Goal: Task Accomplishment & Management: Manage account settings

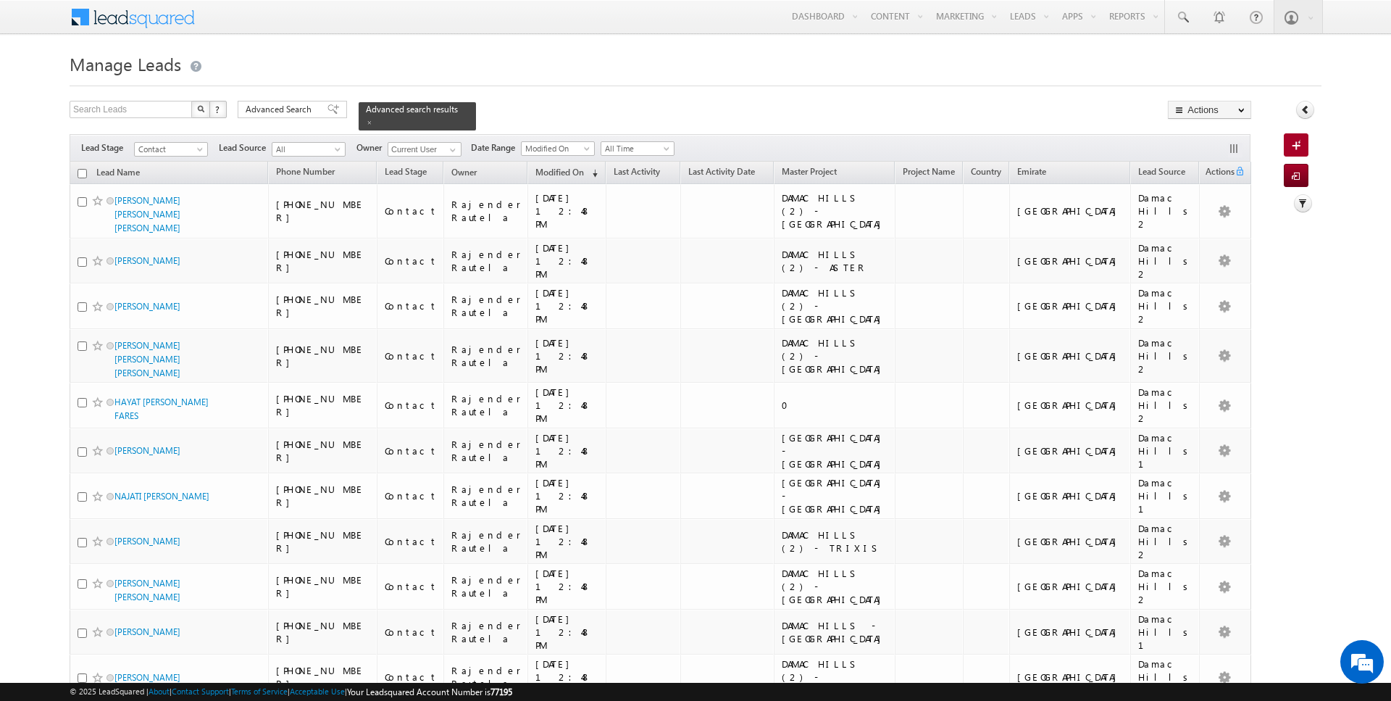
click at [803, 82] on div at bounding box center [696, 81] width 1252 height 9
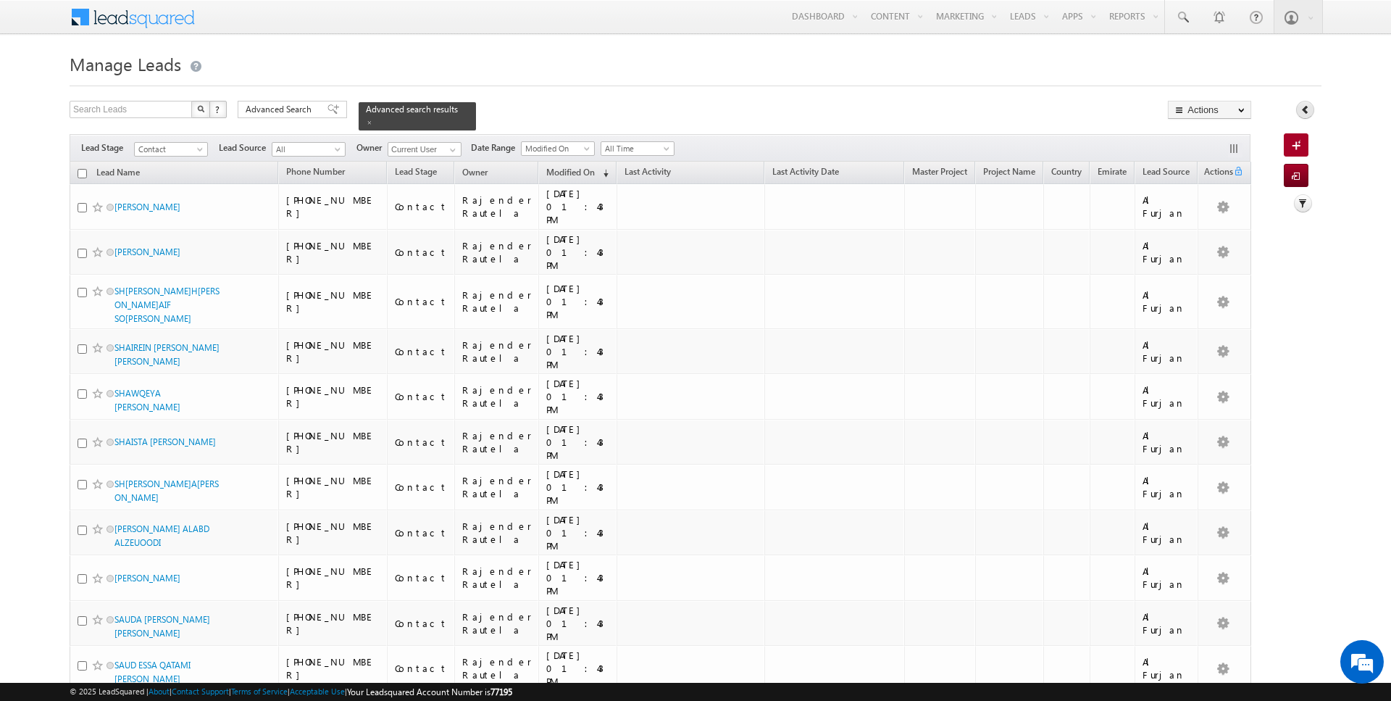
click at [1299, 111] on link at bounding box center [1305, 110] width 18 height 18
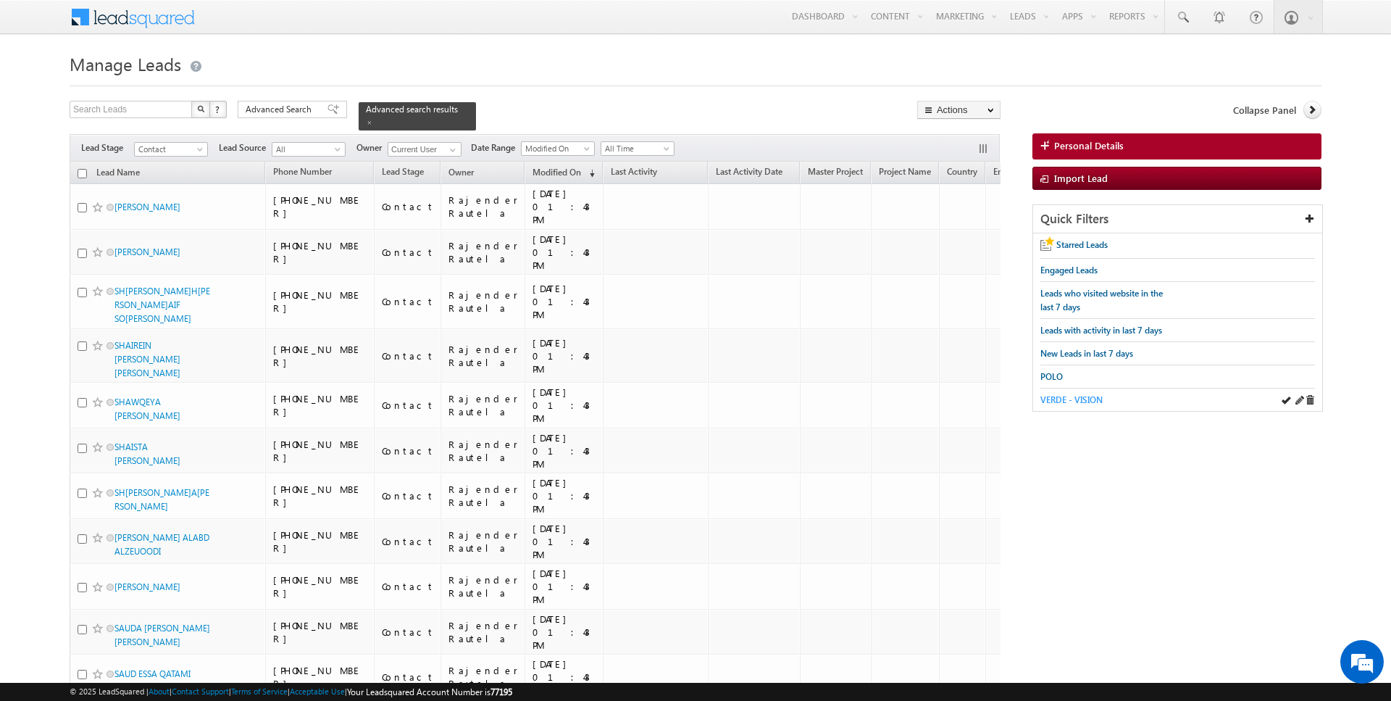
click at [1067, 394] on span "VERDE - VISION" at bounding box center [1072, 399] width 62 height 11
click at [84, 169] on input "checkbox" at bounding box center [82, 173] width 9 height 9
checkbox input "true"
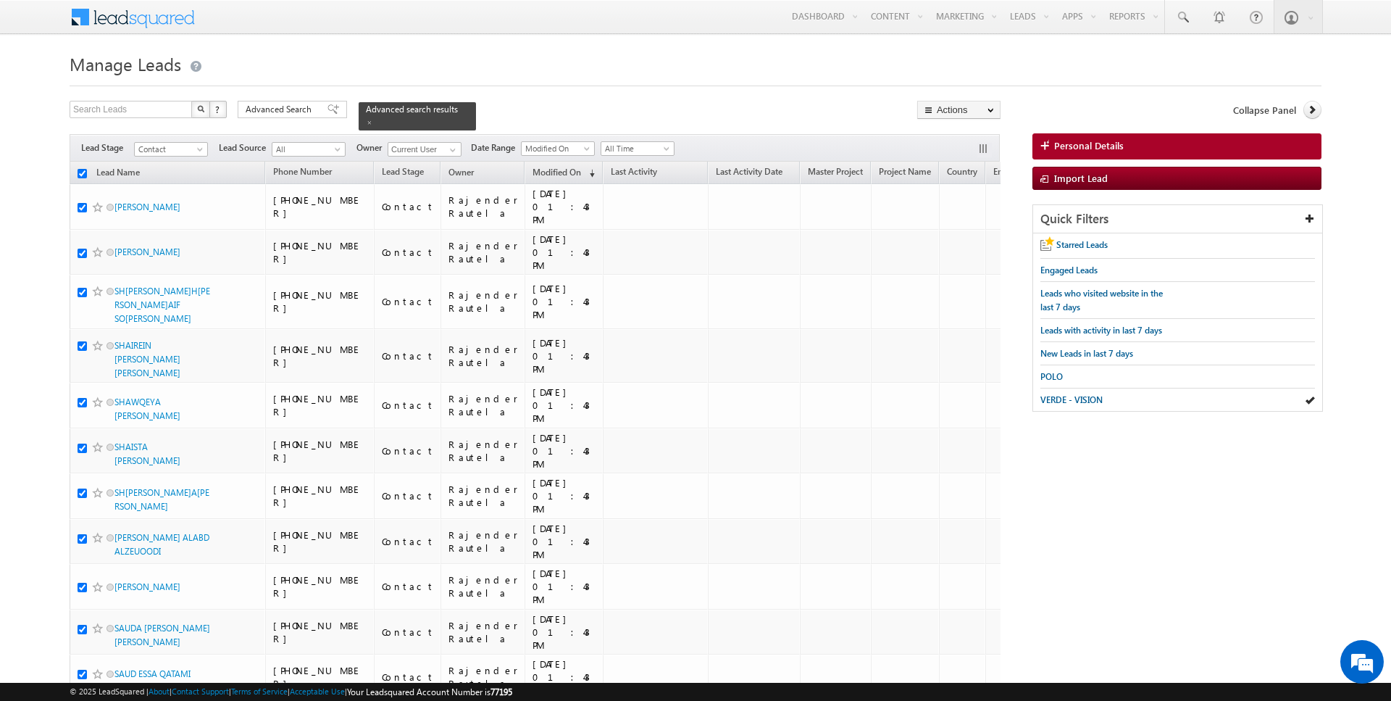
checkbox input "true"
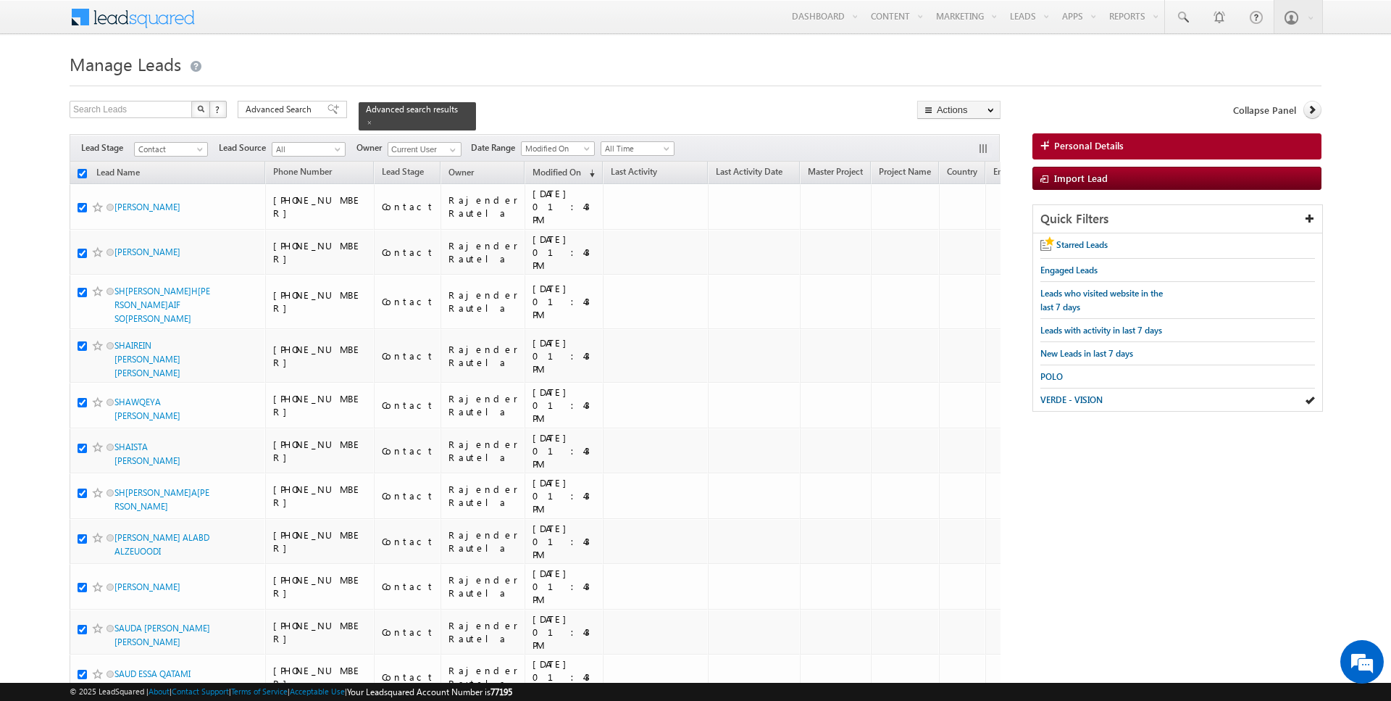
checkbox input "true"
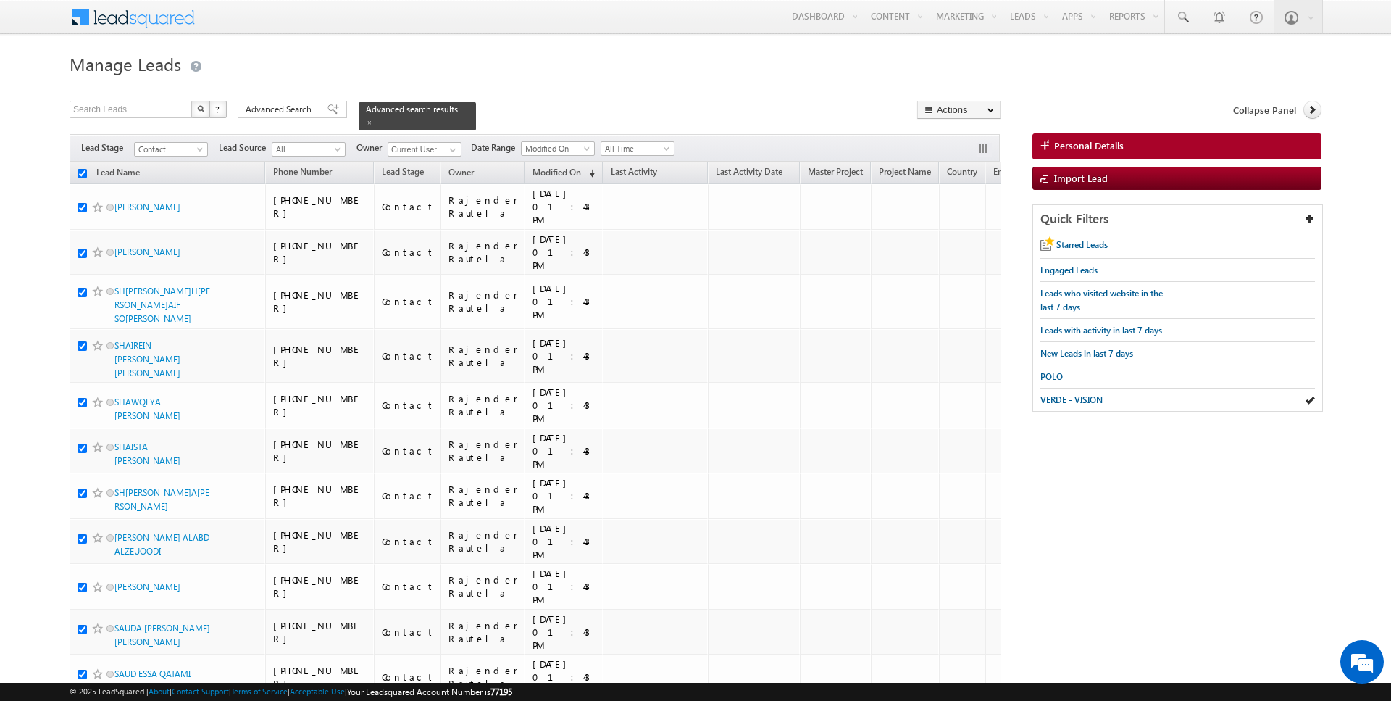
checkbox input "true"
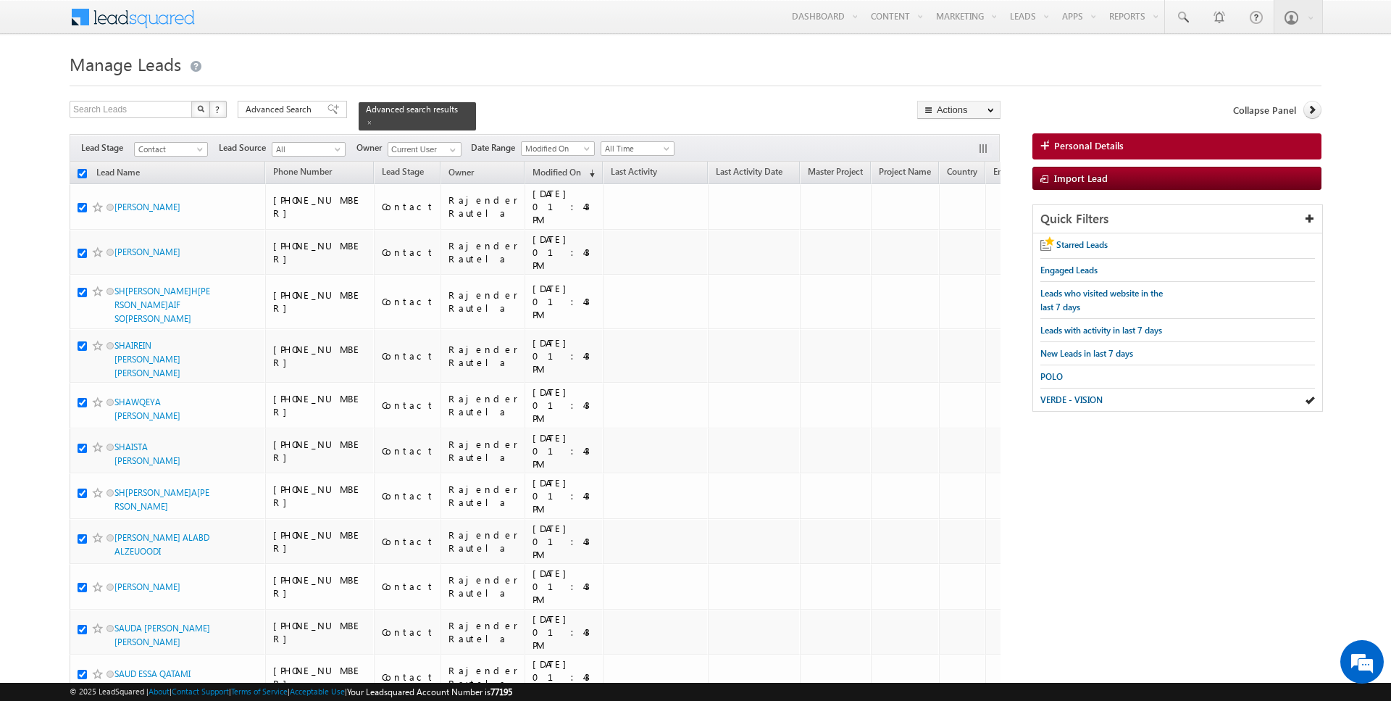
checkbox input "true"
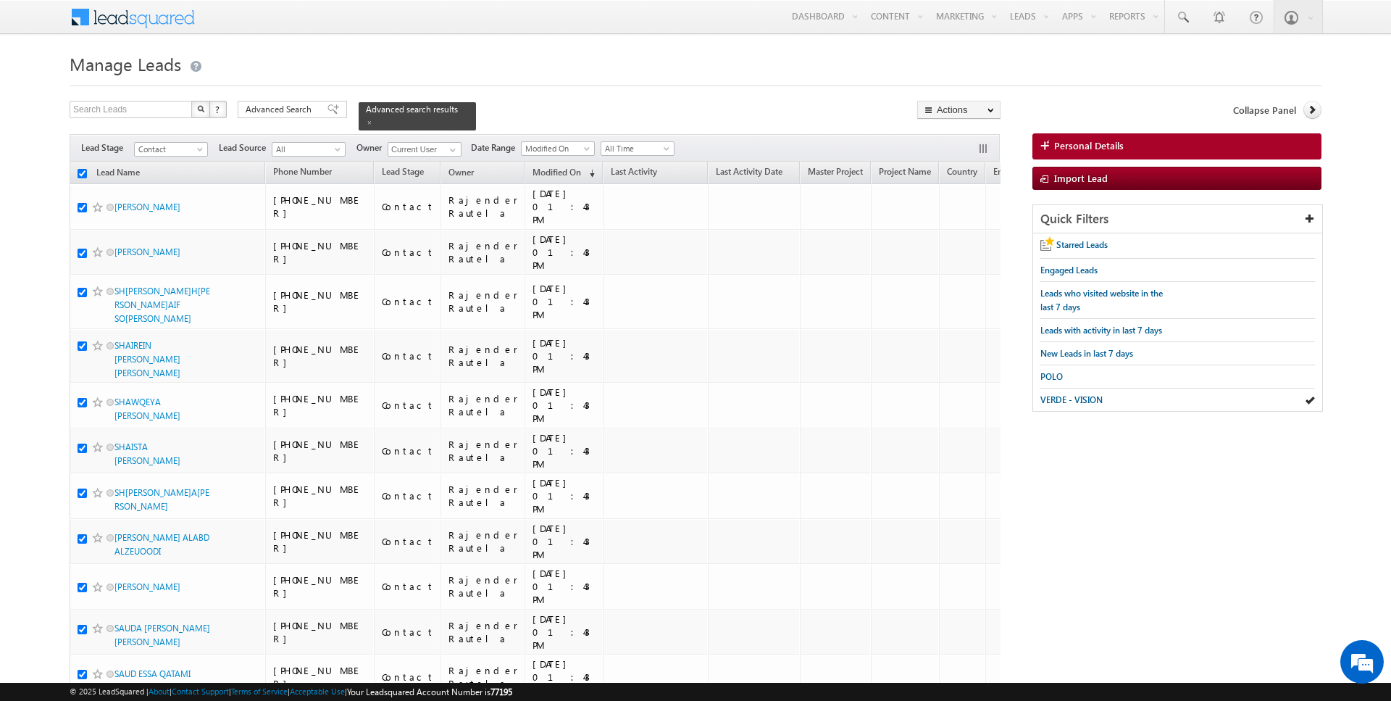
checkbox input "true"
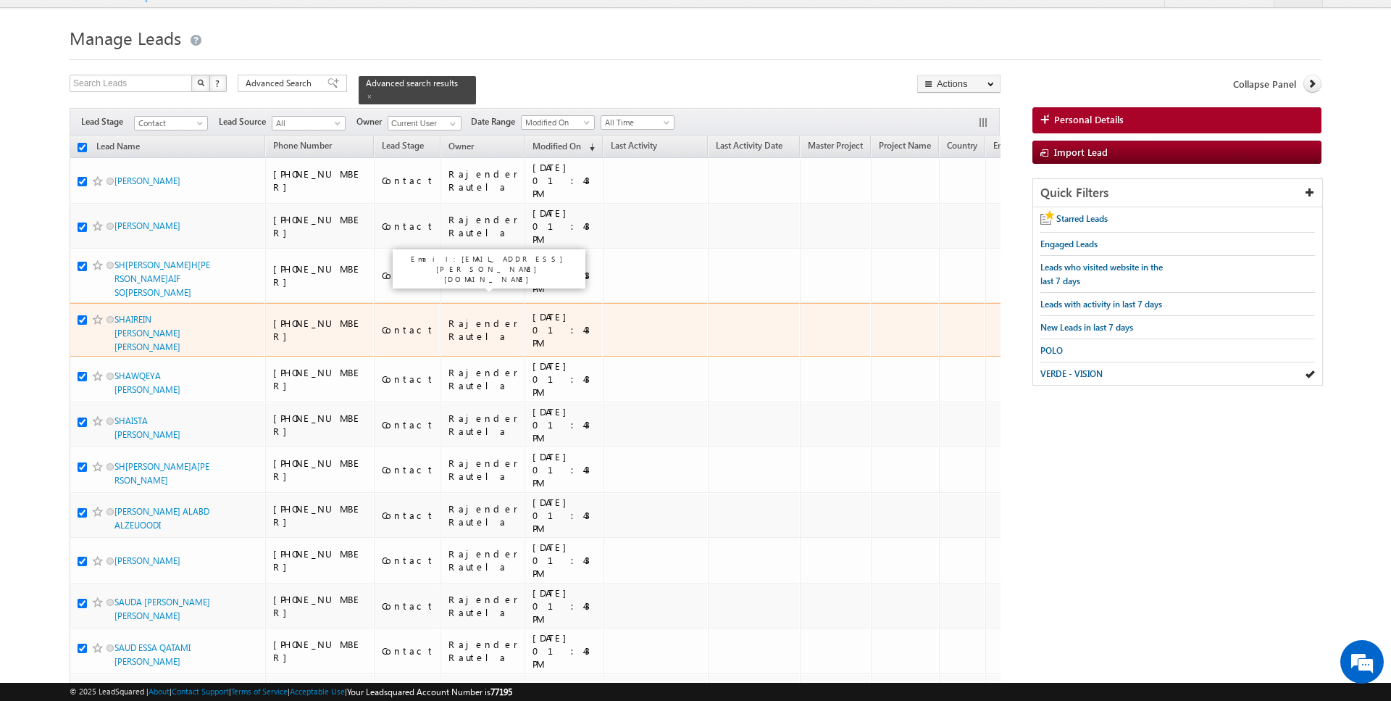
scroll to position [572, 0]
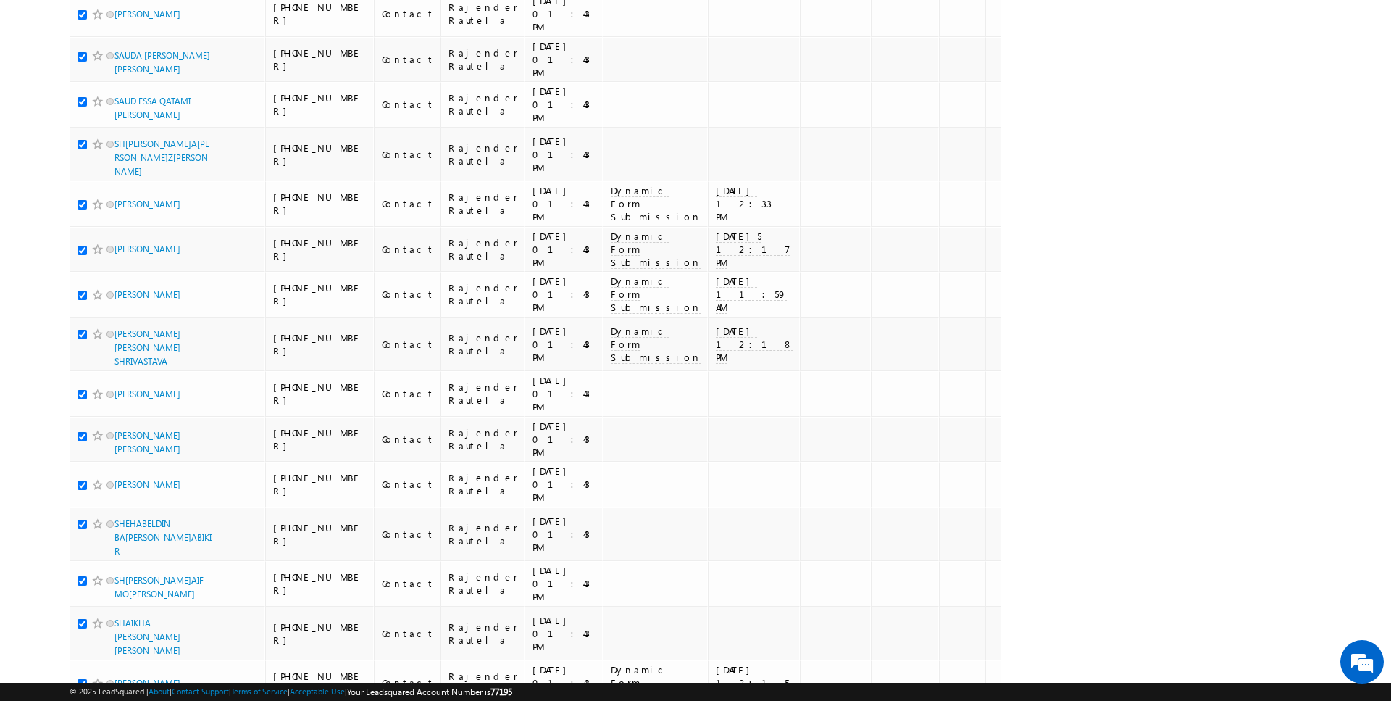
click at [115, 673] on li "100" at bounding box center [119, 673] width 35 height 14
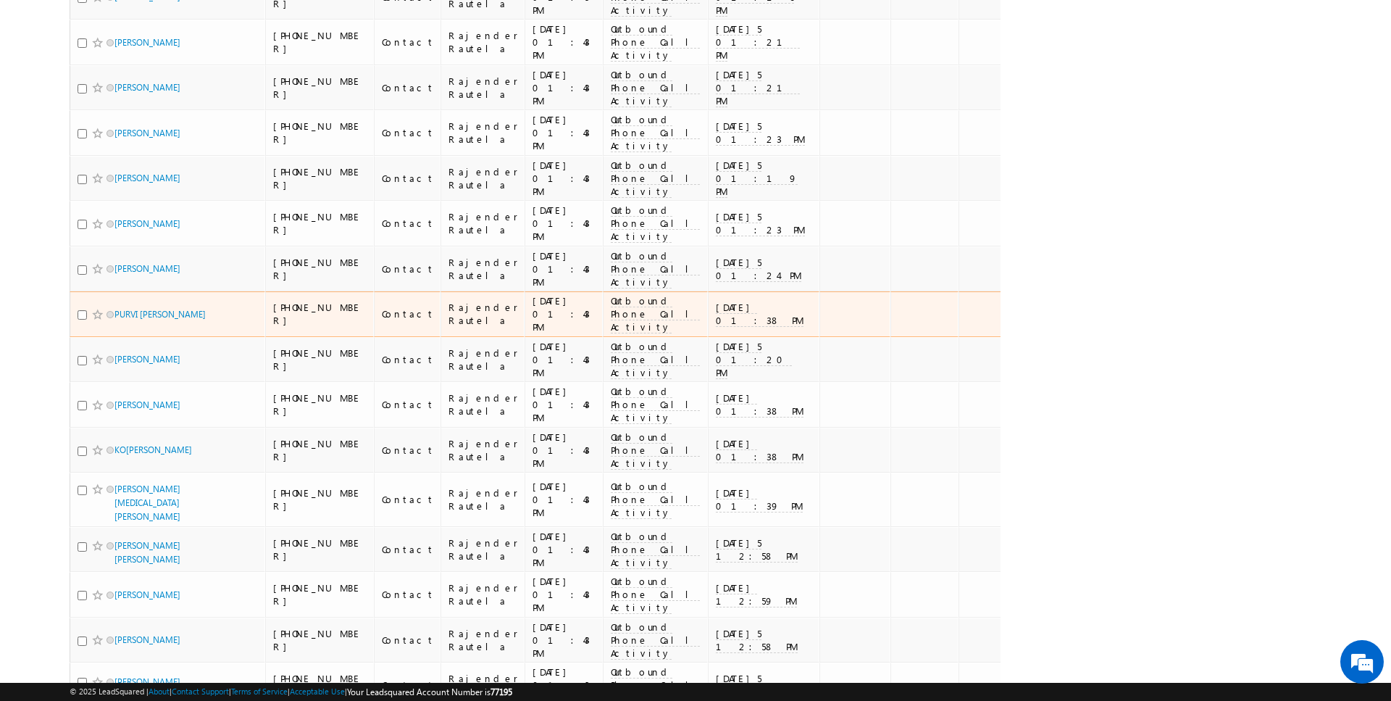
scroll to position [3939, 0]
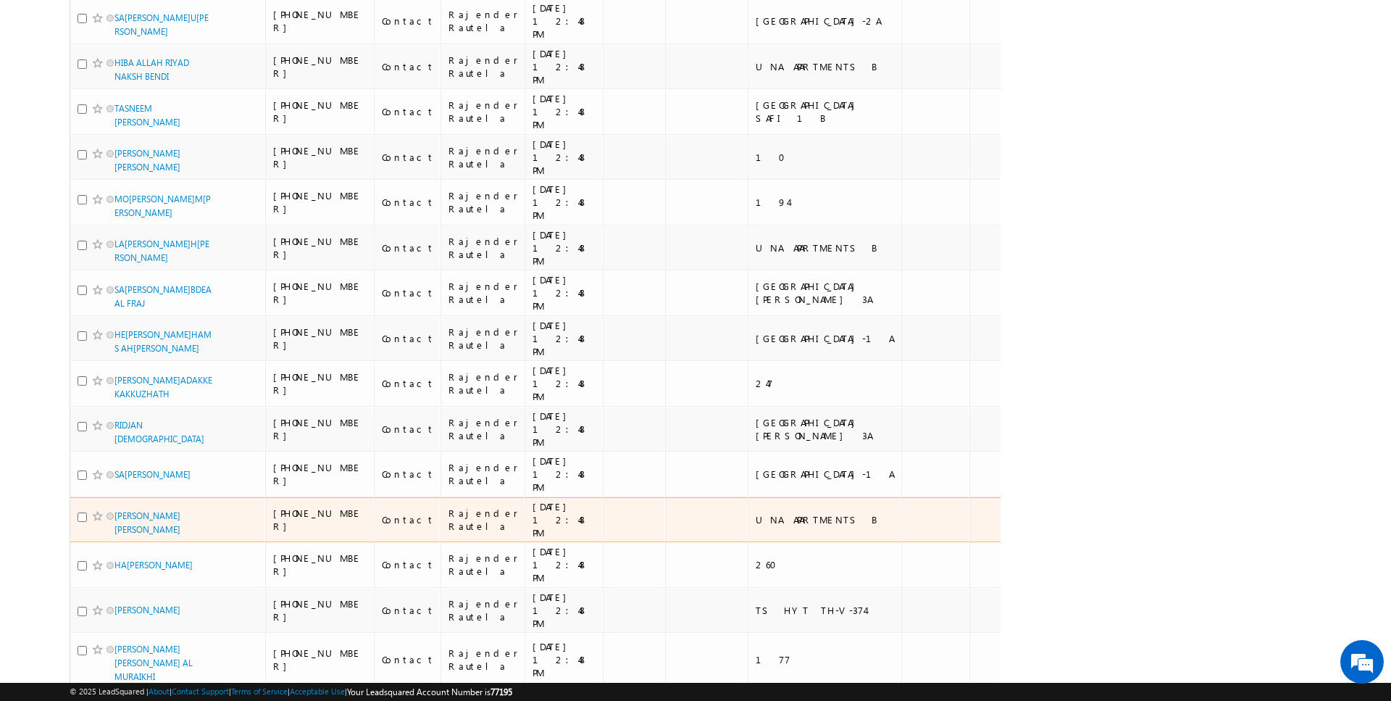
scroll to position [3805, 0]
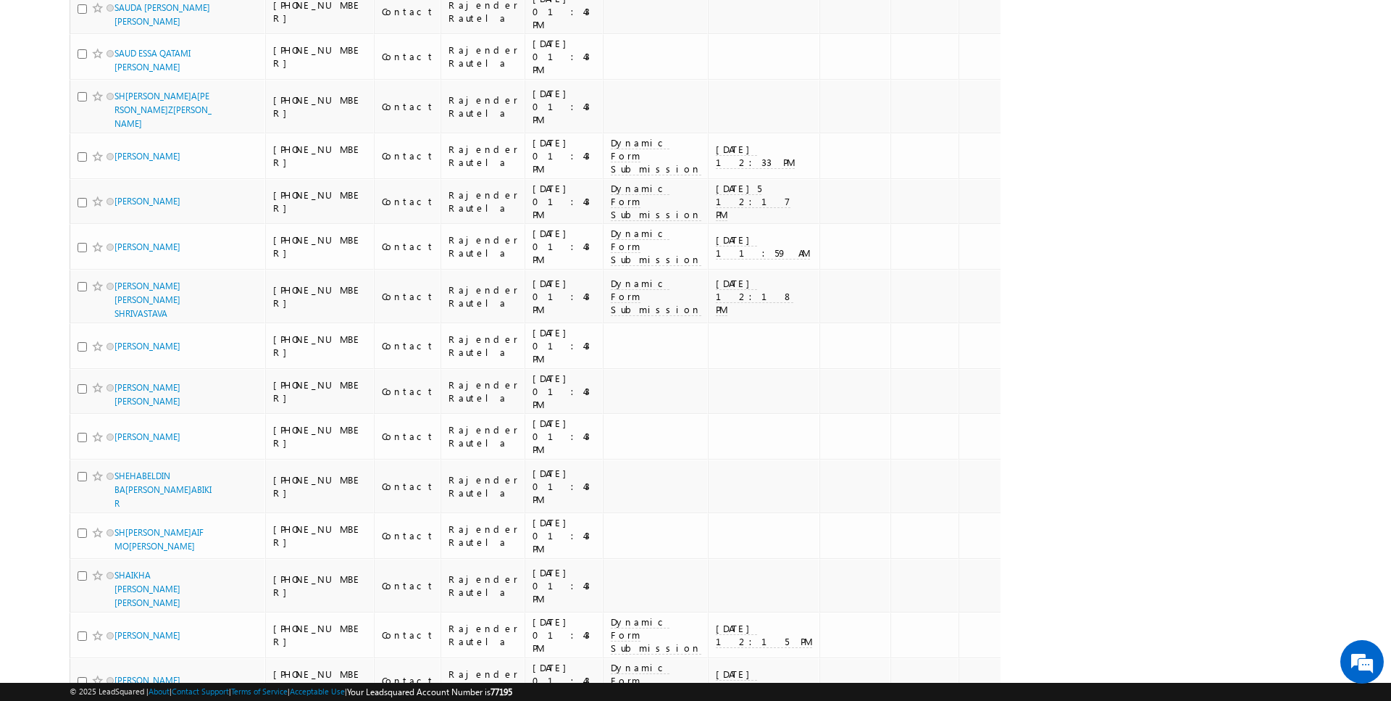
scroll to position [0, 0]
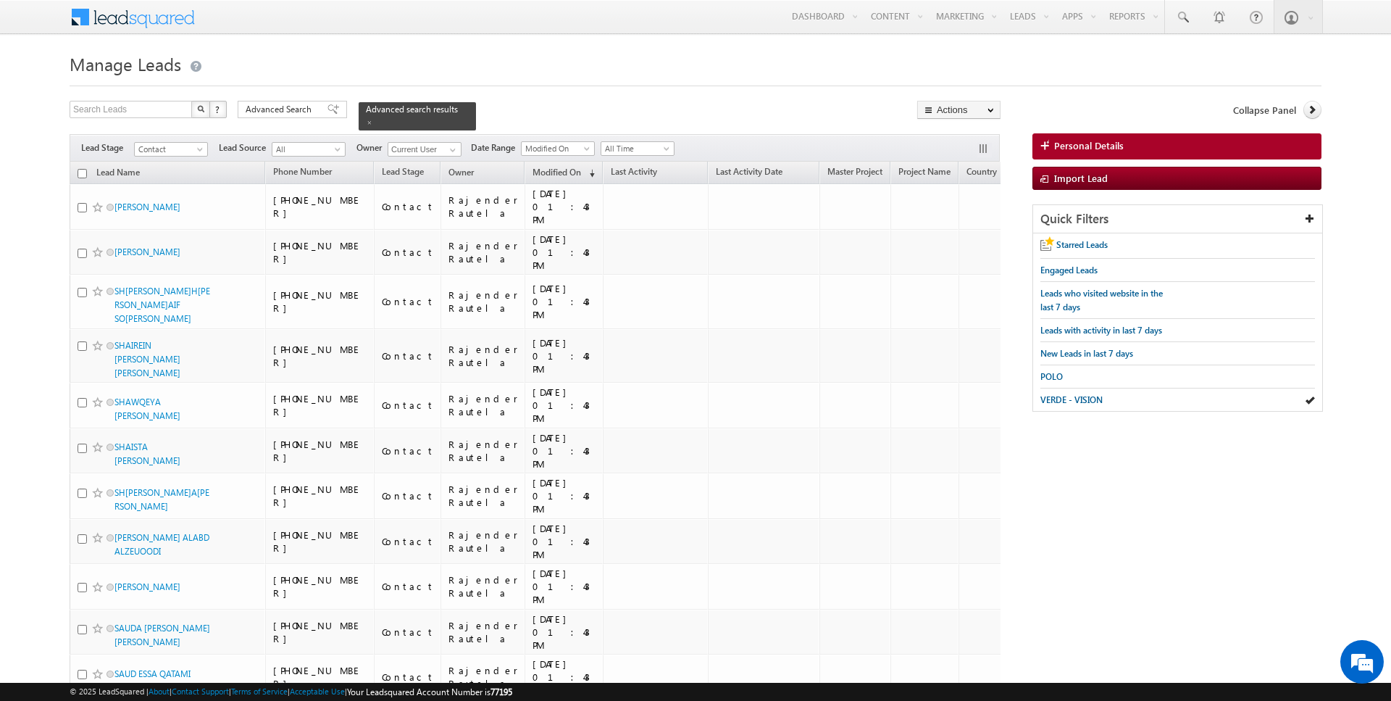
click at [82, 171] on input "checkbox" at bounding box center [82, 173] width 9 height 9
checkbox input "true"
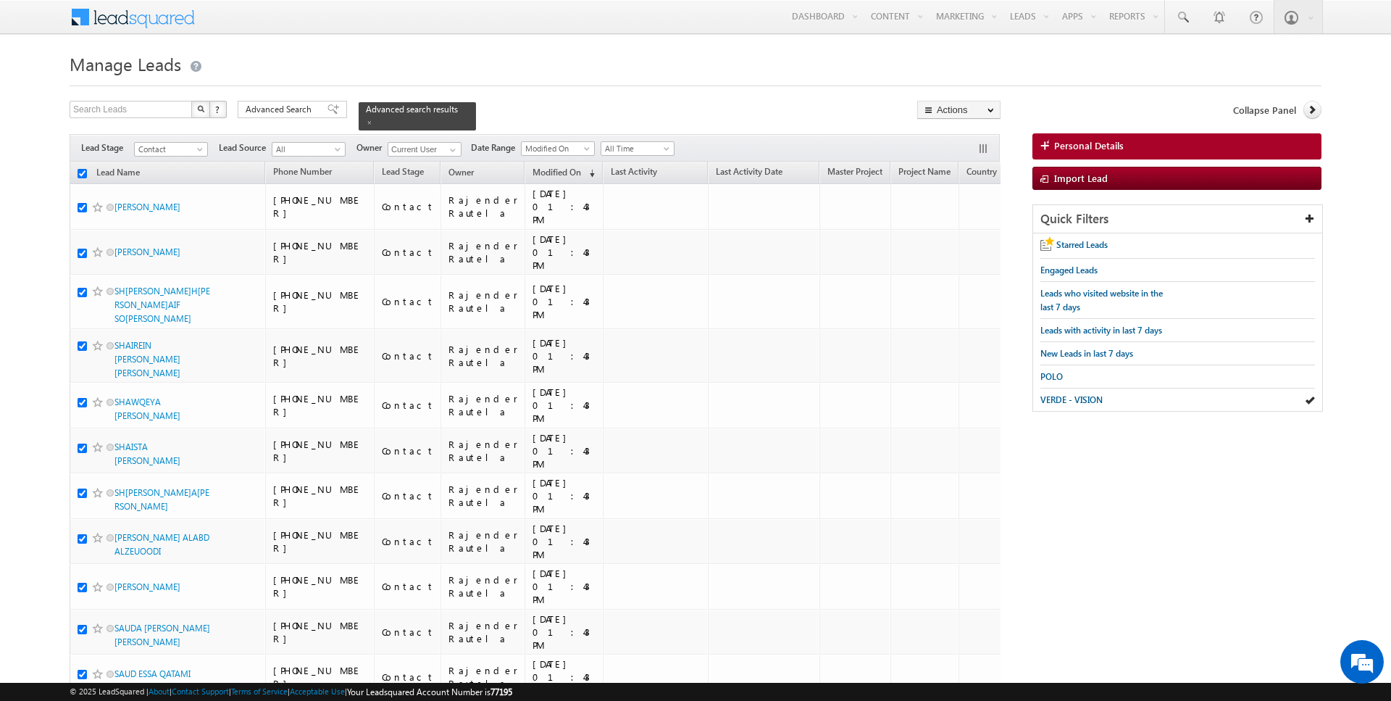
checkbox input "true"
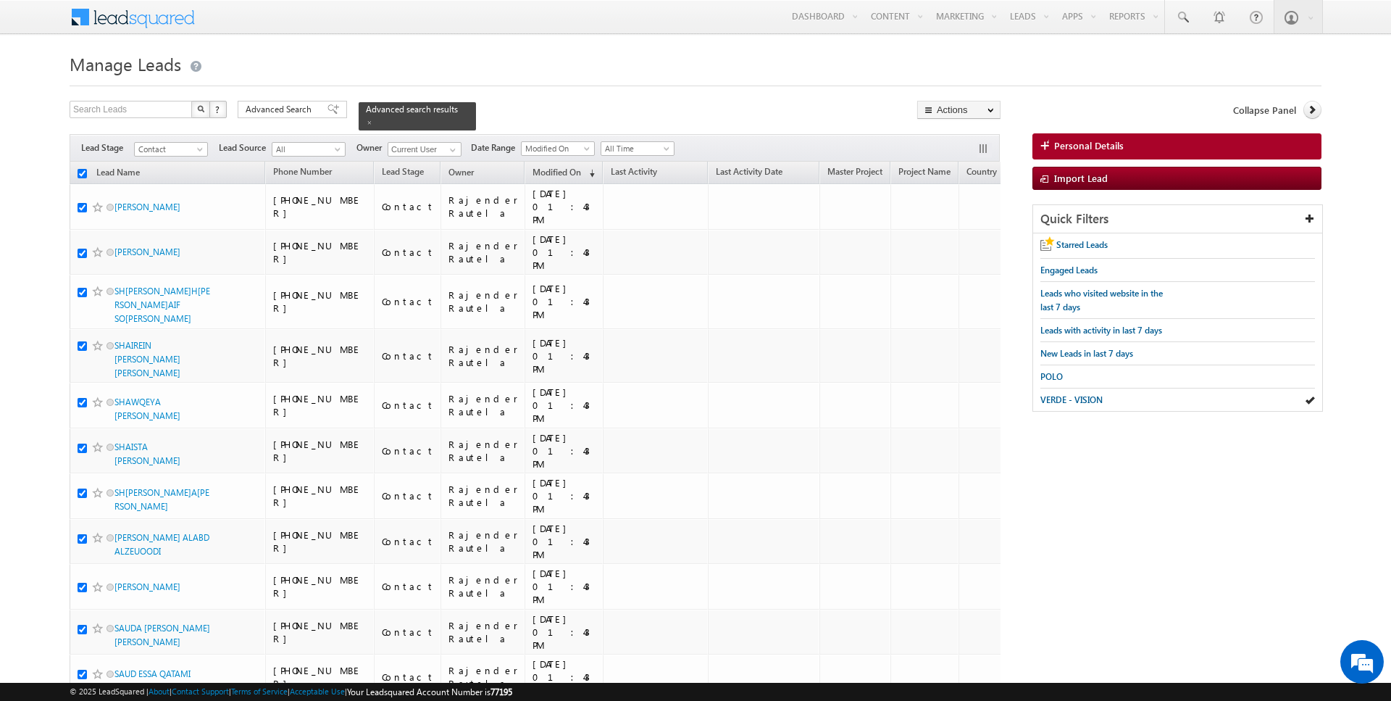
checkbox input "true"
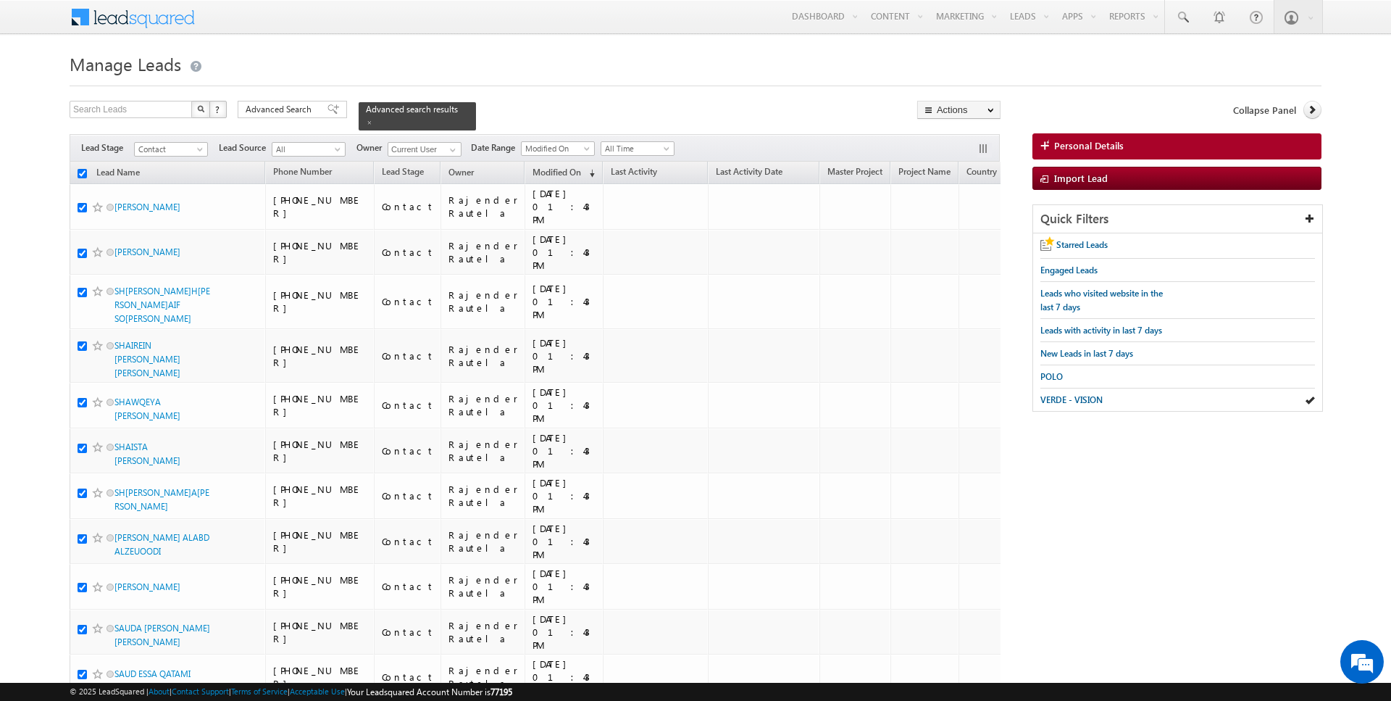
checkbox input "true"
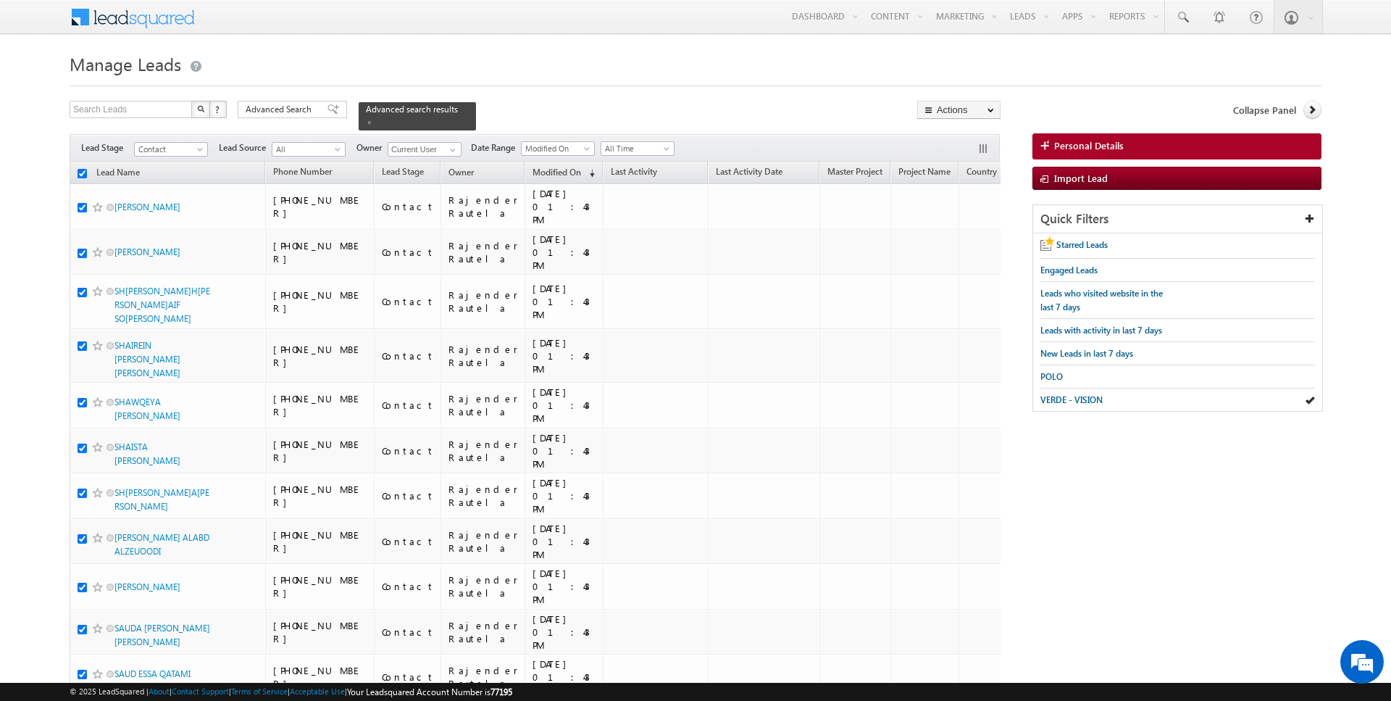
checkbox input "true"
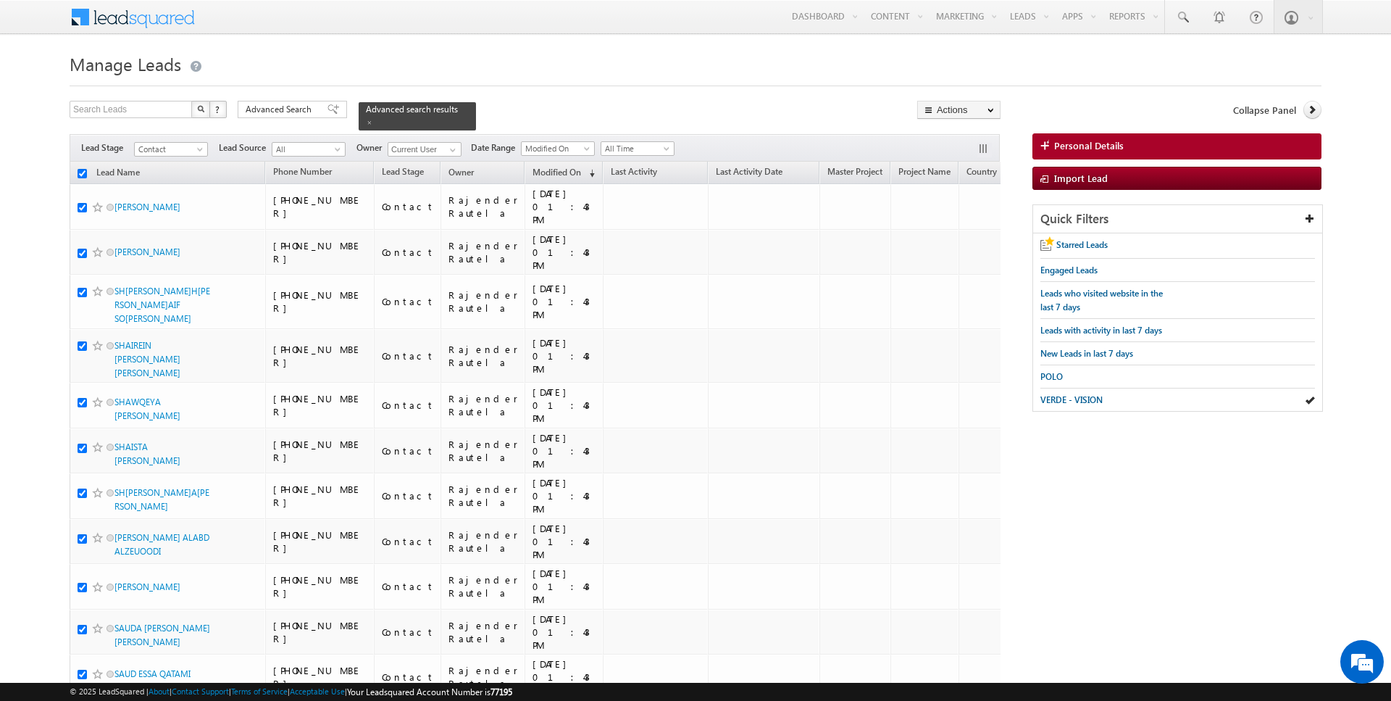
checkbox input "true"
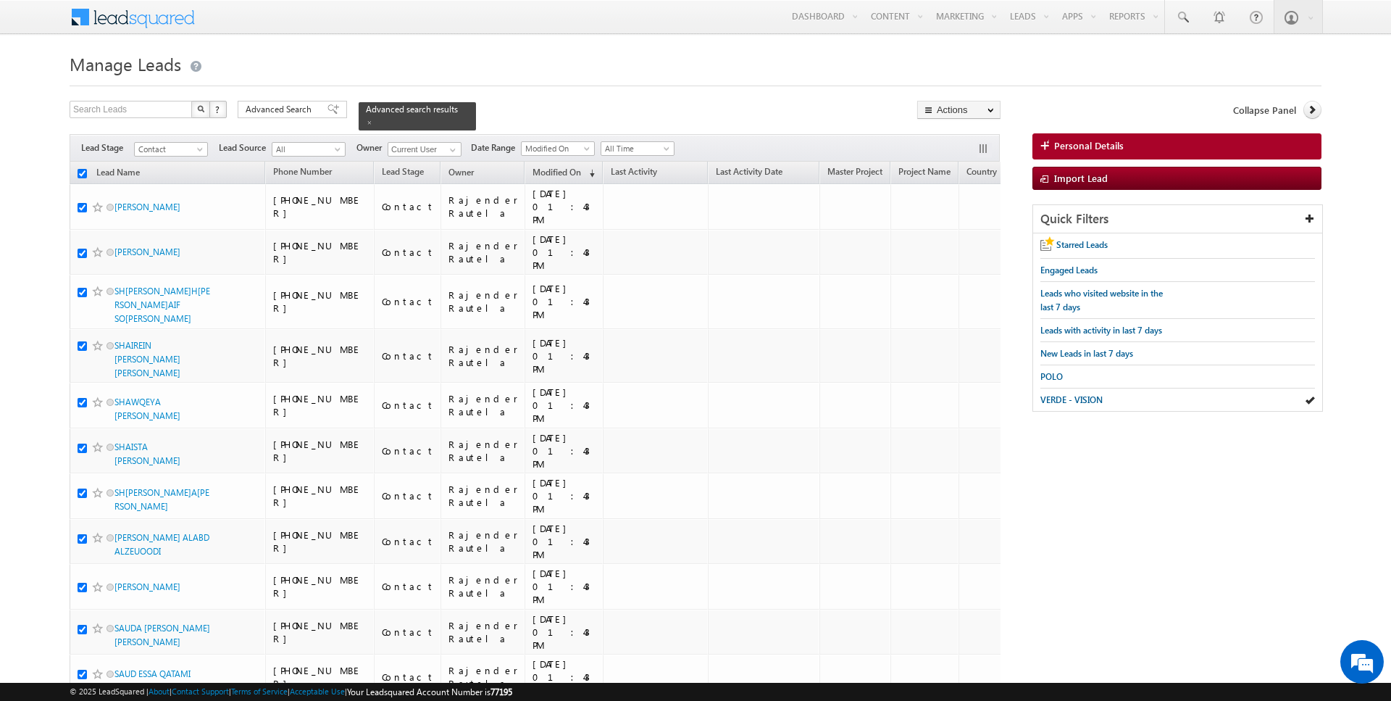
checkbox input "true"
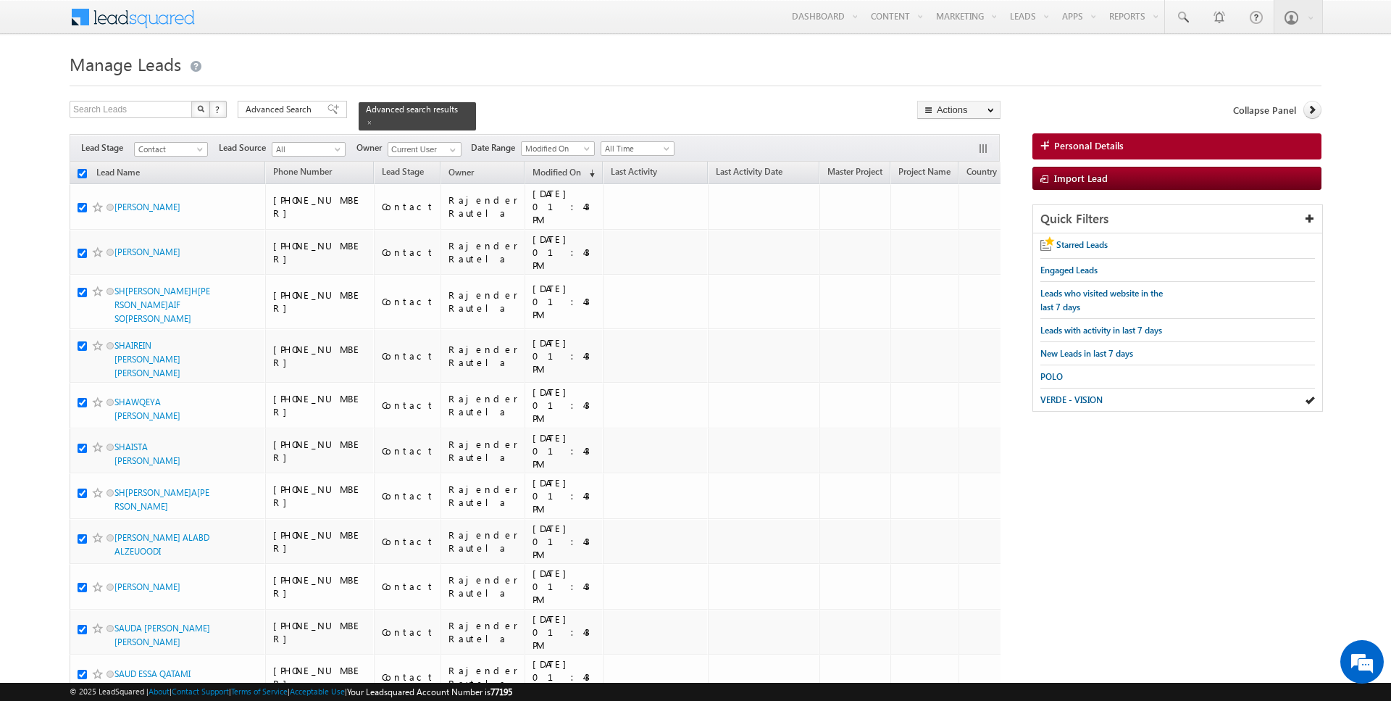
checkbox input "true"
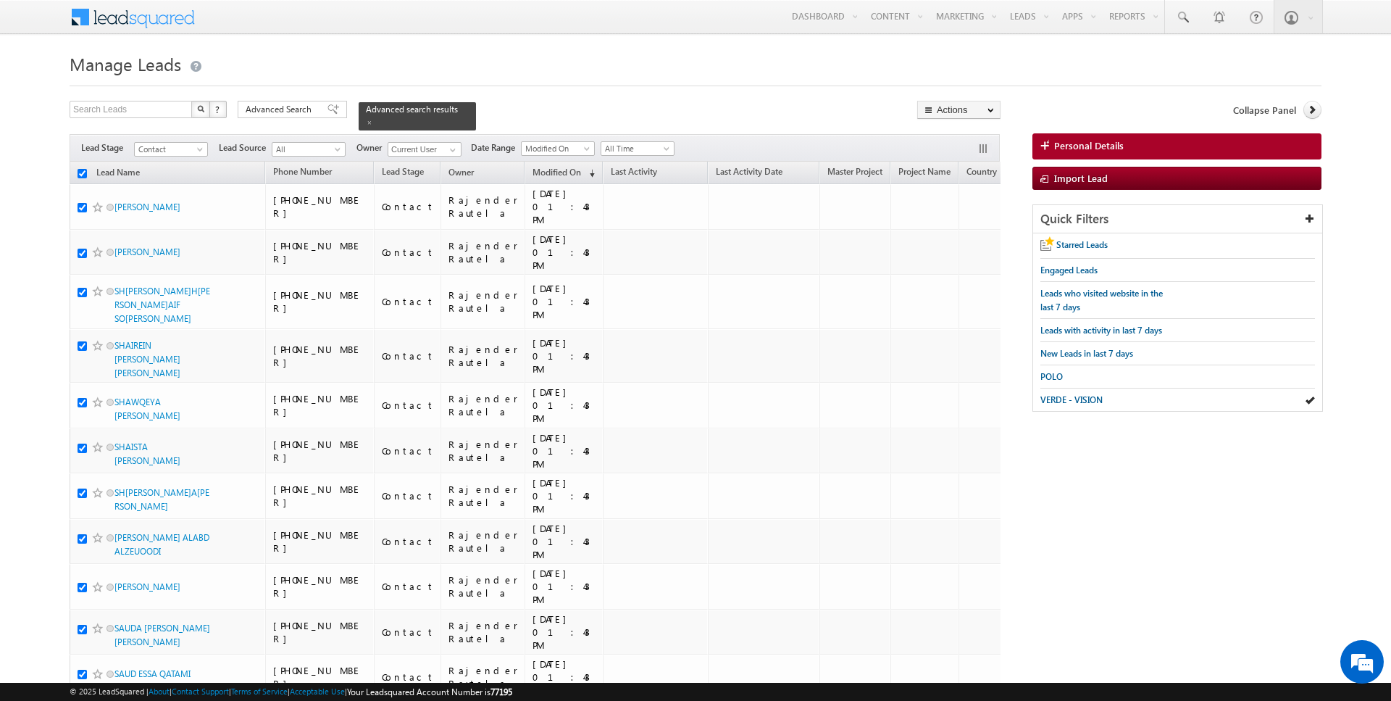
checkbox input "true"
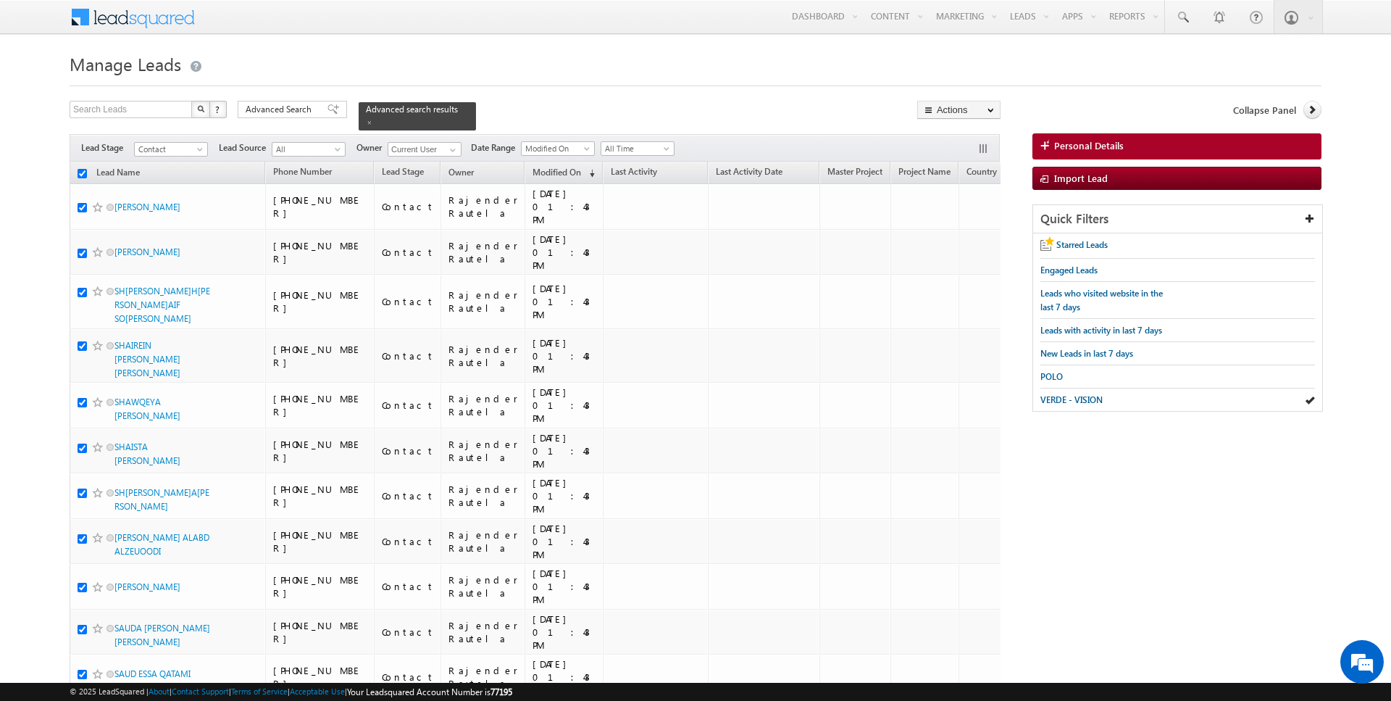
checkbox input "true"
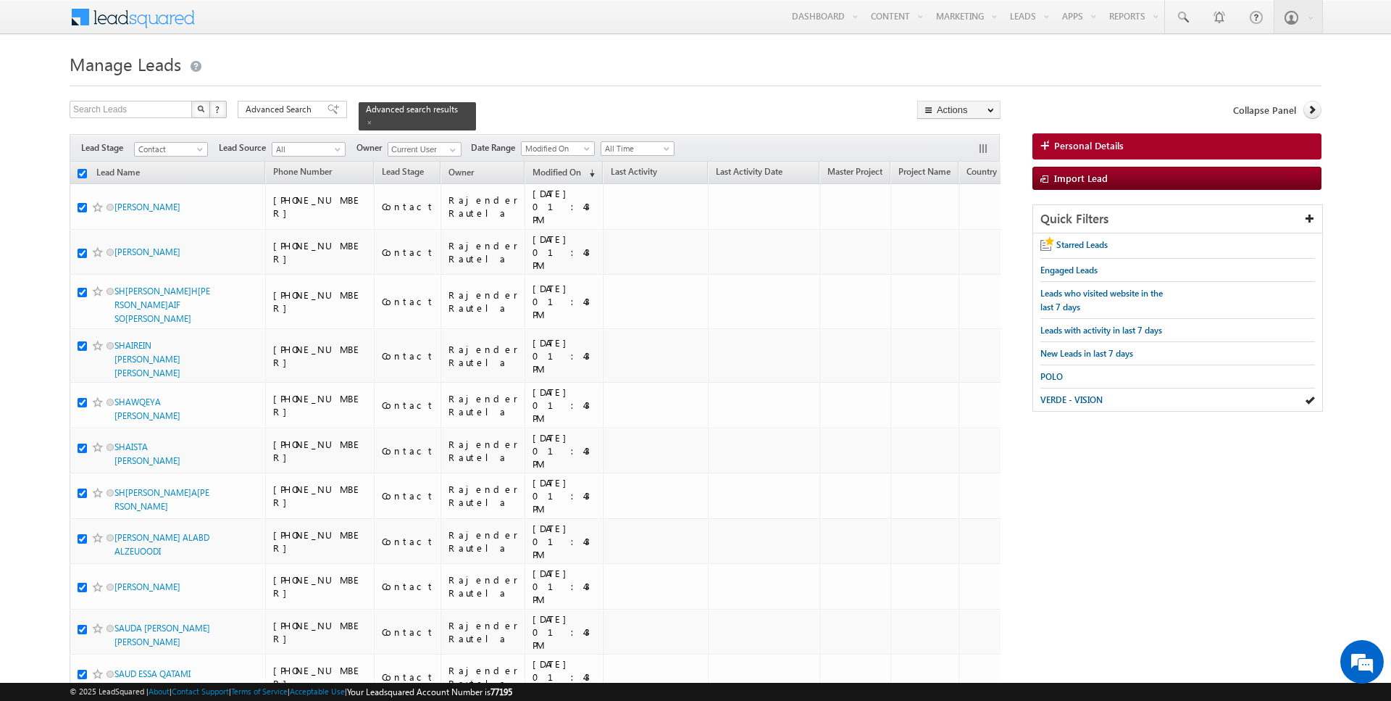
checkbox input "true"
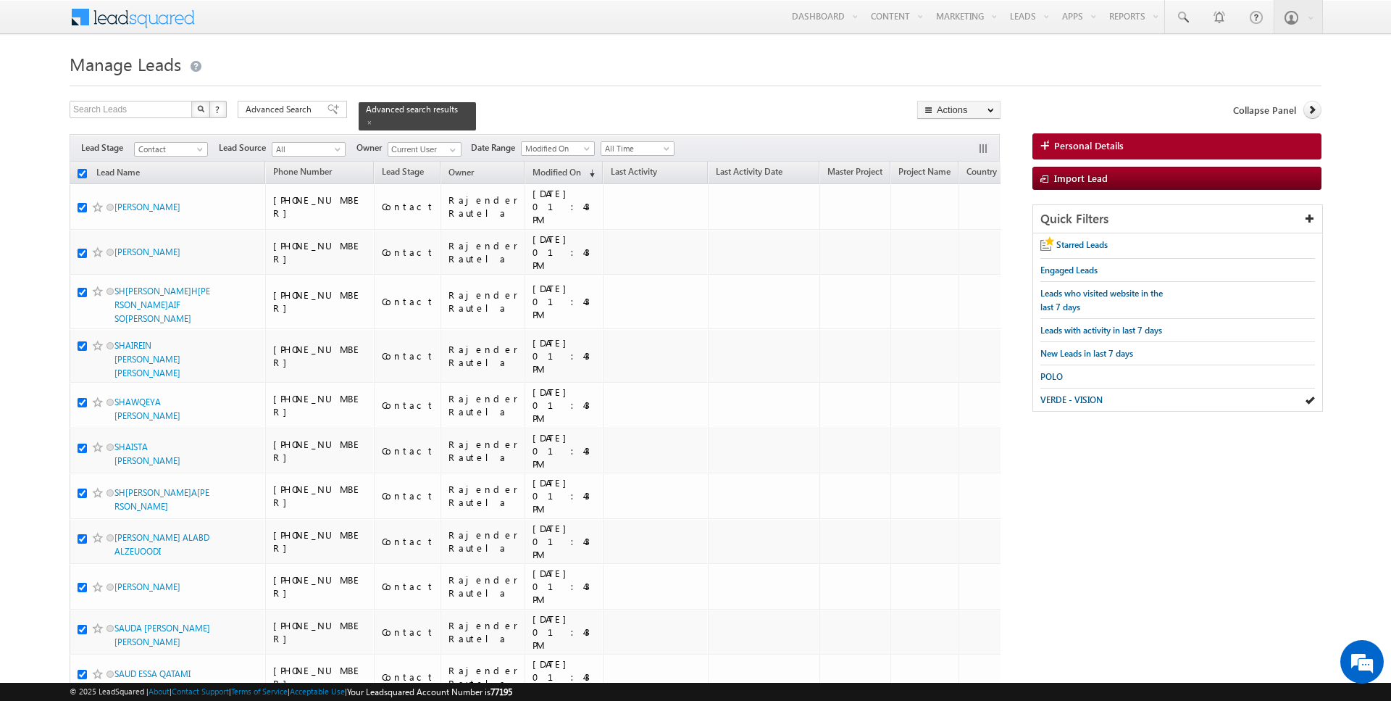
checkbox input "true"
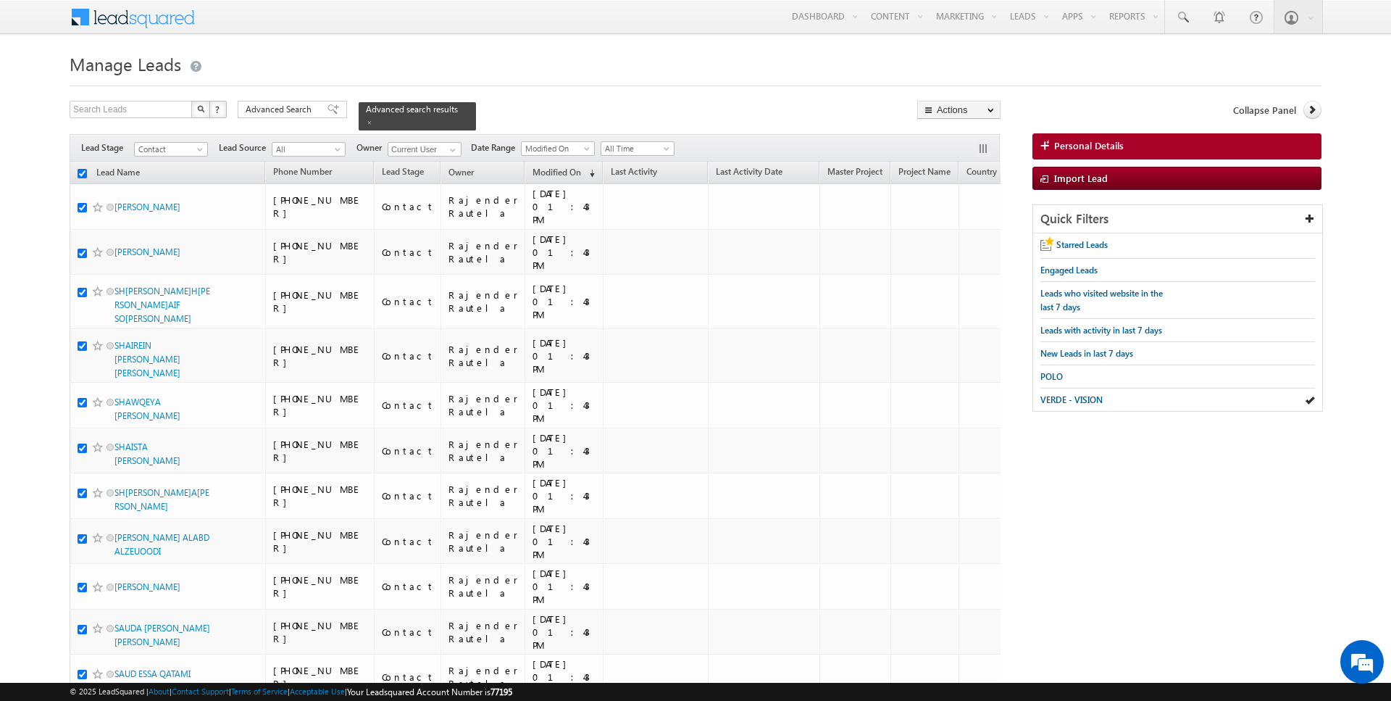
checkbox input "true"
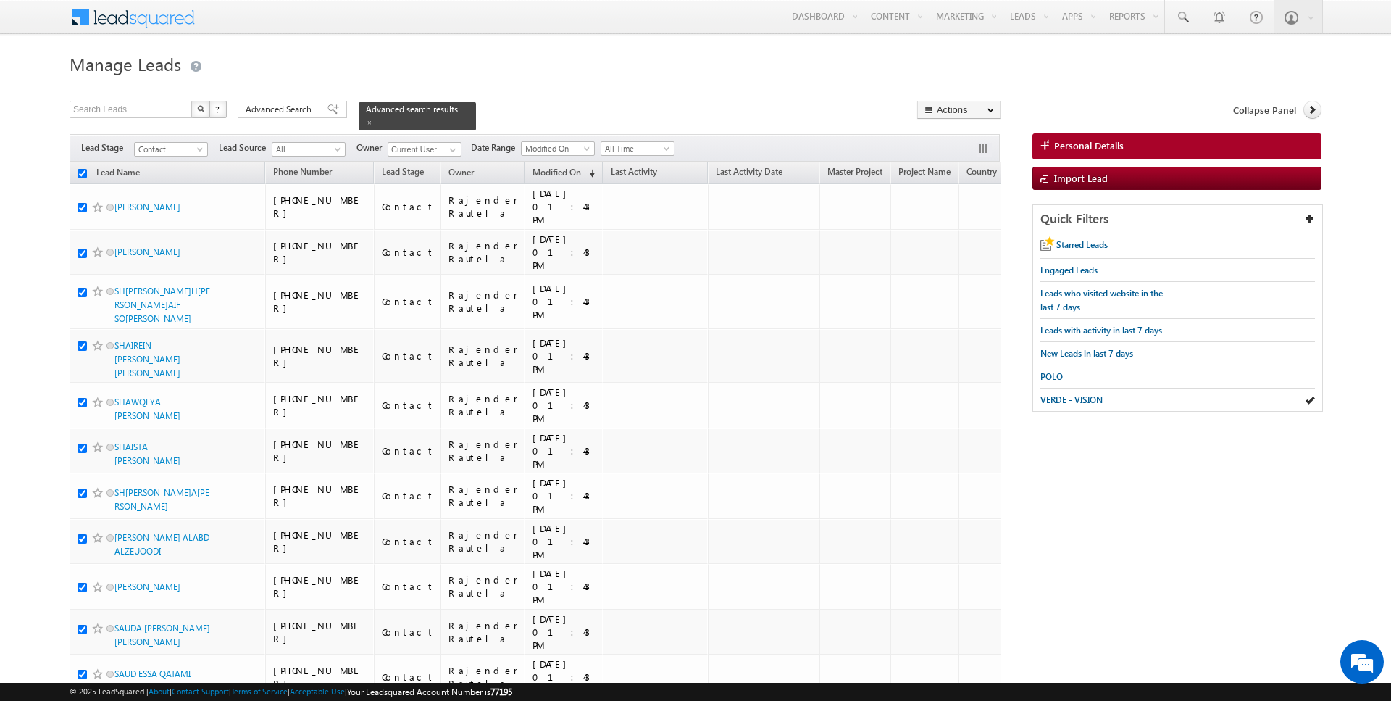
checkbox input "true"
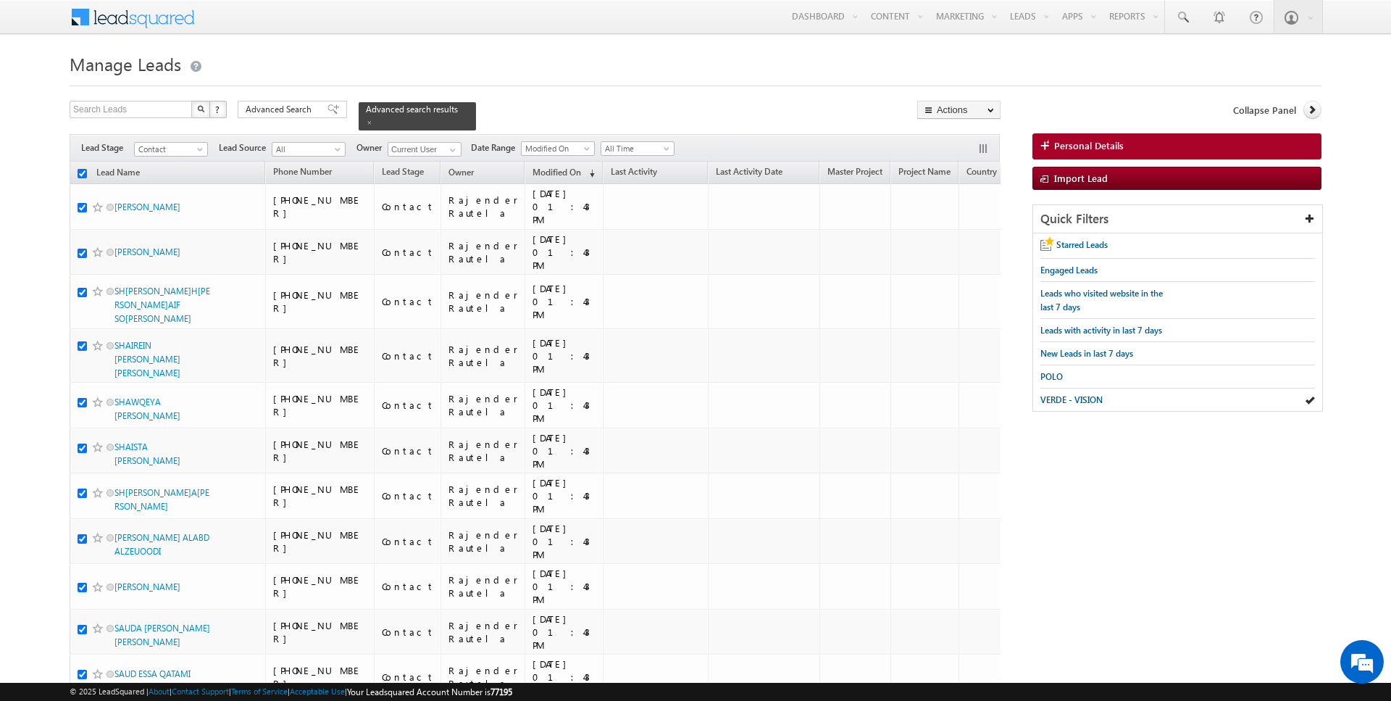
checkbox input "true"
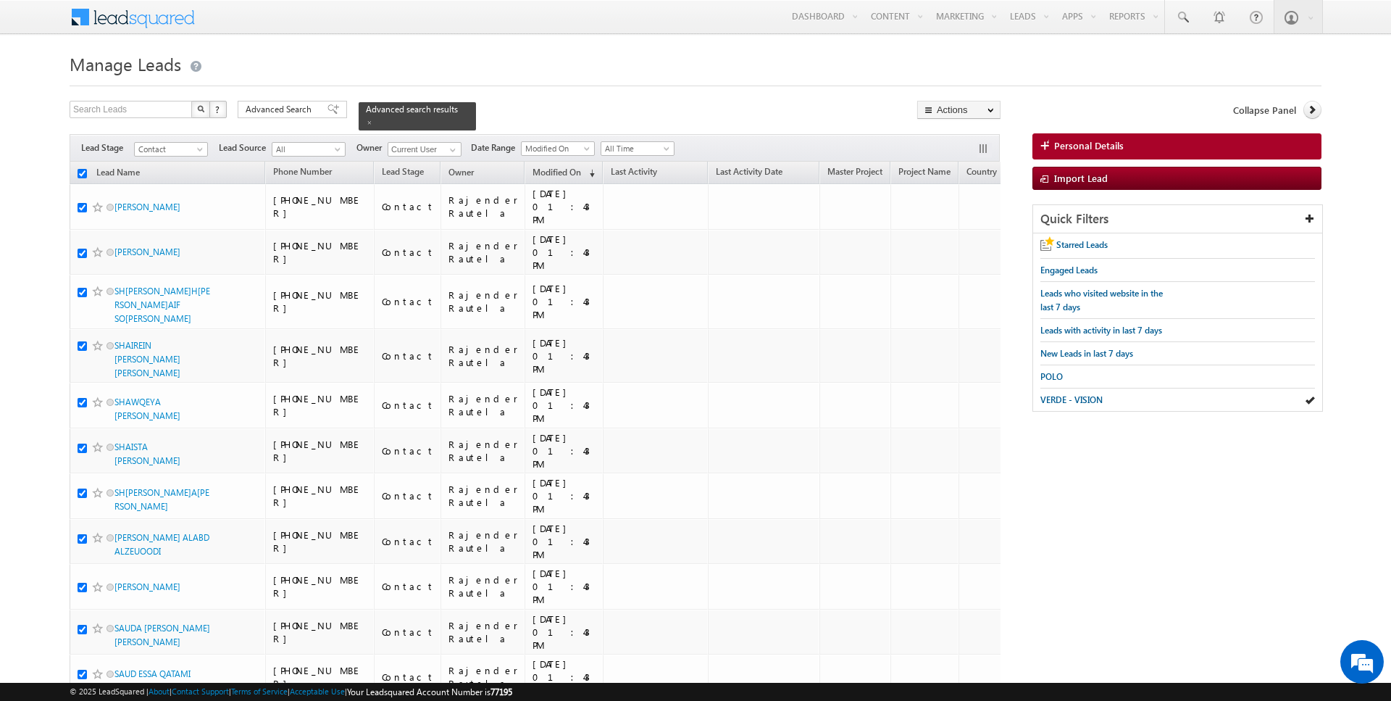
checkbox input "true"
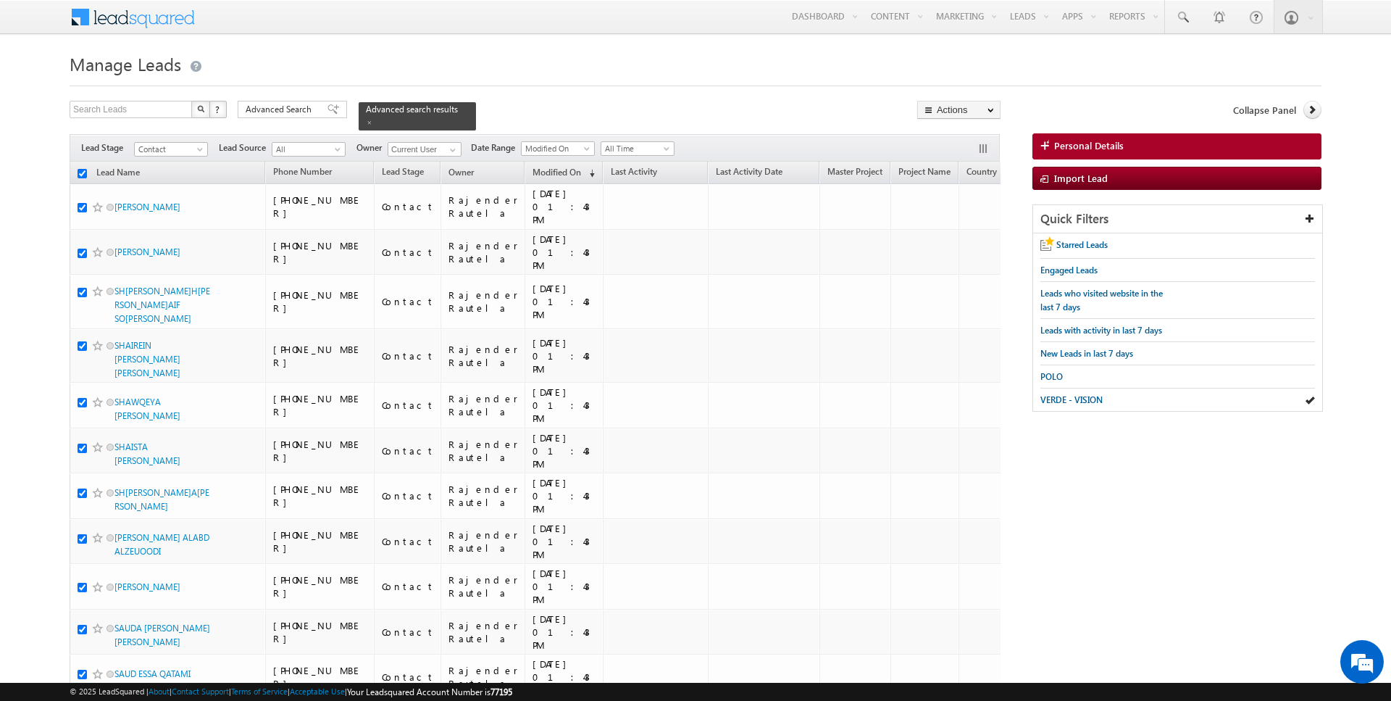
checkbox input "true"
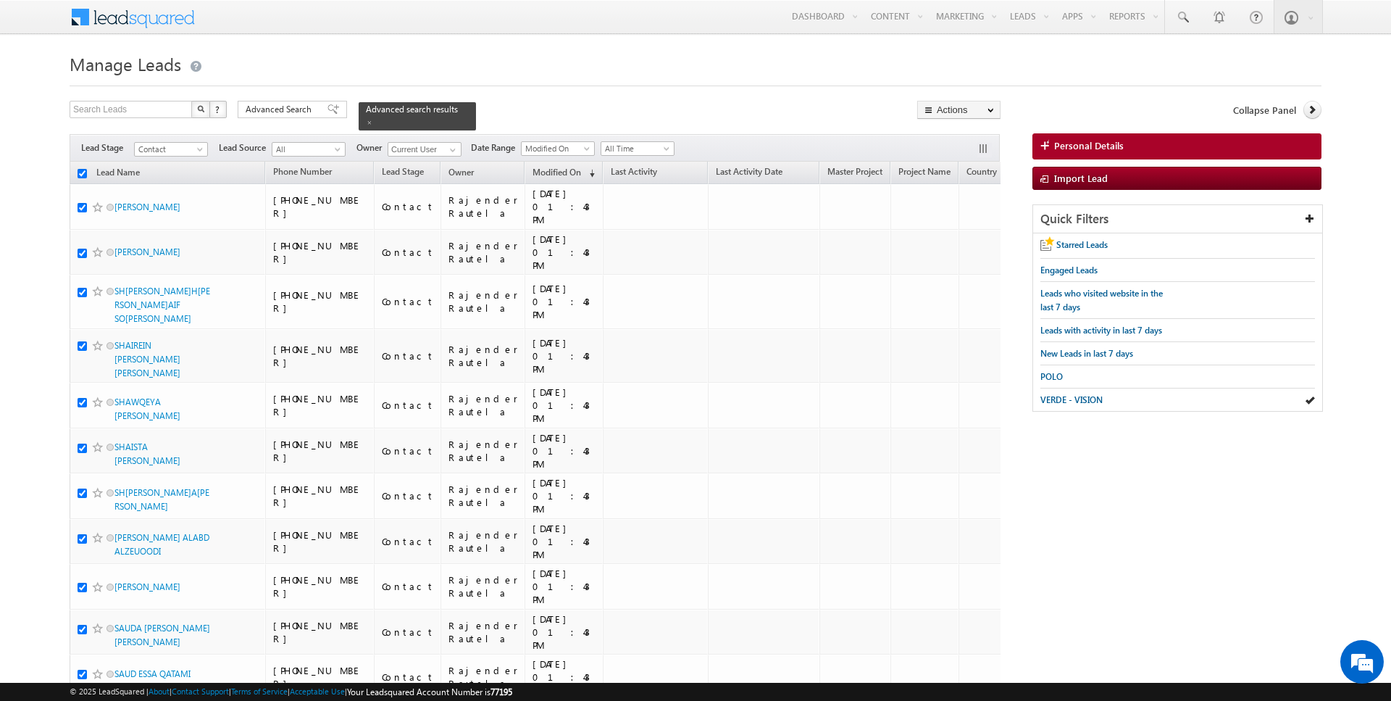
checkbox input "true"
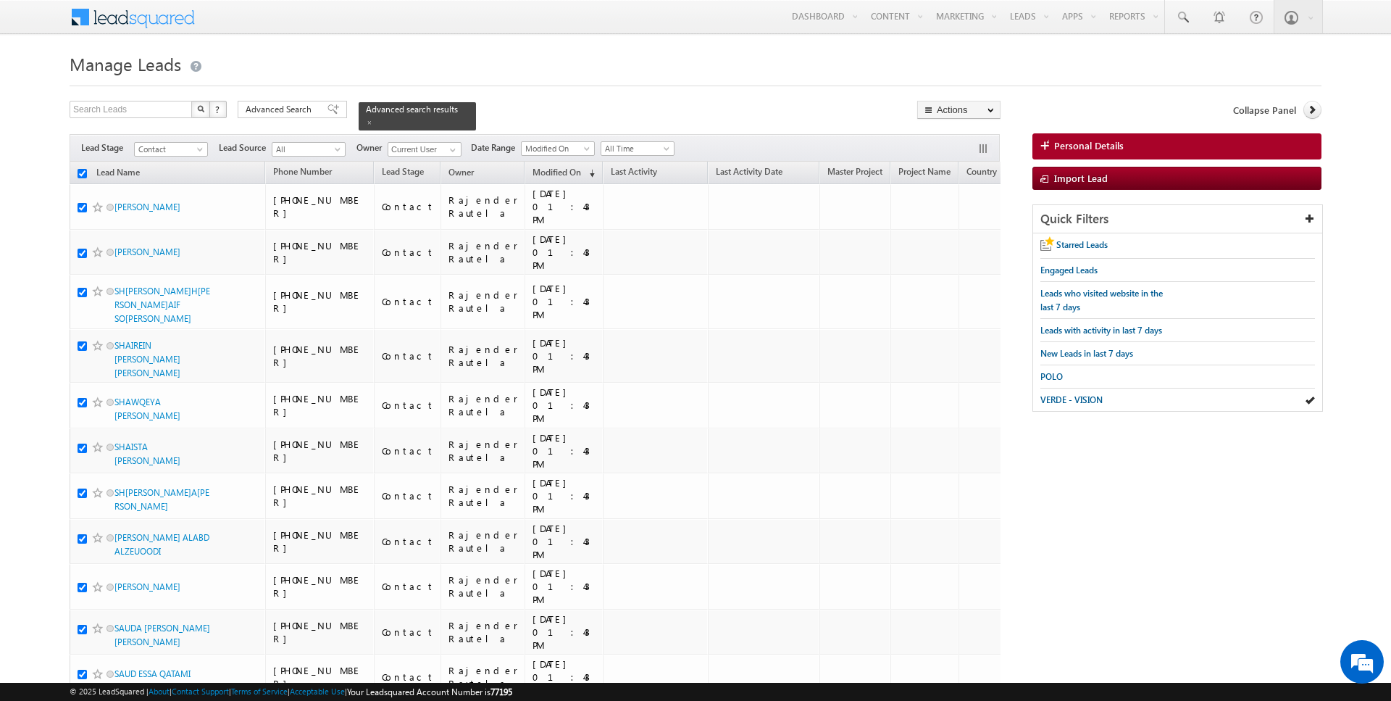
checkbox input "true"
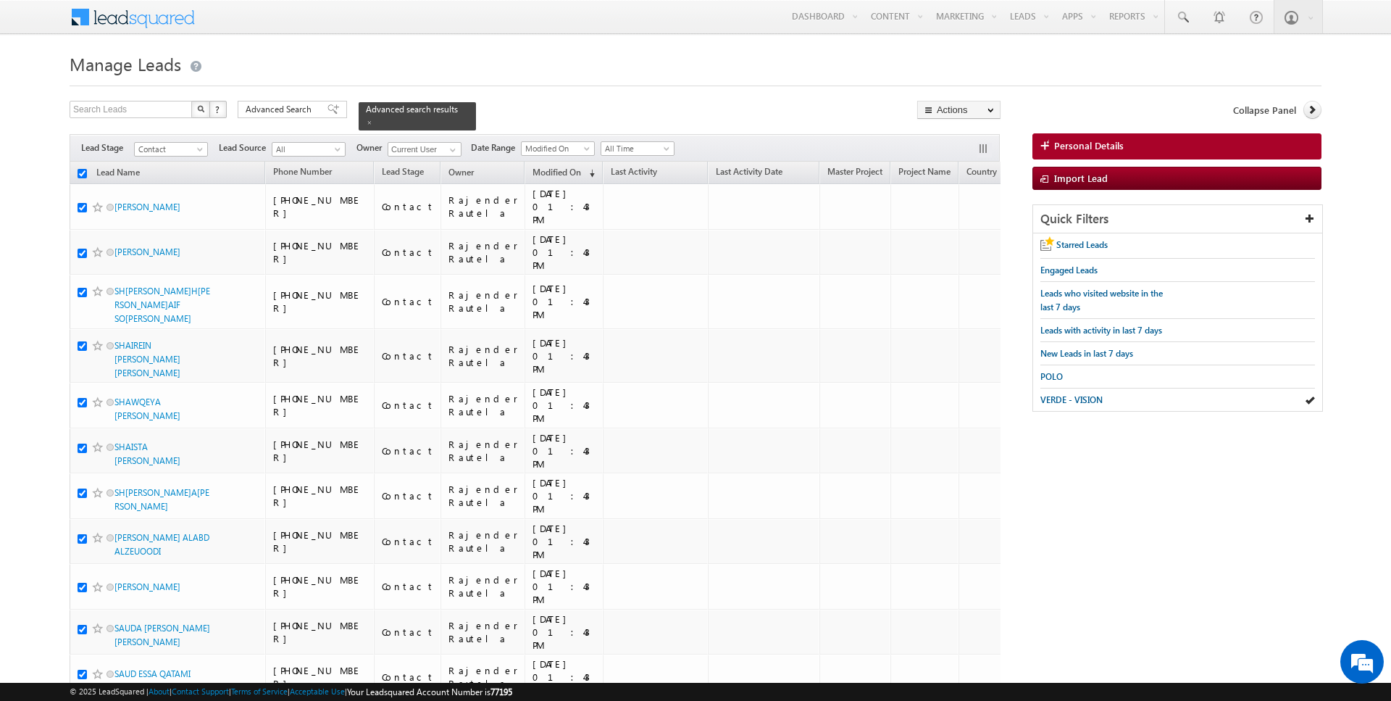
checkbox input "true"
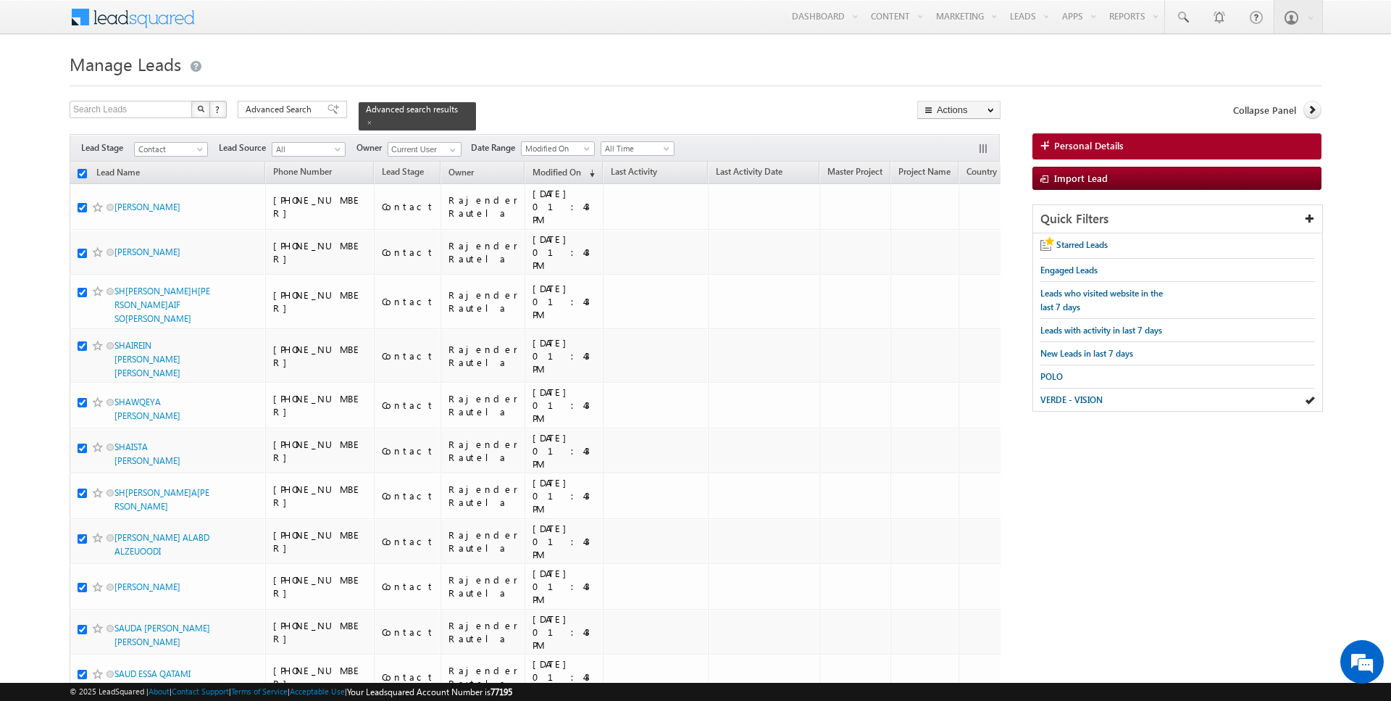
checkbox input "true"
click at [970, 234] on link "Change Owner" at bounding box center [959, 234] width 82 height 17
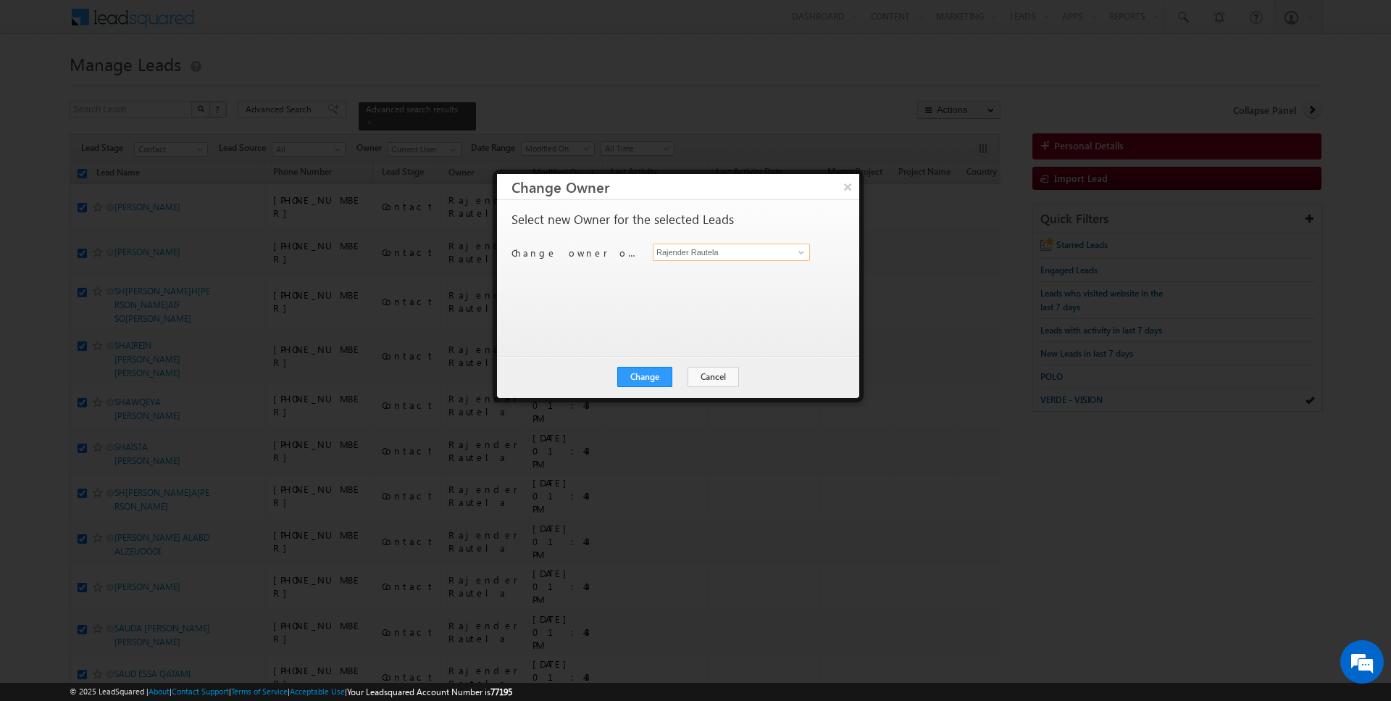
click at [683, 251] on input "Rajender Rautela" at bounding box center [731, 251] width 157 height 17
type input "Rahul Joshi"
click at [649, 374] on button "Change" at bounding box center [644, 377] width 55 height 20
click at [678, 375] on button "Close" at bounding box center [680, 377] width 46 height 20
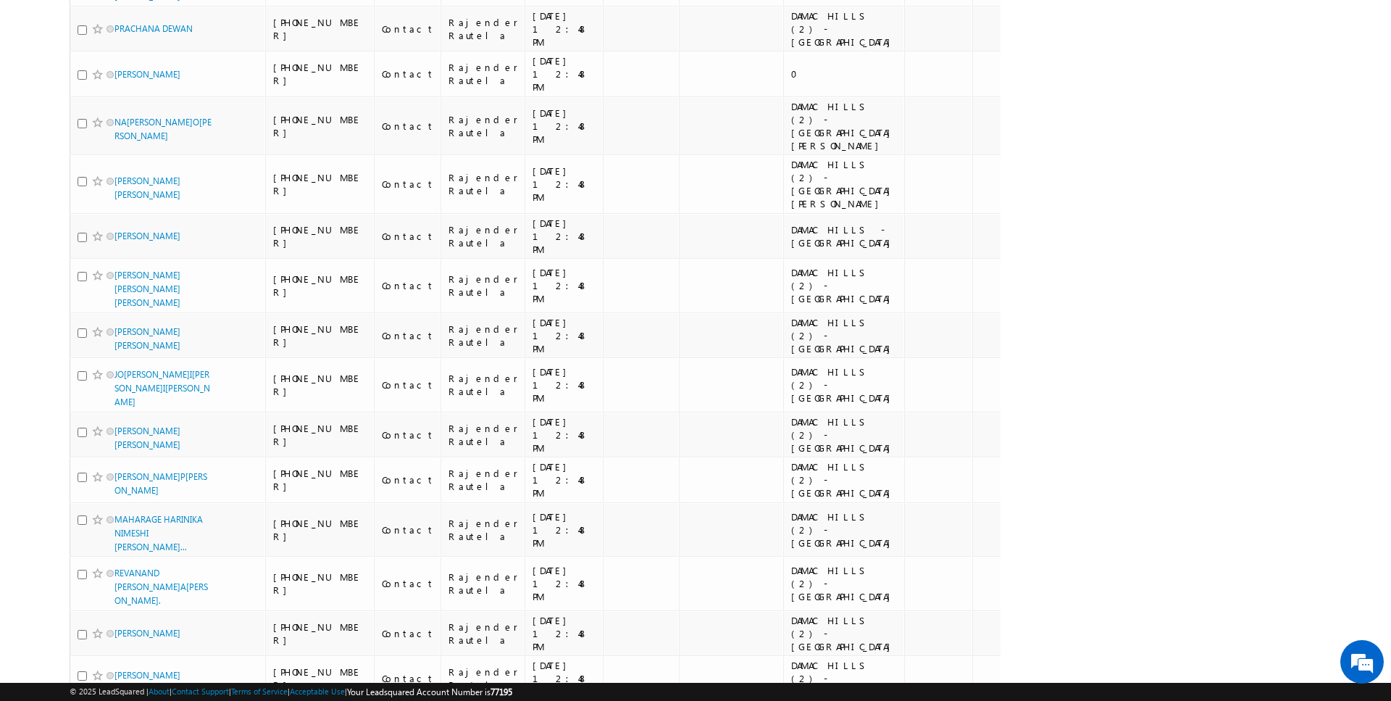
scroll to position [4193, 0]
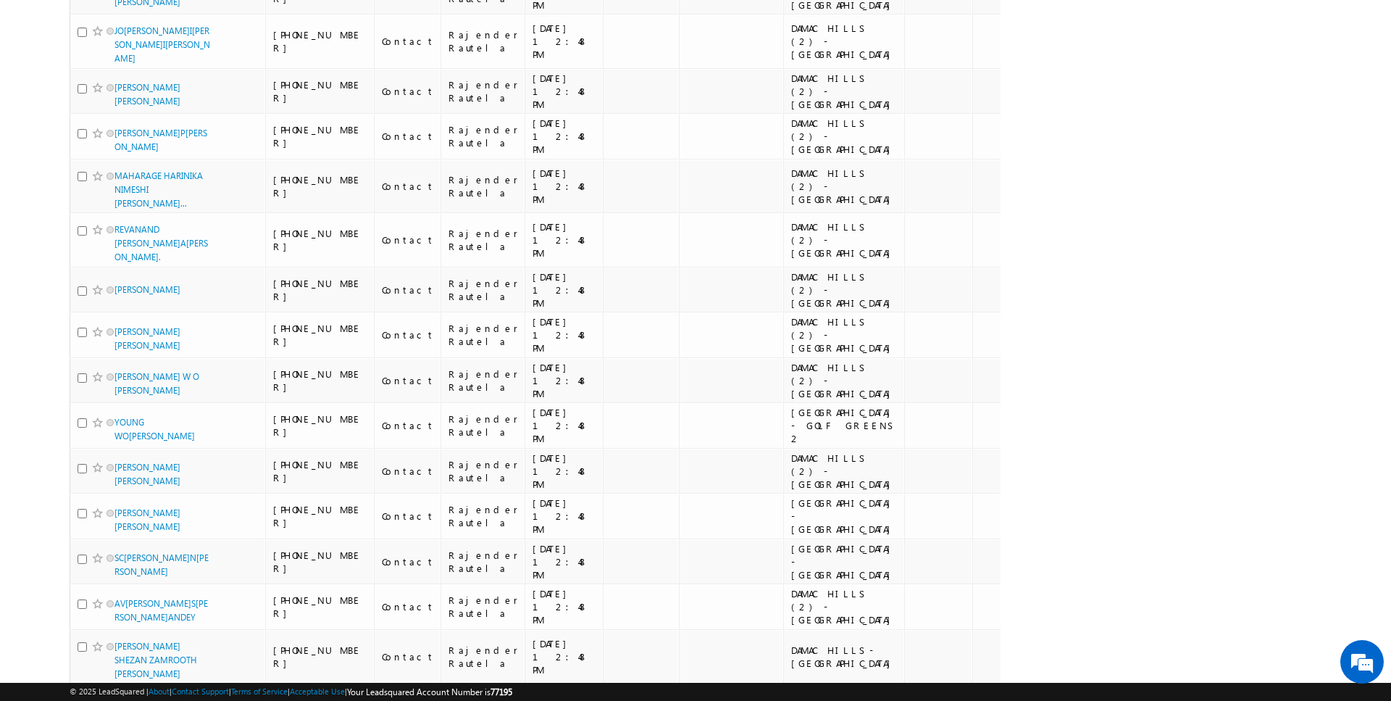
click at [127, 654] on li "50" at bounding box center [119, 659] width 35 height 14
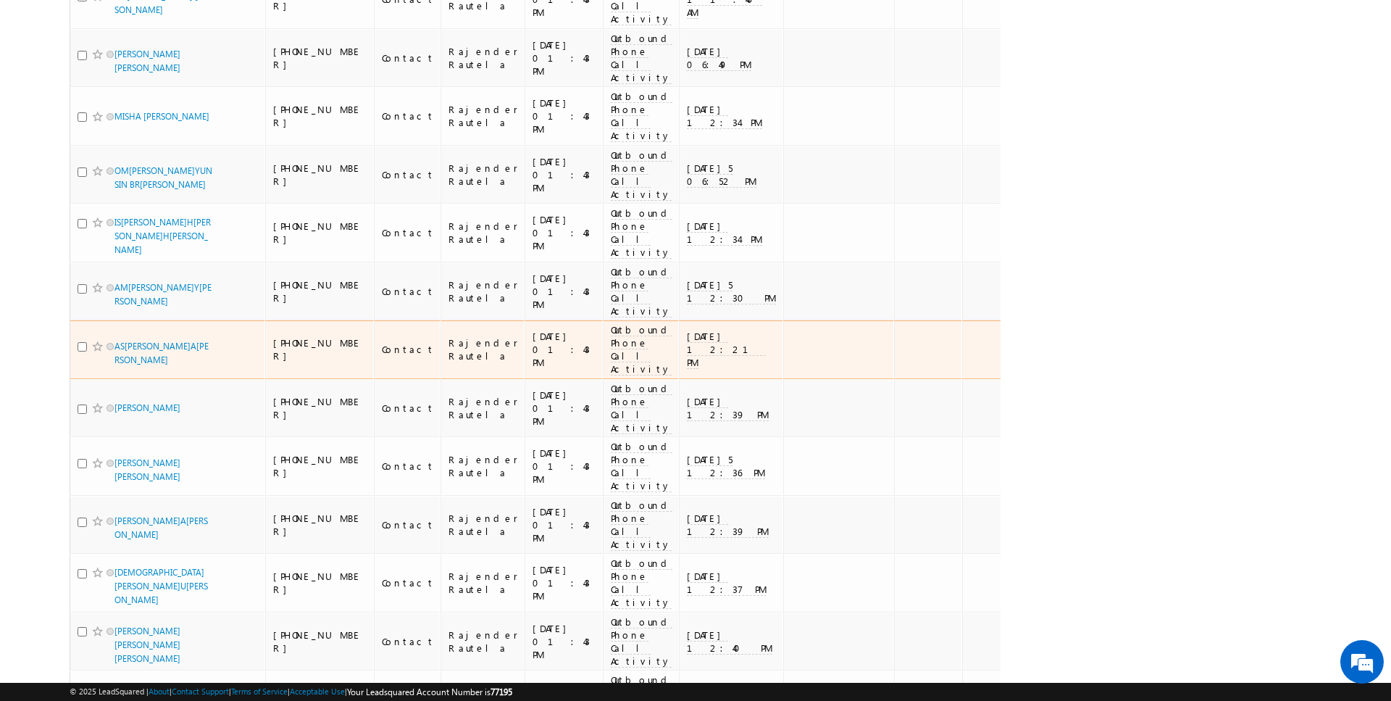
scroll to position [0, 0]
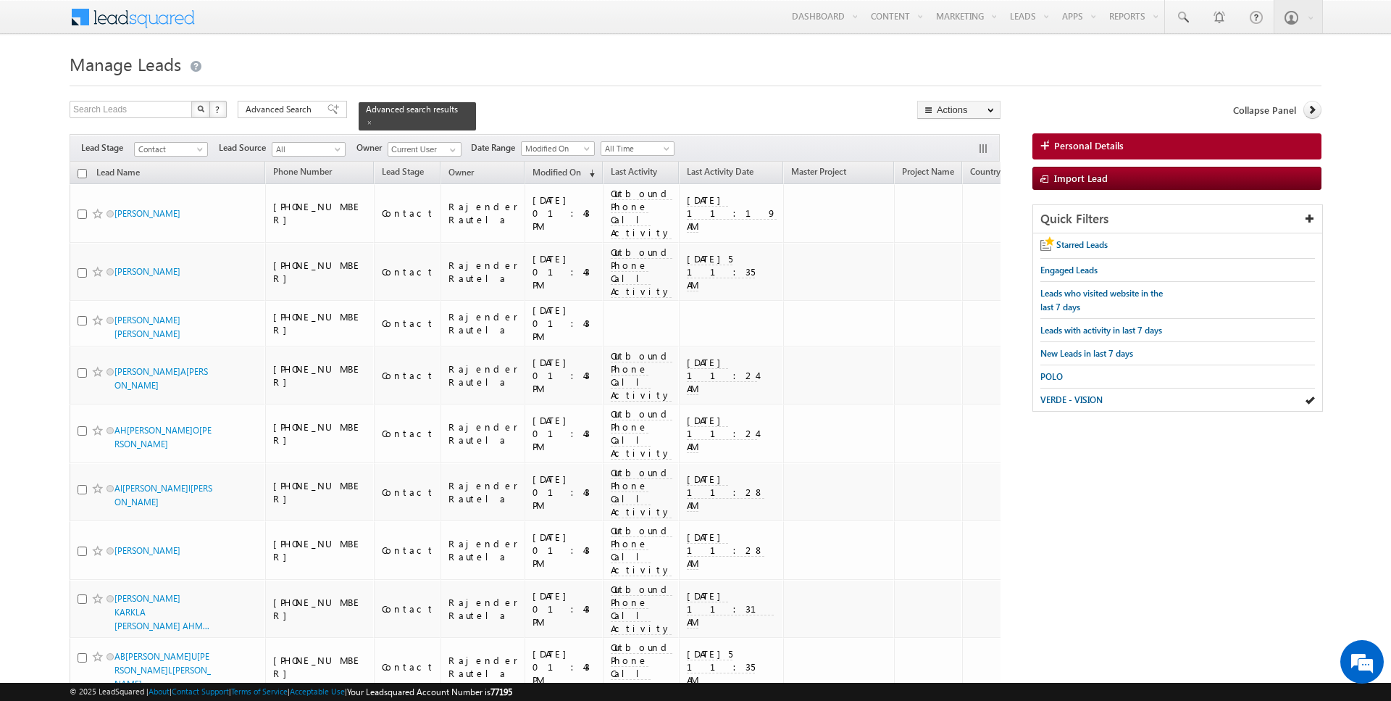
click at [82, 170] on input "checkbox" at bounding box center [82, 173] width 9 height 9
checkbox input "true"
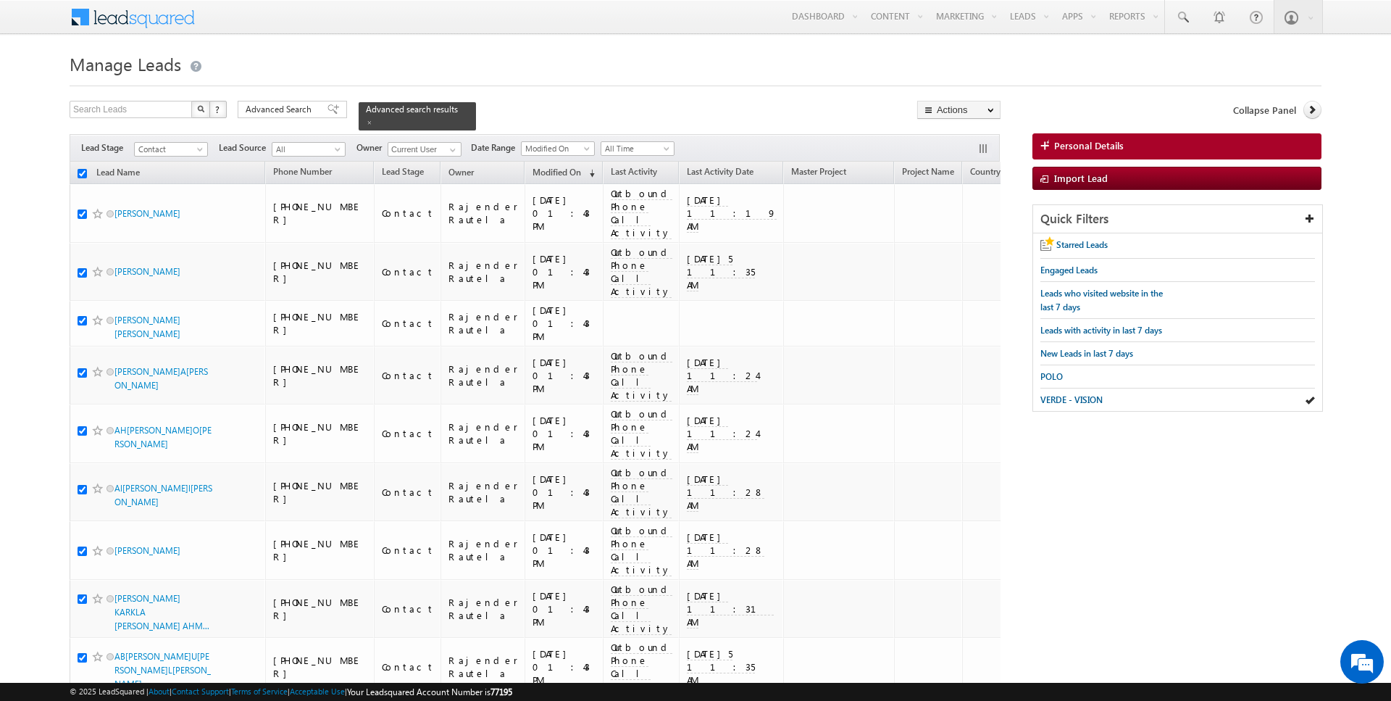
checkbox input "true"
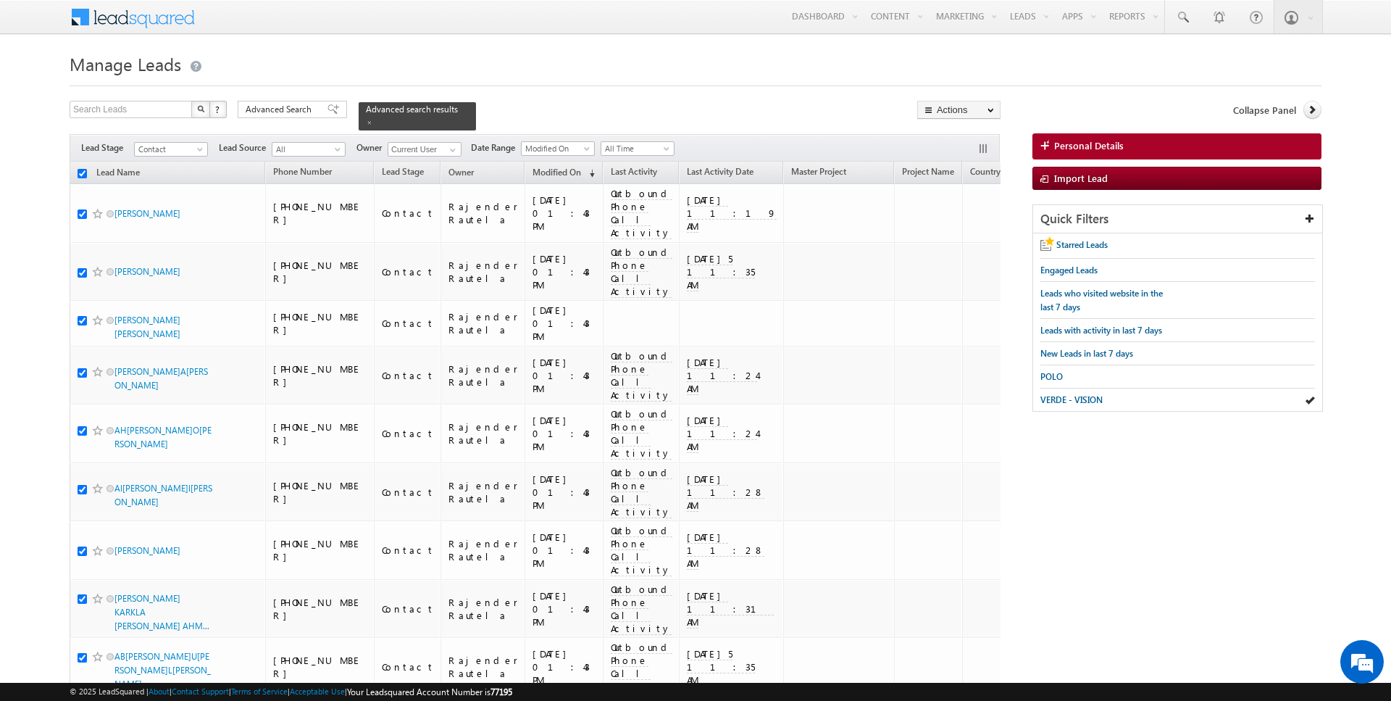
checkbox input "true"
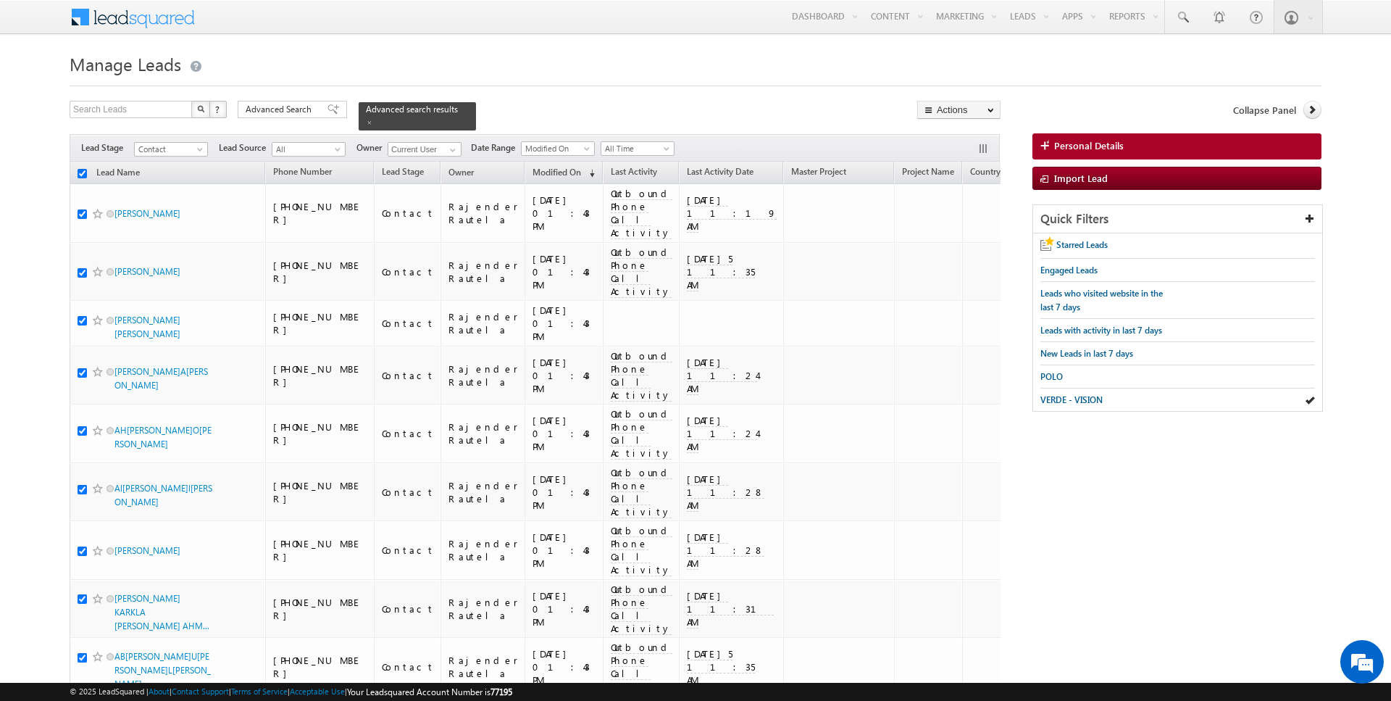
checkbox input "true"
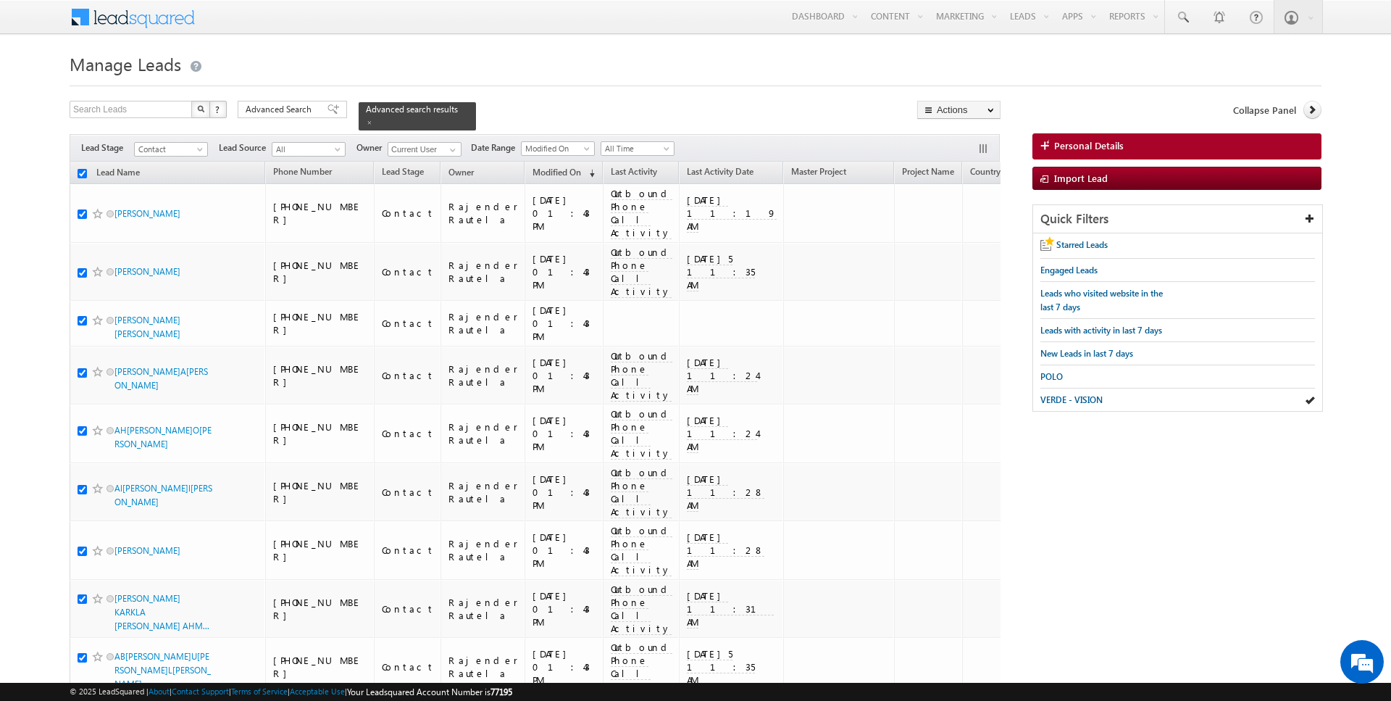
checkbox input "true"
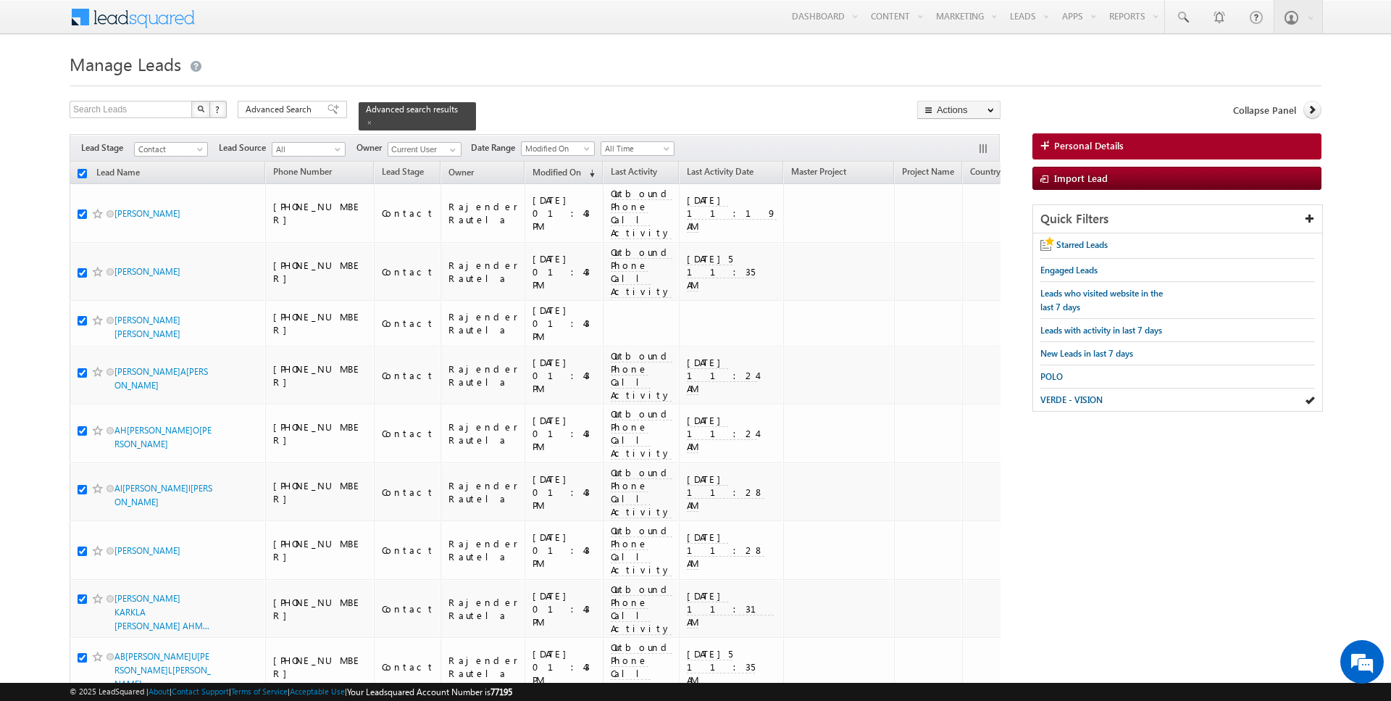
checkbox input "true"
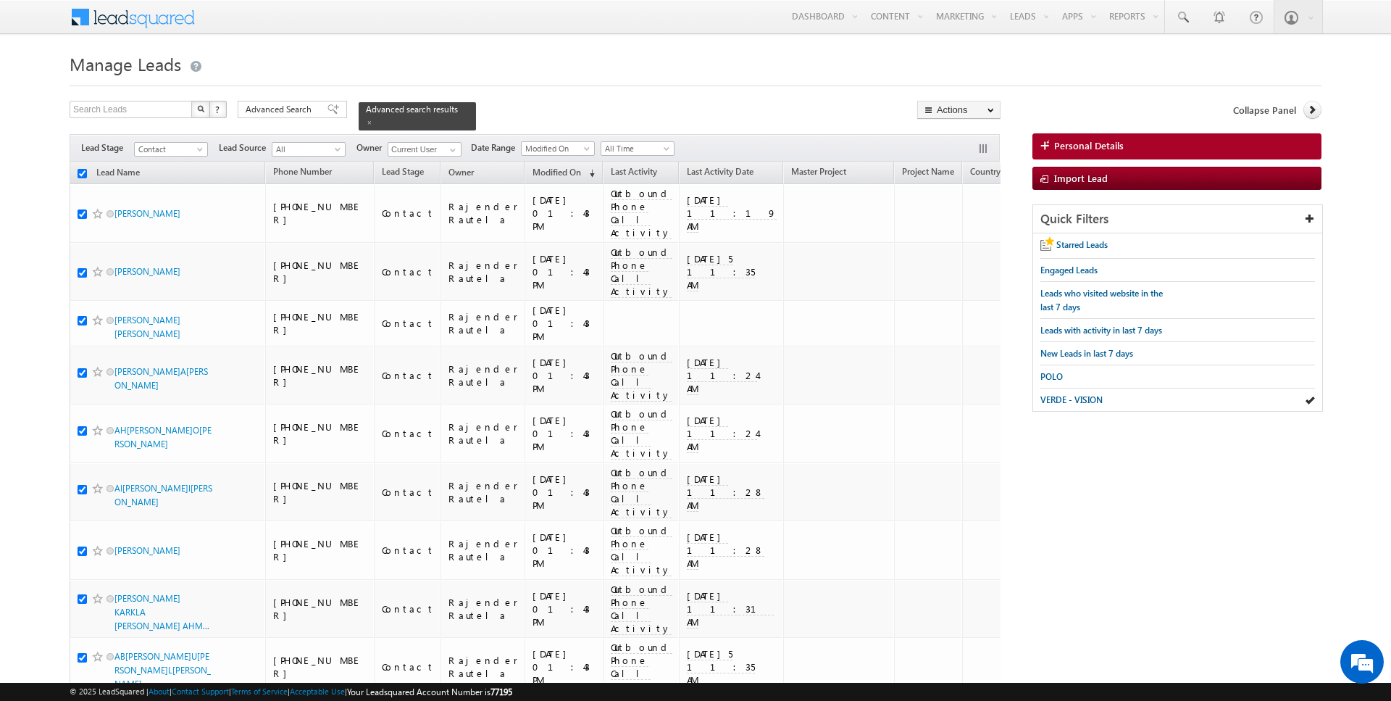
checkbox input "true"
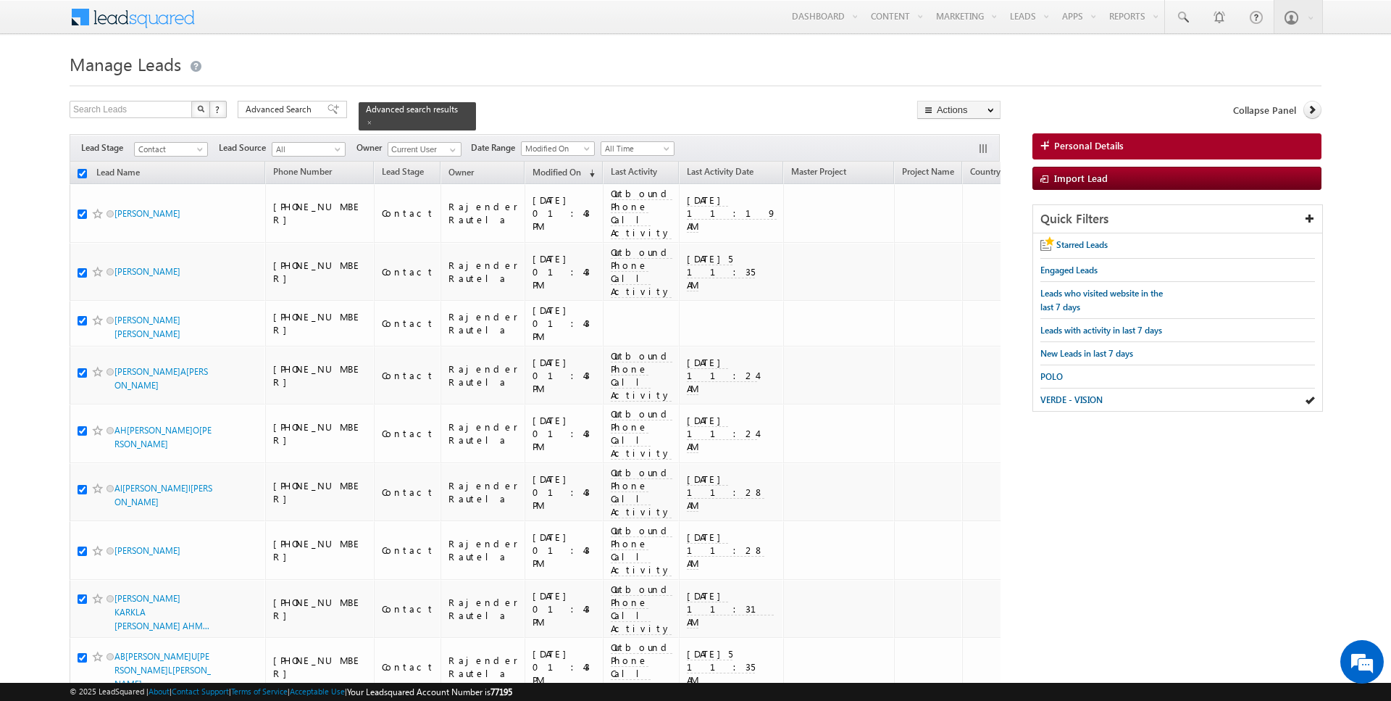
checkbox input "true"
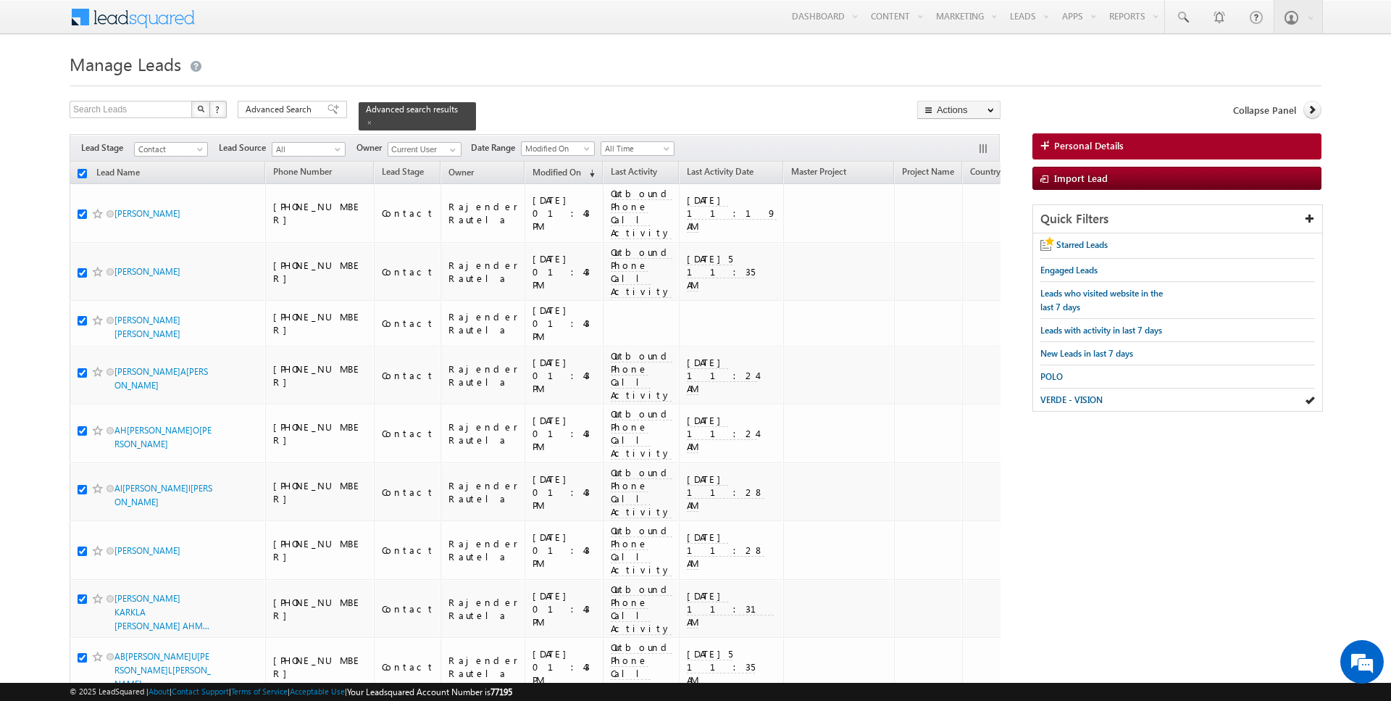
checkbox input "true"
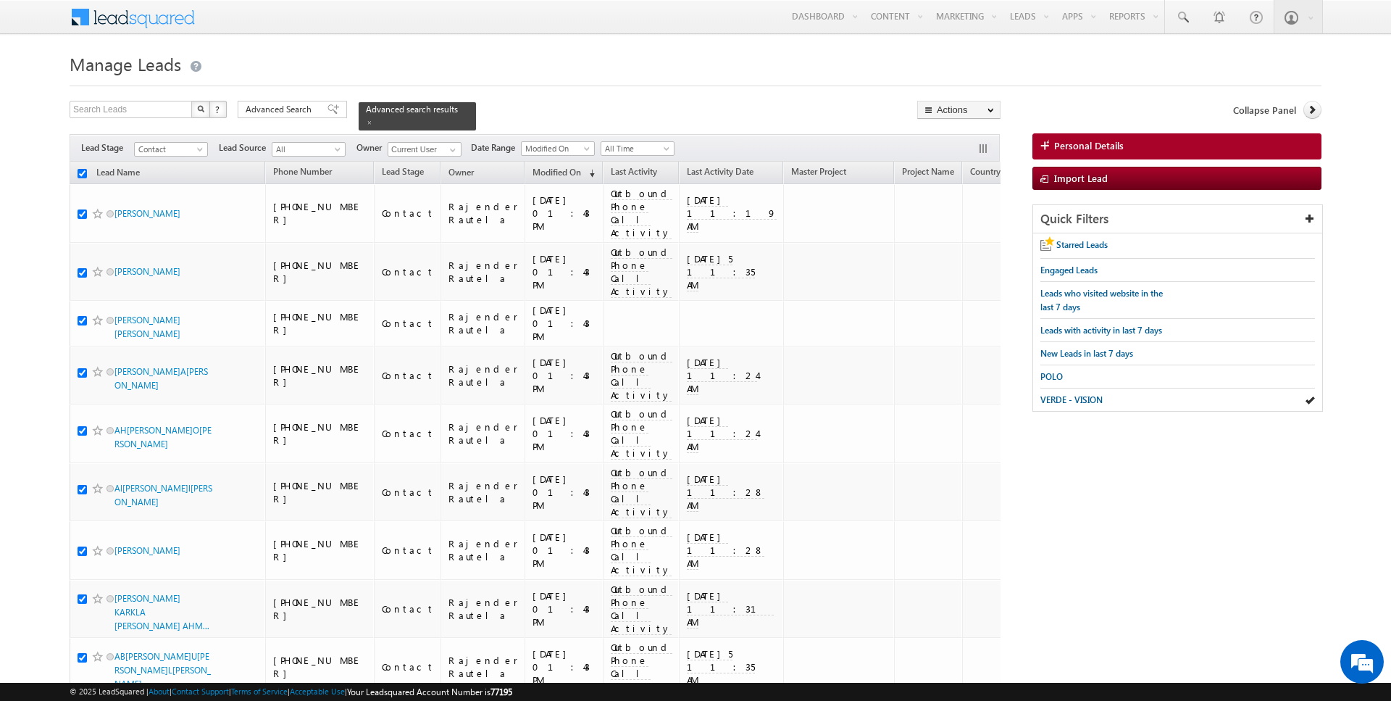
checkbox input "true"
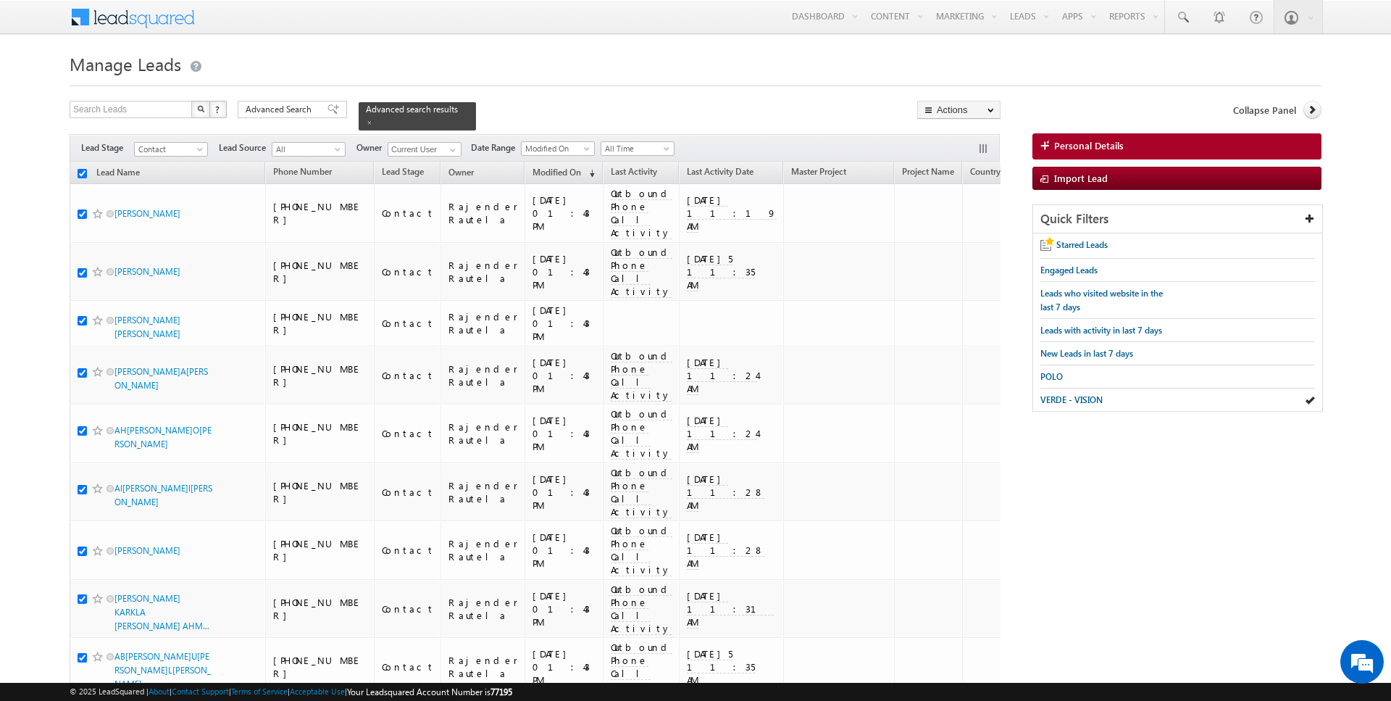
checkbox input "true"
click at [960, 236] on link "Change Owner" at bounding box center [959, 234] width 82 height 17
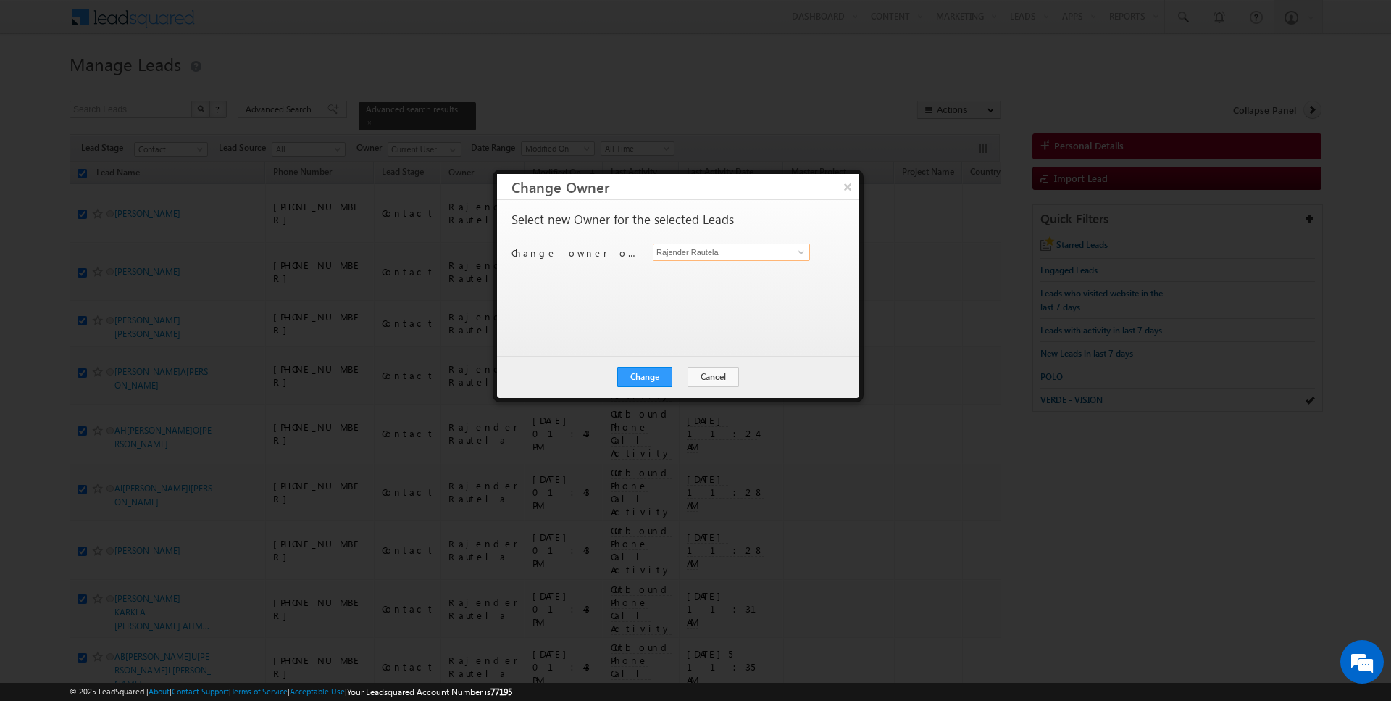
click at [700, 253] on input "Rajender Rautela" at bounding box center [731, 251] width 157 height 17
type input "Janamjay Sharma"
click at [657, 367] on button "Change" at bounding box center [644, 377] width 55 height 20
click at [669, 383] on button "Close" at bounding box center [680, 377] width 46 height 20
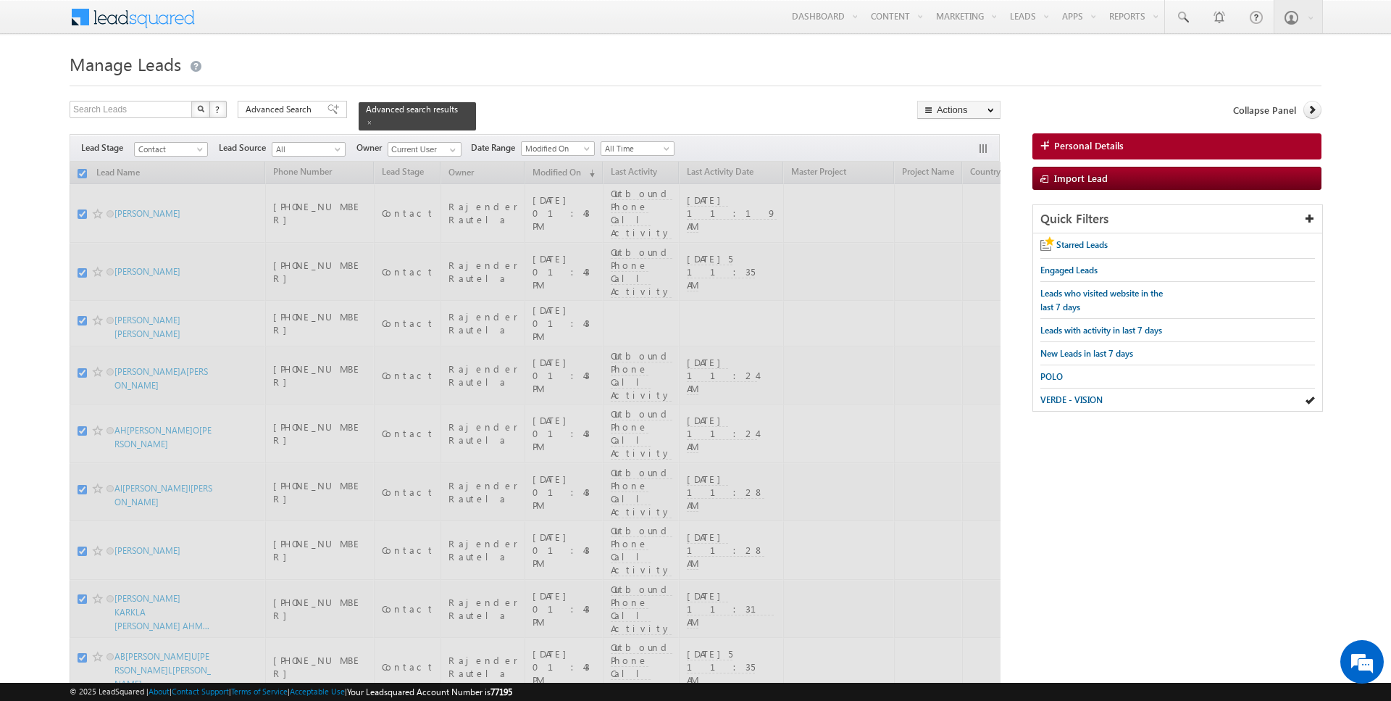
checkbox input "false"
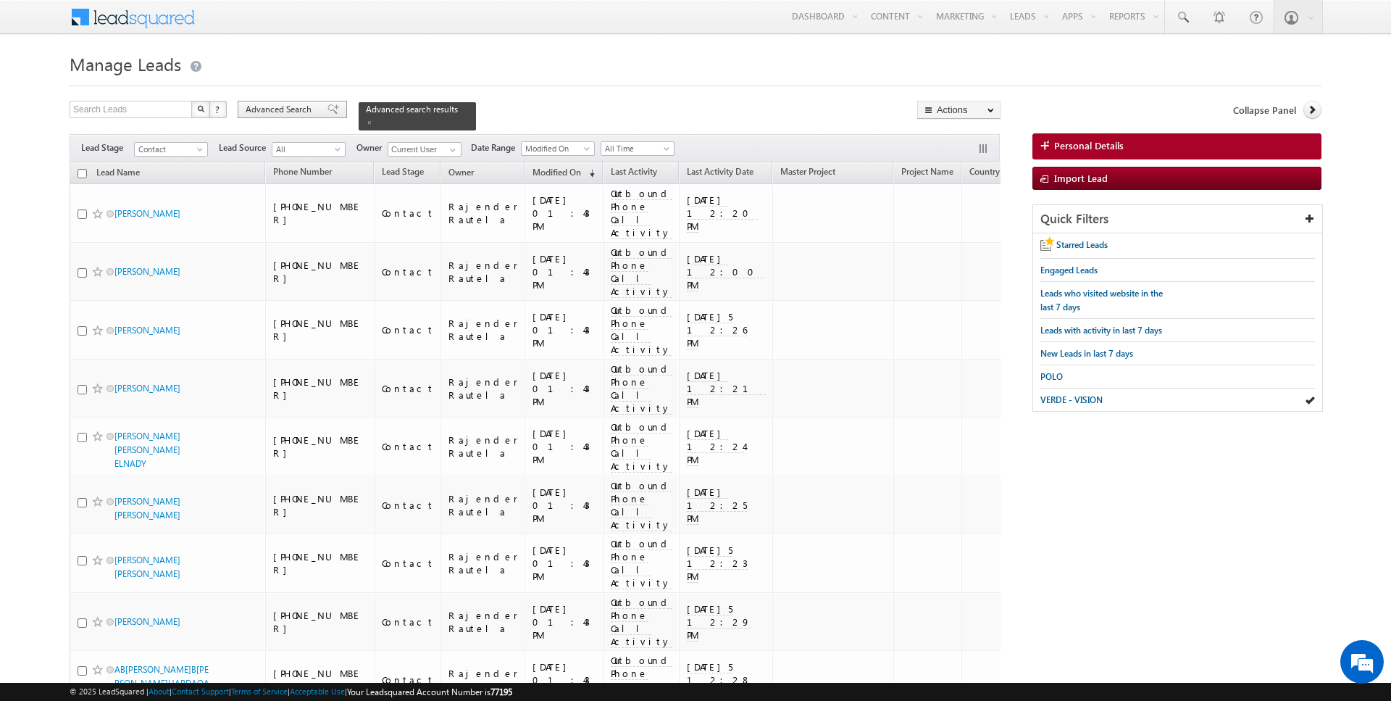
click at [241, 104] on div "Advanced Search" at bounding box center [292, 109] width 109 height 17
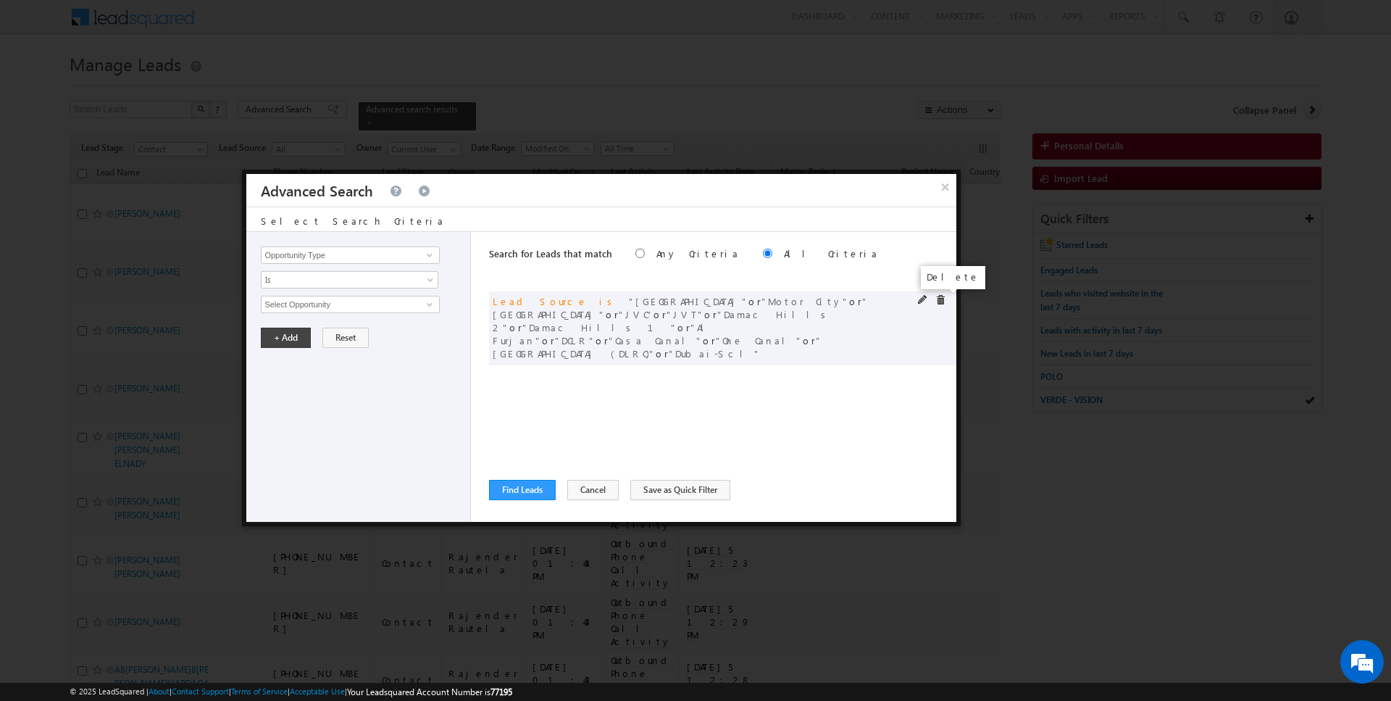
click at [941, 301] on span at bounding box center [940, 300] width 10 height 10
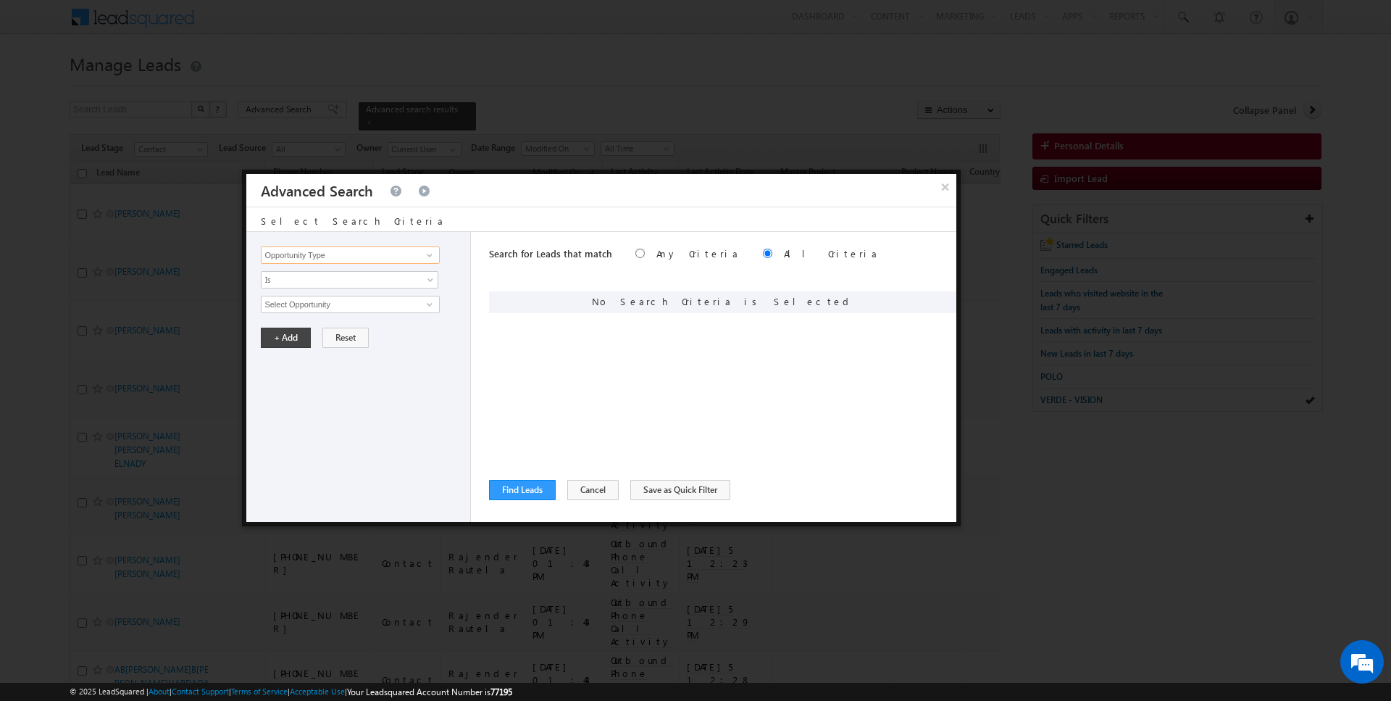
click at [393, 254] on input "Opportunity Type" at bounding box center [350, 254] width 178 height 17
type input "Lead Activity"
click at [341, 282] on span "Is" at bounding box center [340, 279] width 157 height 13
click at [301, 316] on div "Opportunity Type Lead Activity Task Sales Group Prospect Id Address 1 Address 2…" at bounding box center [358, 377] width 225 height 290
click at [314, 280] on span "Is" at bounding box center [340, 279] width 157 height 13
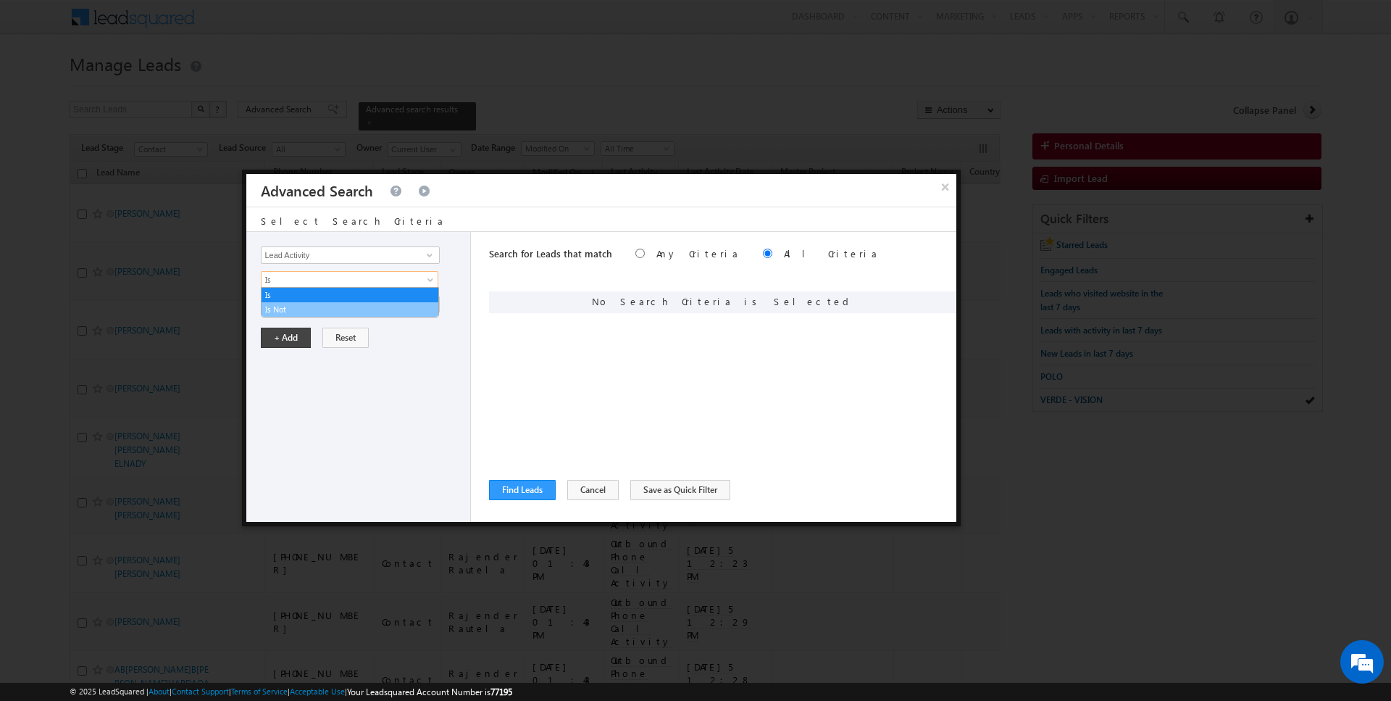
click at [299, 314] on link "Is Not" at bounding box center [350, 309] width 177 height 13
click at [317, 304] on input "Select Activity" at bounding box center [350, 304] width 178 height 17
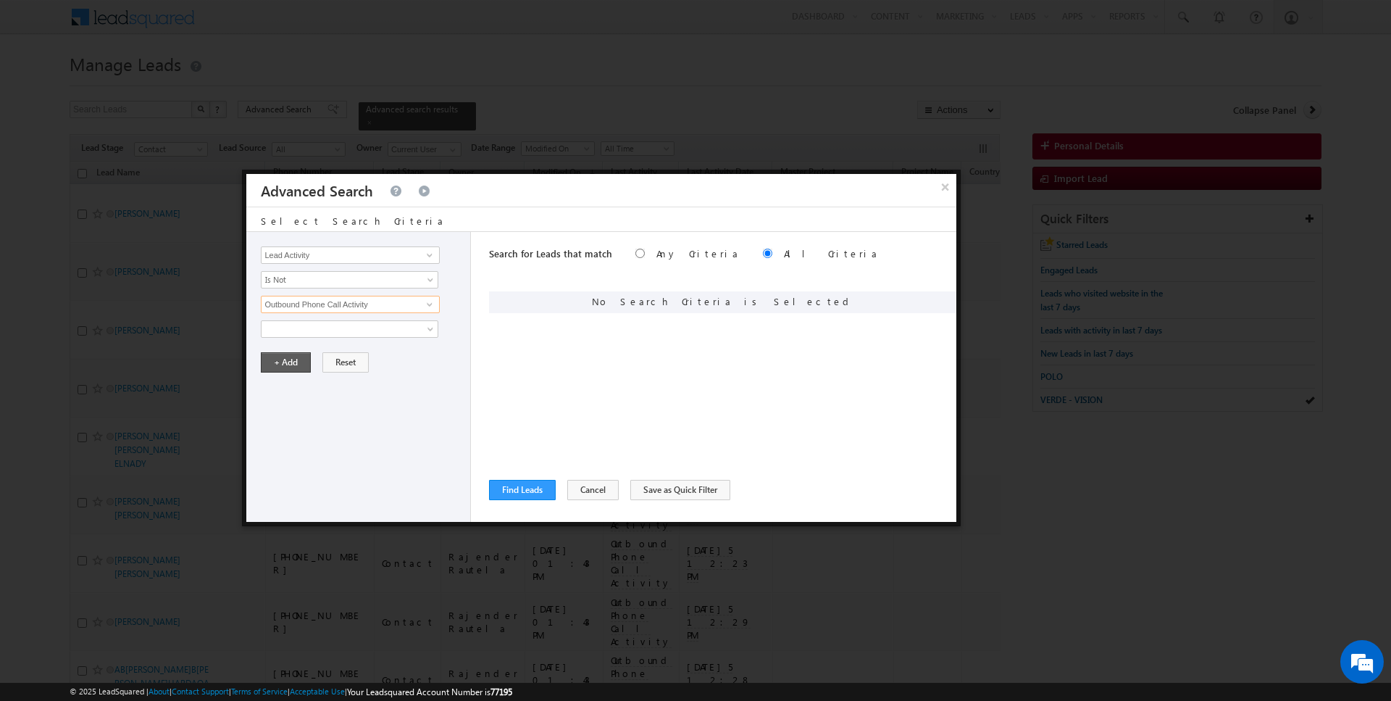
type input "Outbound Phone Call Activity"
click at [282, 361] on button "+ Add" at bounding box center [286, 362] width 50 height 20
click at [299, 258] on input "Opportunity Type" at bounding box center [350, 254] width 178 height 17
type input "Modified On"
click at [288, 301] on span "All Time" at bounding box center [340, 304] width 157 height 13
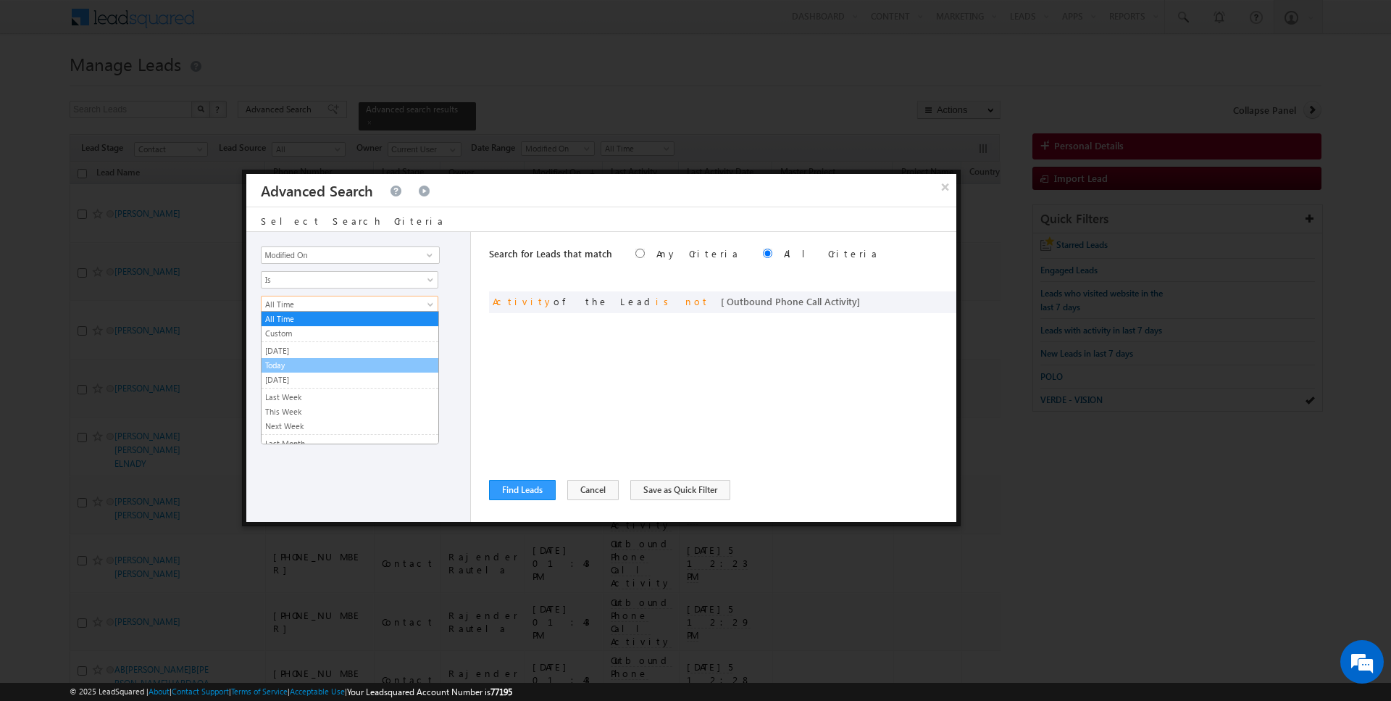
click at [280, 363] on link "Today" at bounding box center [350, 365] width 177 height 13
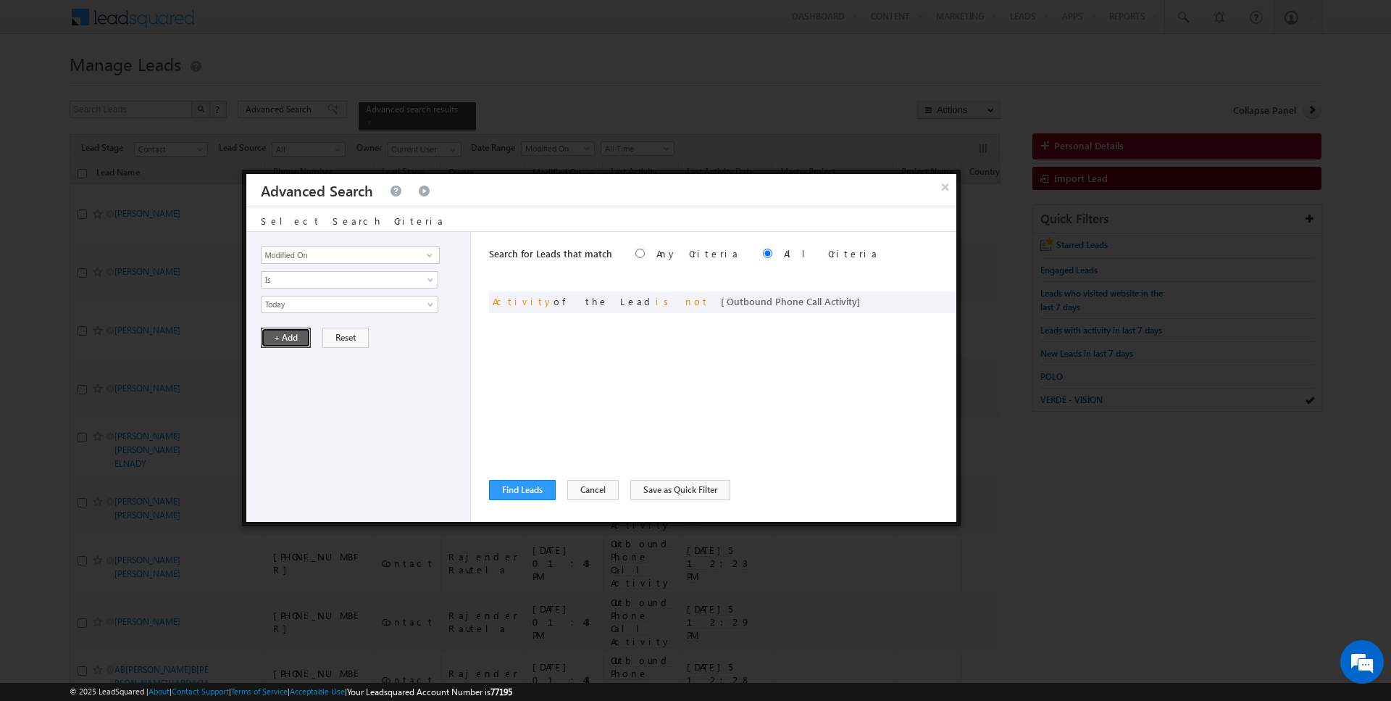
click at [287, 332] on button "+ Add" at bounding box center [286, 338] width 50 height 20
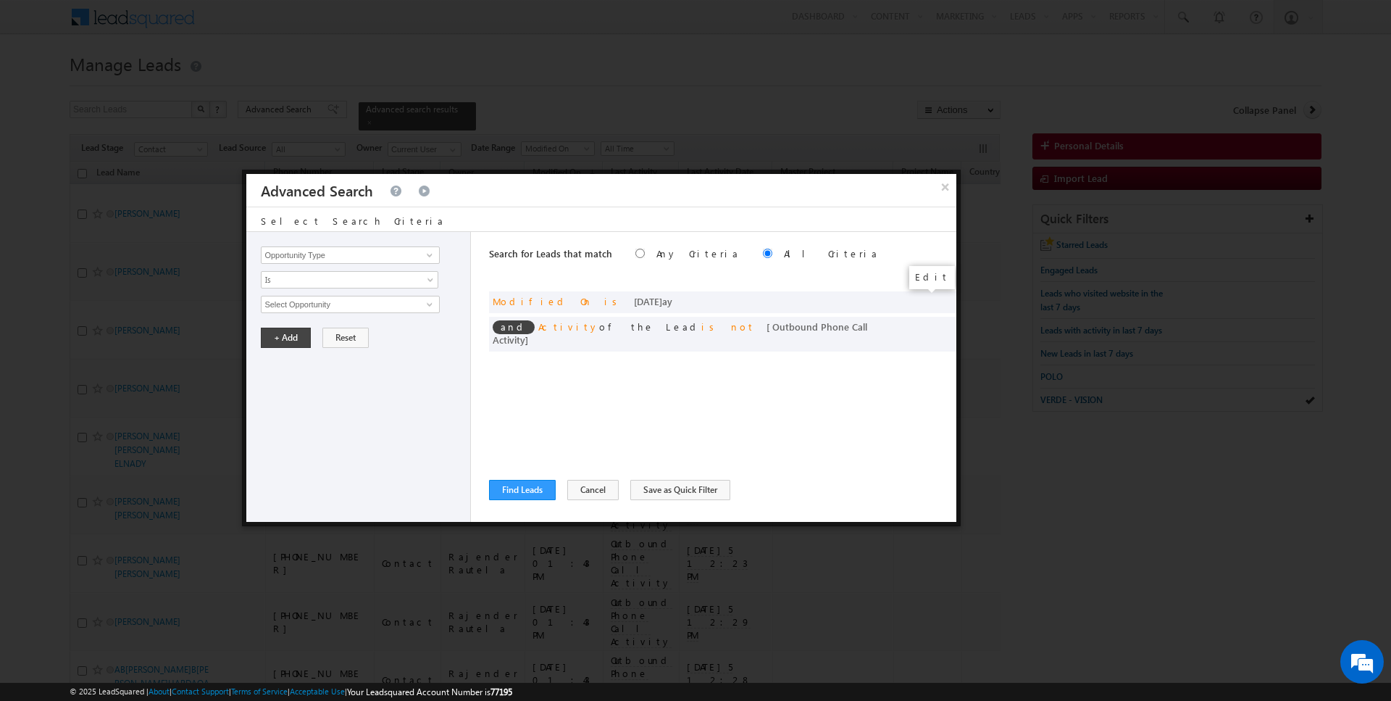
click at [0, 0] on span at bounding box center [0, 0] width 0 height 0
click at [299, 305] on span "Today" at bounding box center [340, 304] width 157 height 13
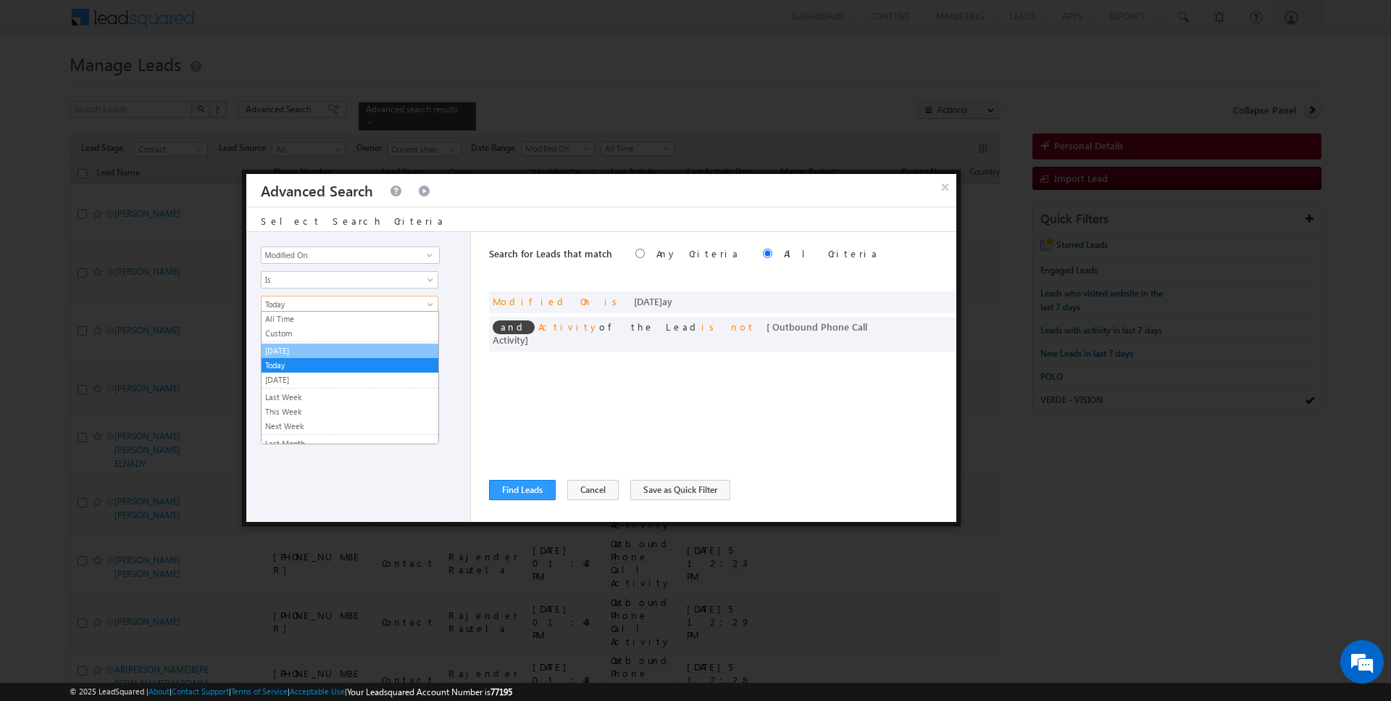
click at [293, 349] on link "[DATE]" at bounding box center [350, 350] width 177 height 13
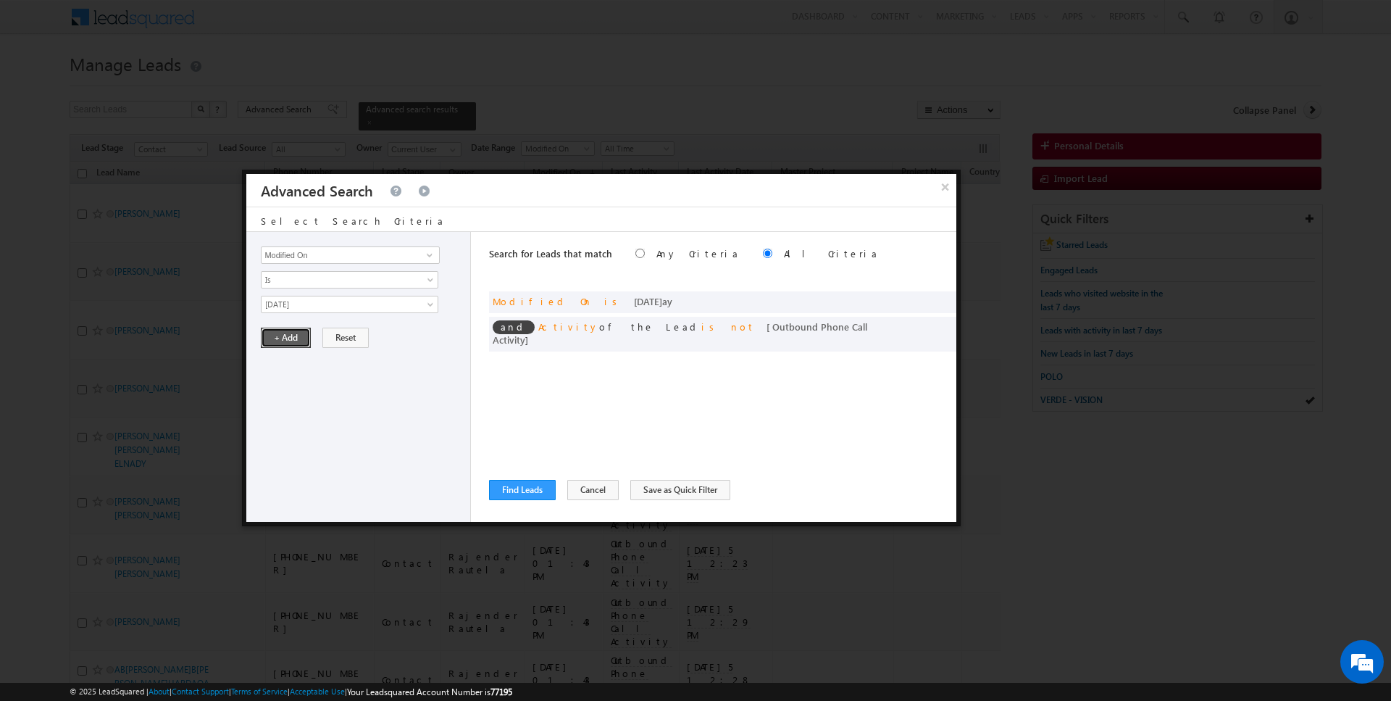
click at [286, 333] on button "+ Add" at bounding box center [286, 338] width 50 height 20
click at [512, 488] on button "Find Leads" at bounding box center [522, 490] width 67 height 20
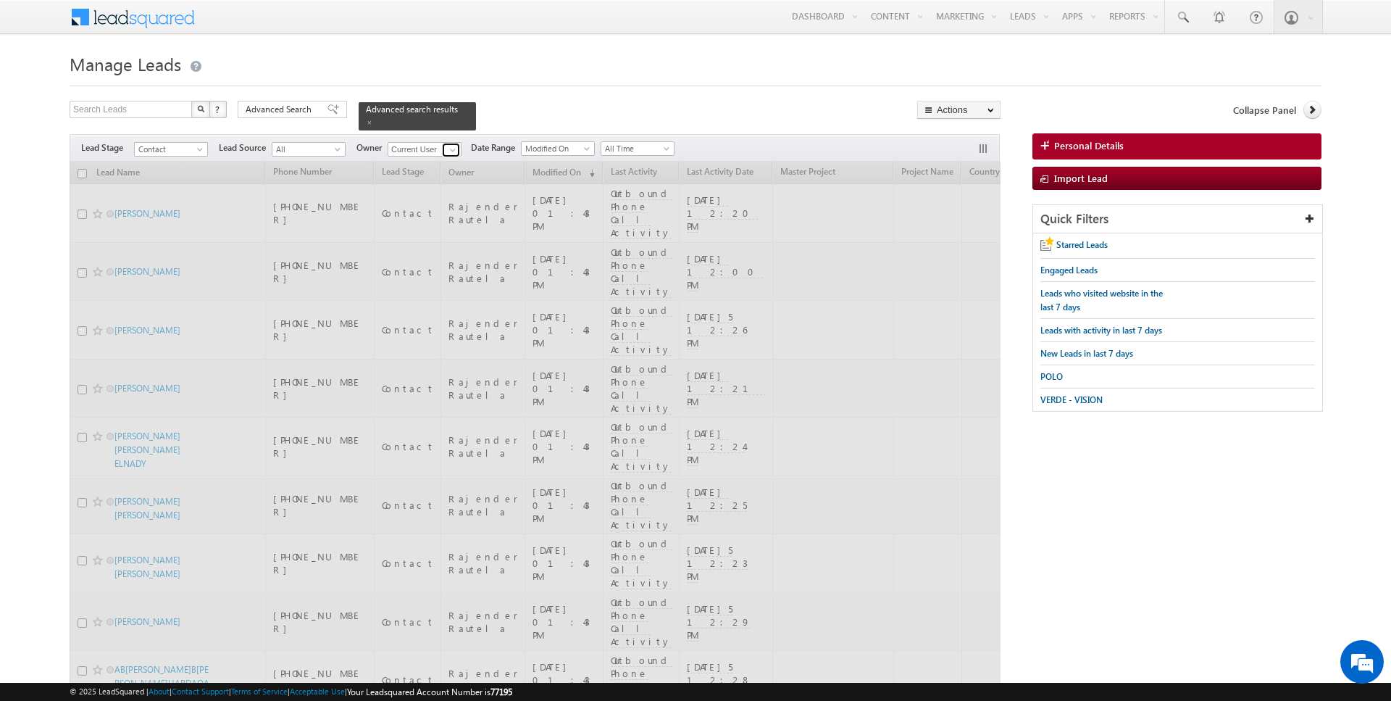
click at [447, 145] on span at bounding box center [453, 150] width 12 height 12
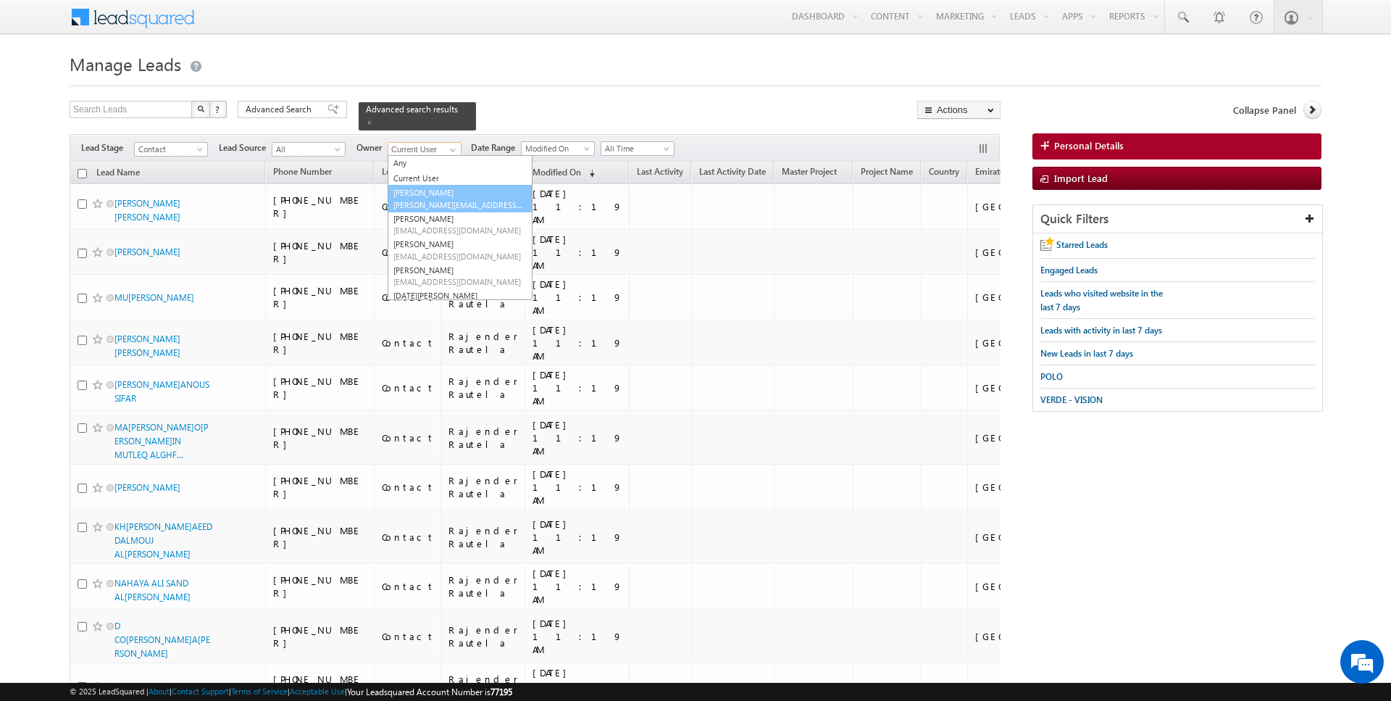
click at [424, 189] on link "AmanSingh Yadav amansingh.yadav@indglobal.ae" at bounding box center [460, 199] width 145 height 28
type input "AmanSingh Yadav"
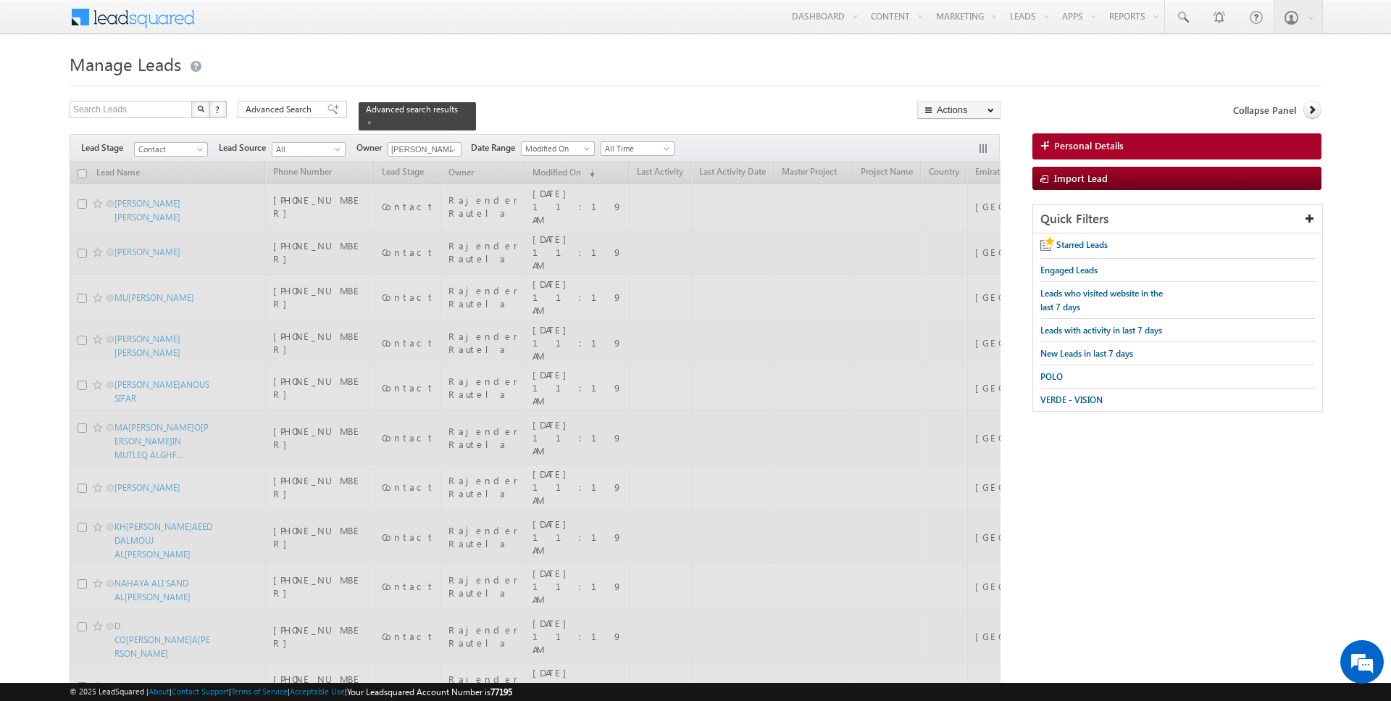
click at [562, 77] on div at bounding box center [696, 81] width 1252 height 9
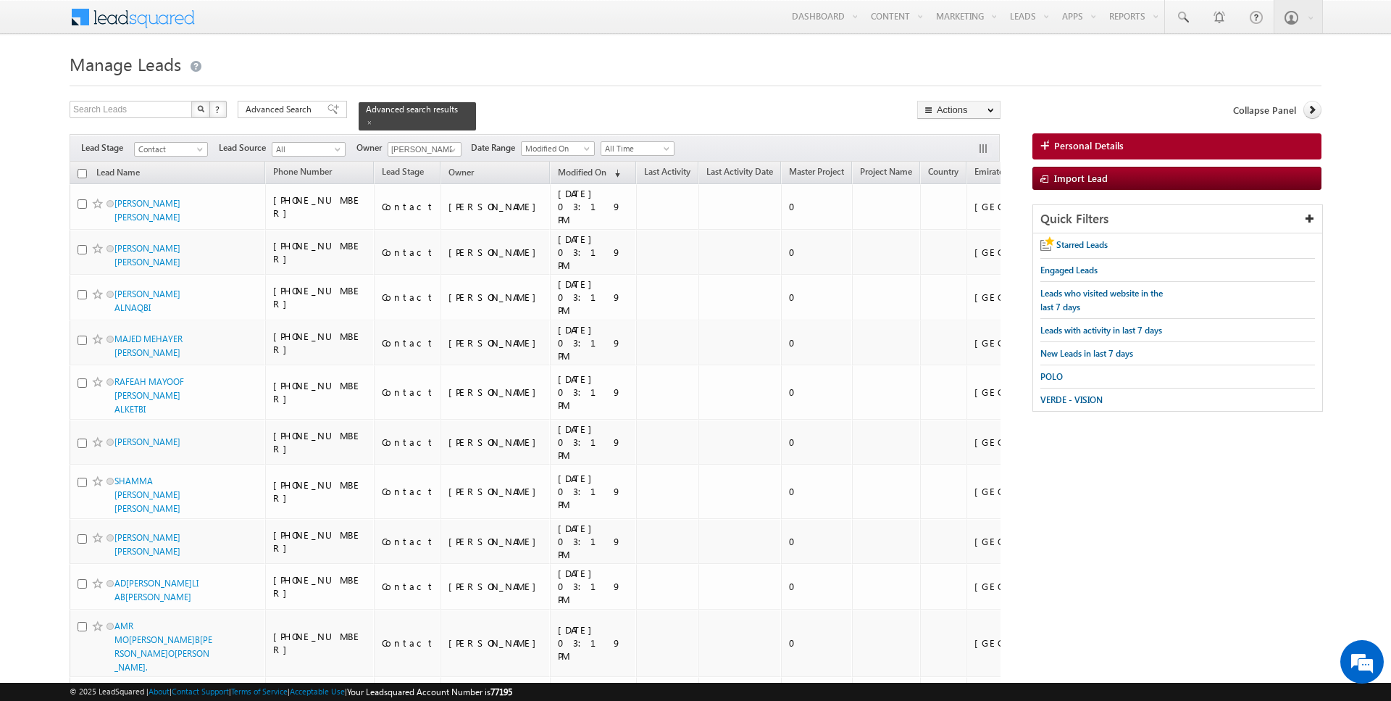
click at [83, 172] on input "checkbox" at bounding box center [82, 173] width 9 height 9
checkbox input "true"
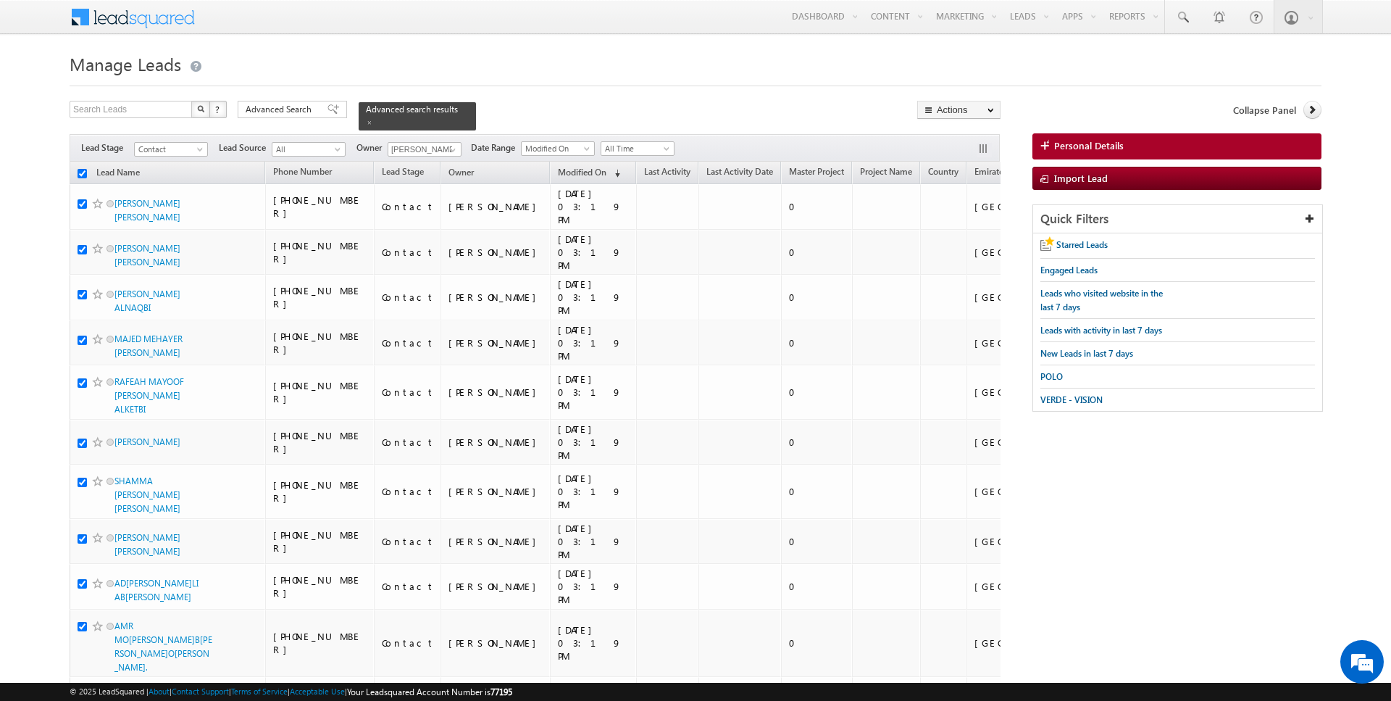
checkbox input "true"
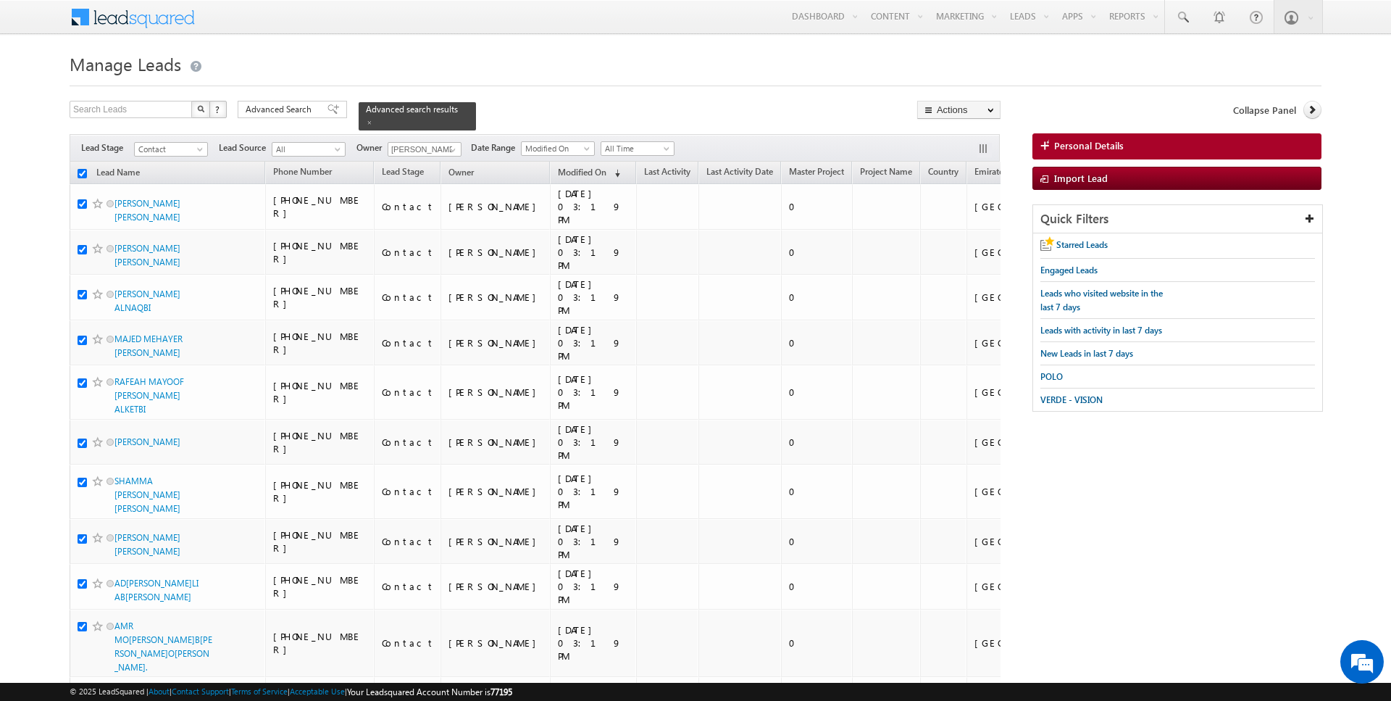
checkbox input "true"
click at [957, 238] on link "Change Owner" at bounding box center [959, 234] width 82 height 17
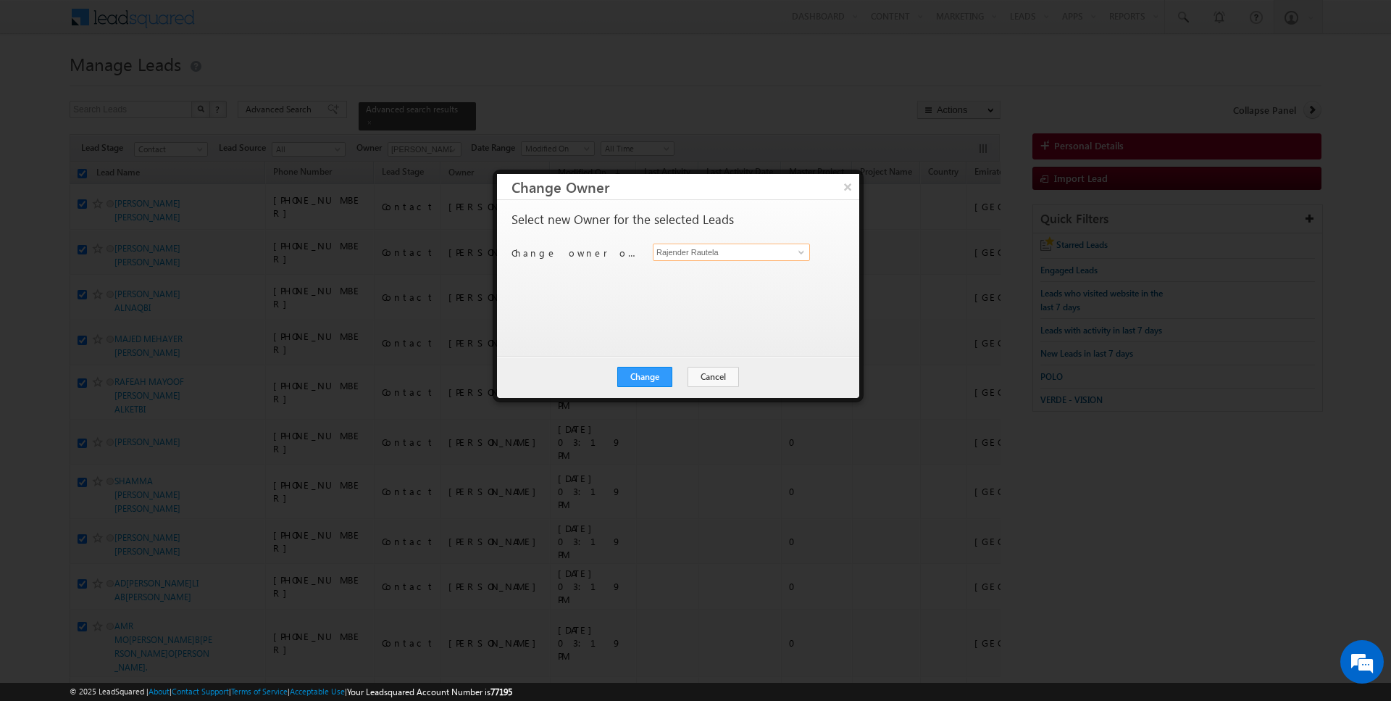
click at [693, 250] on input "Rajender Rautela" at bounding box center [731, 251] width 157 height 17
type input "aman"
click button "×" at bounding box center [847, 186] width 23 height 25
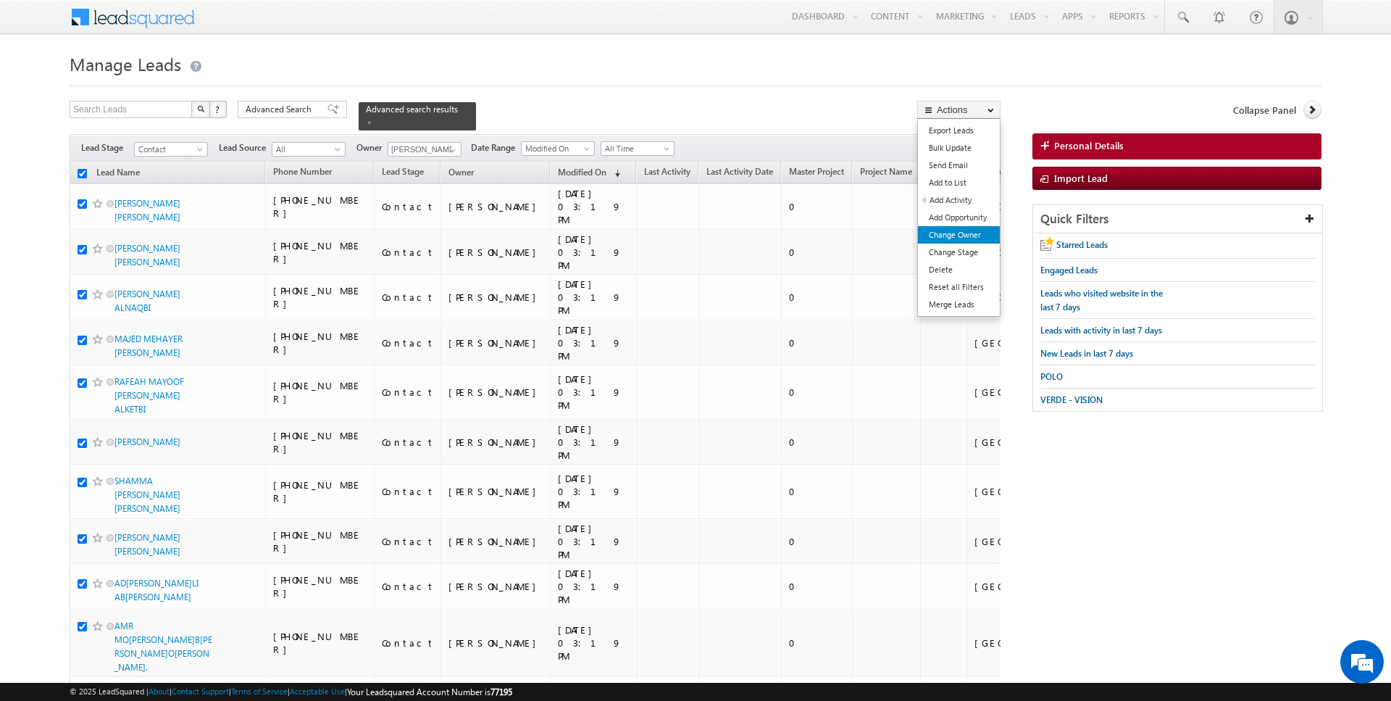
click at [975, 232] on link "Change Owner" at bounding box center [959, 234] width 82 height 17
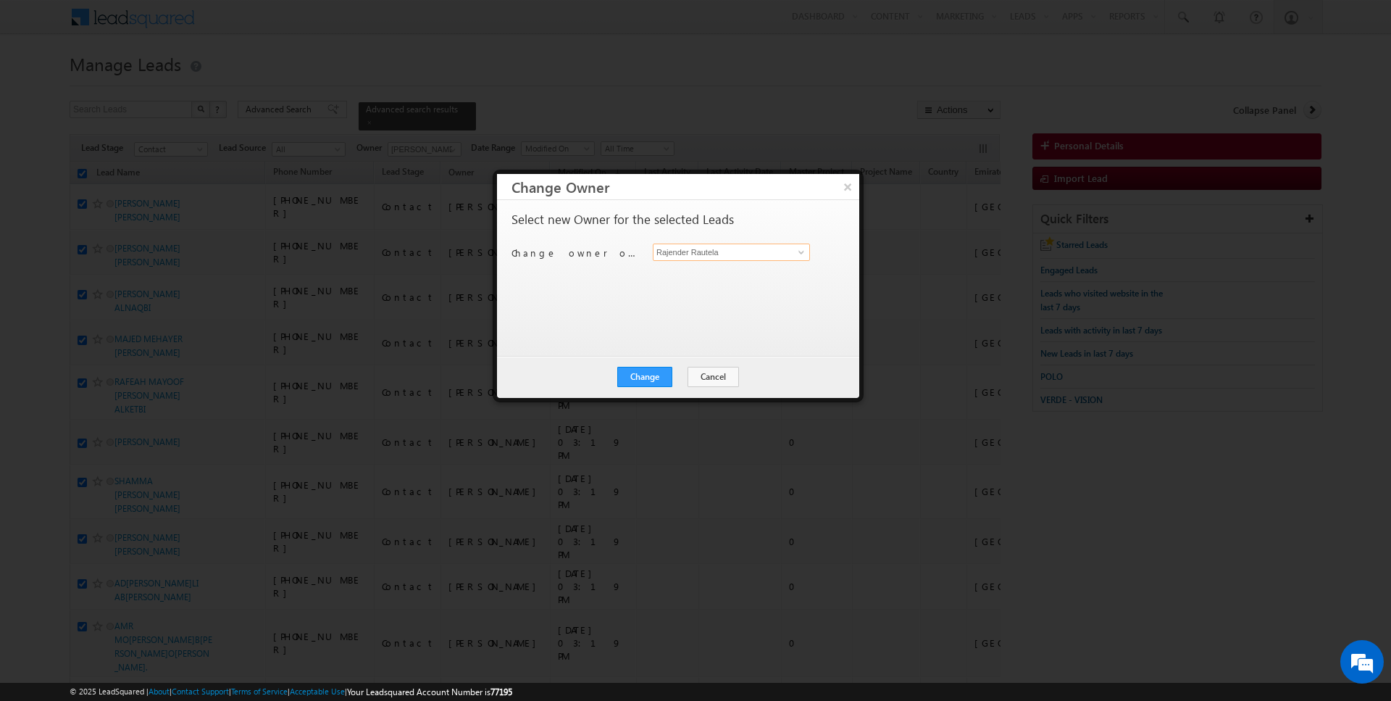
click at [709, 249] on input "Rajender Rautela" at bounding box center [731, 251] width 157 height 17
type input "AmanSingh Yadav"
click at [642, 371] on button "Change" at bounding box center [644, 377] width 55 height 20
click at [679, 374] on button "Close" at bounding box center [680, 377] width 46 height 20
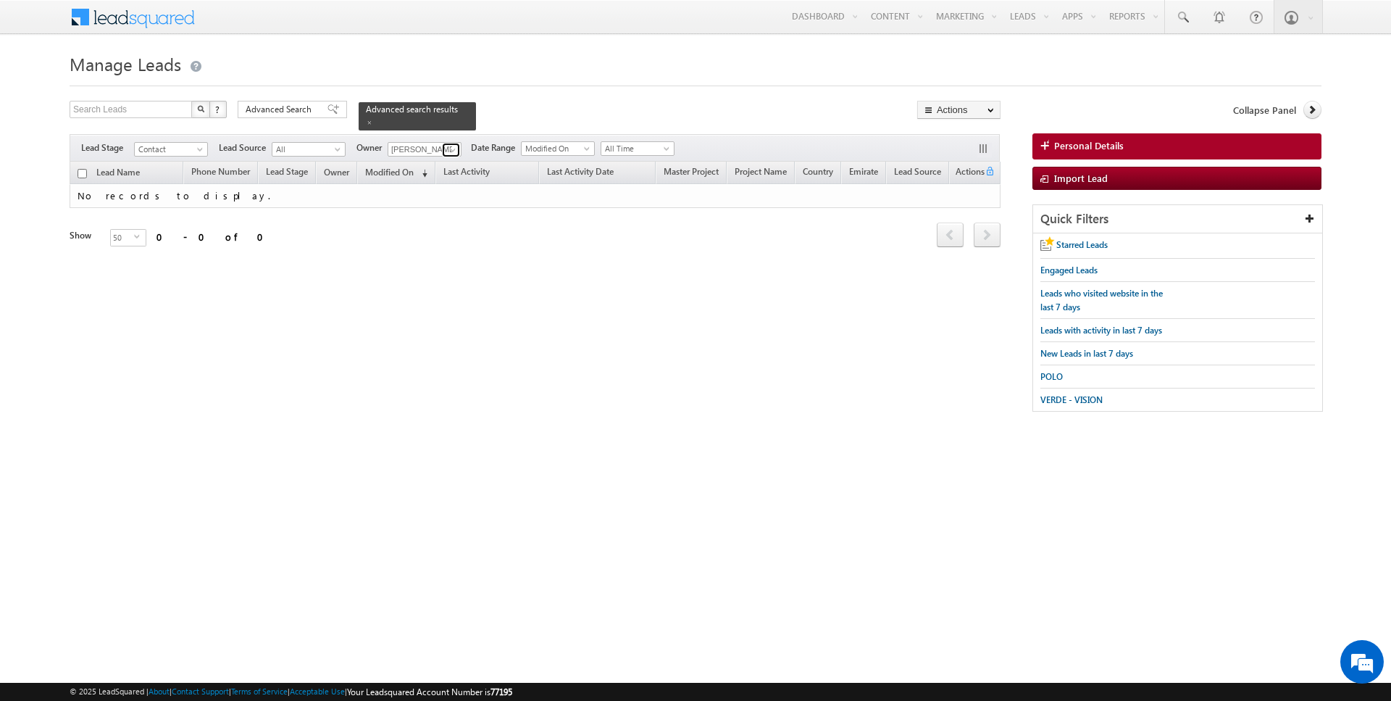
click at [450, 149] on span at bounding box center [453, 150] width 12 height 12
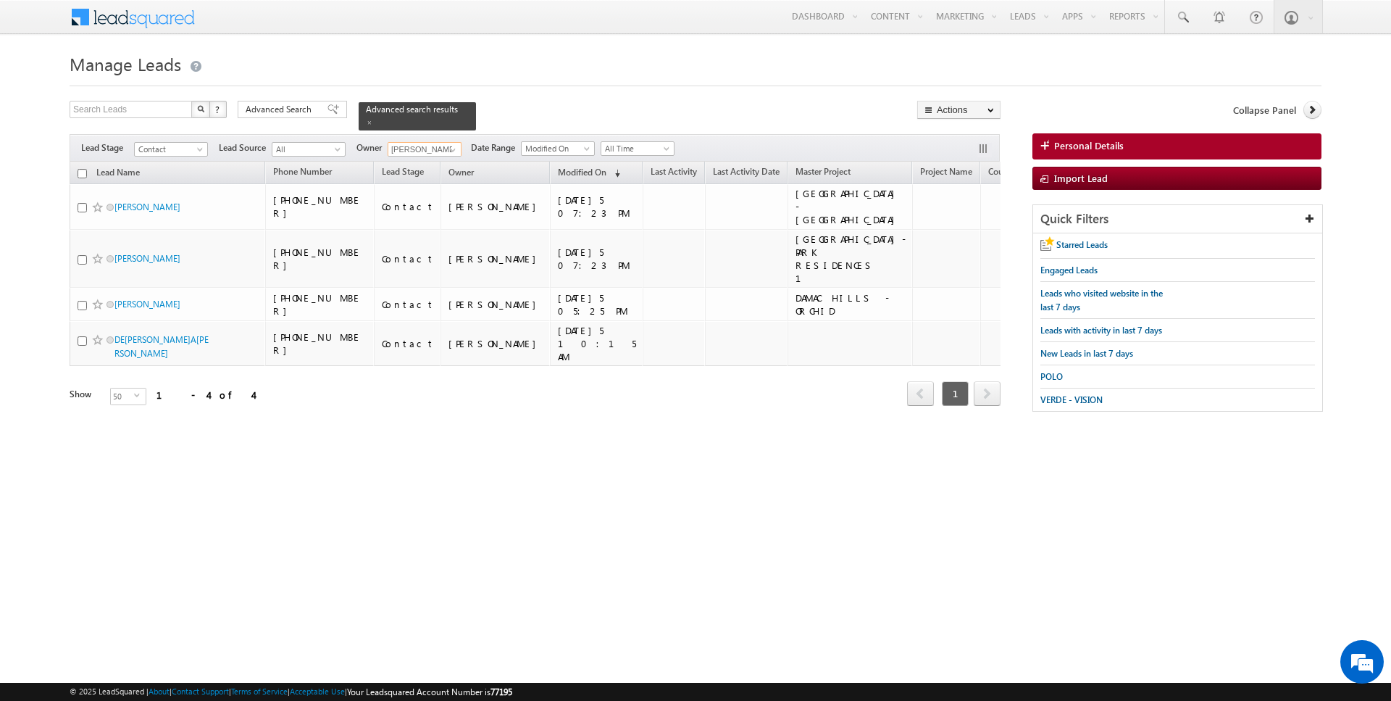
click at [87, 172] on th "Lead Name" at bounding box center [168, 173] width 196 height 22
click at [82, 172] on input "checkbox" at bounding box center [82, 173] width 9 height 9
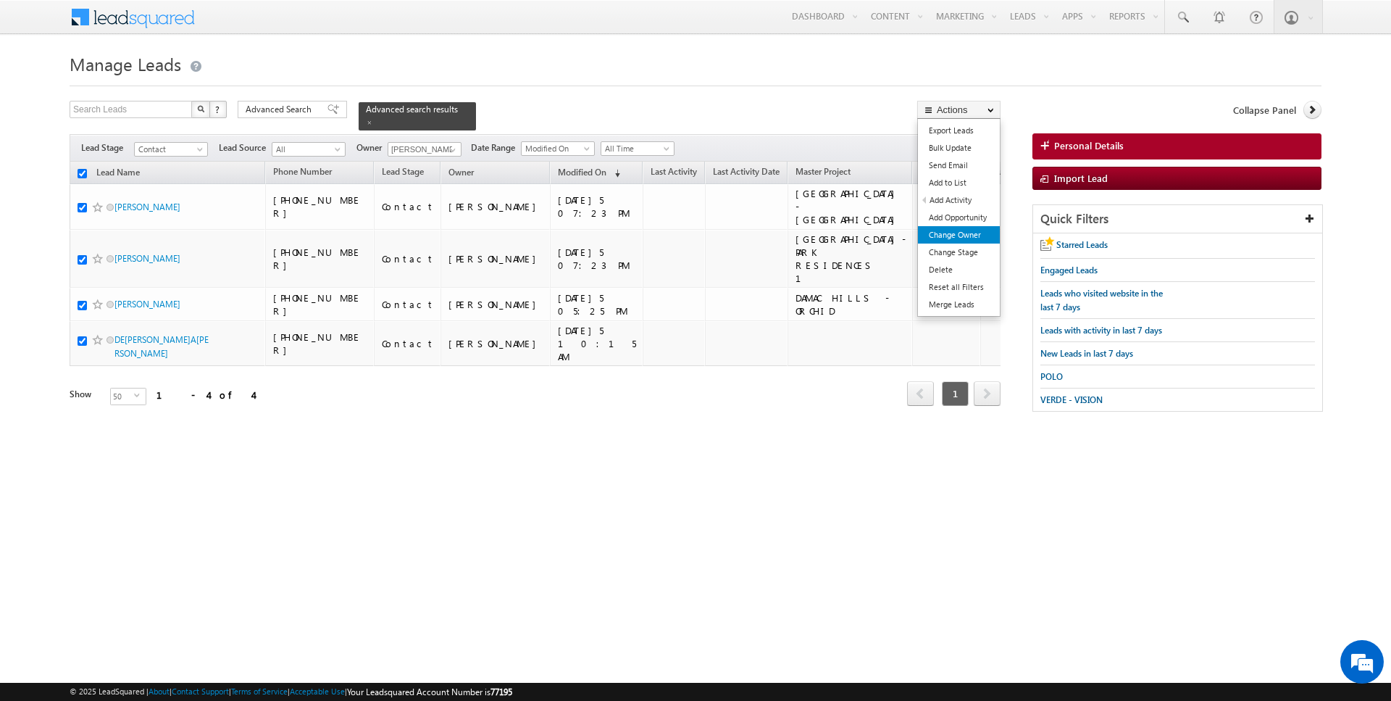
click at [961, 232] on link "Change Owner" at bounding box center [959, 234] width 82 height 17
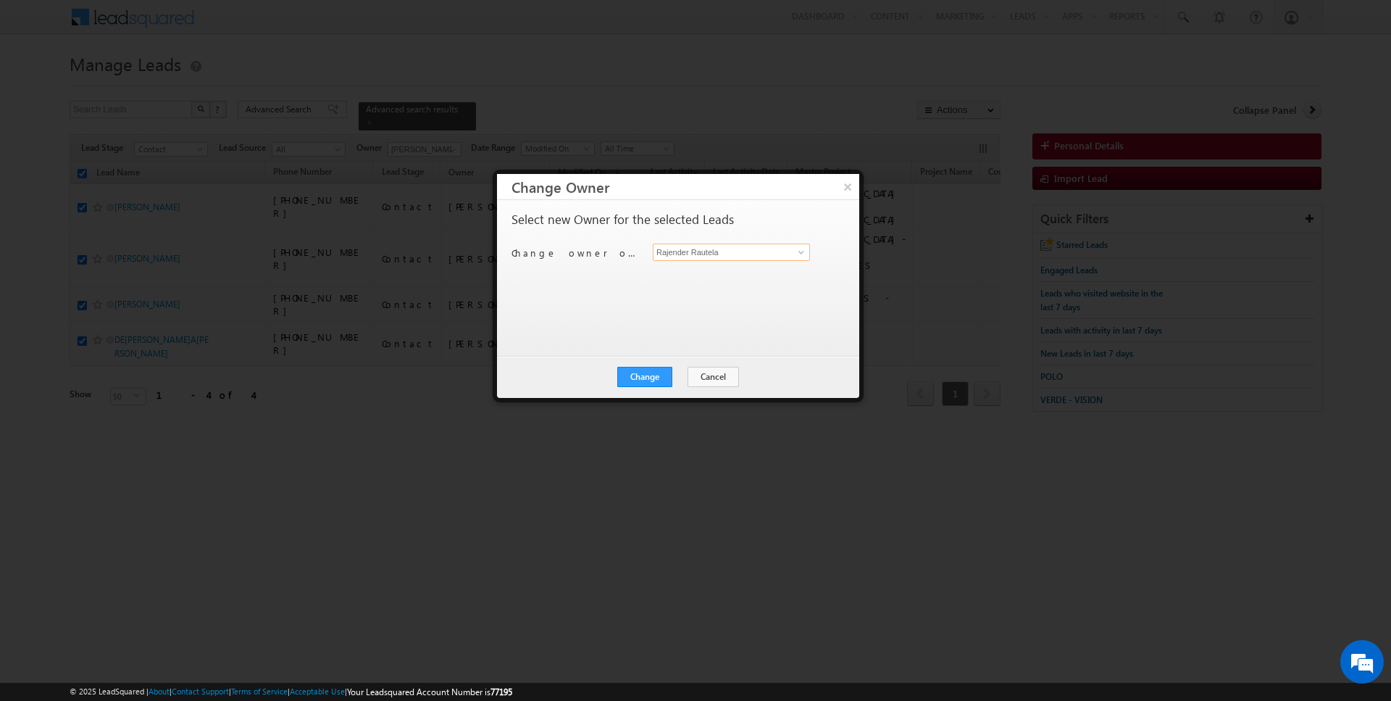
click at [690, 251] on input "Rajender Rautela" at bounding box center [731, 251] width 157 height 17
click at [657, 376] on button "Change" at bounding box center [644, 377] width 55 height 20
click at [688, 375] on button "Close" at bounding box center [680, 377] width 46 height 20
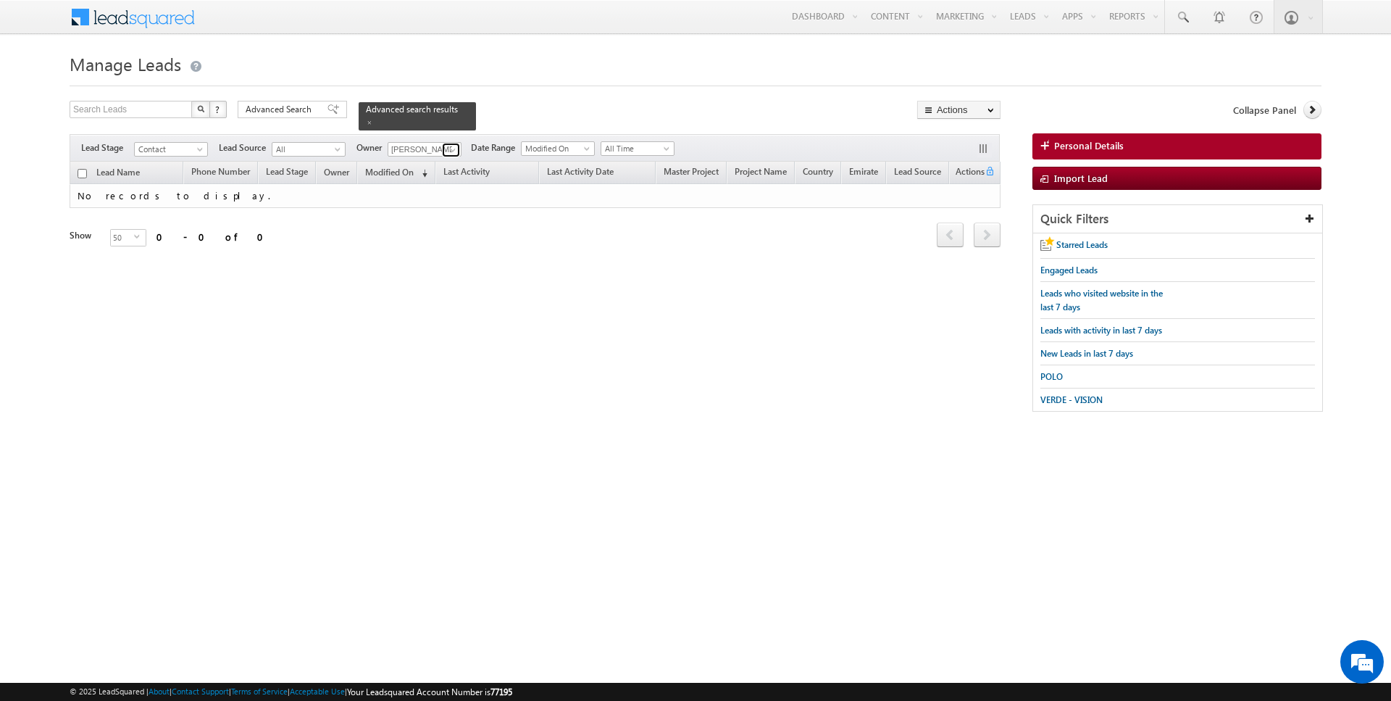
click at [442, 147] on link at bounding box center [451, 150] width 18 height 14
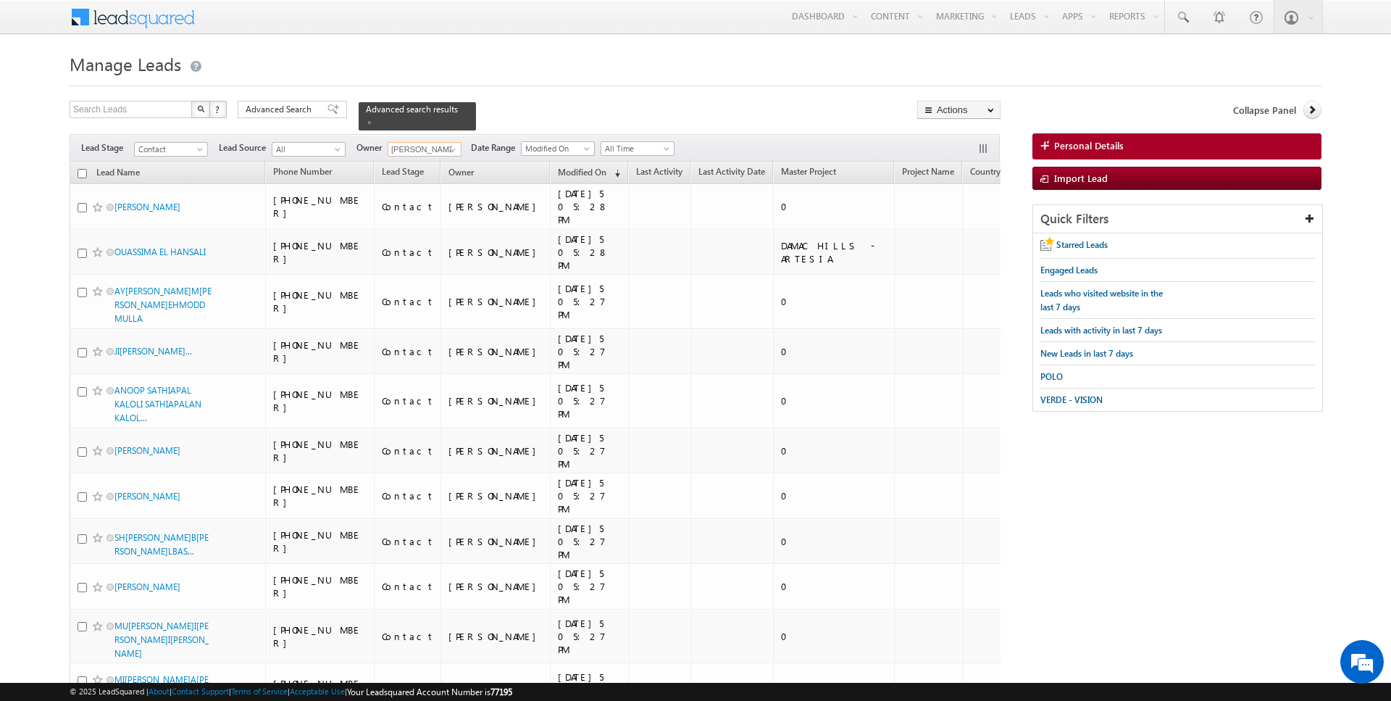
click at [84, 172] on input "checkbox" at bounding box center [82, 173] width 9 height 9
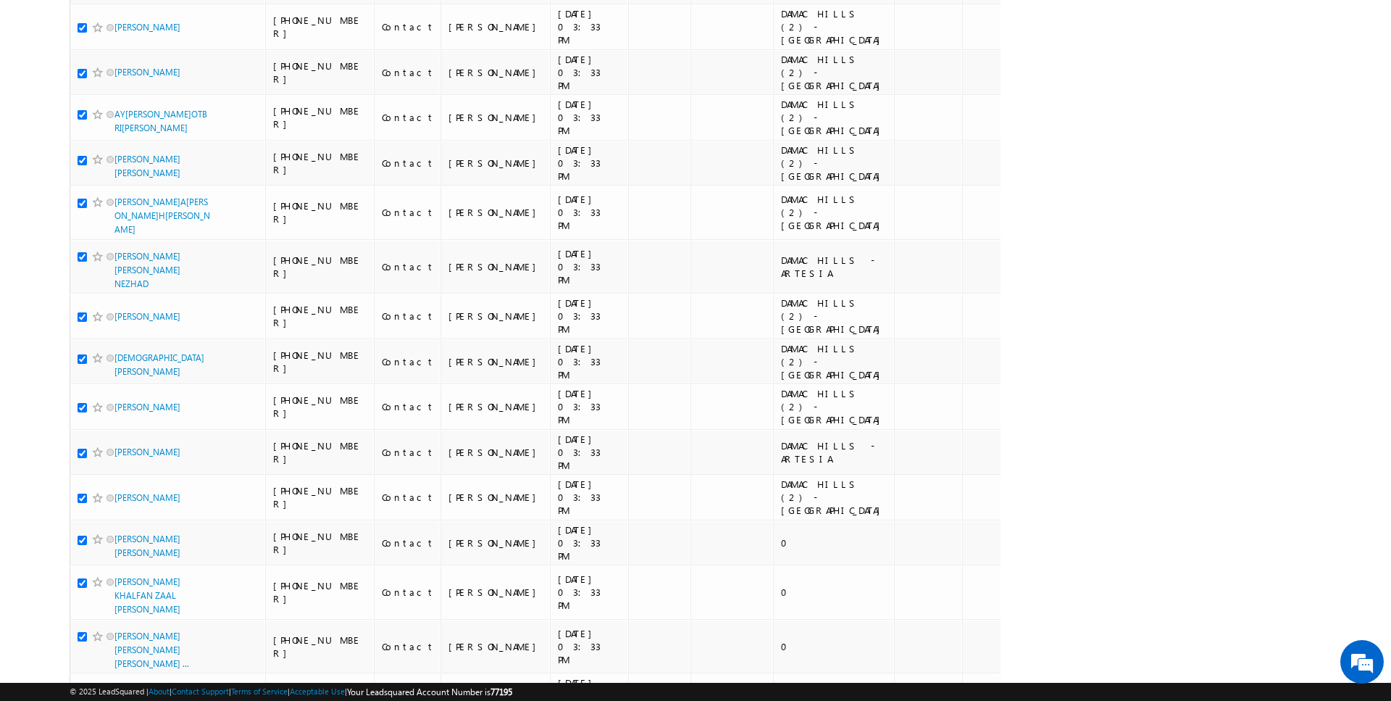
scroll to position [1670, 0]
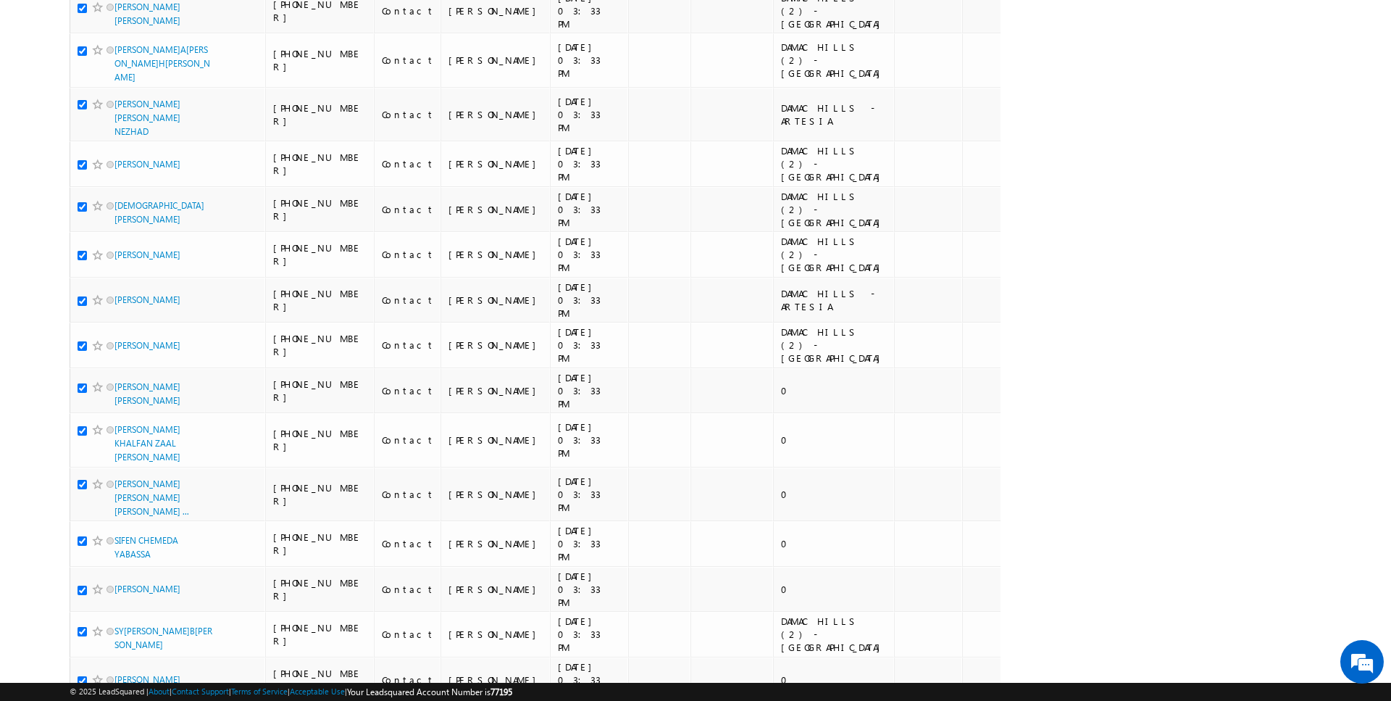
click at [109, 670] on li "100" at bounding box center [119, 674] width 35 height 14
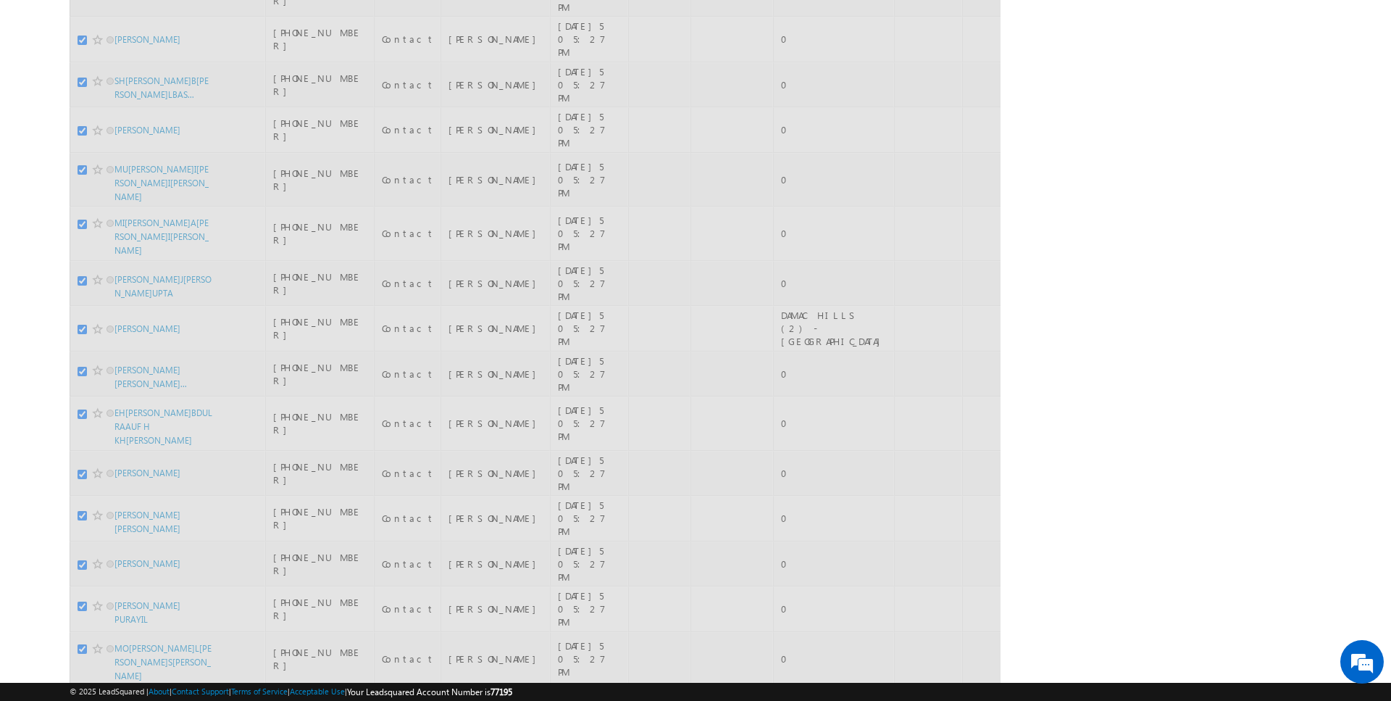
scroll to position [0, 0]
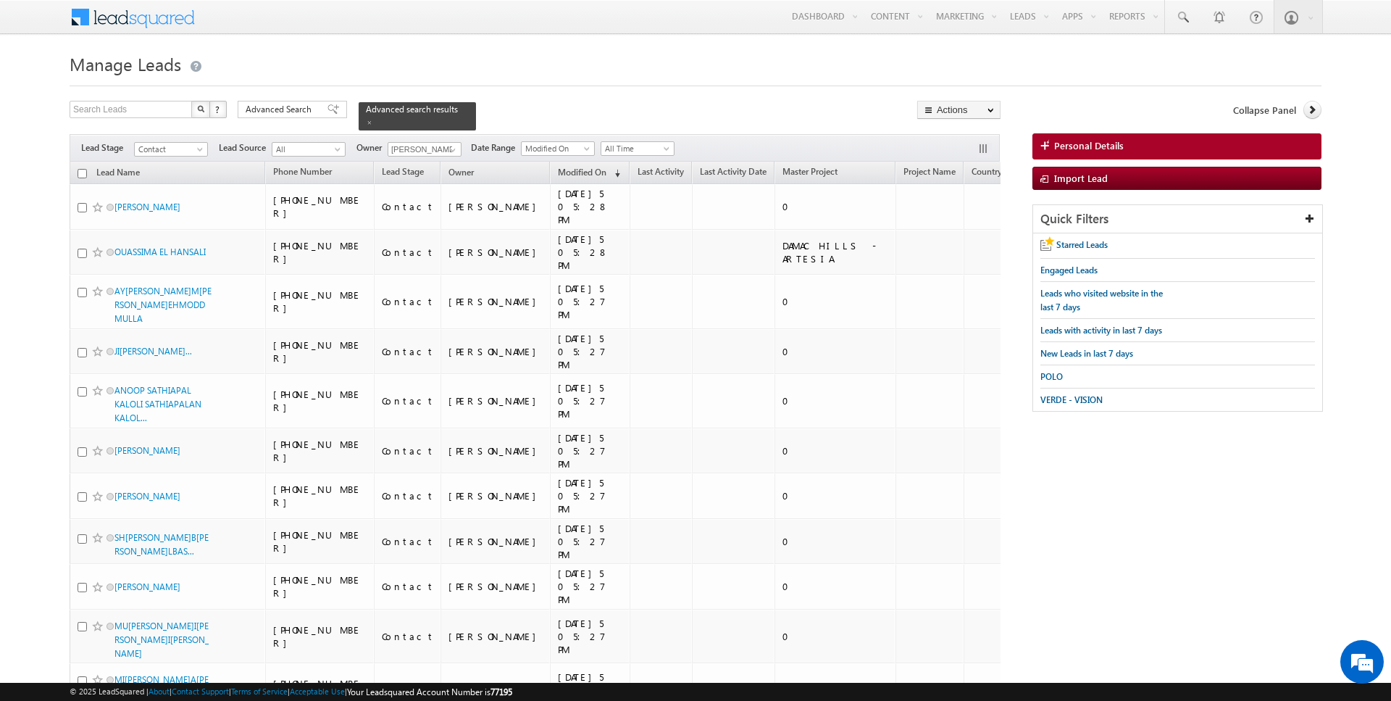
click at [81, 173] on input "checkbox" at bounding box center [82, 173] width 9 height 9
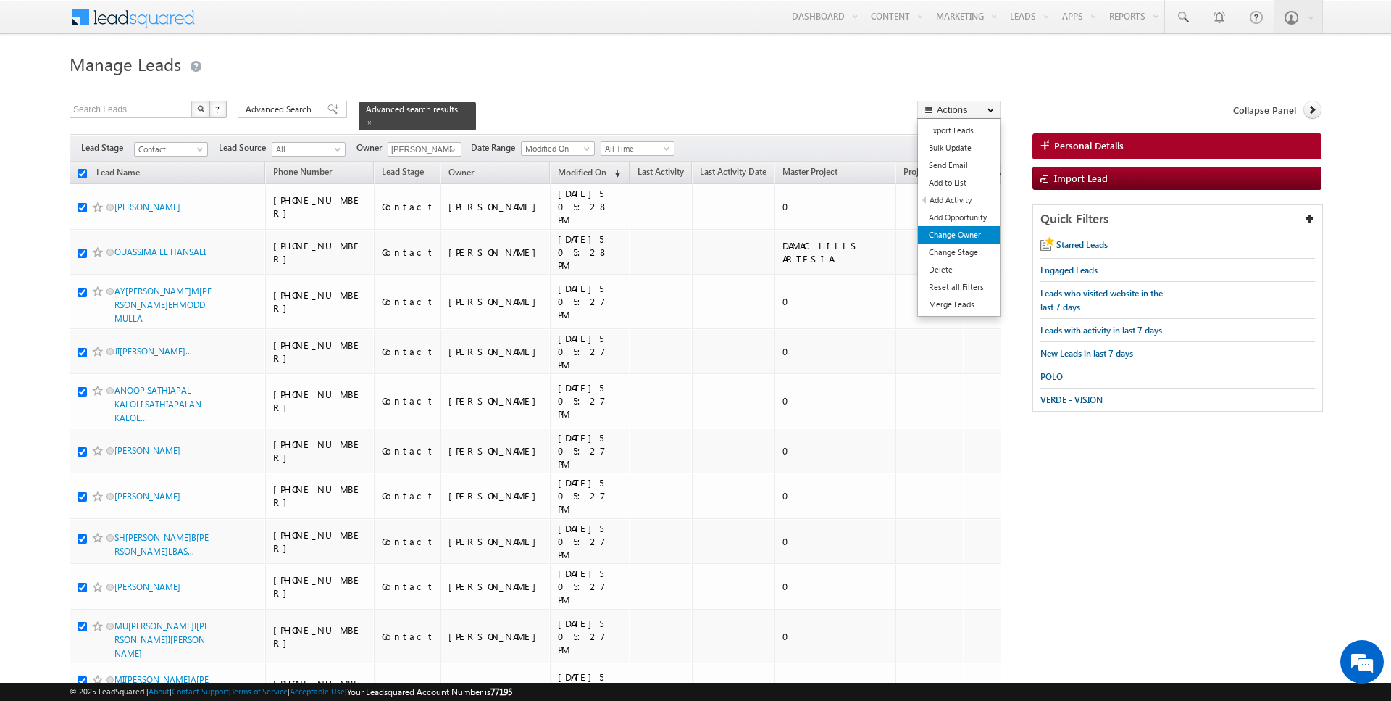
click at [951, 230] on link "Change Owner" at bounding box center [959, 234] width 82 height 17
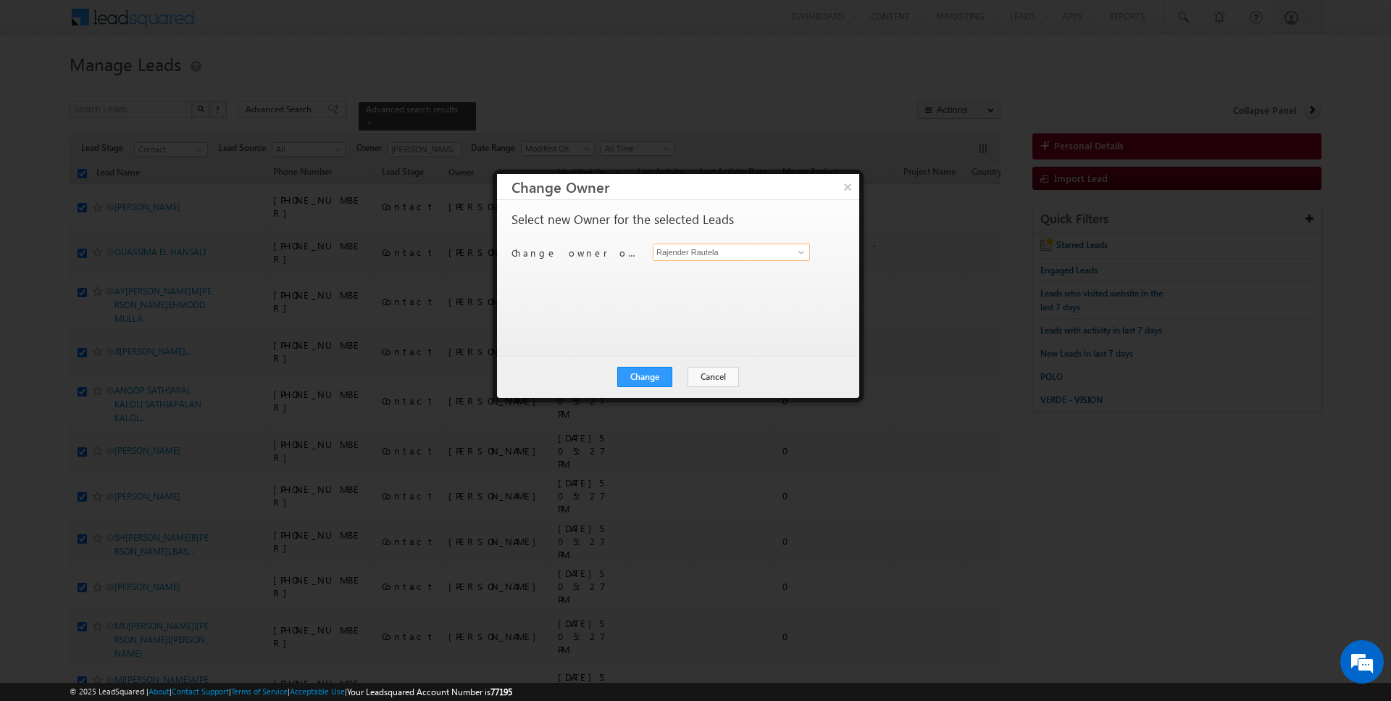
click at [754, 247] on input "Rajender Rautela" at bounding box center [731, 251] width 157 height 17
click at [648, 375] on button "Change" at bounding box center [644, 377] width 55 height 20
click at [668, 378] on button "Close" at bounding box center [680, 377] width 46 height 20
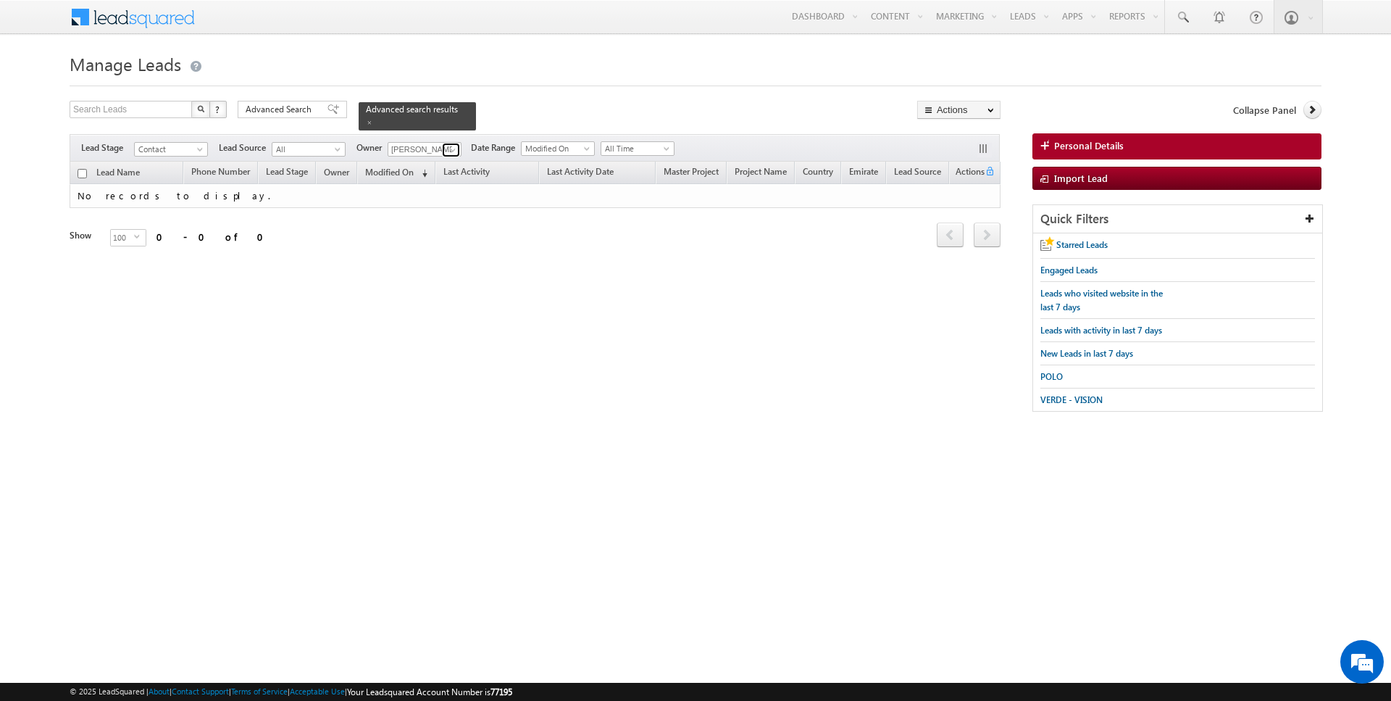
click at [451, 152] on span at bounding box center [453, 150] width 12 height 12
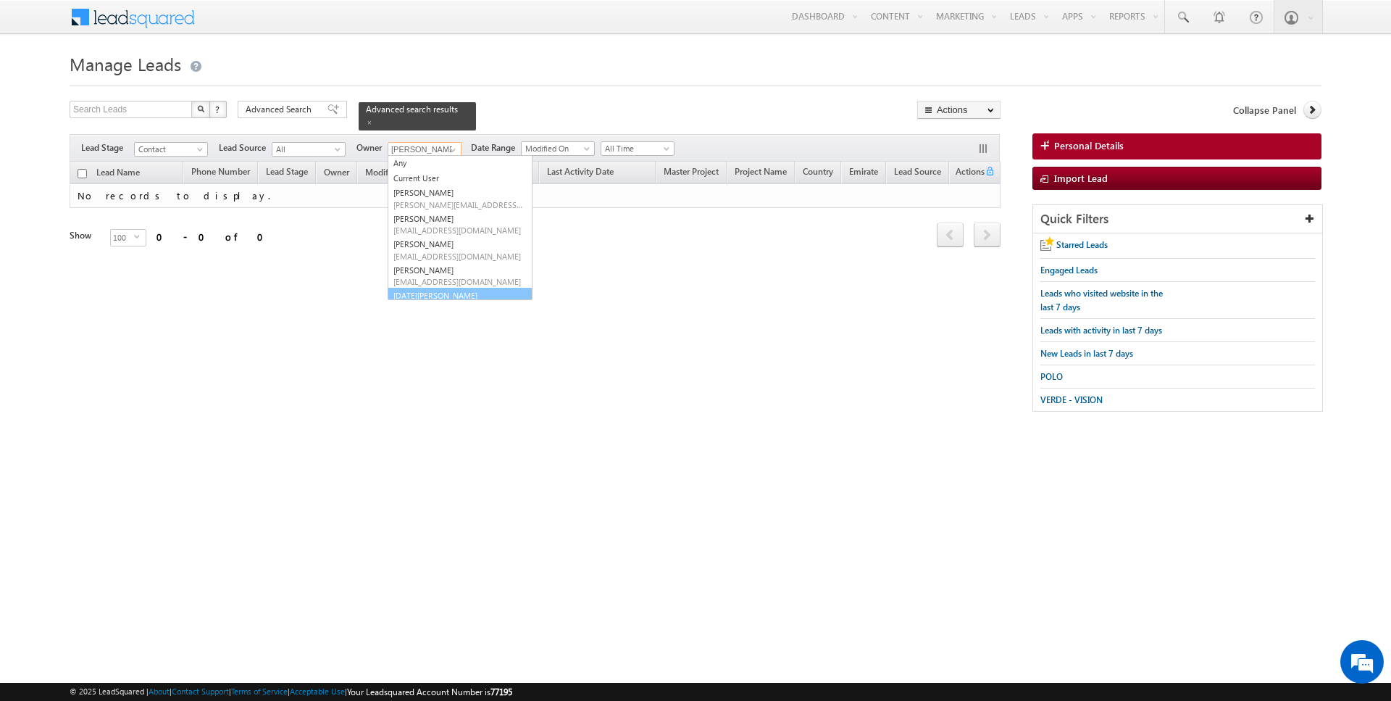
scroll to position [15, 0]
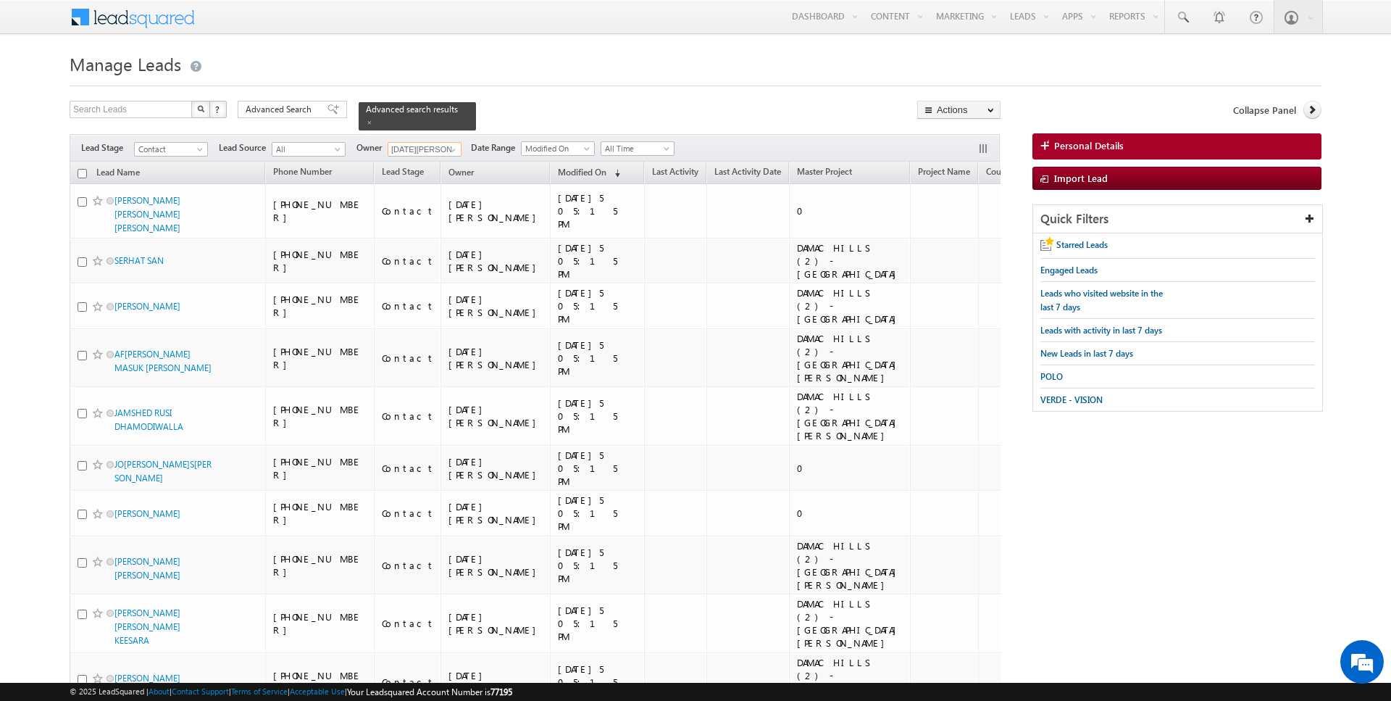
click at [82, 172] on input "checkbox" at bounding box center [82, 173] width 9 height 9
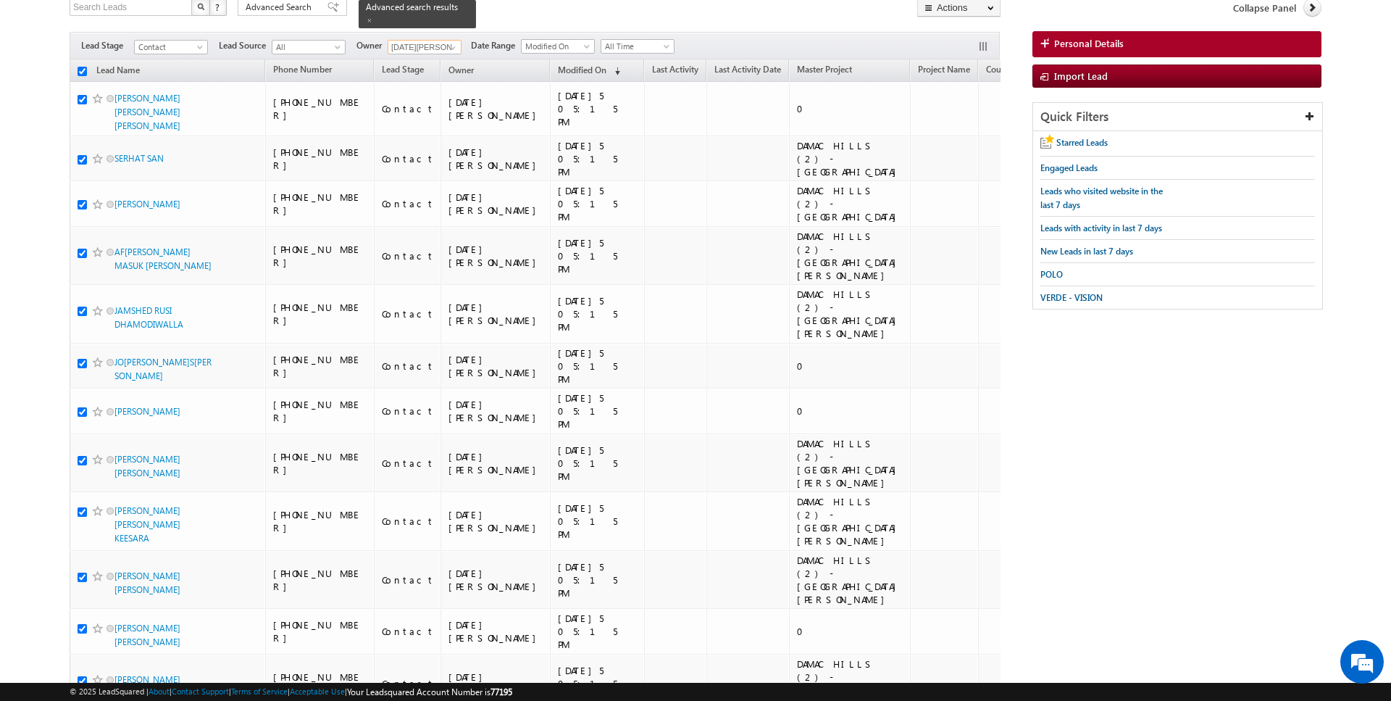
scroll to position [0, 0]
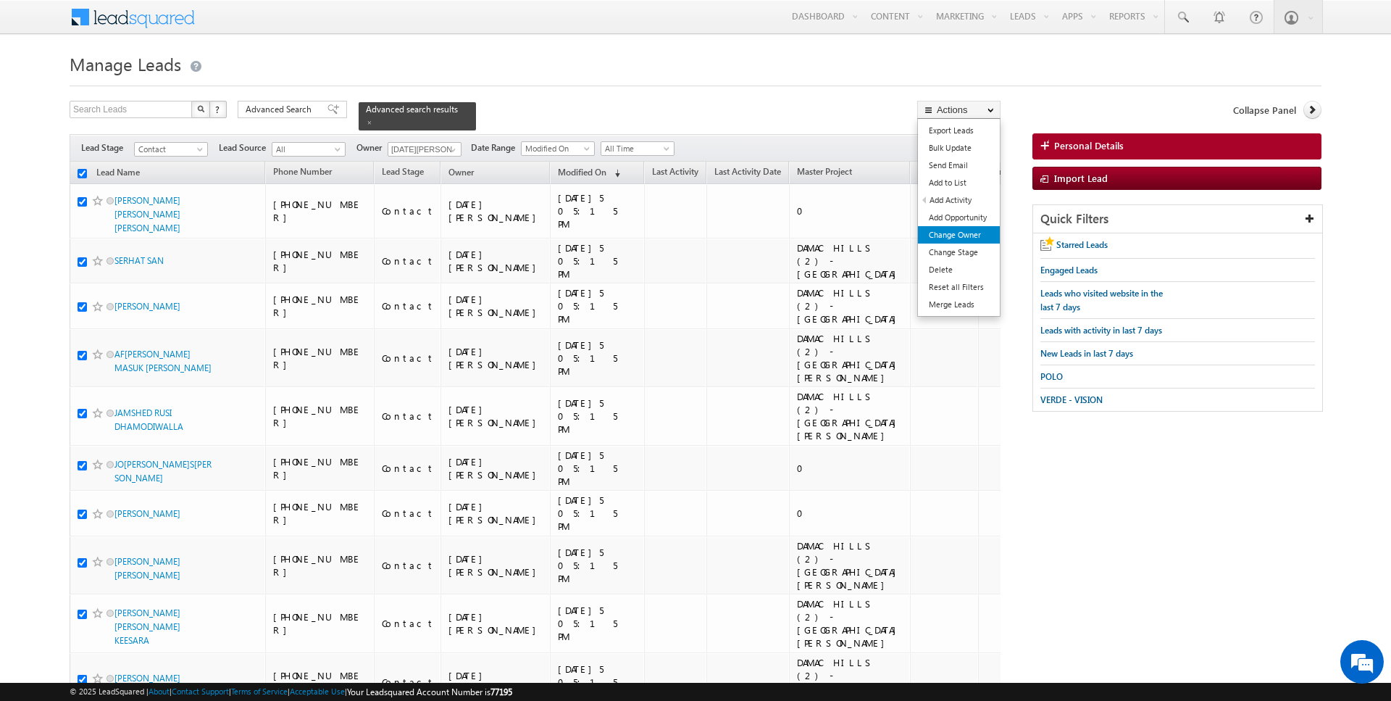
click at [959, 238] on link "Change Owner" at bounding box center [959, 234] width 82 height 17
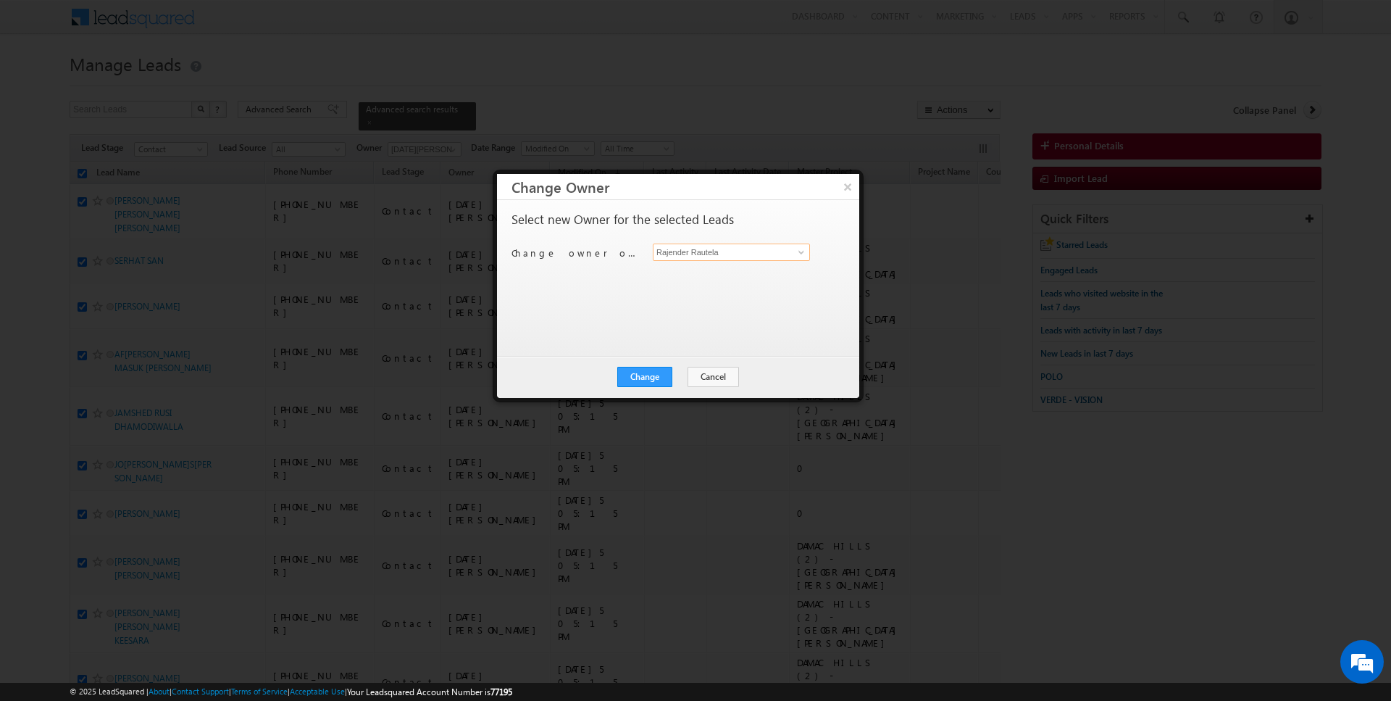
click at [710, 251] on input "Rajender Rautela" at bounding box center [731, 251] width 157 height 17
click at [644, 368] on button "Change" at bounding box center [644, 377] width 55 height 20
click at [686, 369] on button "Close" at bounding box center [680, 377] width 46 height 20
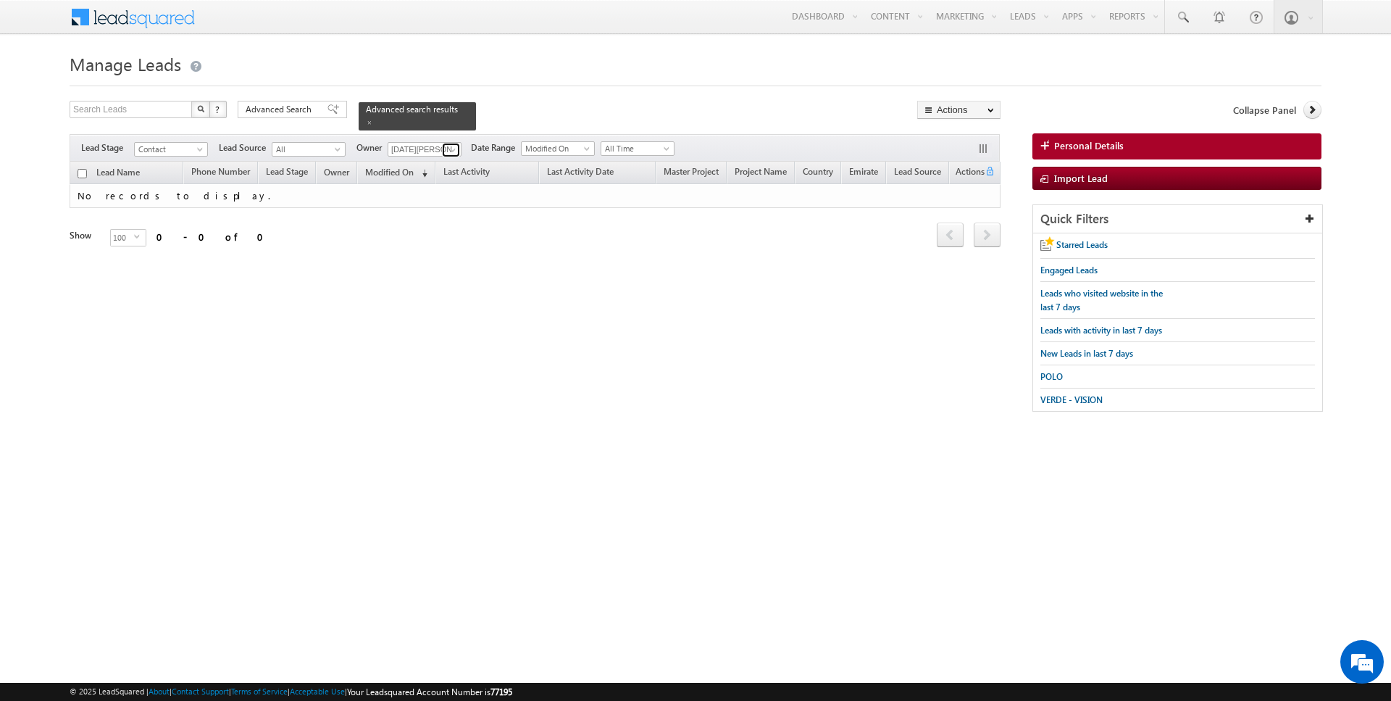
click at [450, 146] on span at bounding box center [453, 150] width 12 height 12
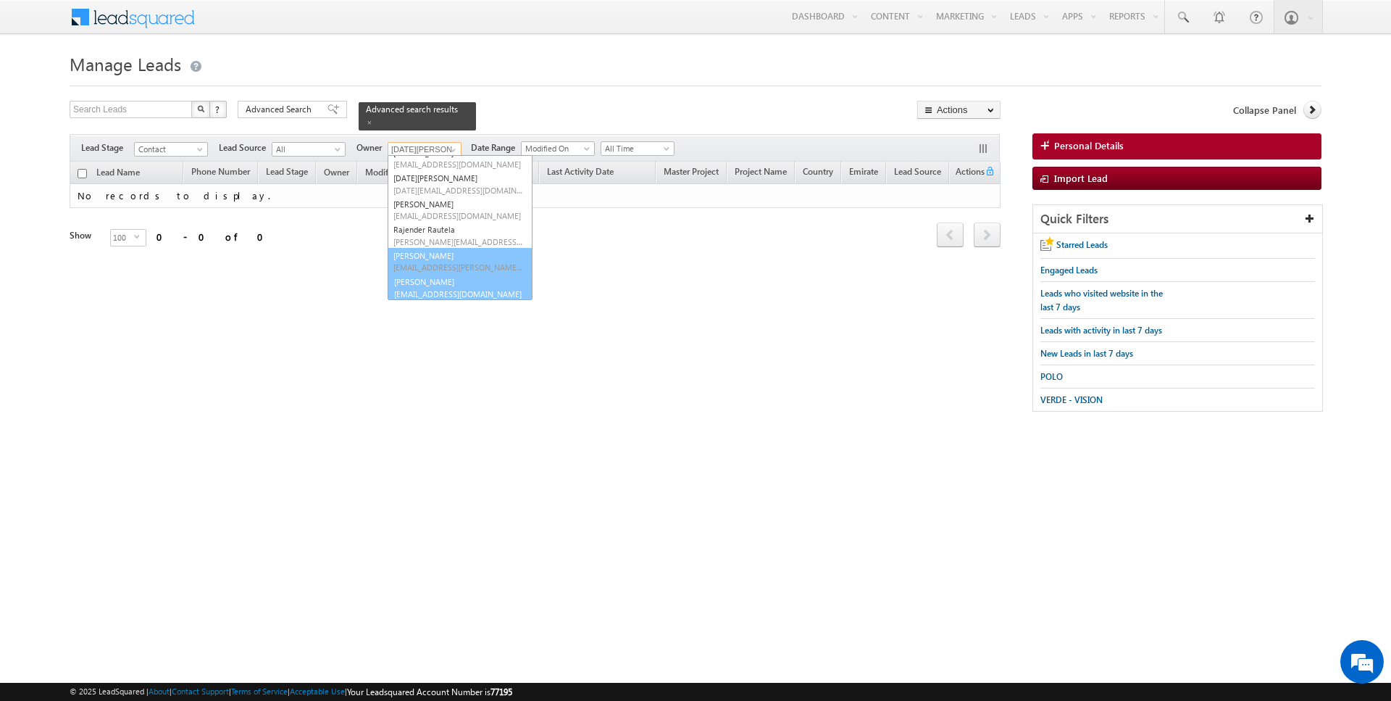
scroll to position [117, 0]
click at [422, 280] on link "SUNNY MEHROTRA sunny.mehrotra@indglobal.ae" at bounding box center [460, 287] width 145 height 28
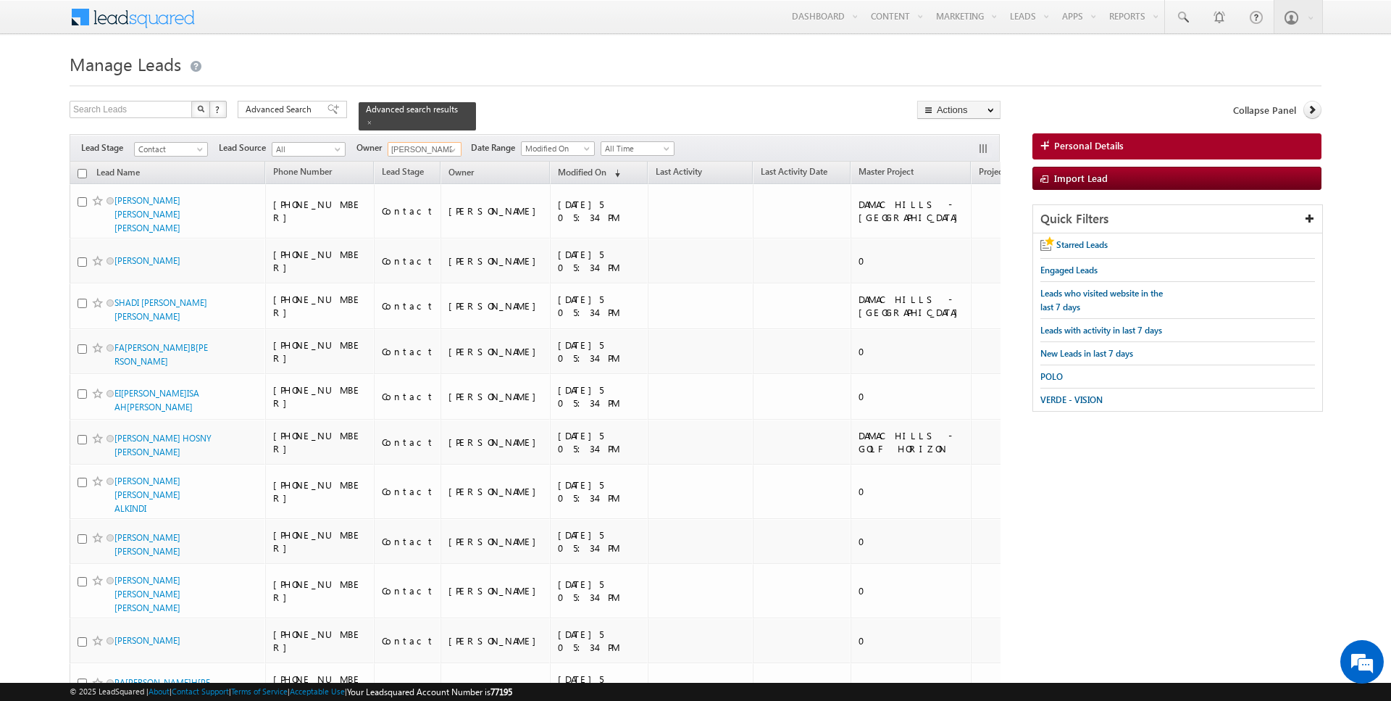
click at [81, 175] on input "checkbox" at bounding box center [82, 173] width 9 height 9
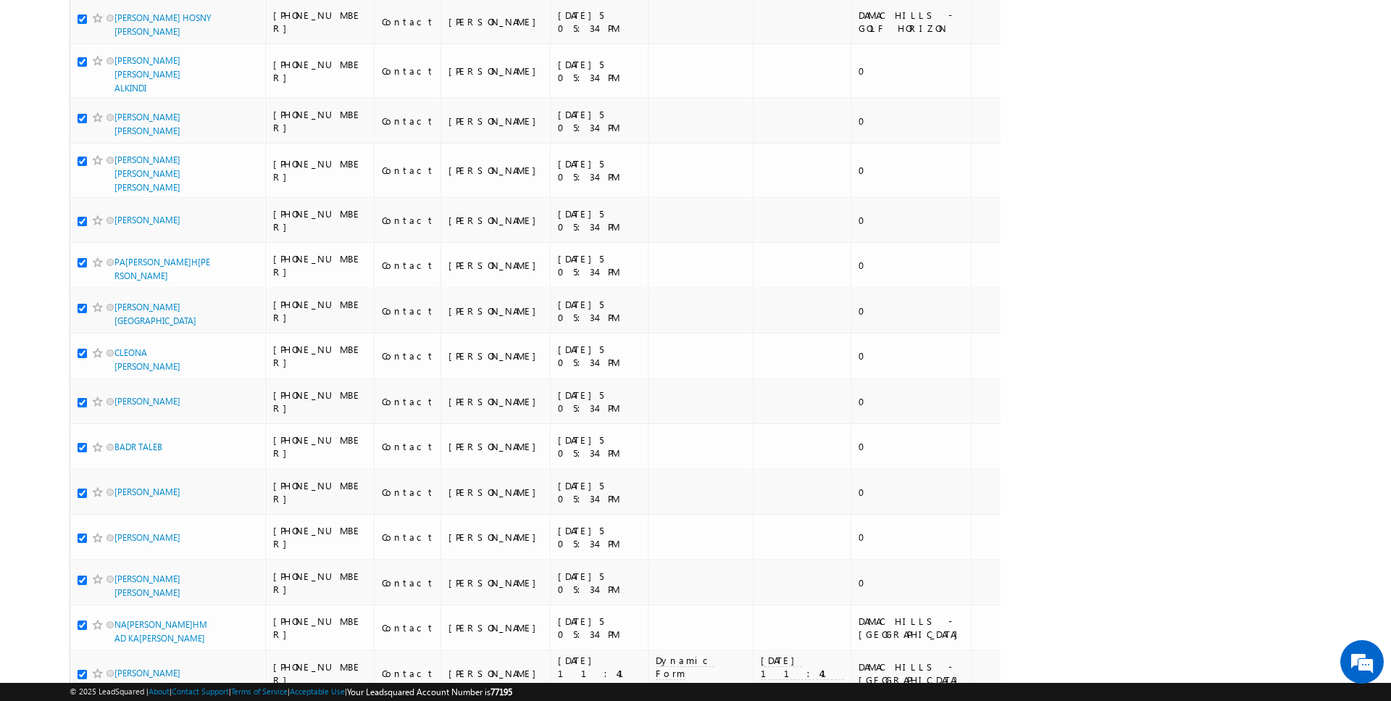
scroll to position [0, 0]
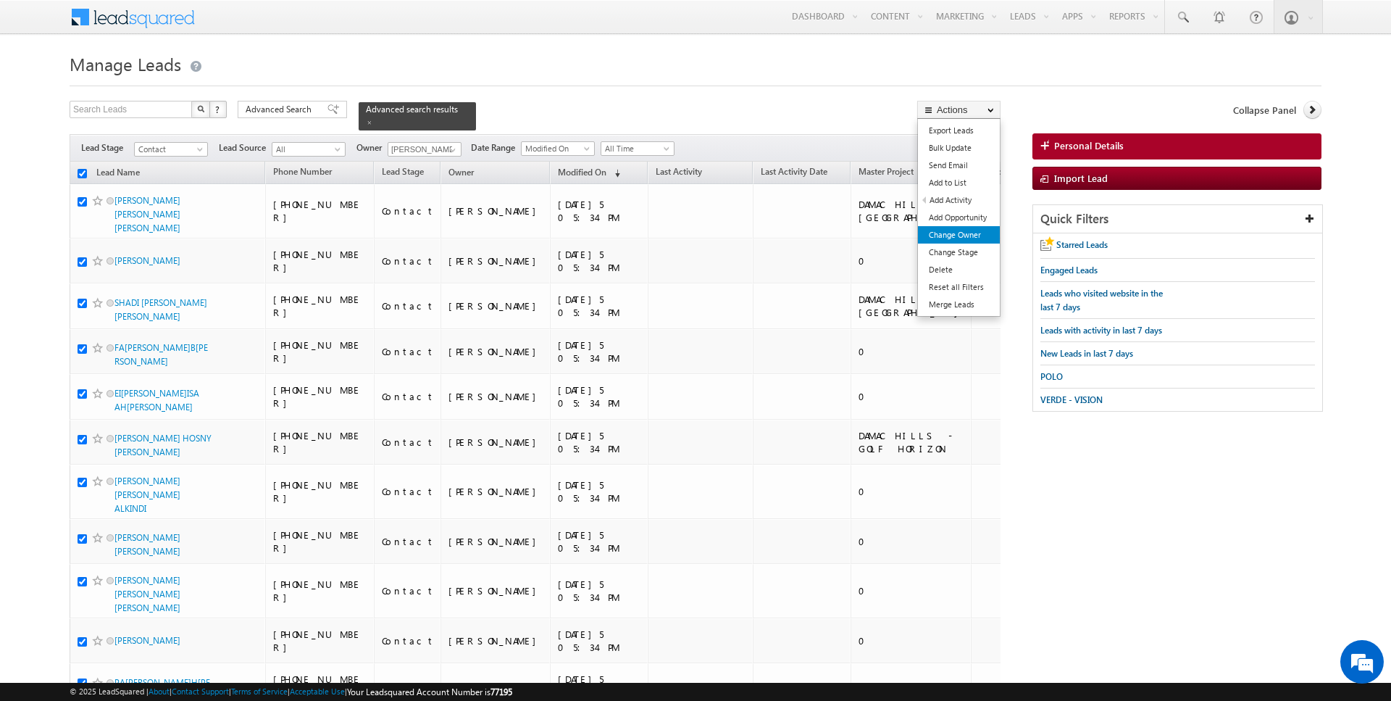
click at [956, 239] on link "Change Owner" at bounding box center [959, 234] width 82 height 17
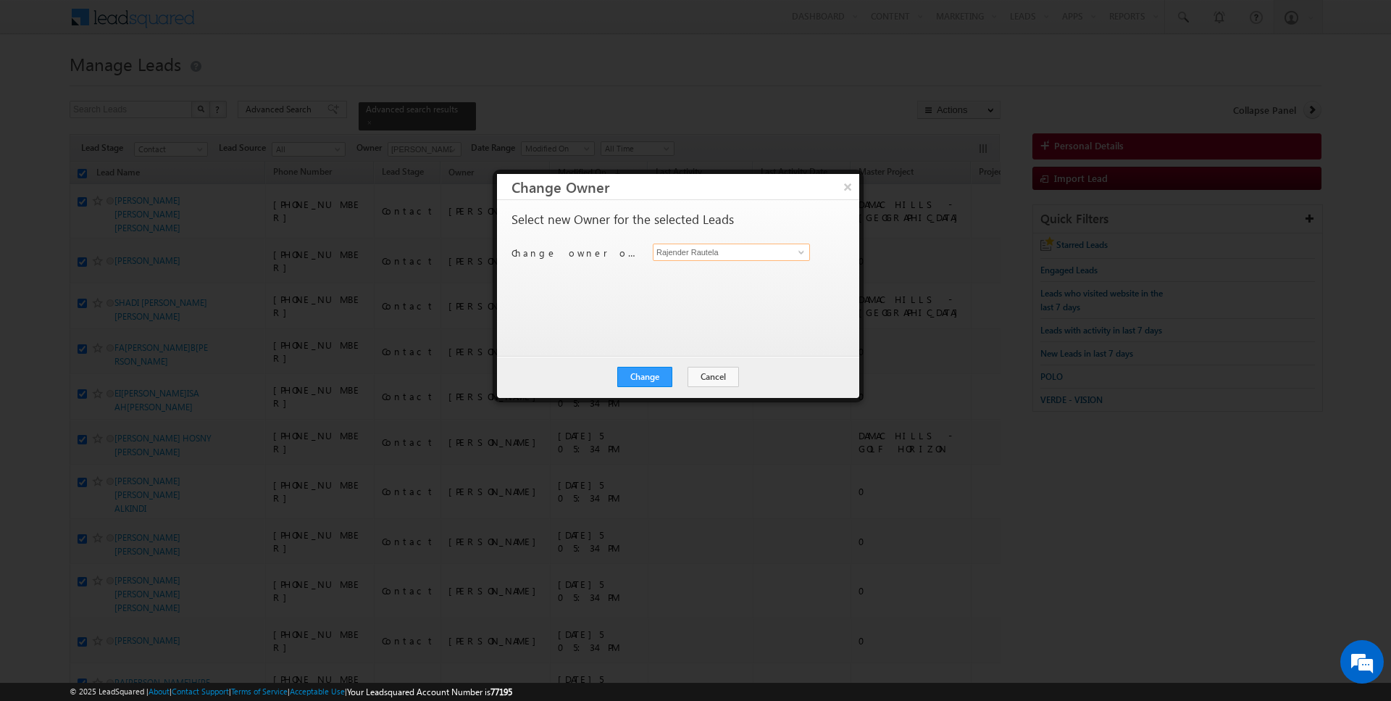
click at [707, 253] on input "Rajender Rautela" at bounding box center [731, 251] width 157 height 17
click at [641, 385] on div "Change Cancel Close" at bounding box center [678, 377] width 362 height 42
click at [651, 380] on button "Change" at bounding box center [644, 377] width 55 height 20
click at [677, 375] on button "Close" at bounding box center [680, 377] width 46 height 20
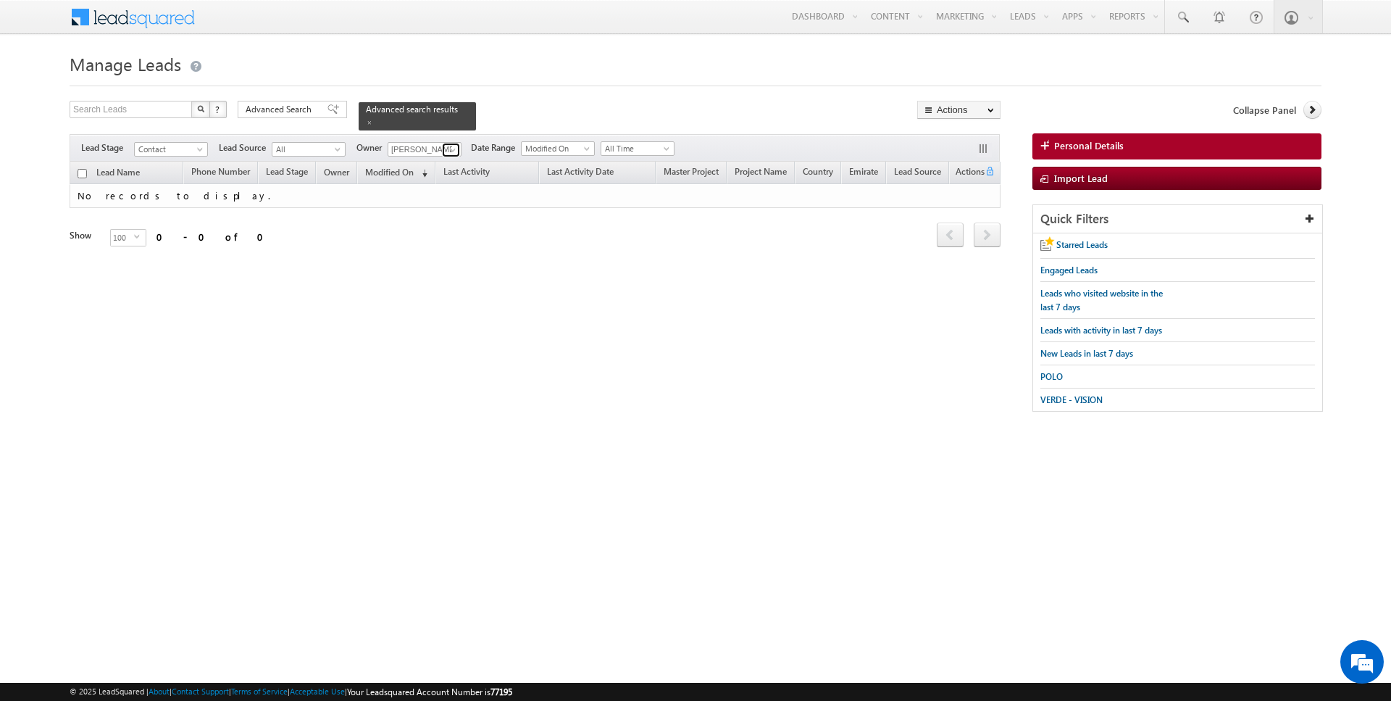
click at [447, 148] on span at bounding box center [453, 150] width 12 height 12
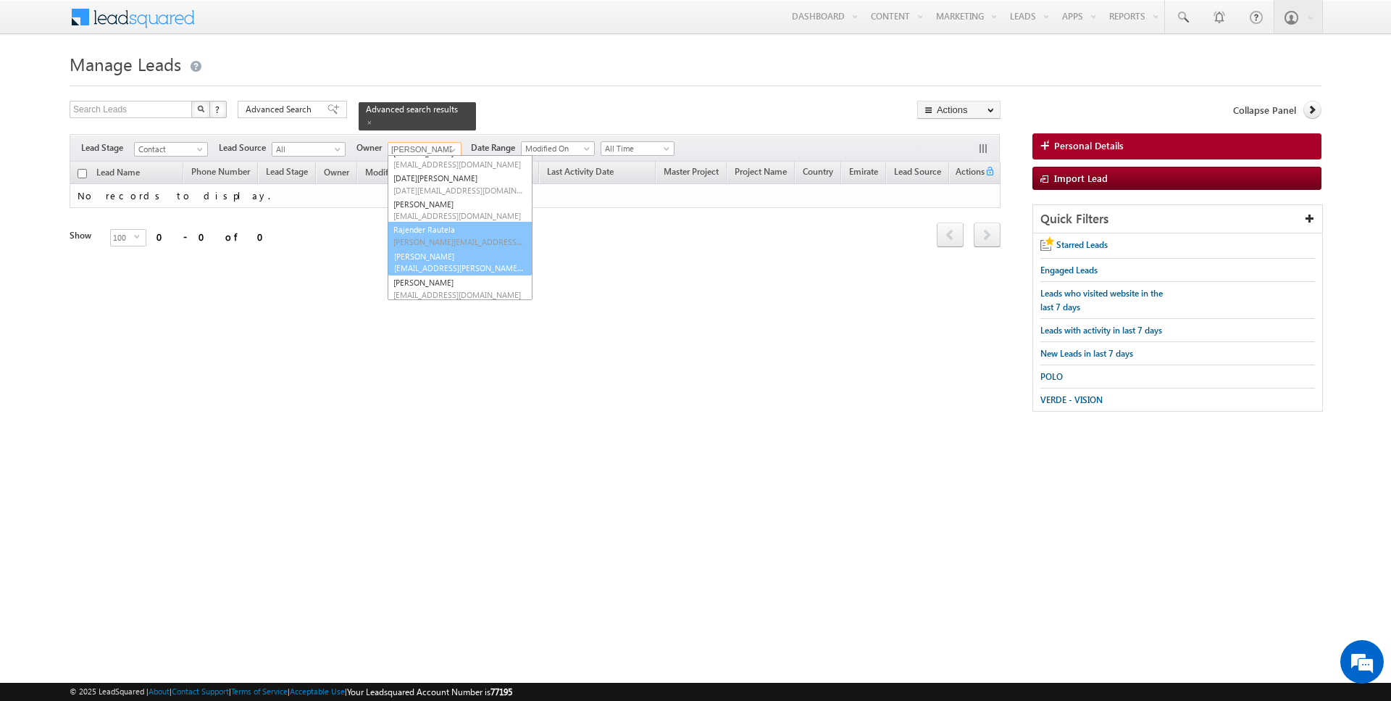
scroll to position [117, 0]
click at [421, 265] on span "siddharth.gambhir@indglobal.ae" at bounding box center [458, 267] width 130 height 11
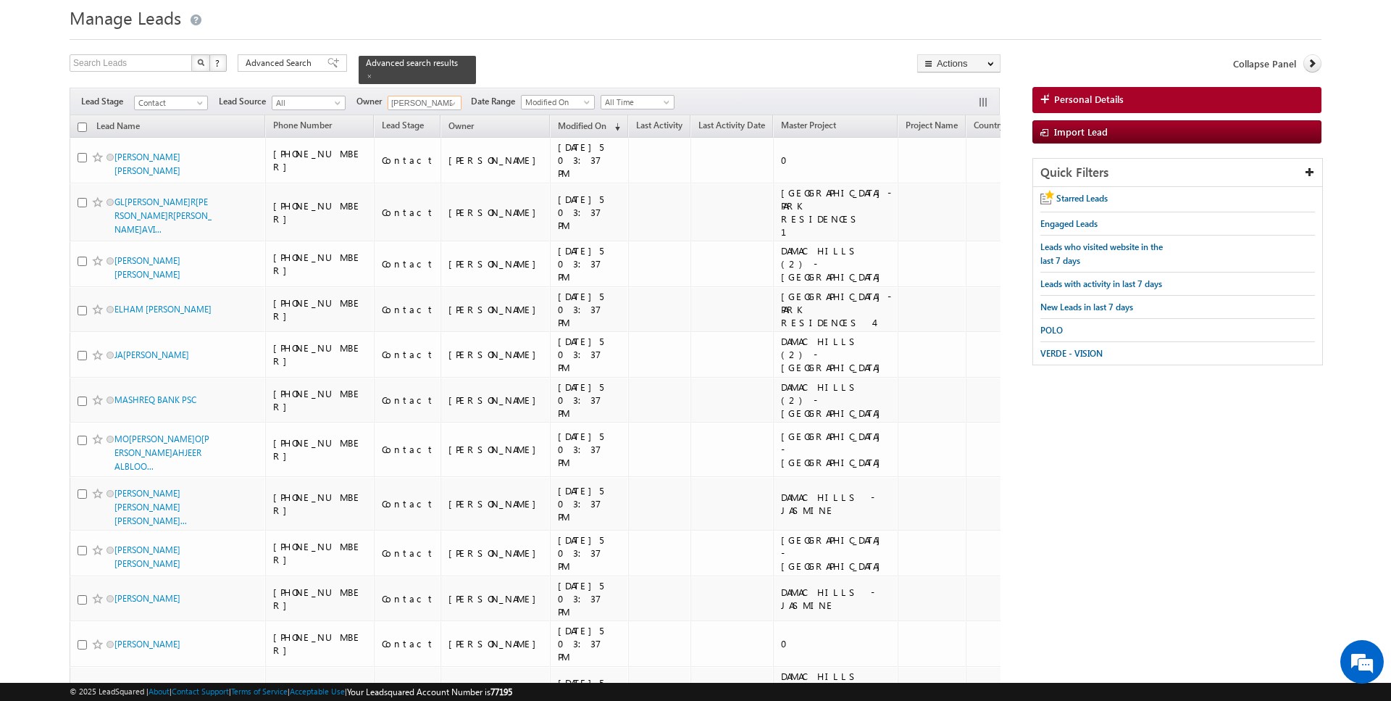
scroll to position [0, 0]
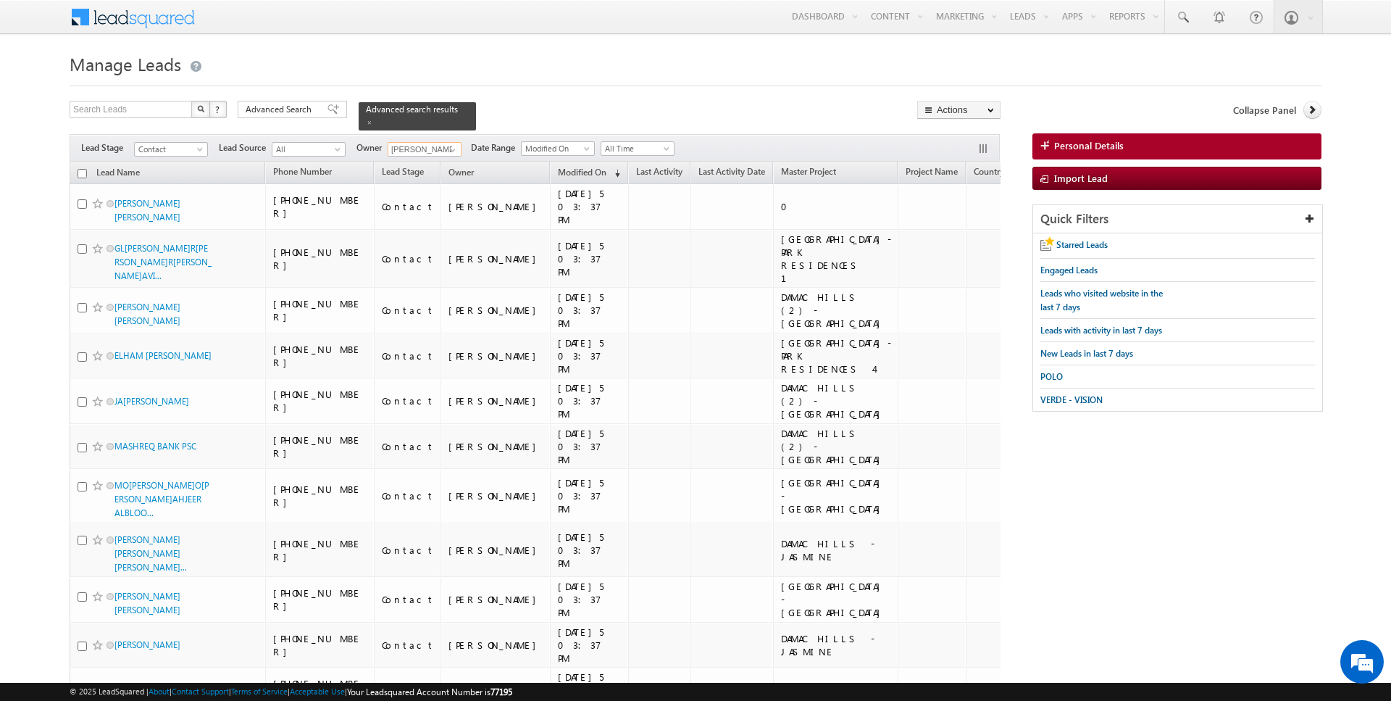
click at [80, 175] on input "checkbox" at bounding box center [82, 173] width 9 height 9
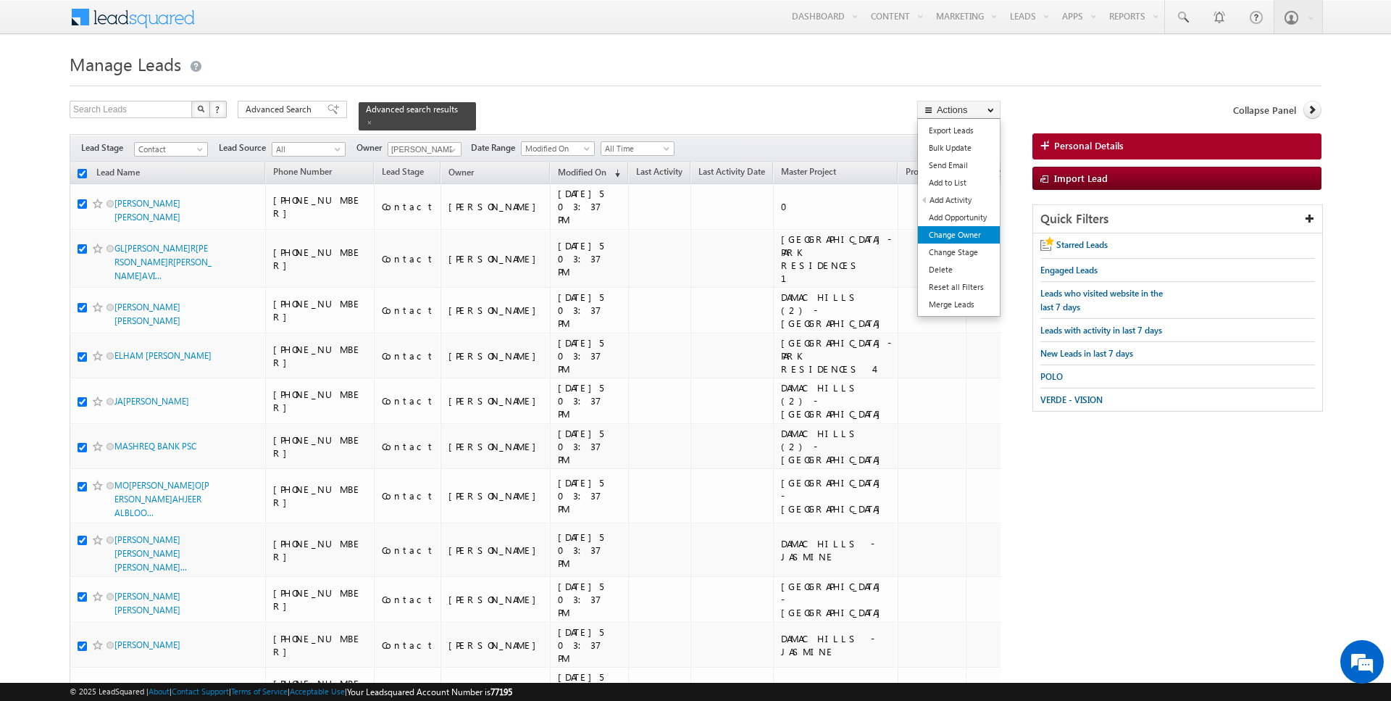
click at [978, 233] on link "Change Owner" at bounding box center [959, 234] width 82 height 17
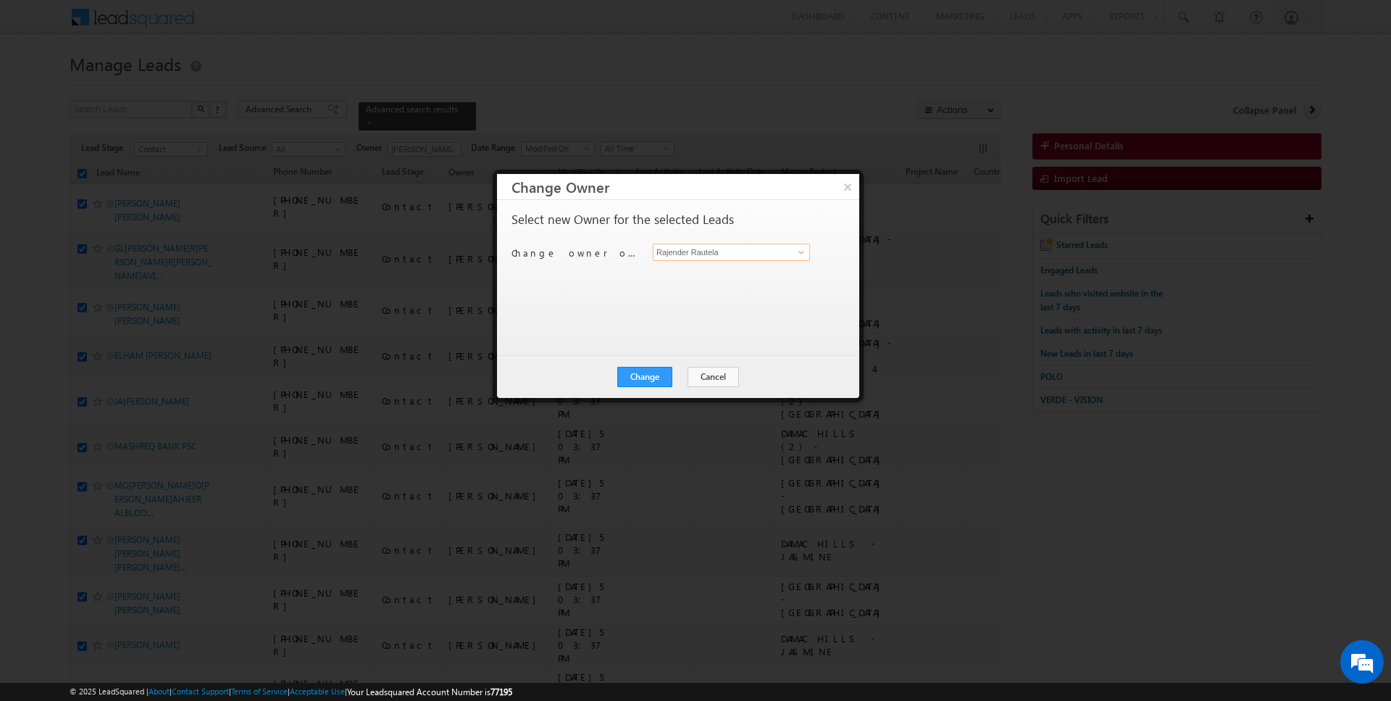
click at [701, 245] on input "Rajender Rautela" at bounding box center [731, 251] width 157 height 17
click at [707, 277] on span "siddharth.gambhir@indglobal.ae" at bounding box center [724, 279] width 130 height 11
click at [648, 372] on button "Change" at bounding box center [644, 377] width 55 height 20
click at [686, 378] on button "Close" at bounding box center [680, 377] width 46 height 20
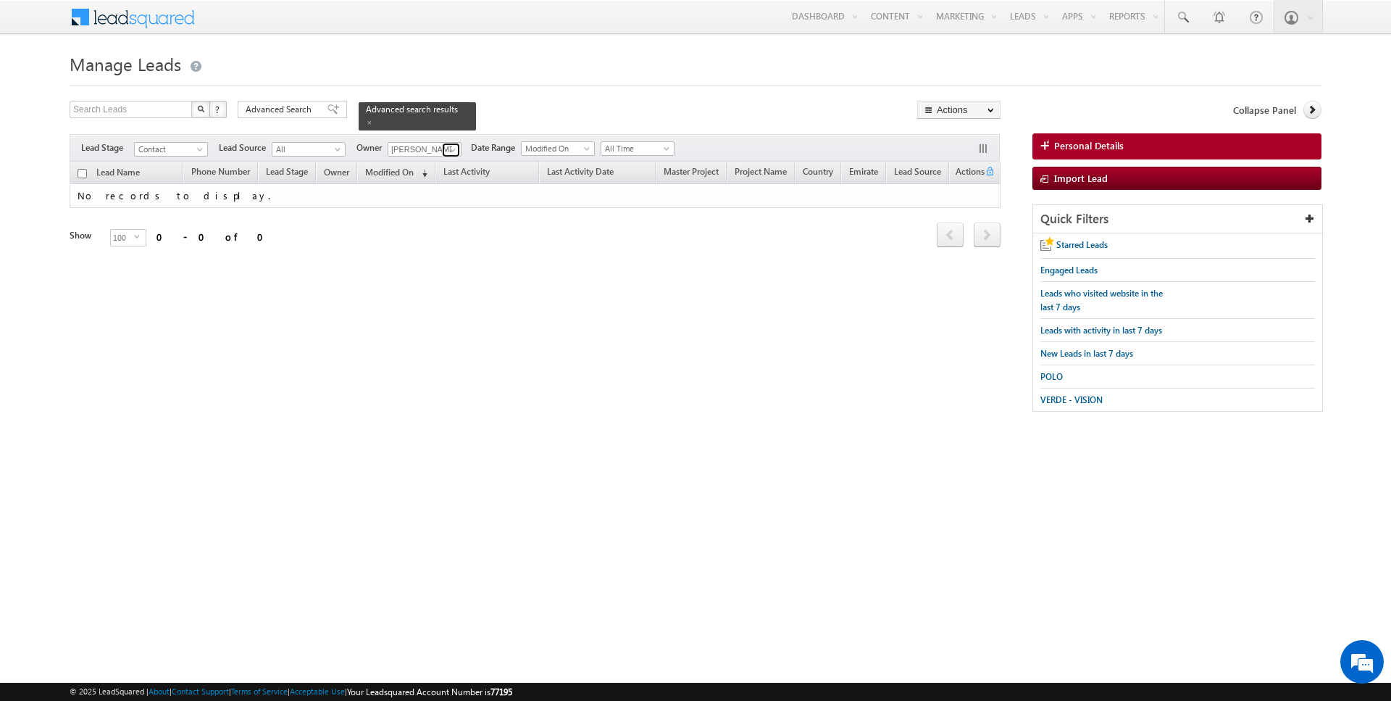
click at [447, 144] on span at bounding box center [453, 150] width 12 height 12
click at [440, 170] on span "hrishav.rana@indglobal.ae" at bounding box center [458, 175] width 130 height 11
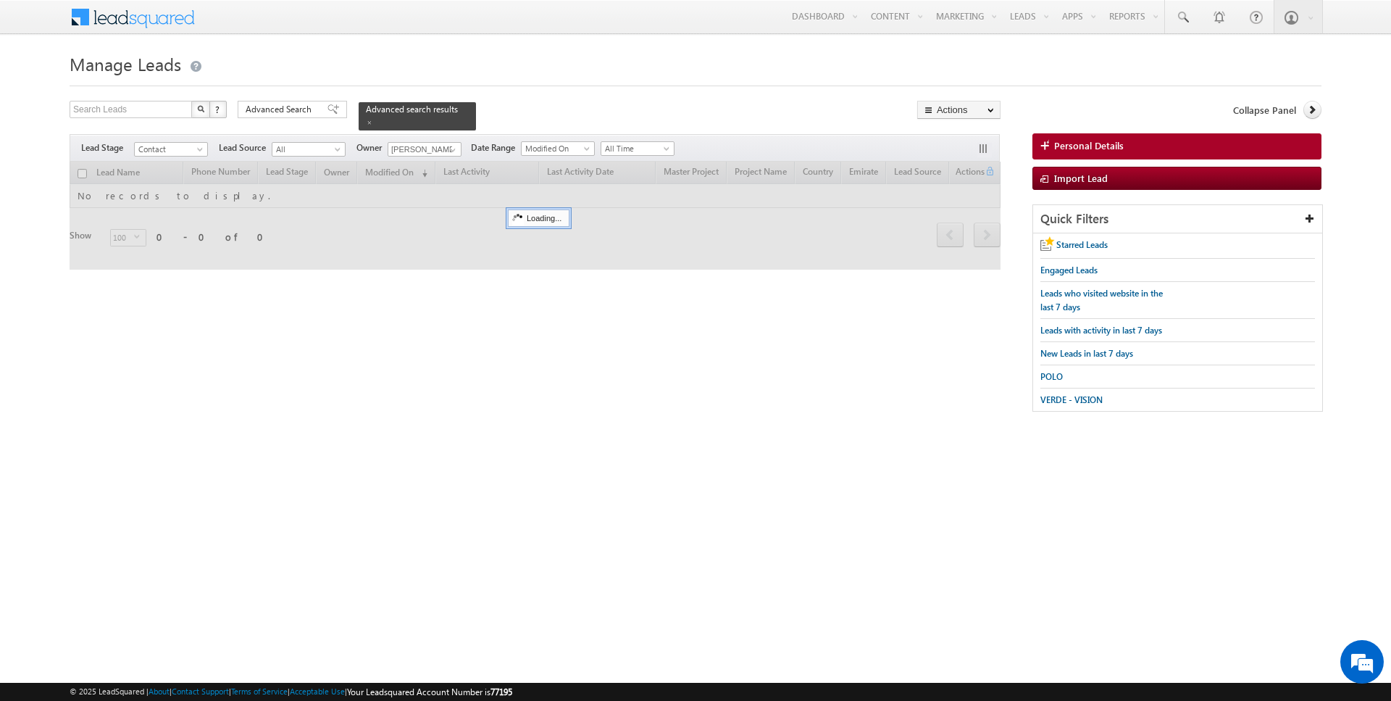
click at [538, 99] on form "Manage Leads Search Leads X ? 0 results found Advanced Search Advanced Search" at bounding box center [696, 238] width 1252 height 378
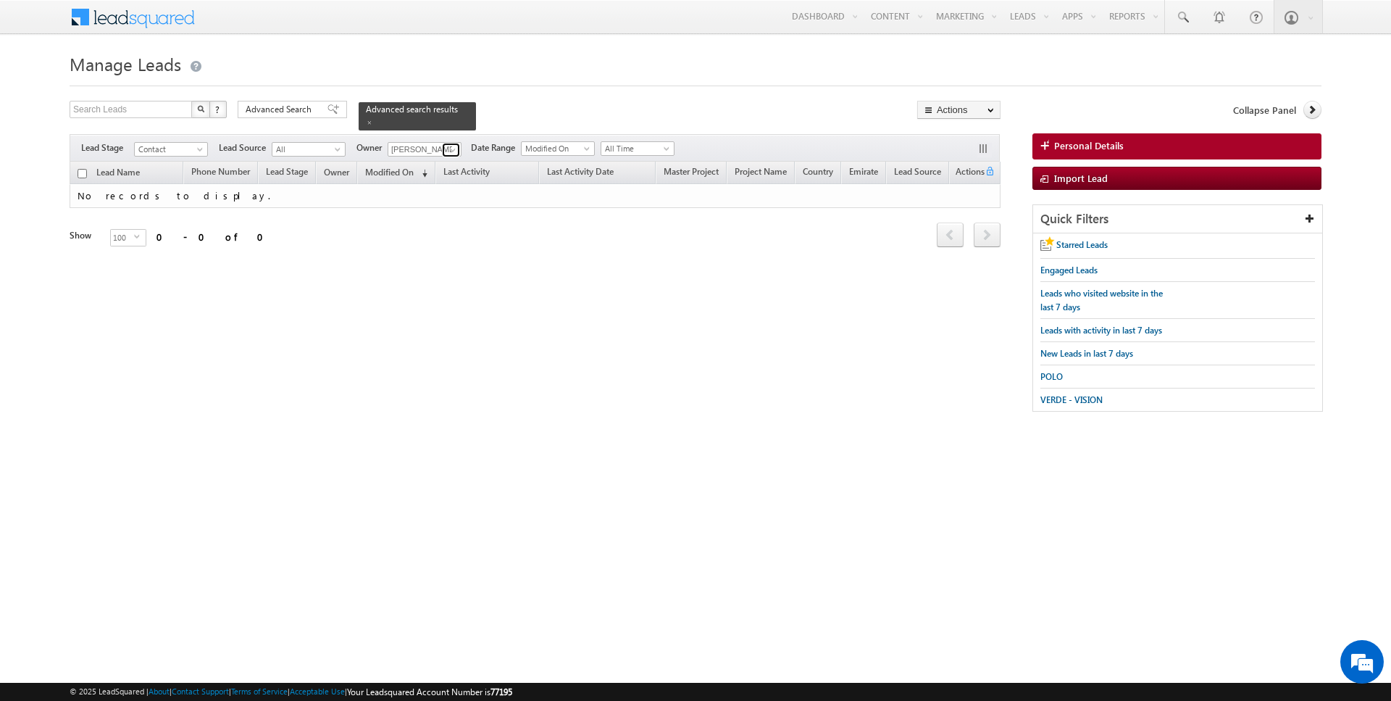
click at [447, 144] on span at bounding box center [453, 150] width 12 height 12
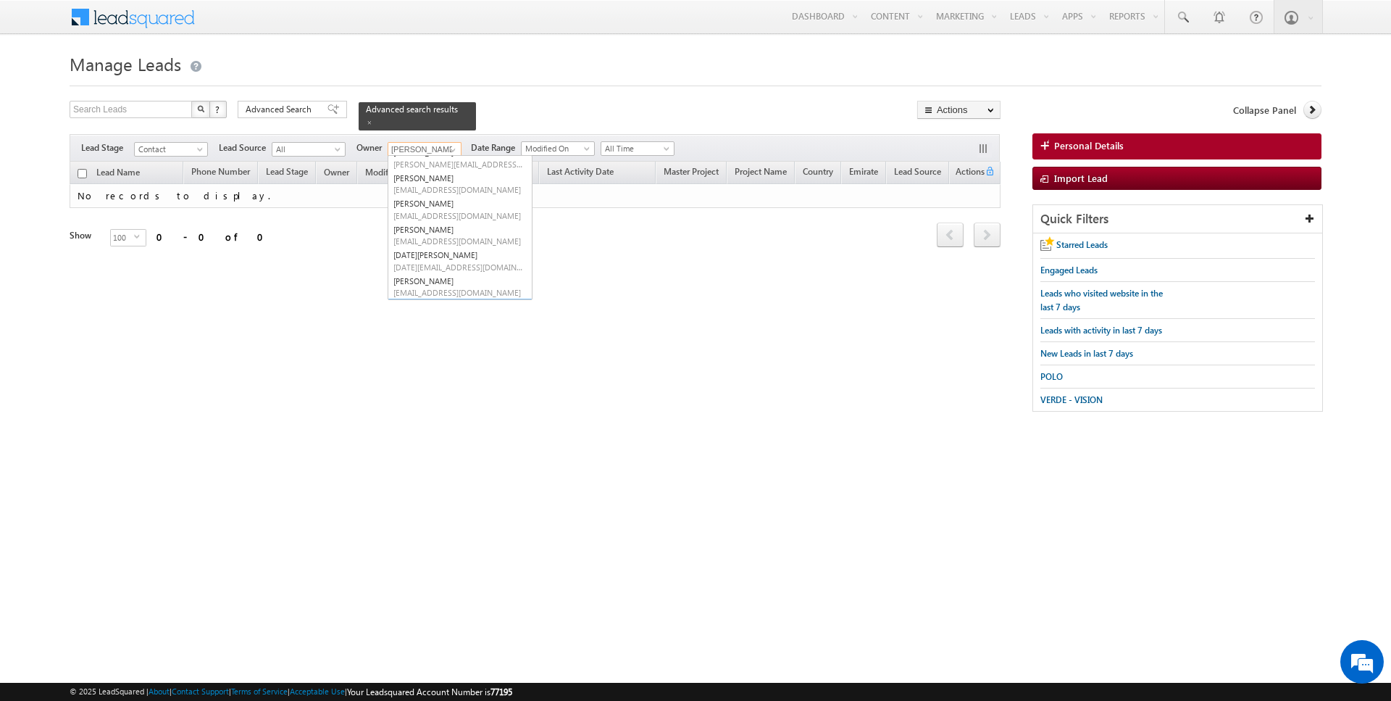
scroll to position [67, 0]
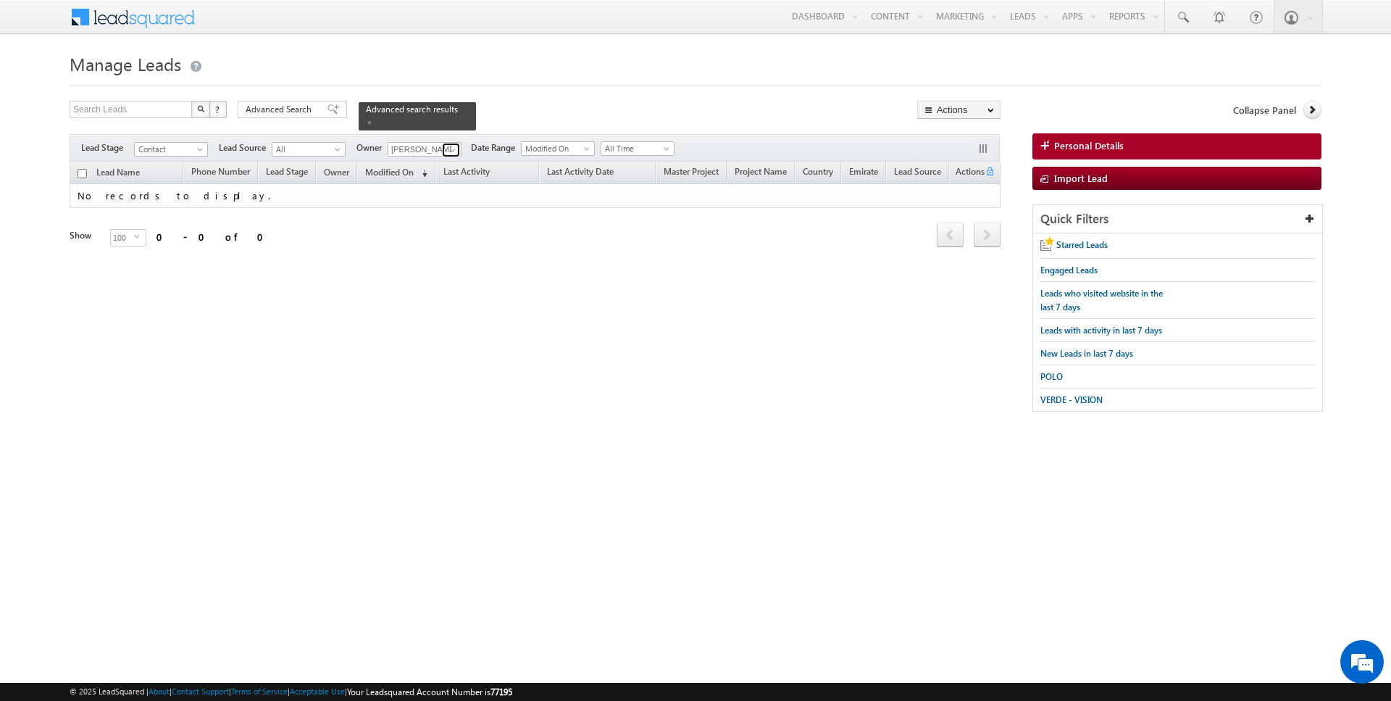
click at [447, 146] on span at bounding box center [453, 150] width 12 height 12
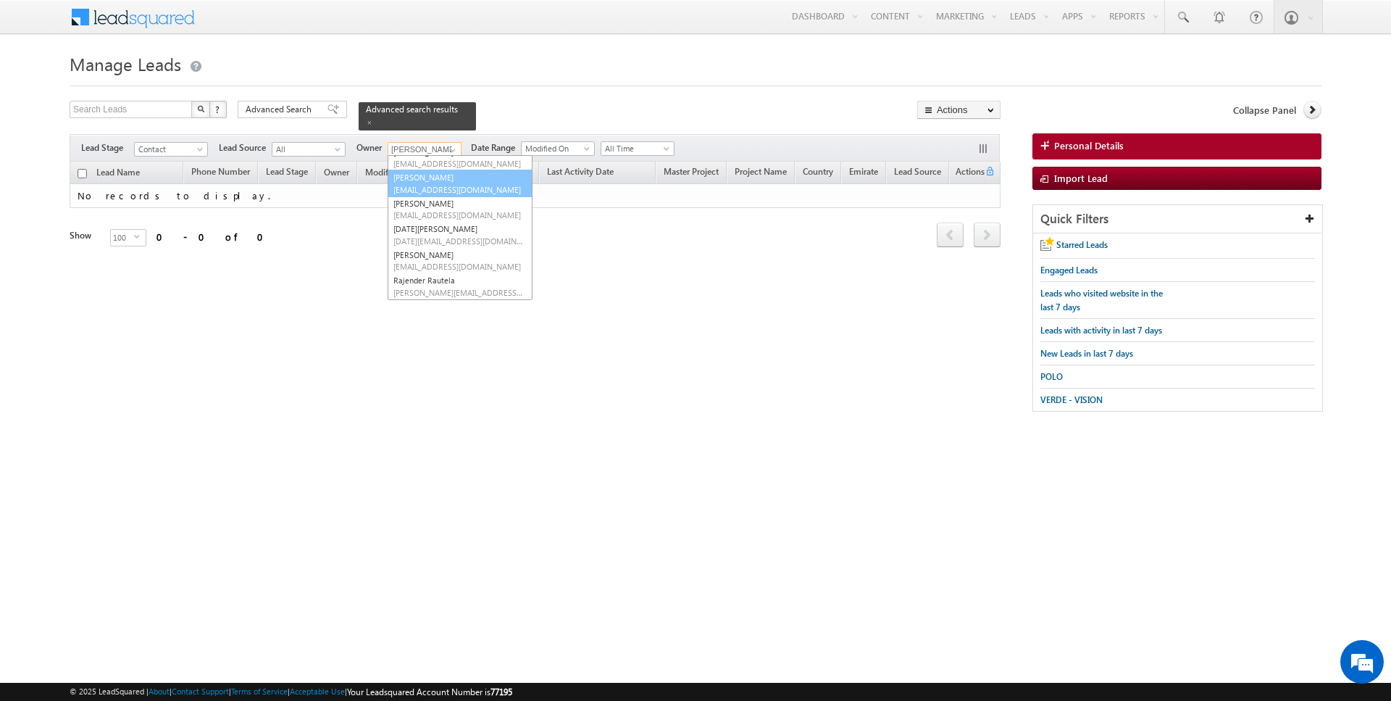
scroll to position [0, 0]
click at [422, 178] on link "Current User" at bounding box center [460, 178] width 145 height 17
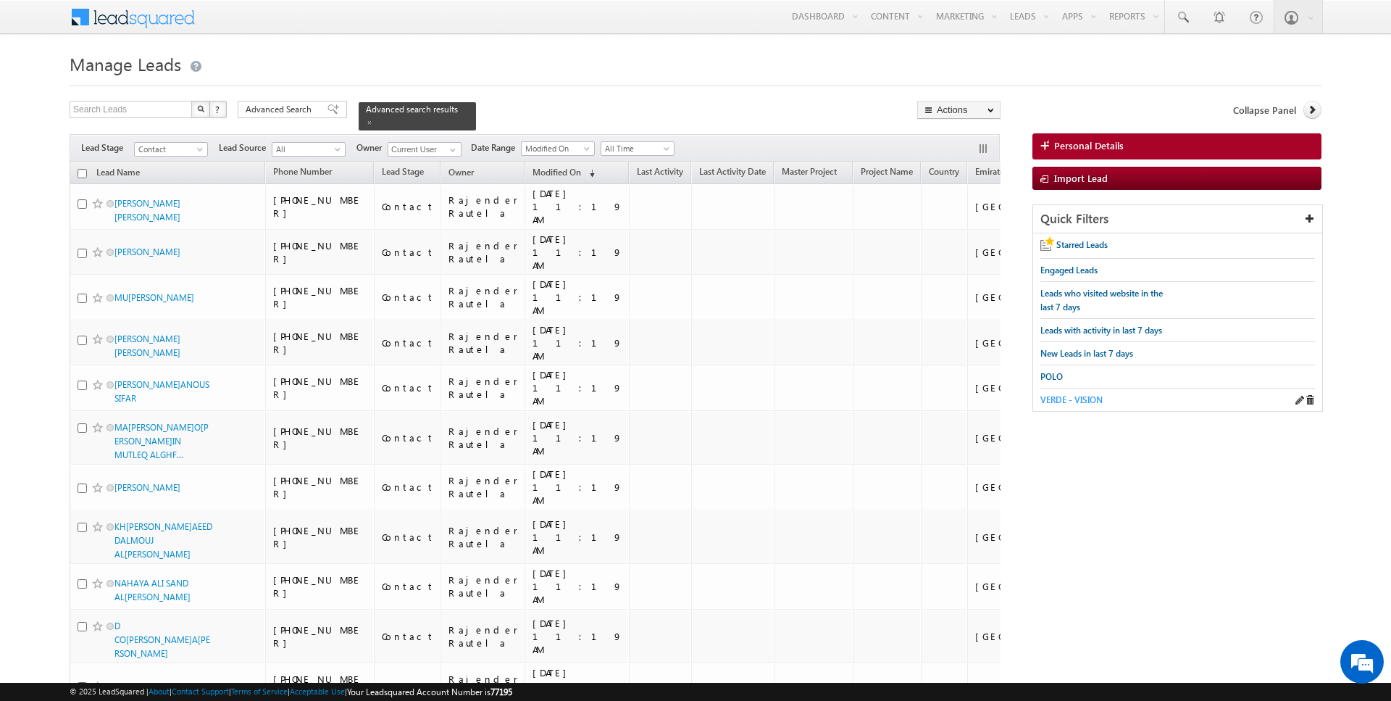
click at [1075, 394] on span "VERDE - VISION" at bounding box center [1072, 399] width 62 height 11
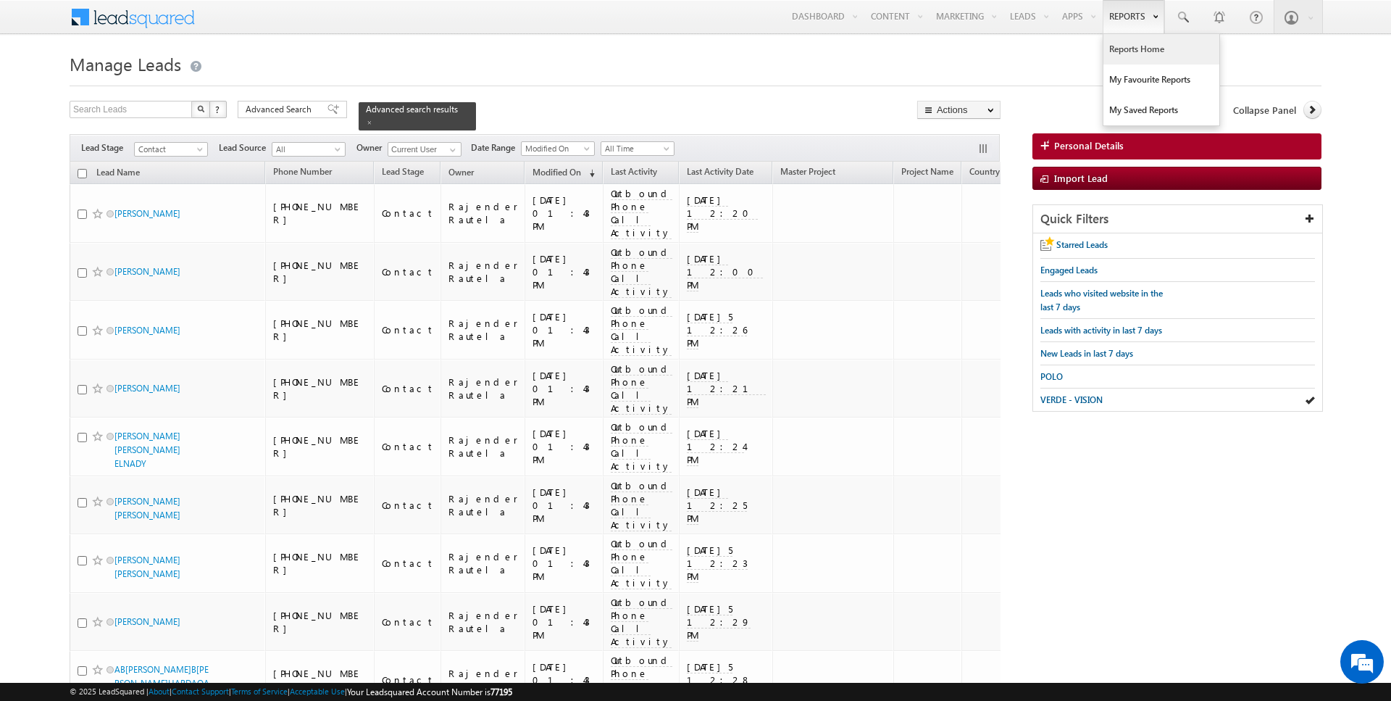
click at [1128, 59] on link "Reports Home" at bounding box center [1162, 49] width 116 height 30
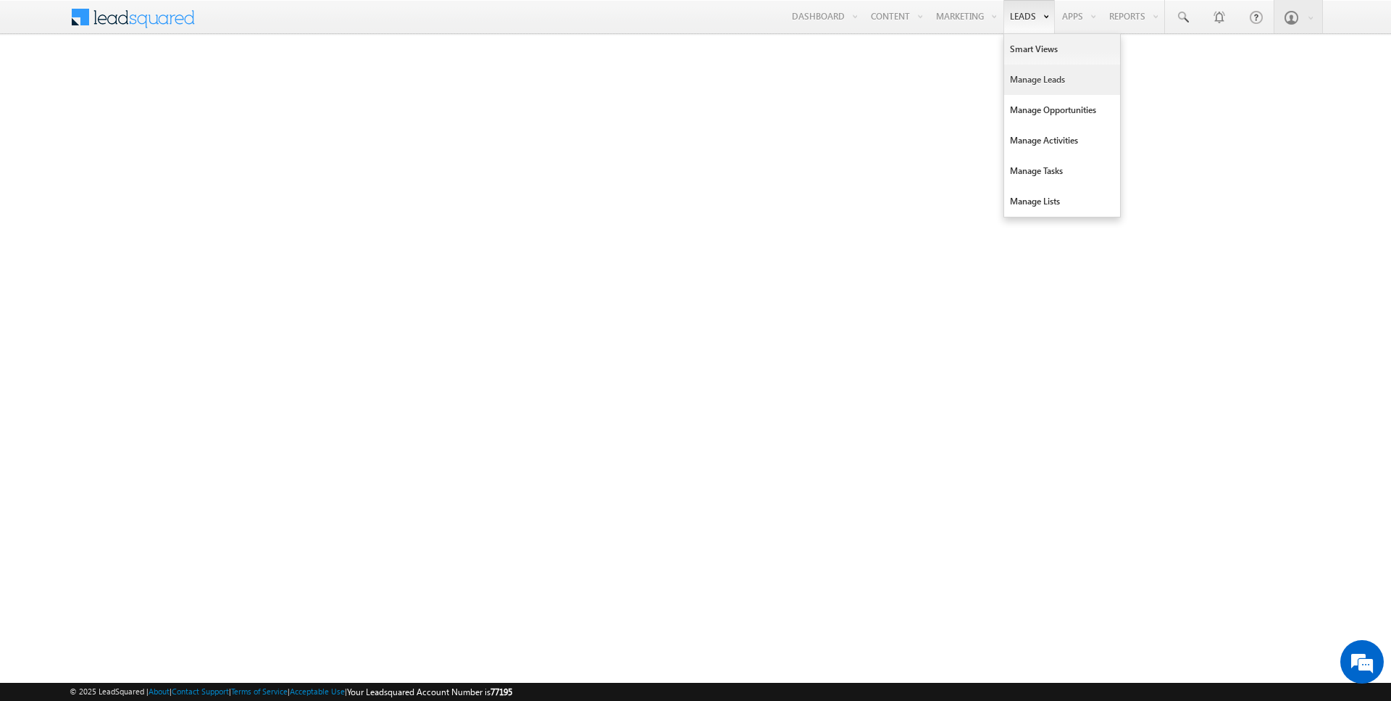
click at [1035, 83] on link "Manage Leads" at bounding box center [1062, 79] width 116 height 30
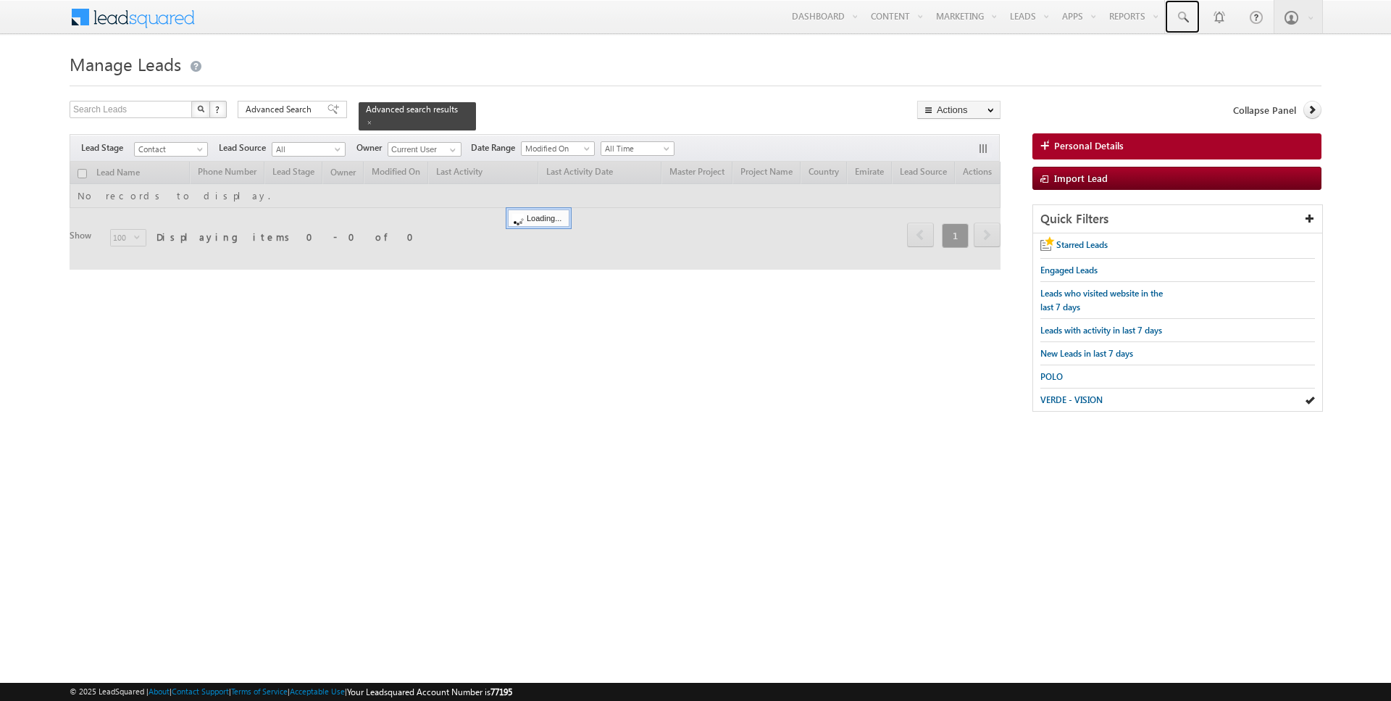
click at [1182, 17] on span at bounding box center [1182, 17] width 14 height 14
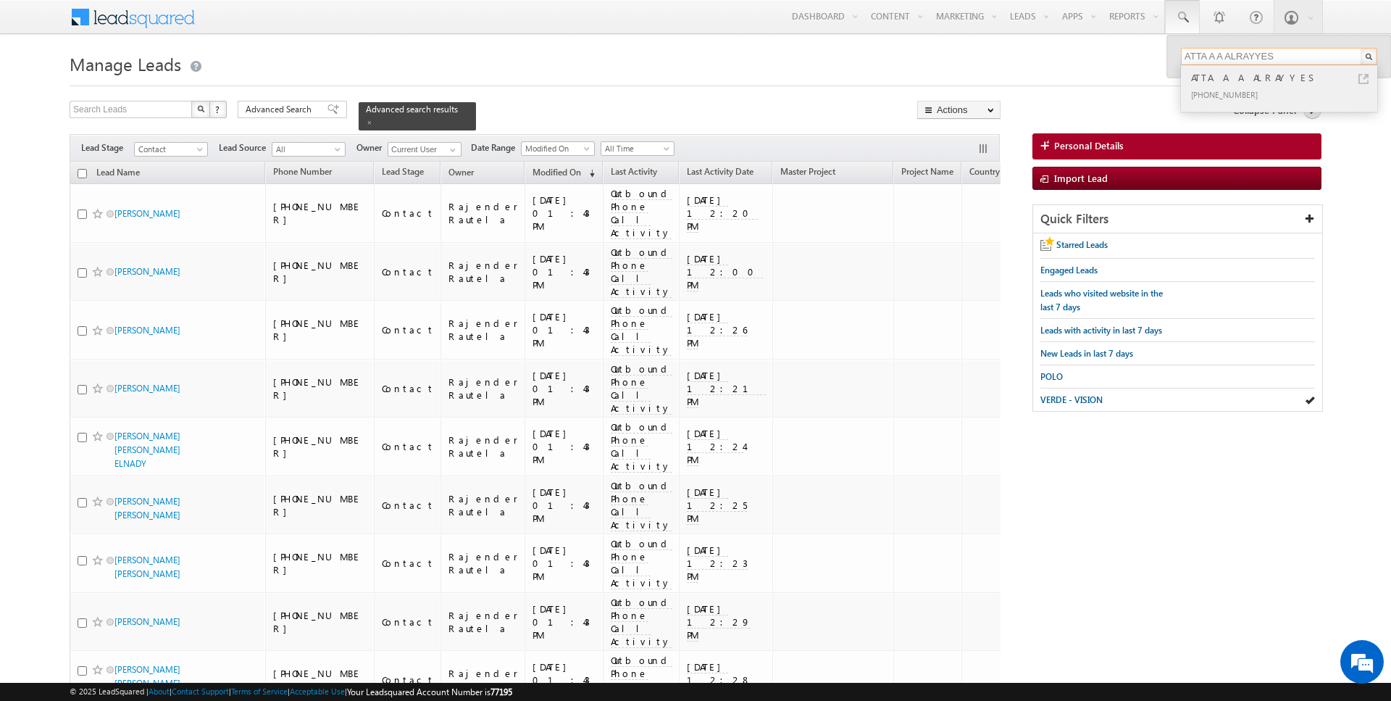
type input "ATTA A A ALRAYYES"
click at [1269, 91] on div "+971-561799892" at bounding box center [1285, 94] width 194 height 17
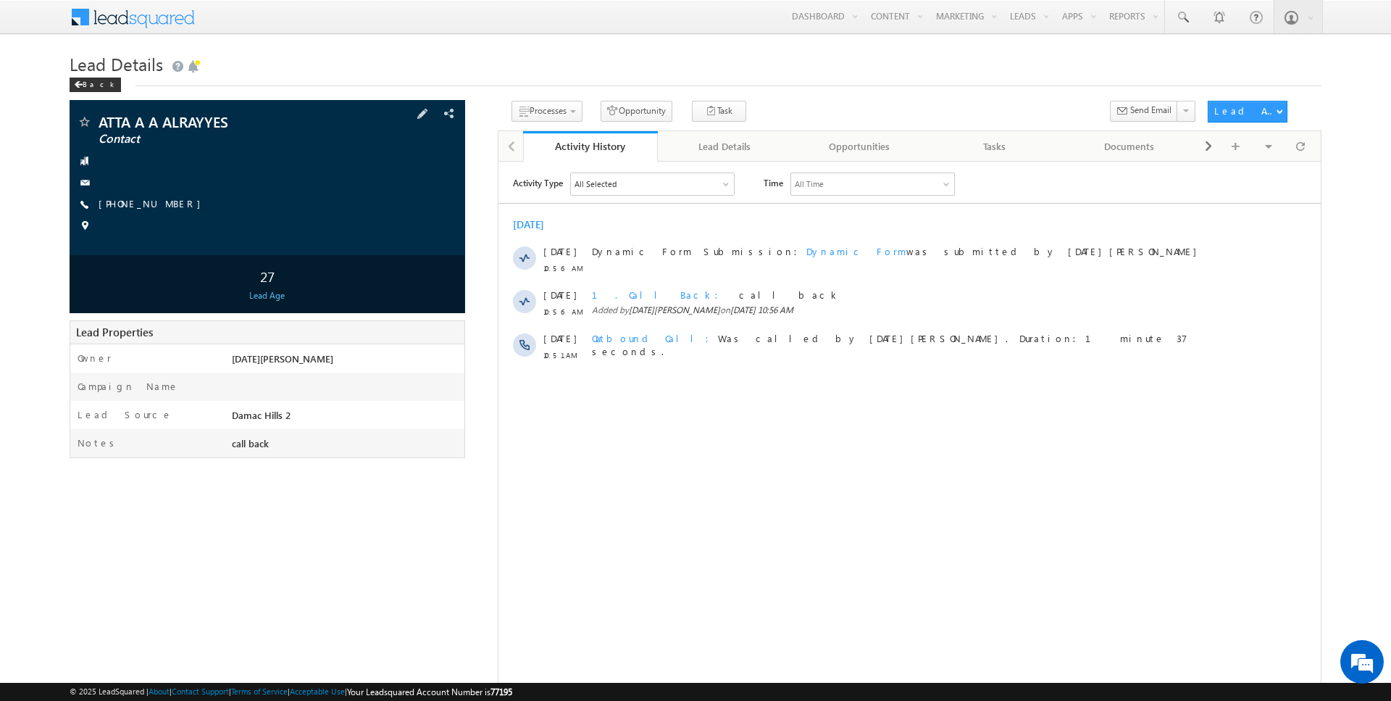
drag, startPoint x: 186, startPoint y: 211, endPoint x: 112, endPoint y: 211, distance: 73.2
click at [112, 211] on div "+971-561799892" at bounding box center [267, 204] width 381 height 14
copy div "+971-561799892"
drag, startPoint x: 241, startPoint y: 122, endPoint x: 101, endPoint y: 122, distance: 139.9
click at [101, 122] on span "ATTA A A ALRAYYES" at bounding box center [223, 121] width 248 height 14
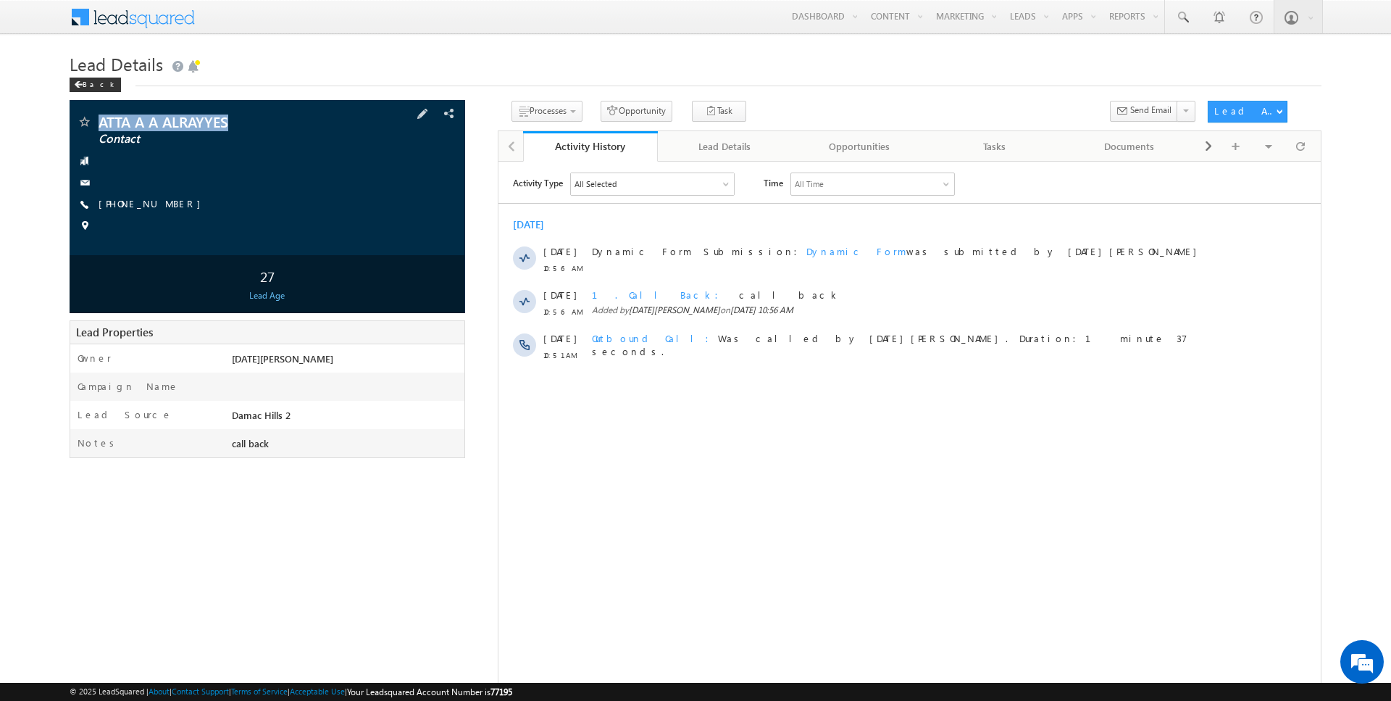
copy span "ATTA A A ALRAYYES"
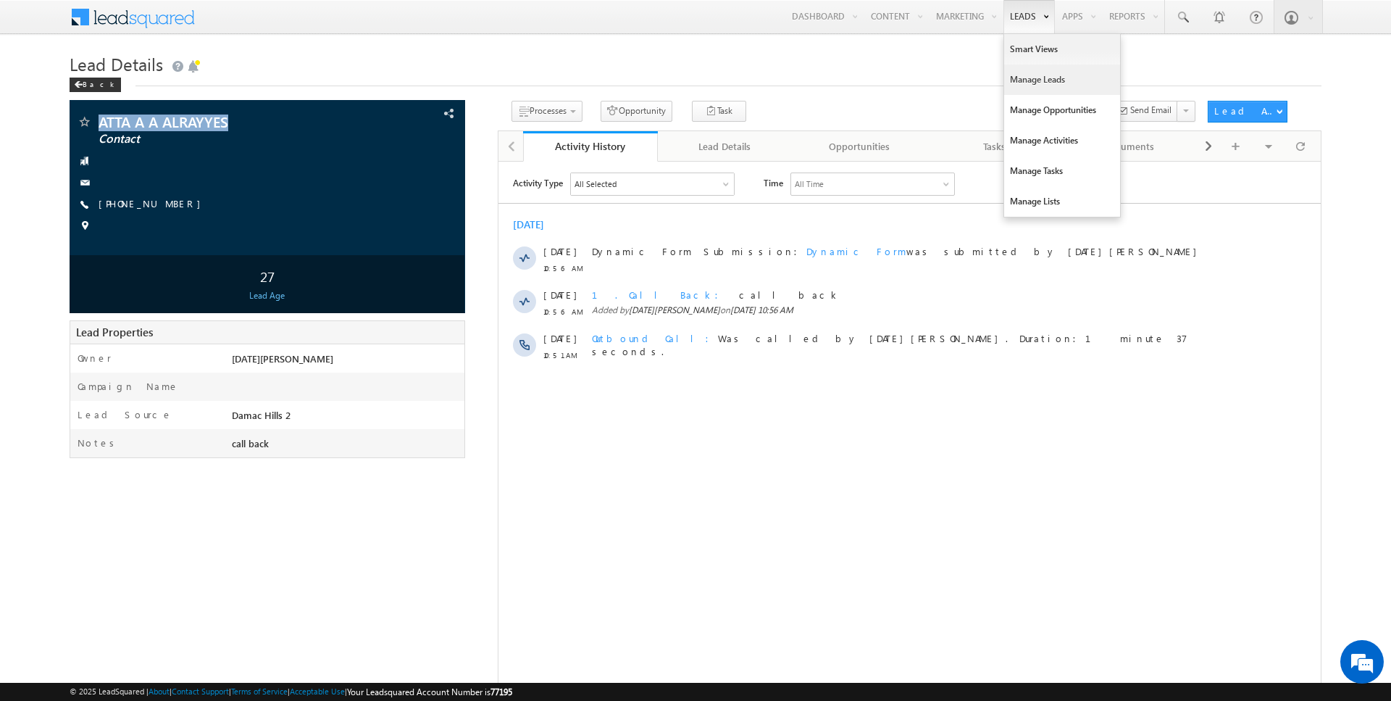
click at [1031, 76] on link "Manage Leads" at bounding box center [1062, 79] width 116 height 30
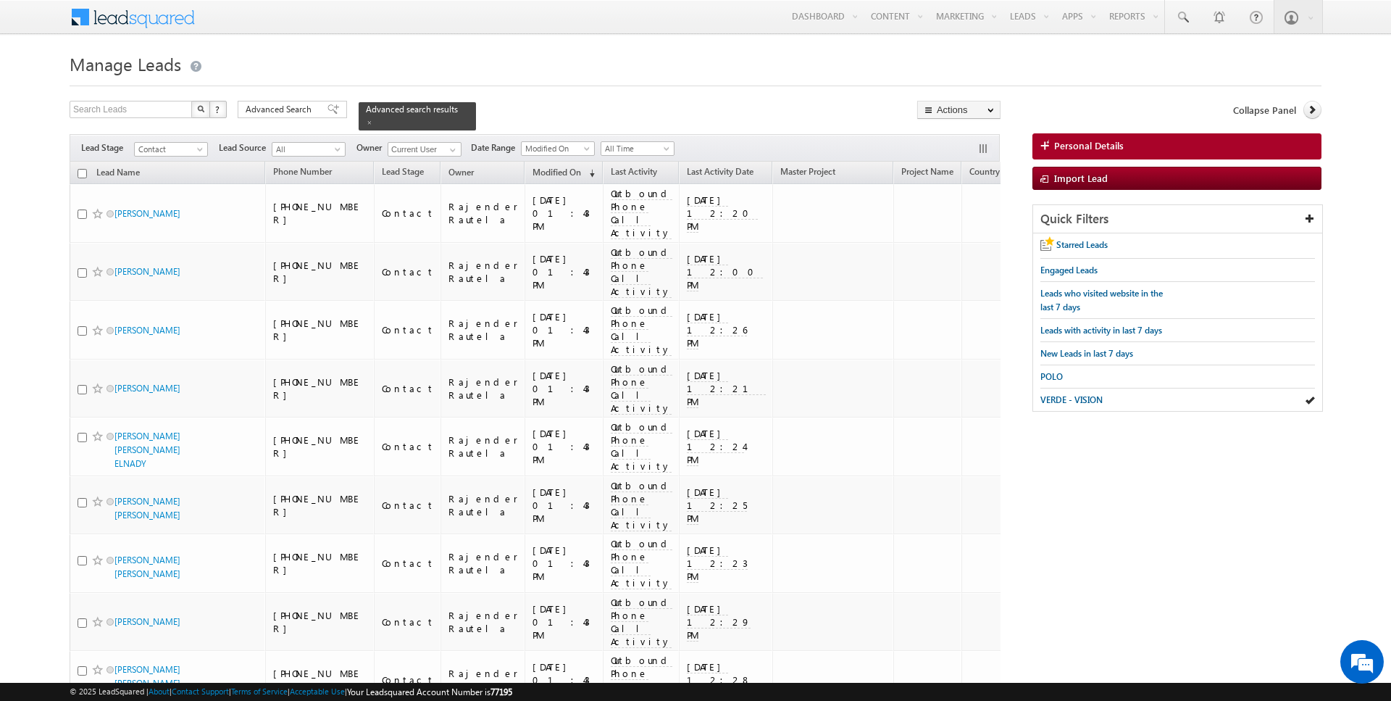
click at [82, 169] on input "checkbox" at bounding box center [82, 173] width 9 height 9
checkbox input "true"
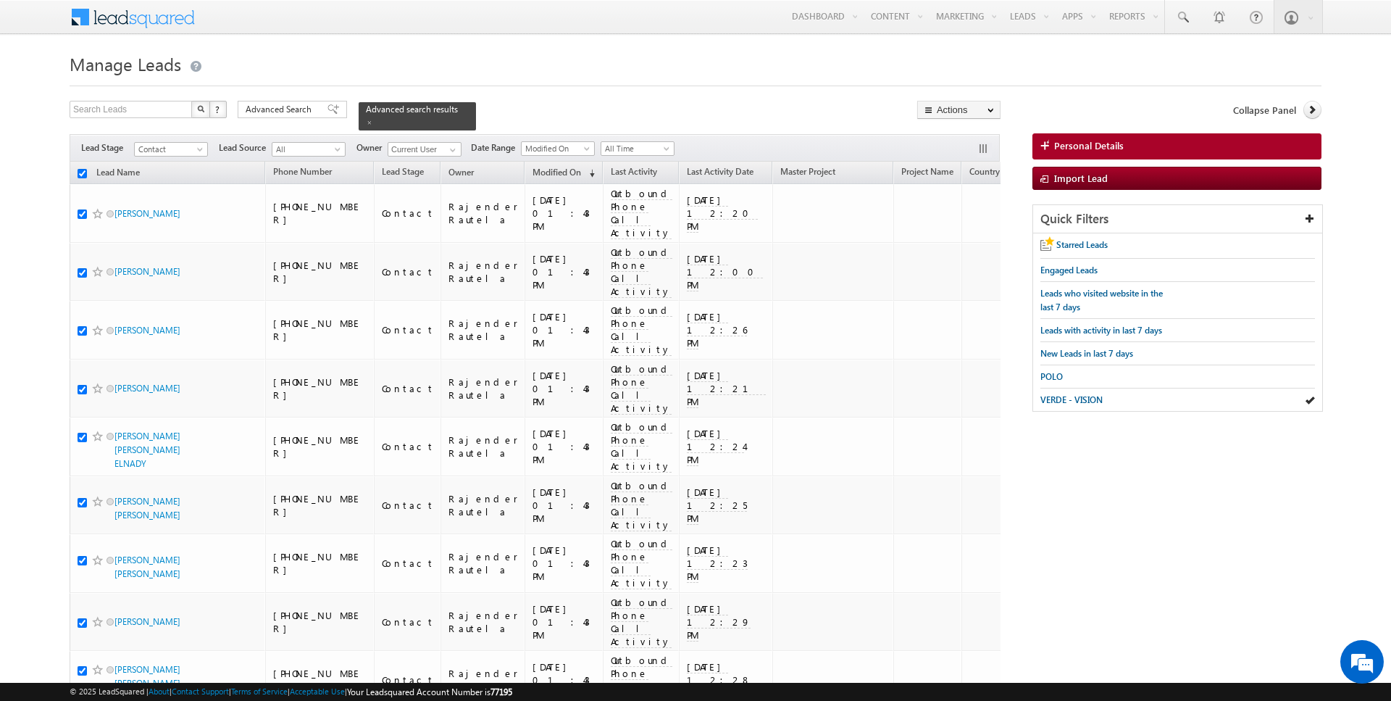
checkbox input "true"
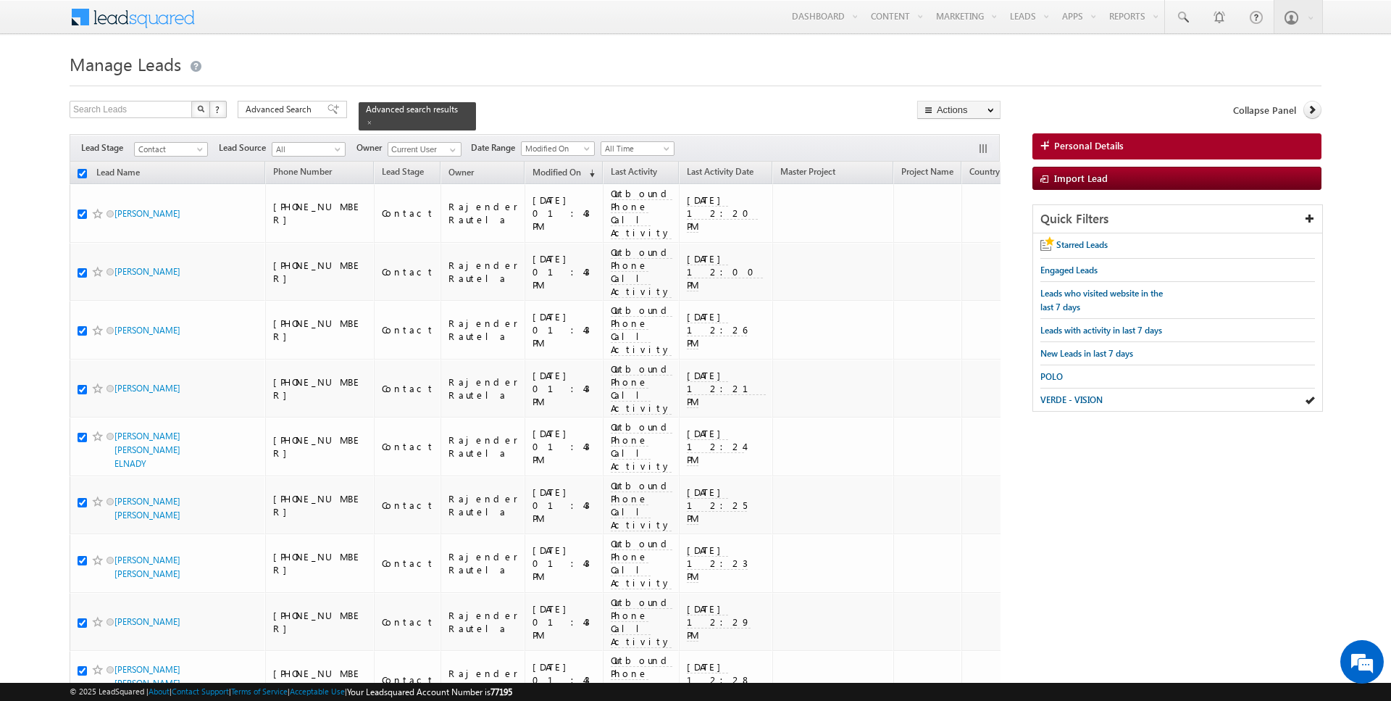
checkbox input "true"
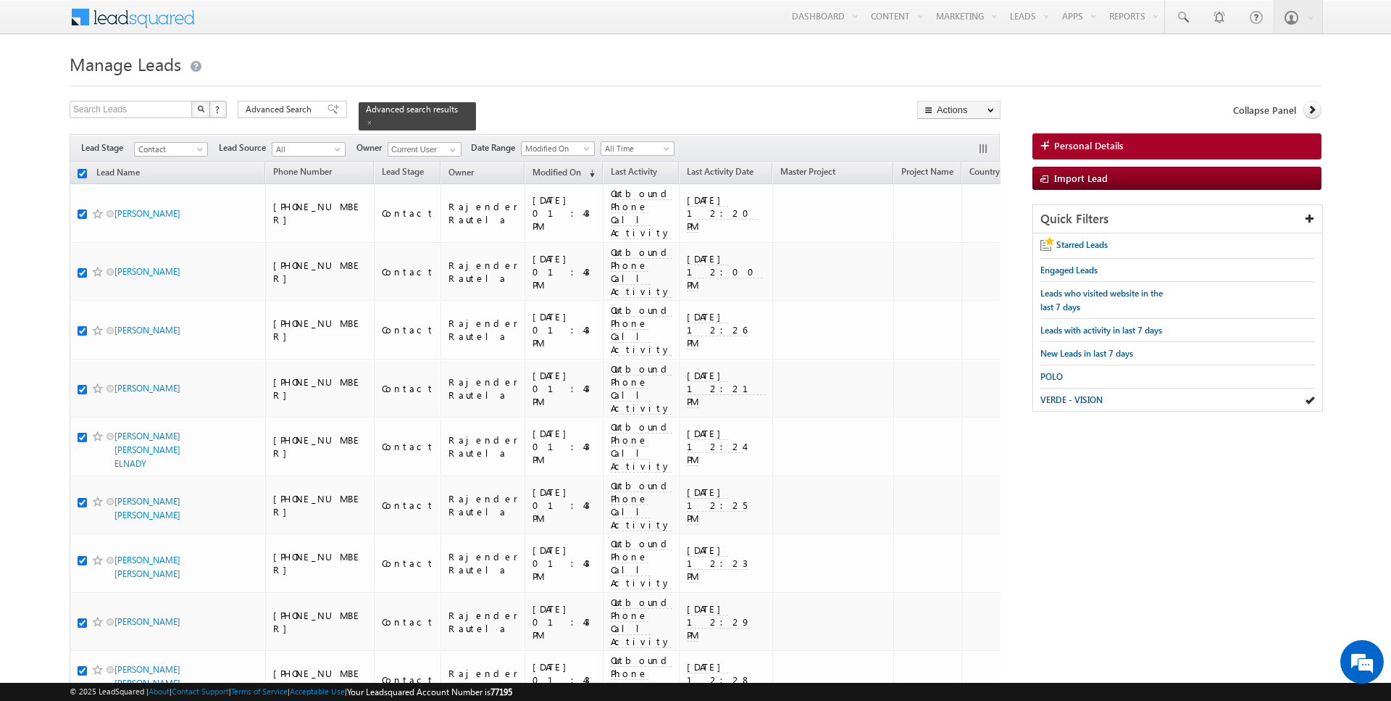
checkbox input "true"
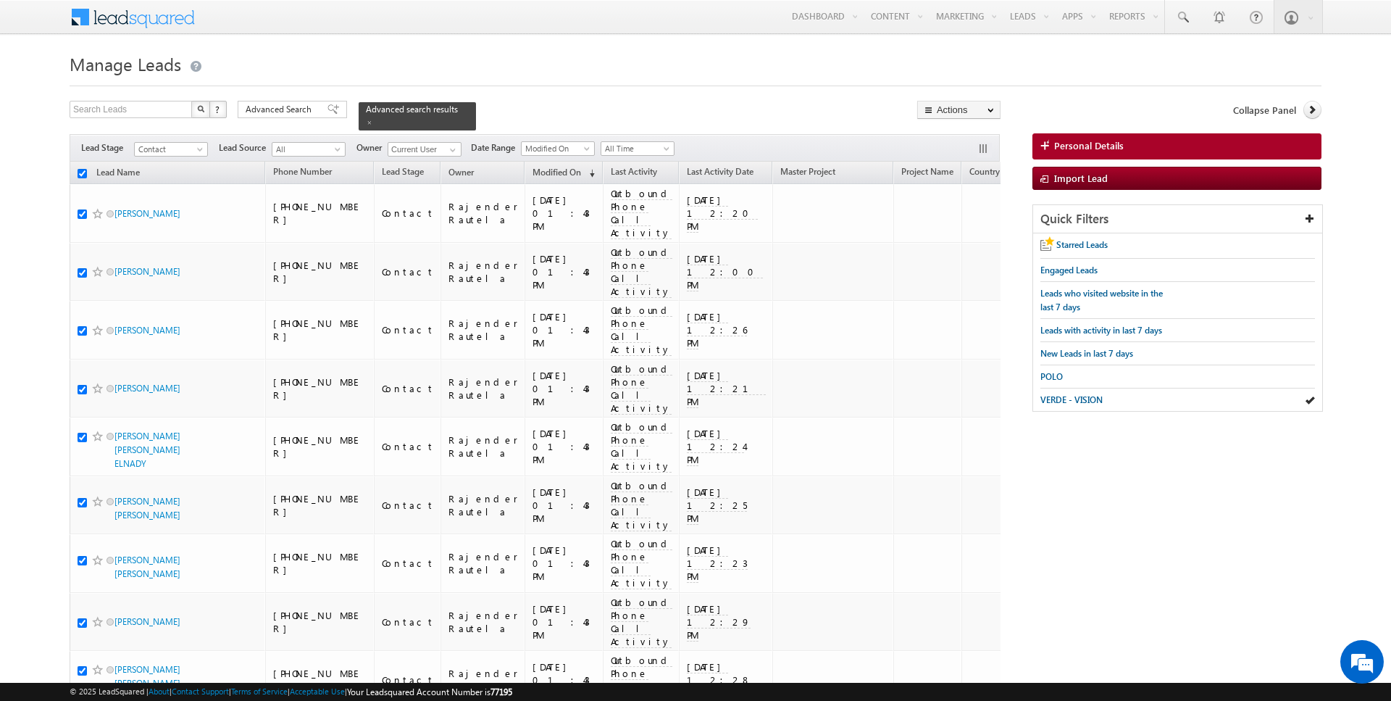
checkbox input "true"
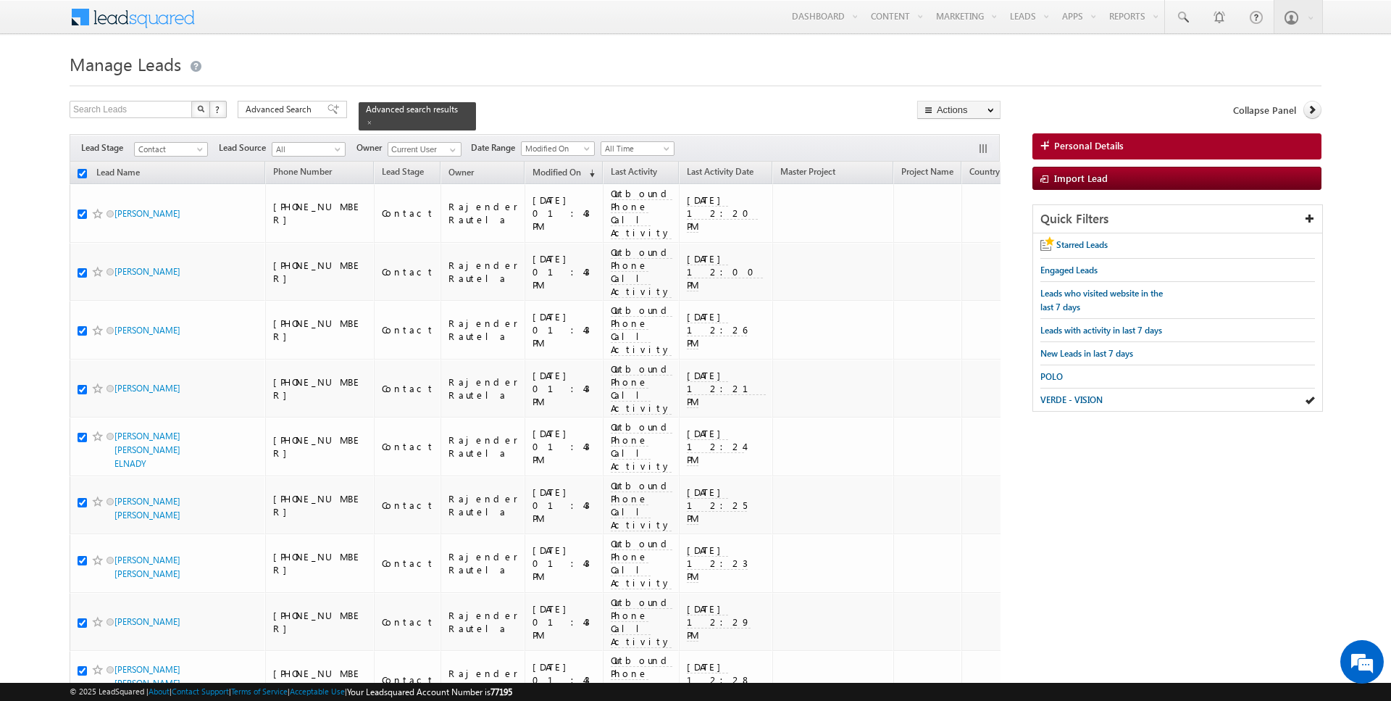
checkbox input "true"
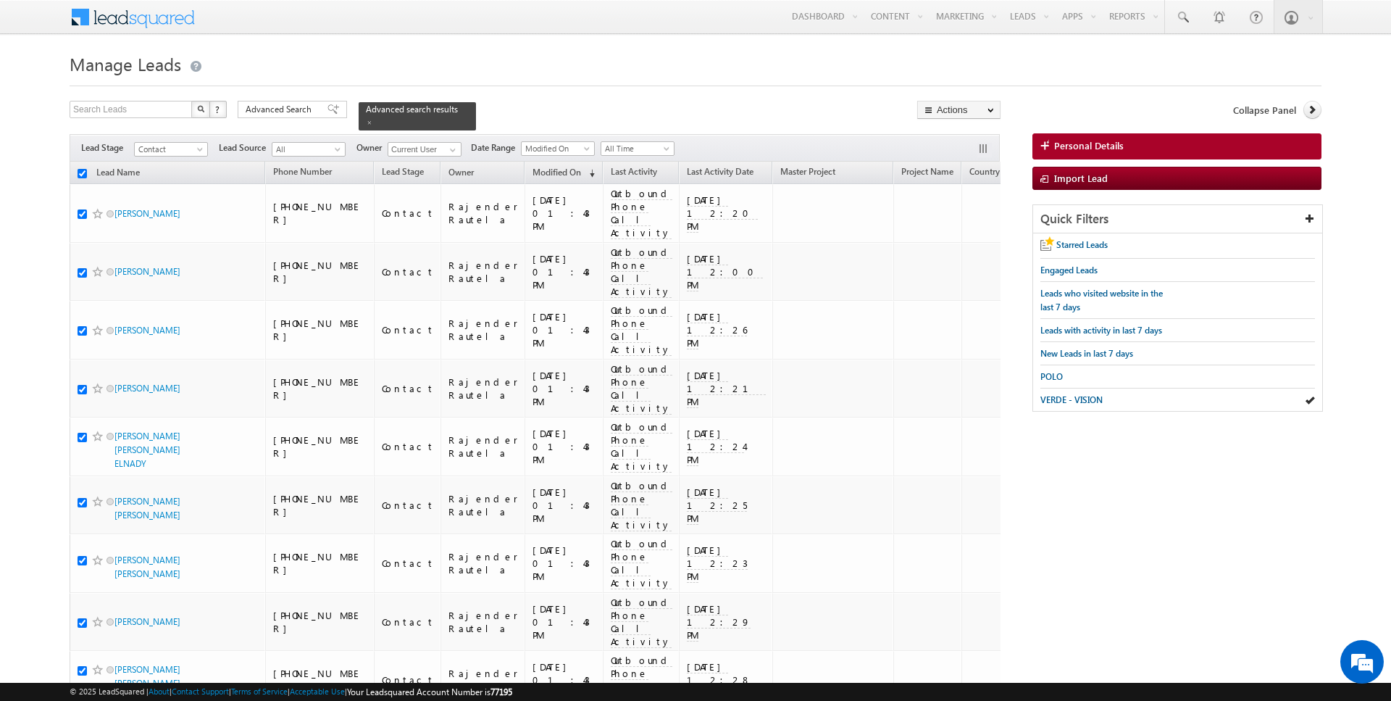
checkbox input "true"
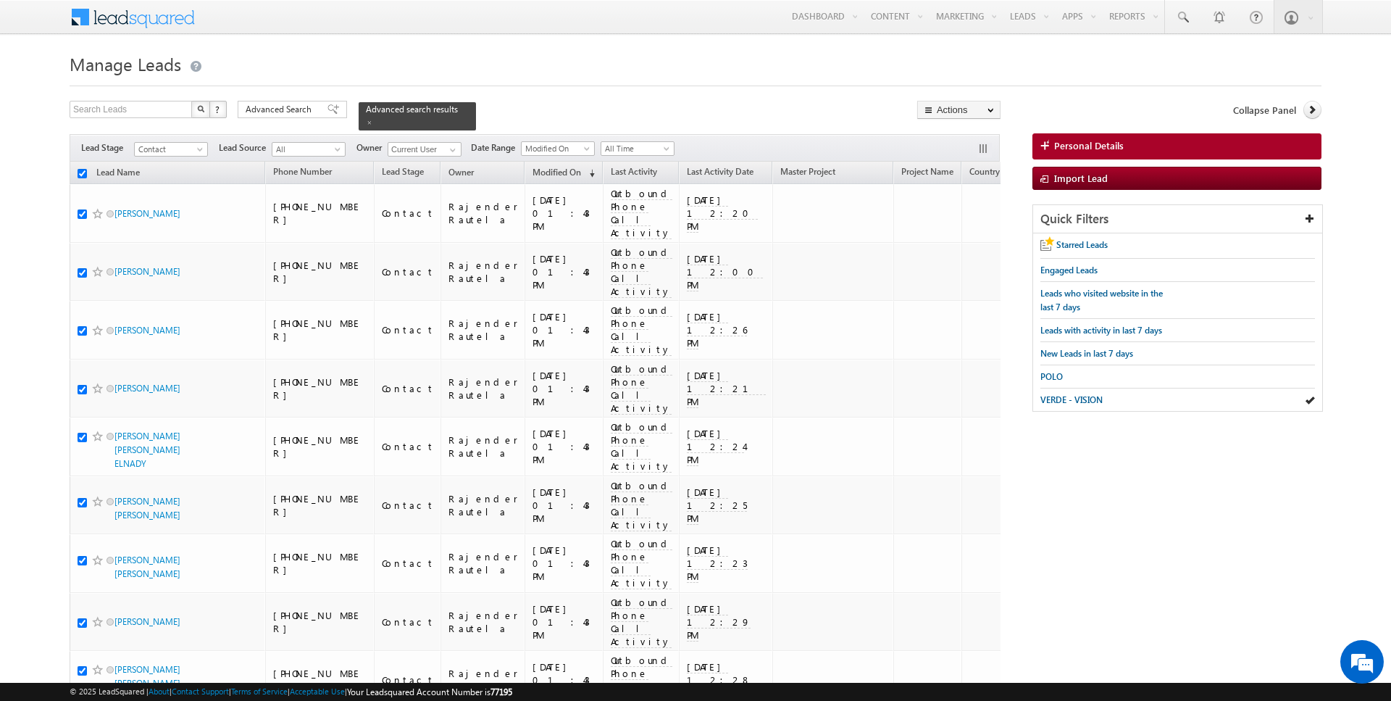
checkbox input "true"
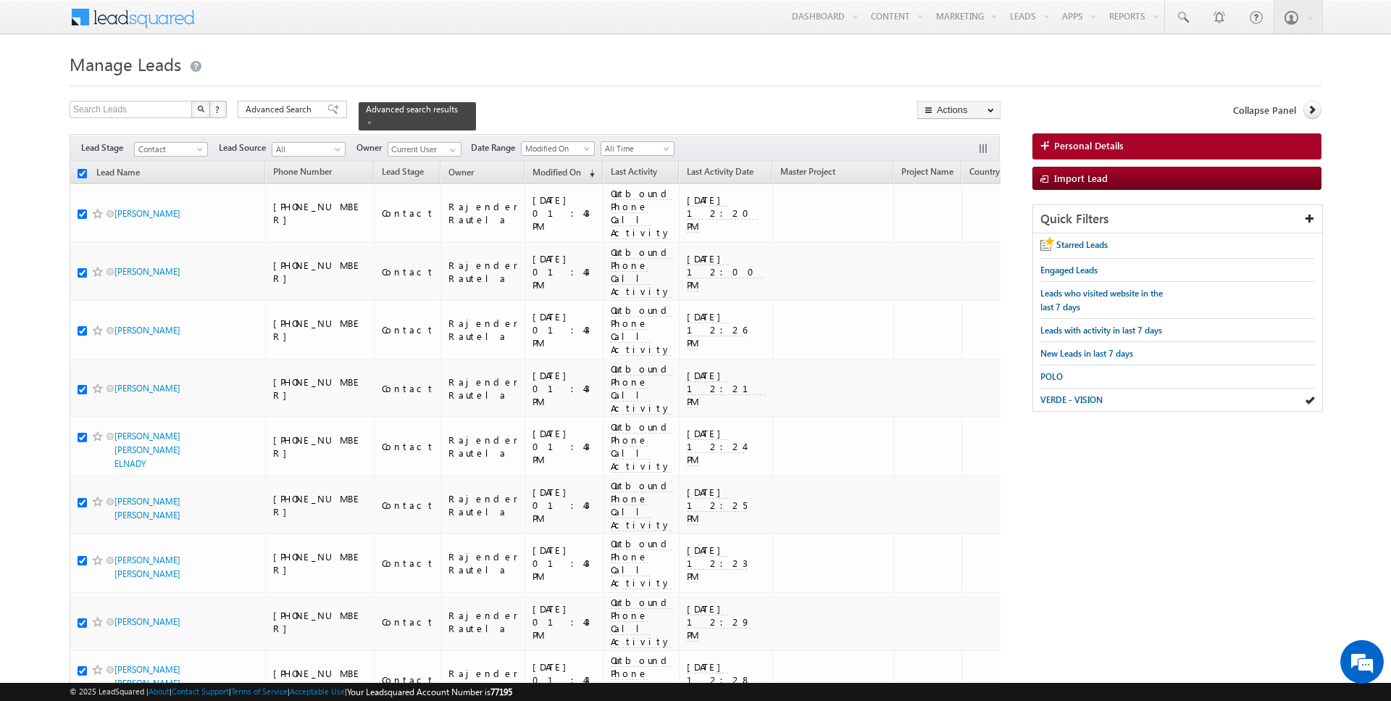
checkbox input "true"
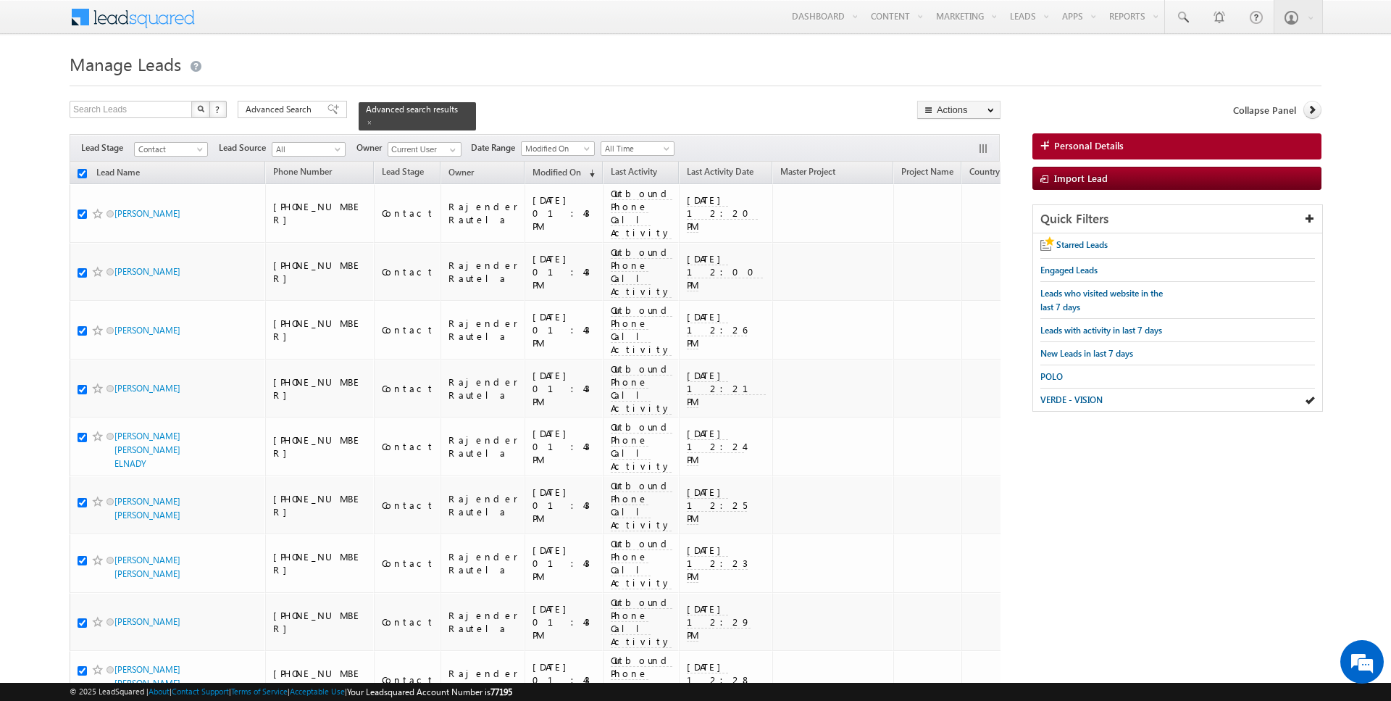
checkbox input "true"
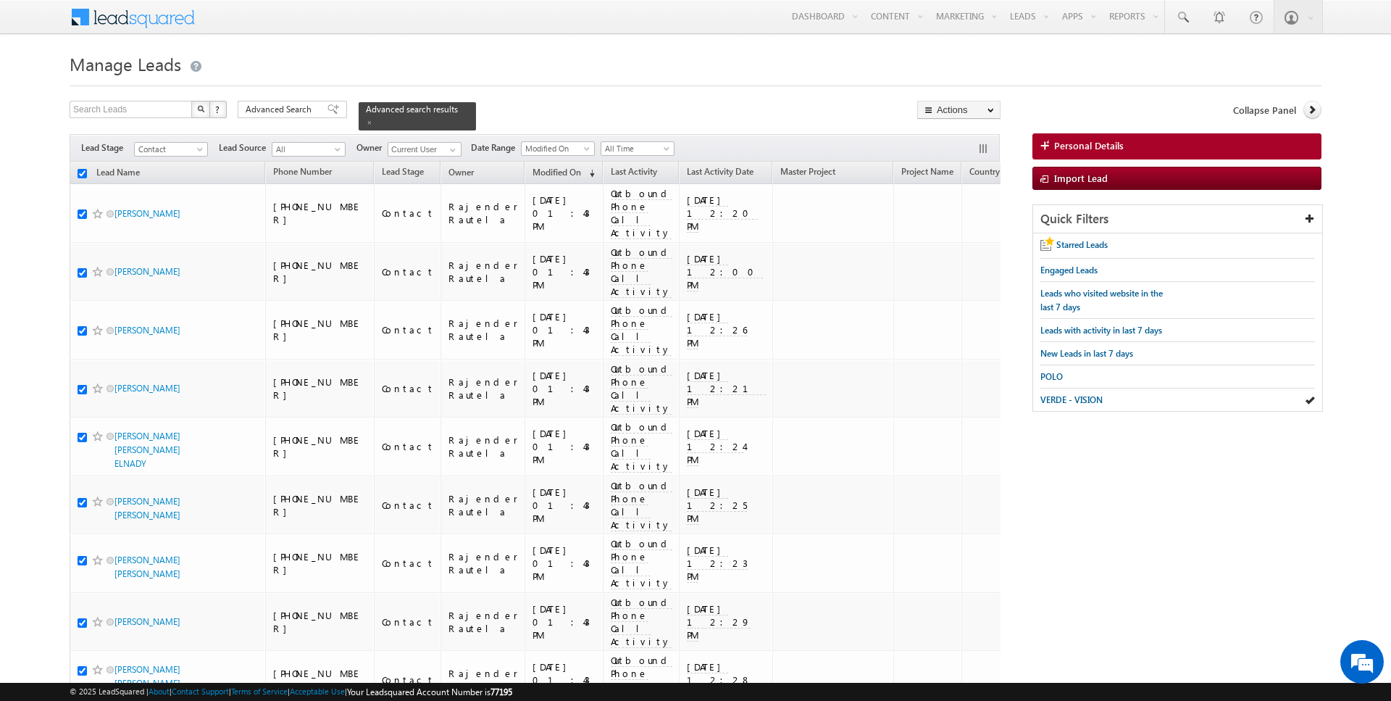
checkbox input "true"
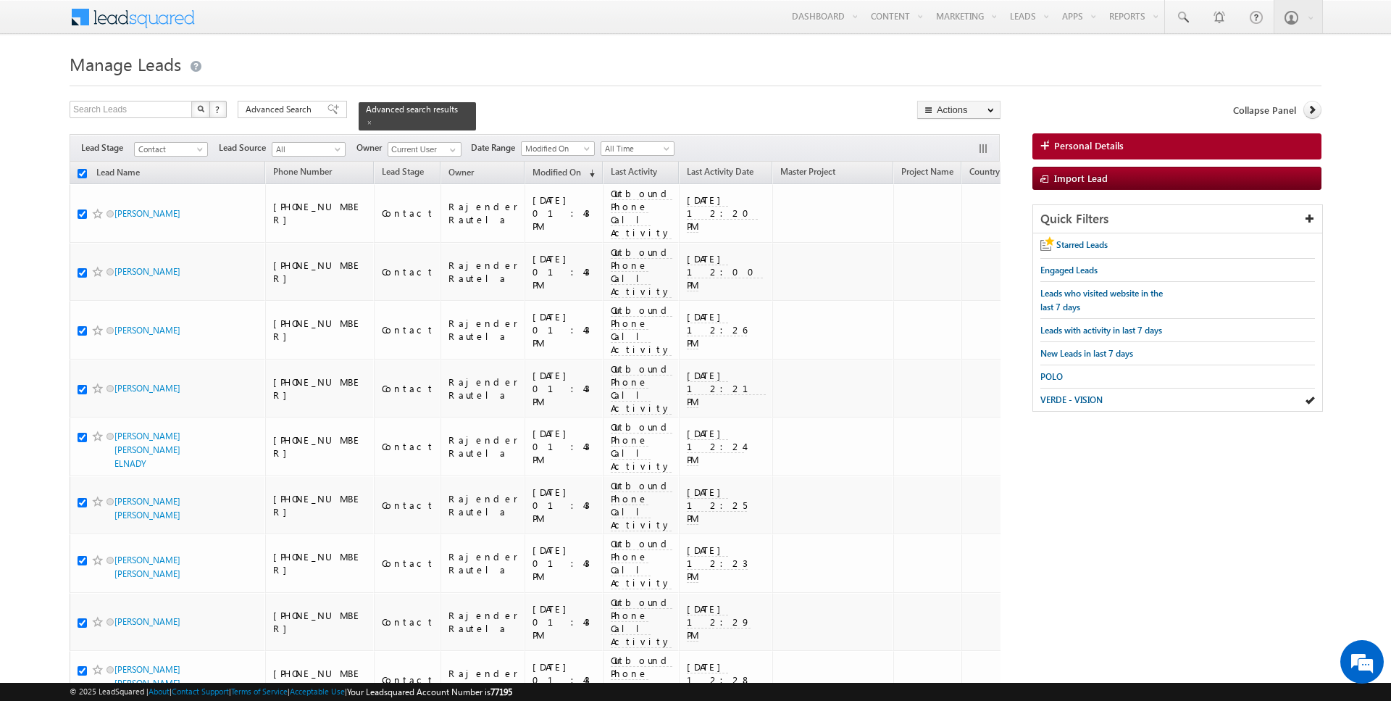
checkbox input "true"
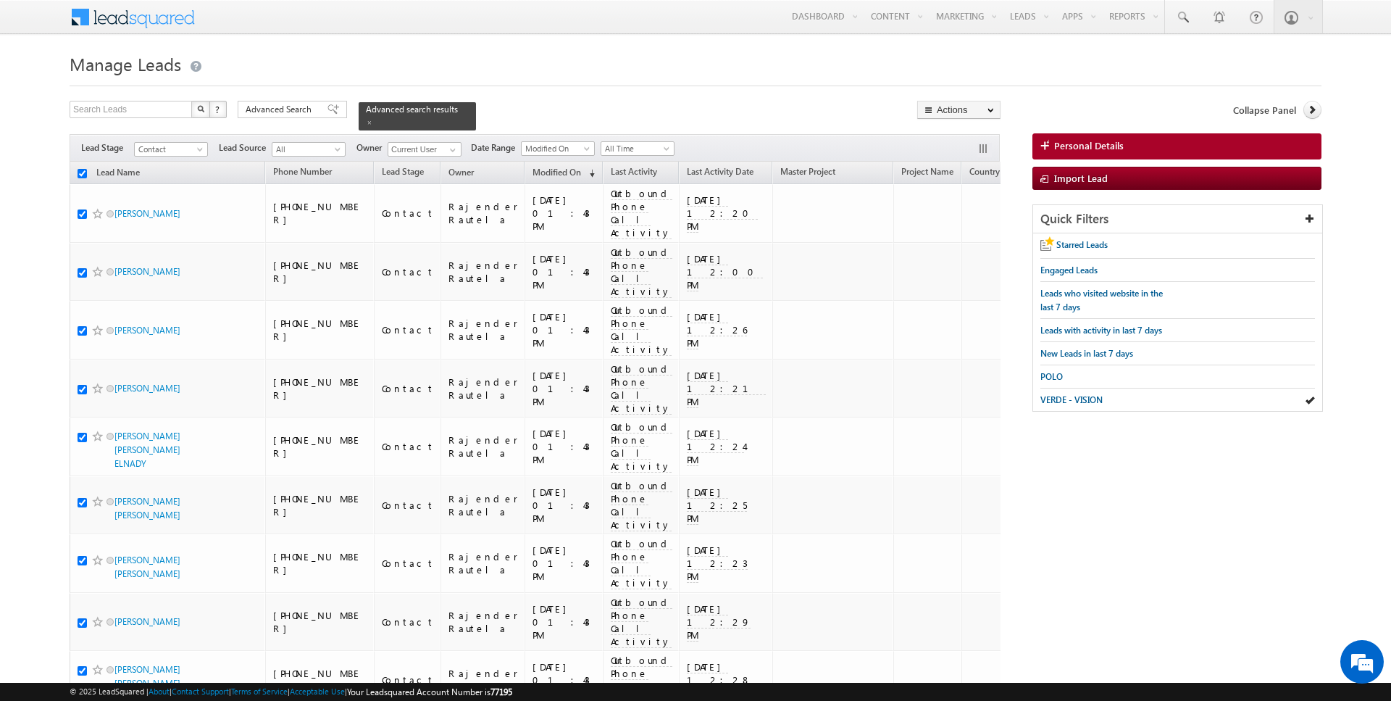
checkbox input "true"
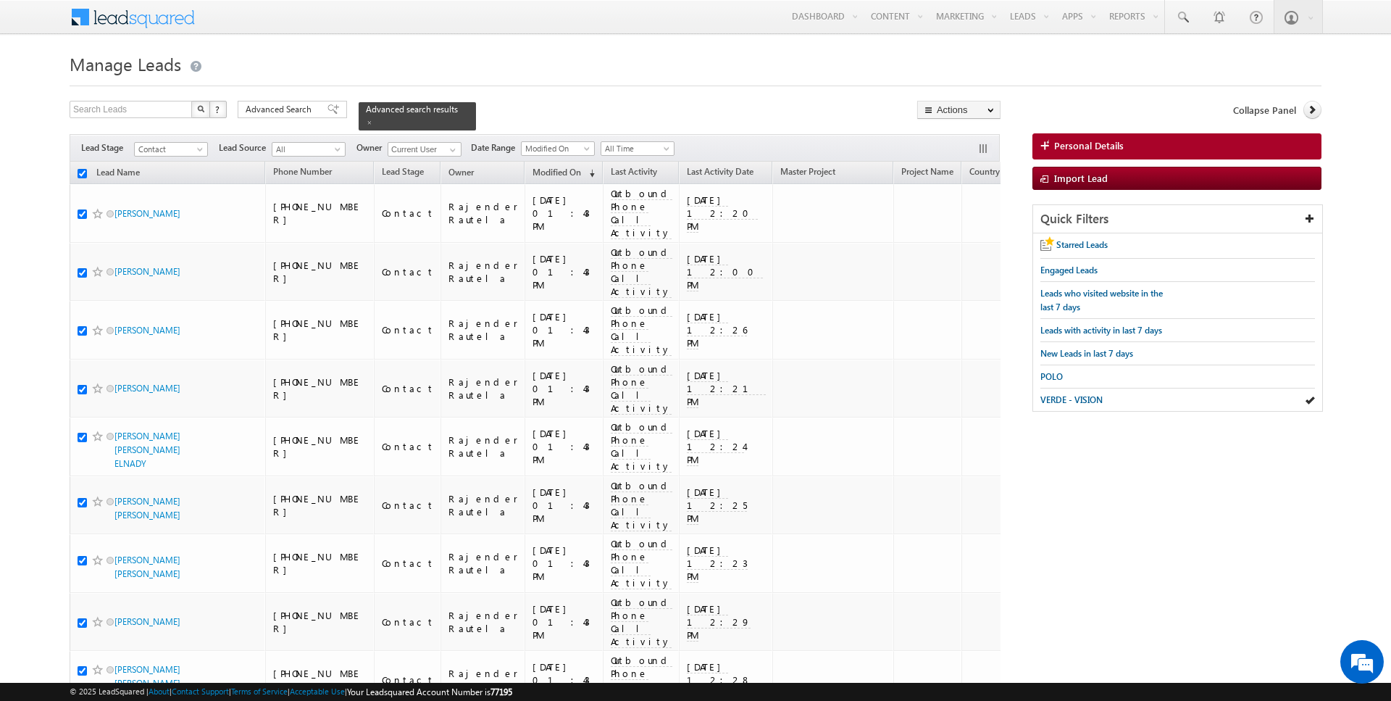
checkbox input "true"
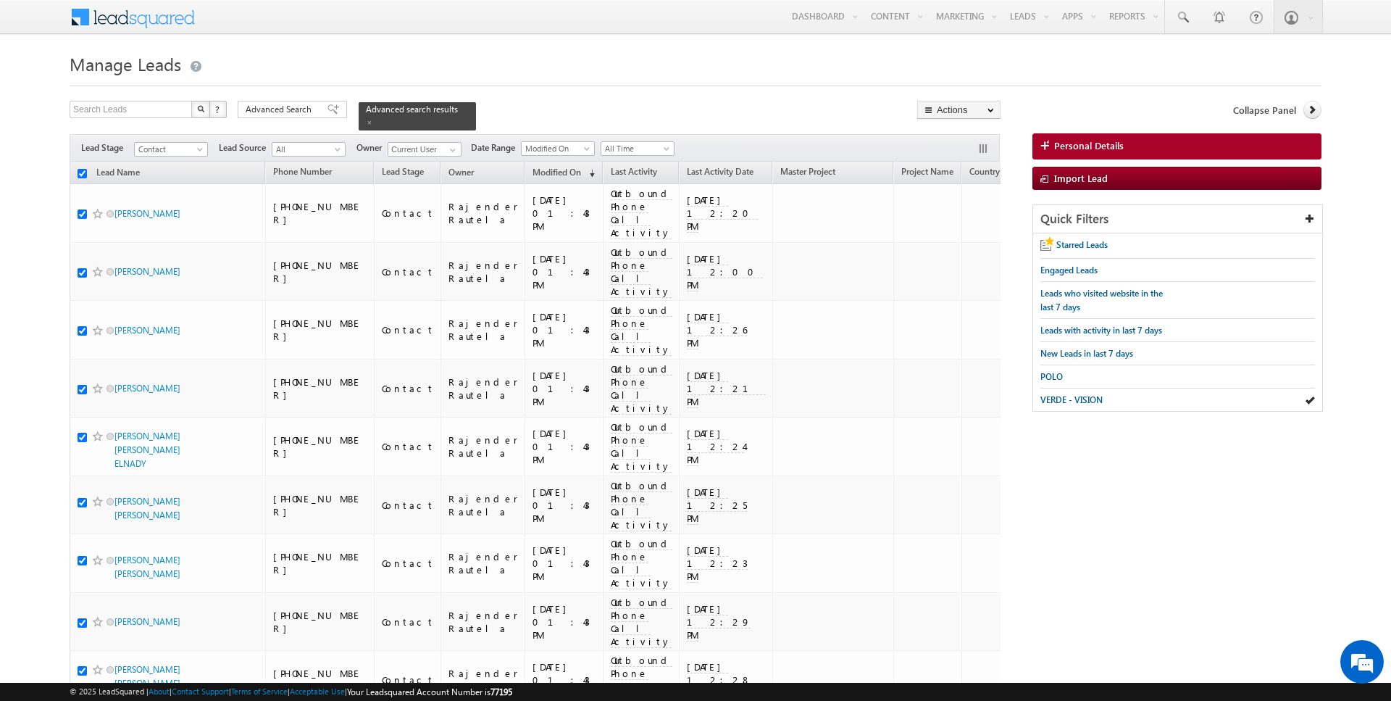
checkbox input "true"
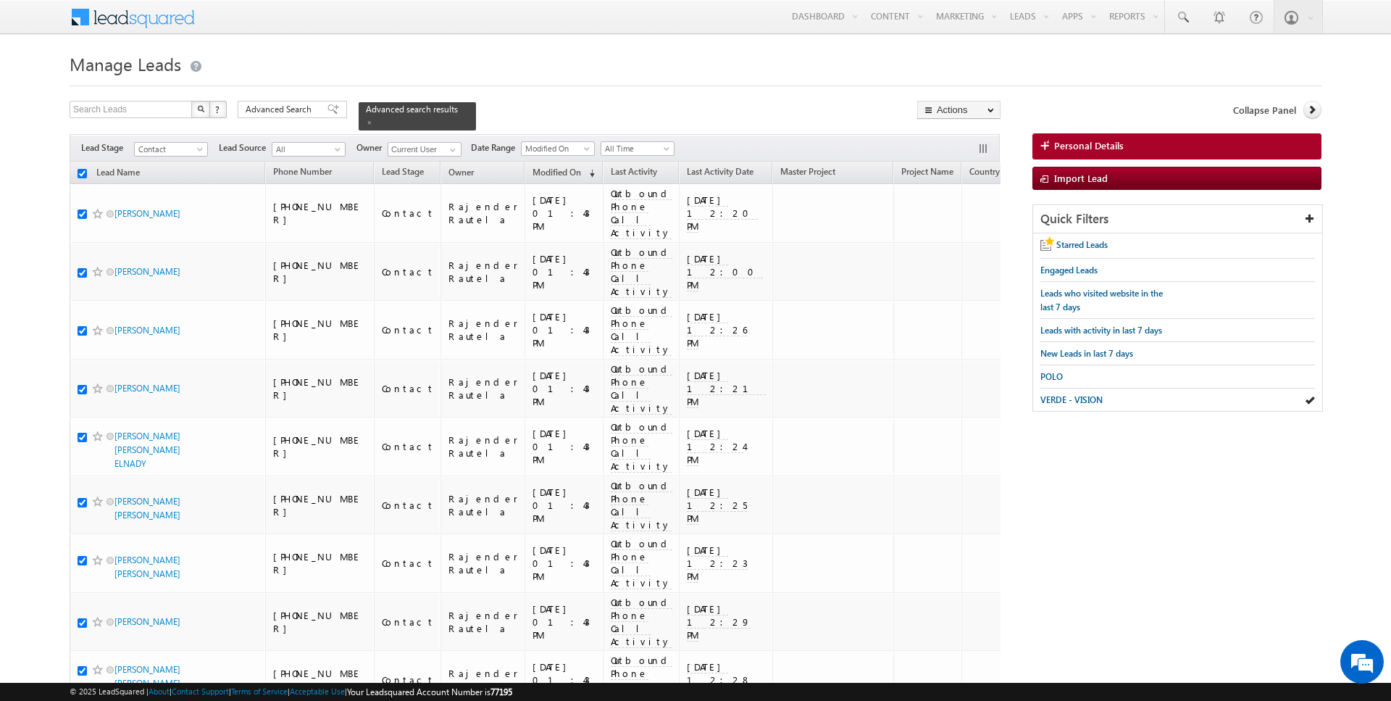
checkbox input "true"
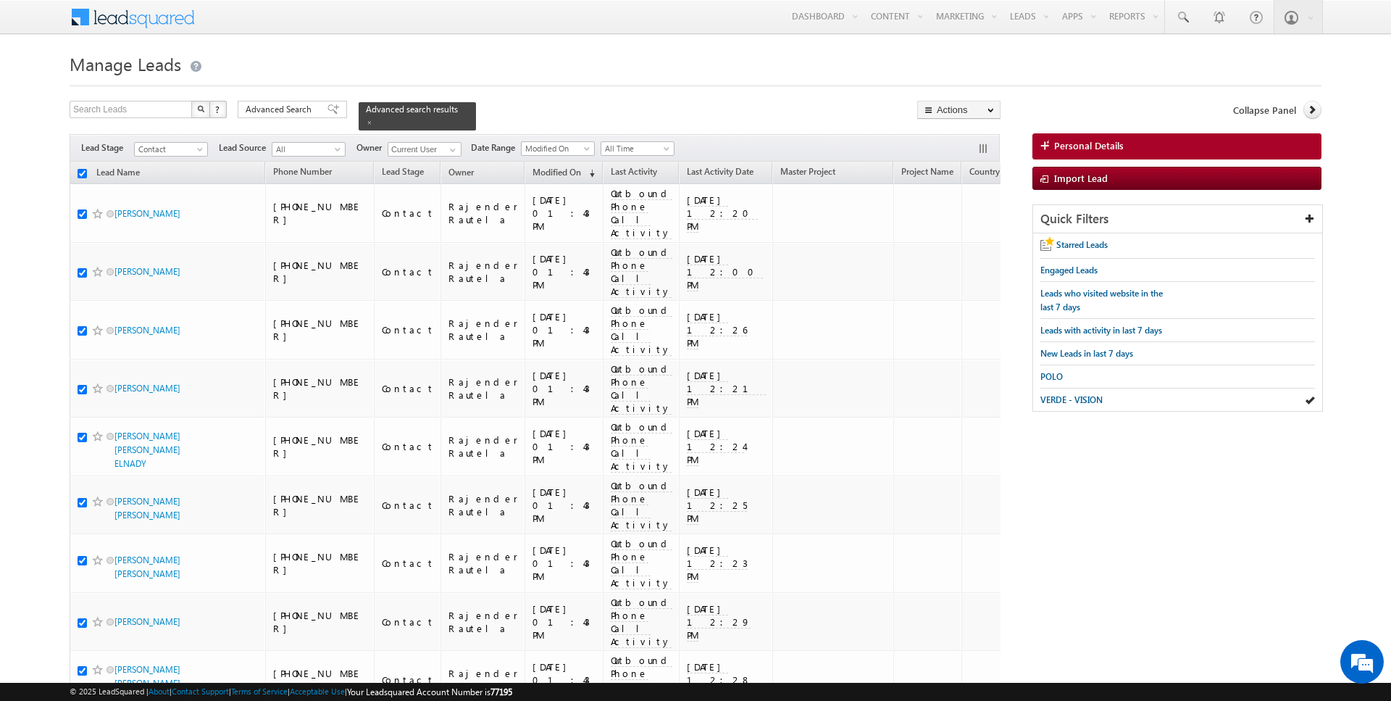
checkbox input "true"
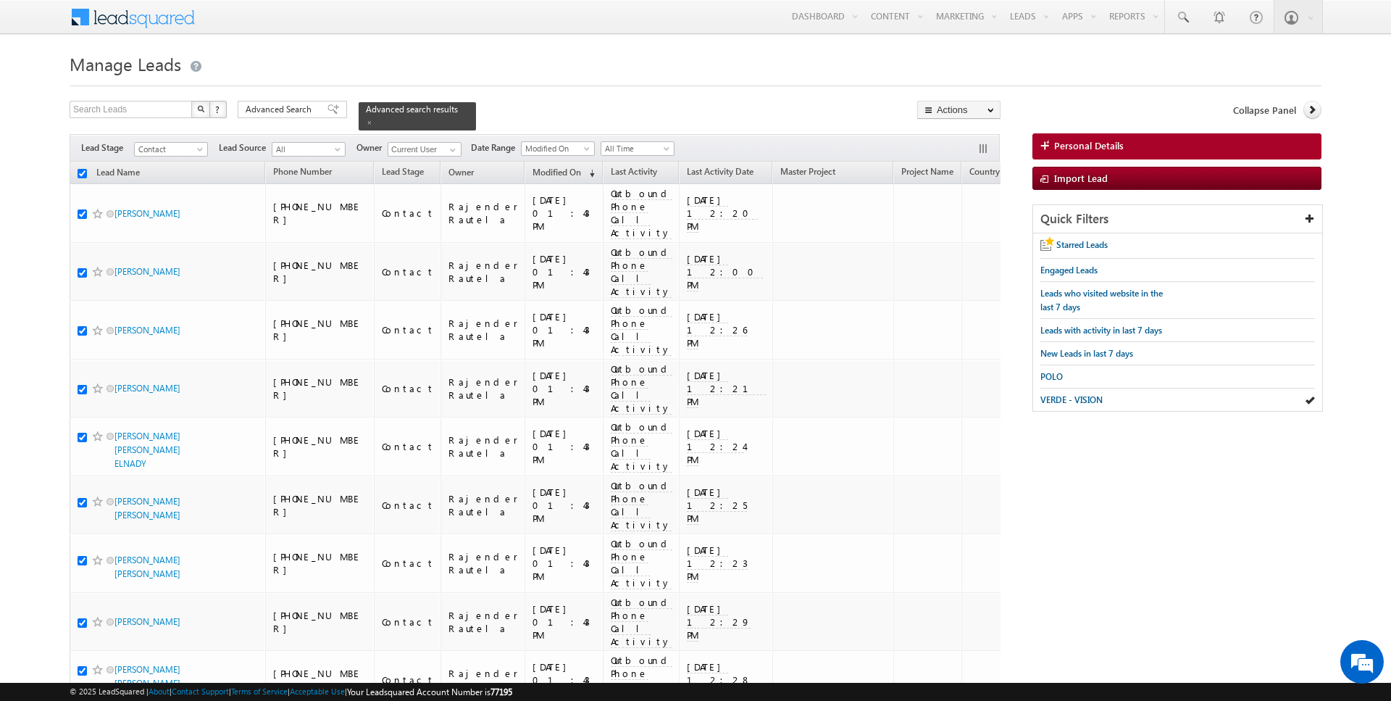
checkbox input "true"
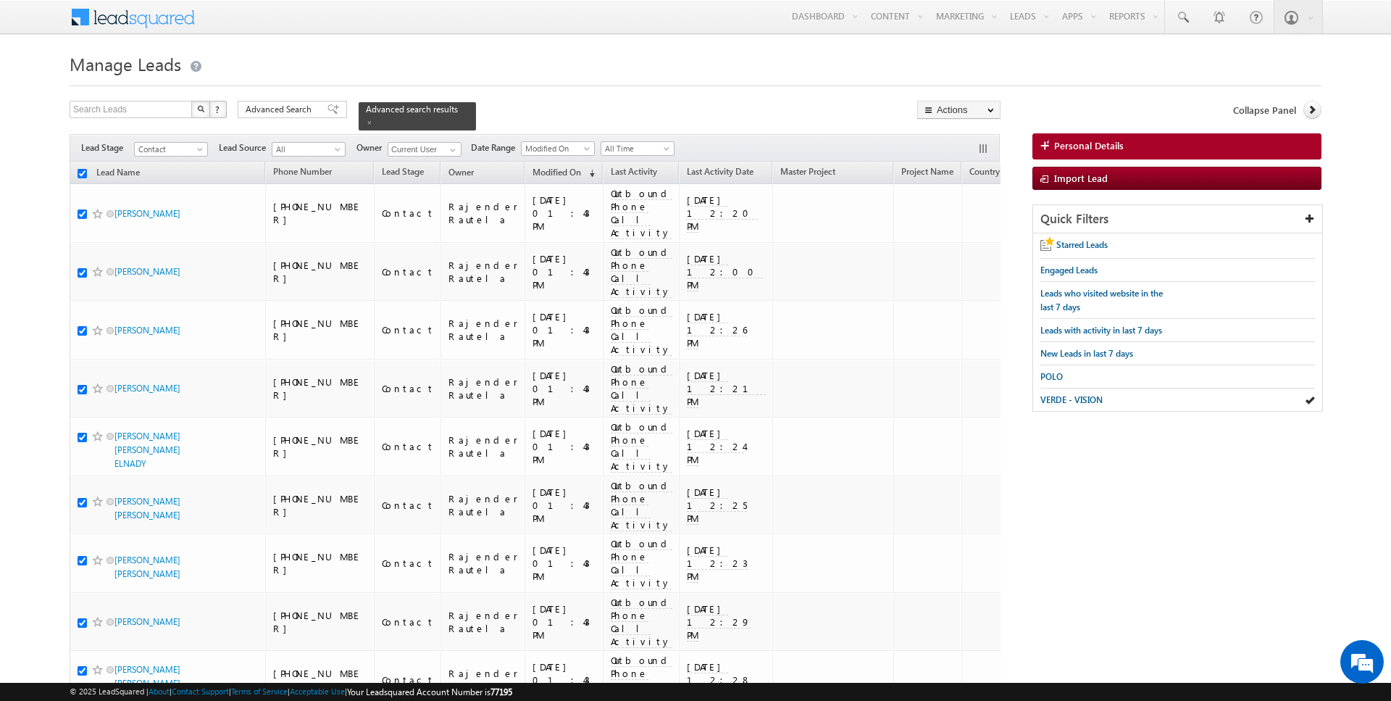
checkbox input "true"
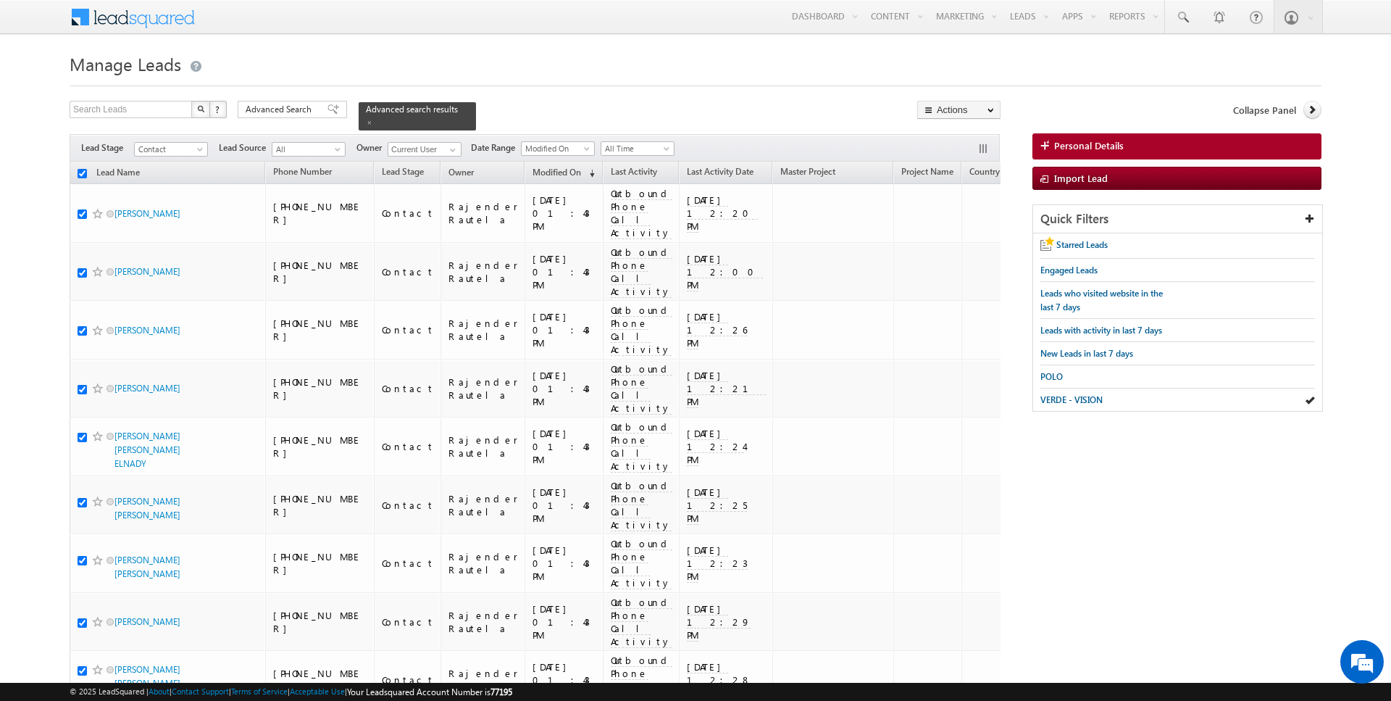
checkbox input "true"
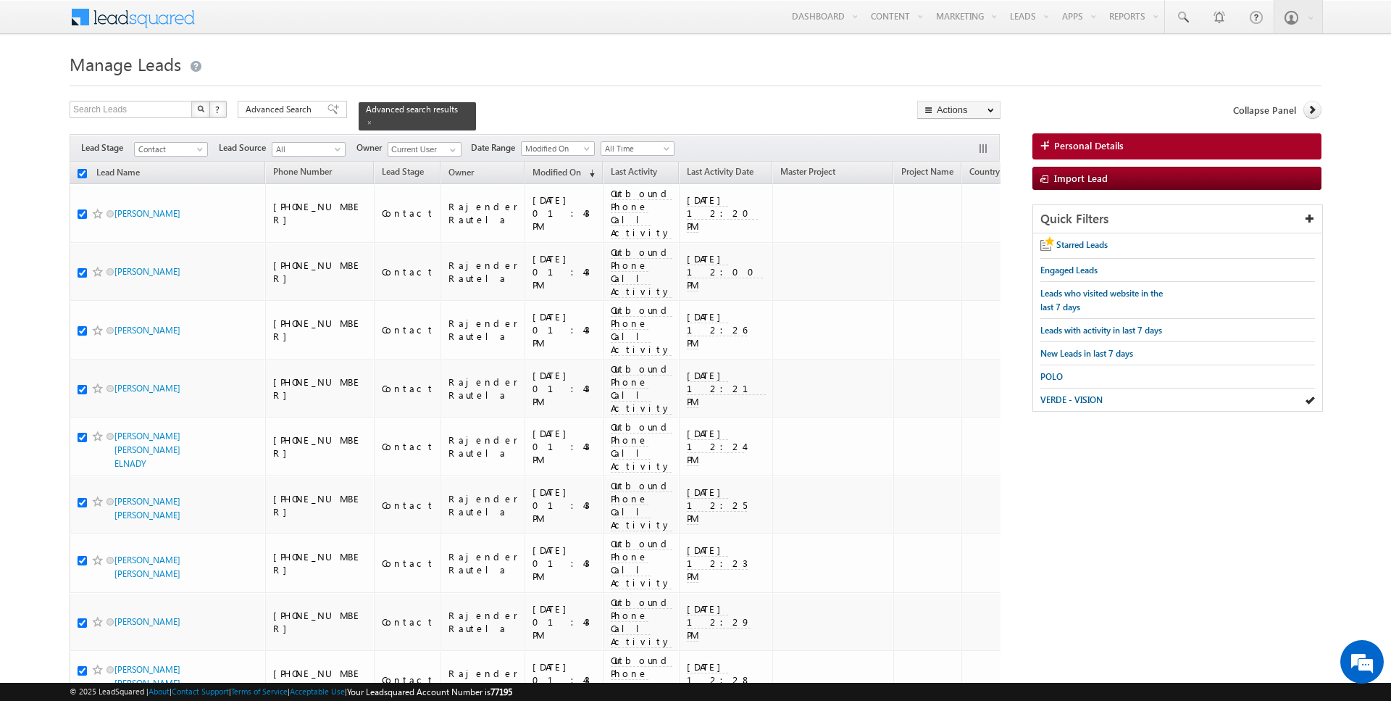
checkbox input "true"
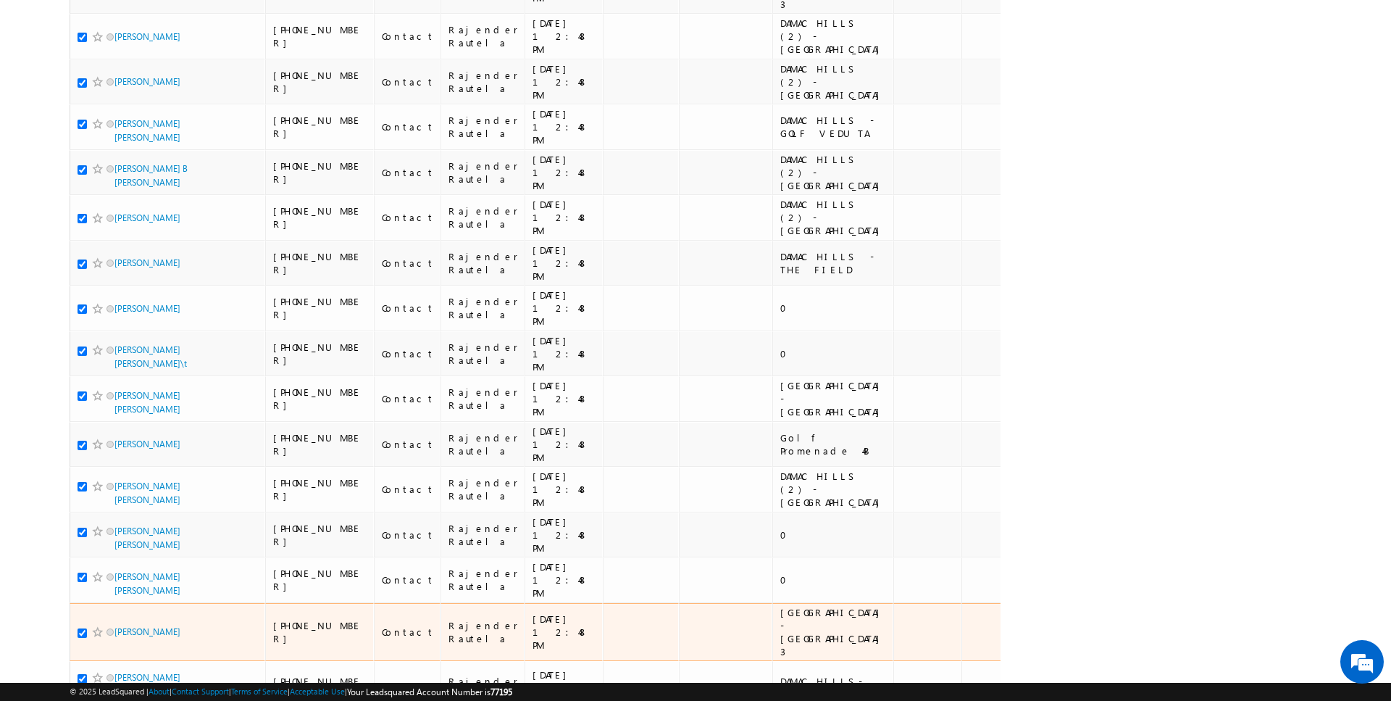
scroll to position [4119, 0]
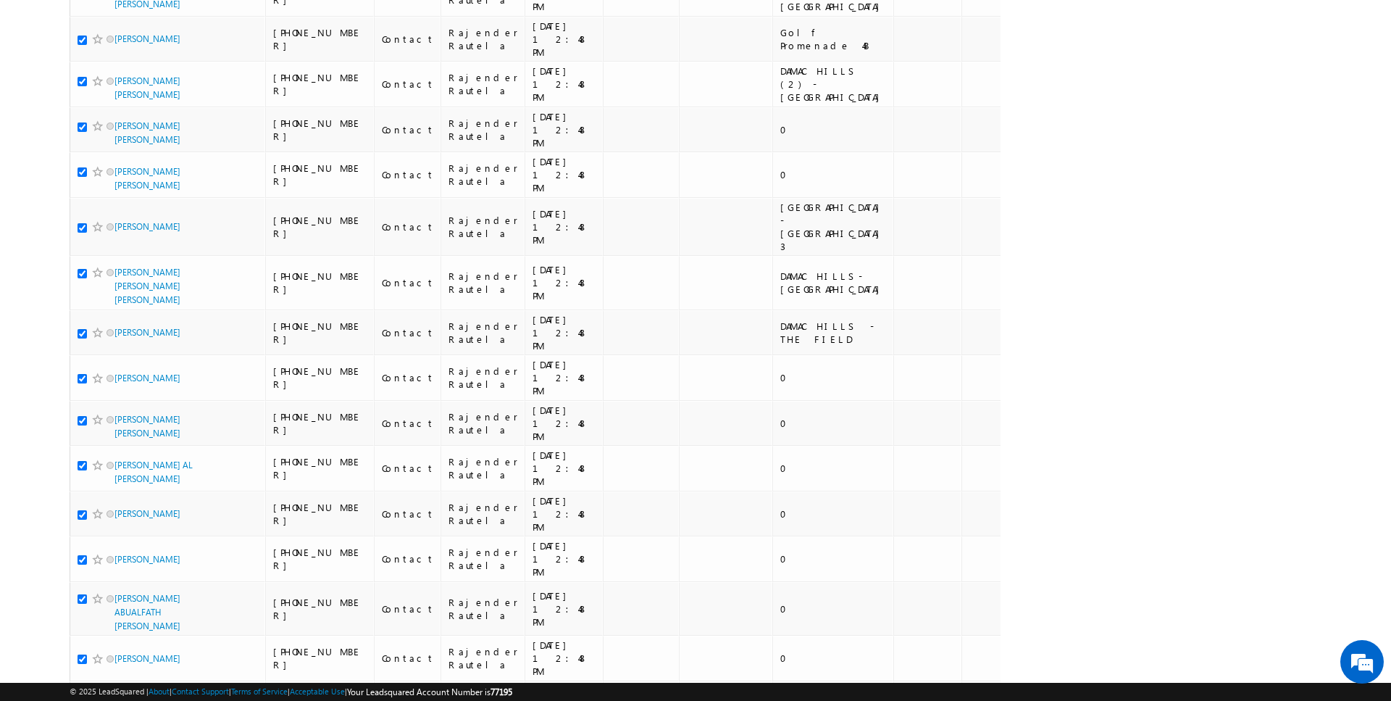
click at [115, 657] on li "50" at bounding box center [119, 659] width 35 height 14
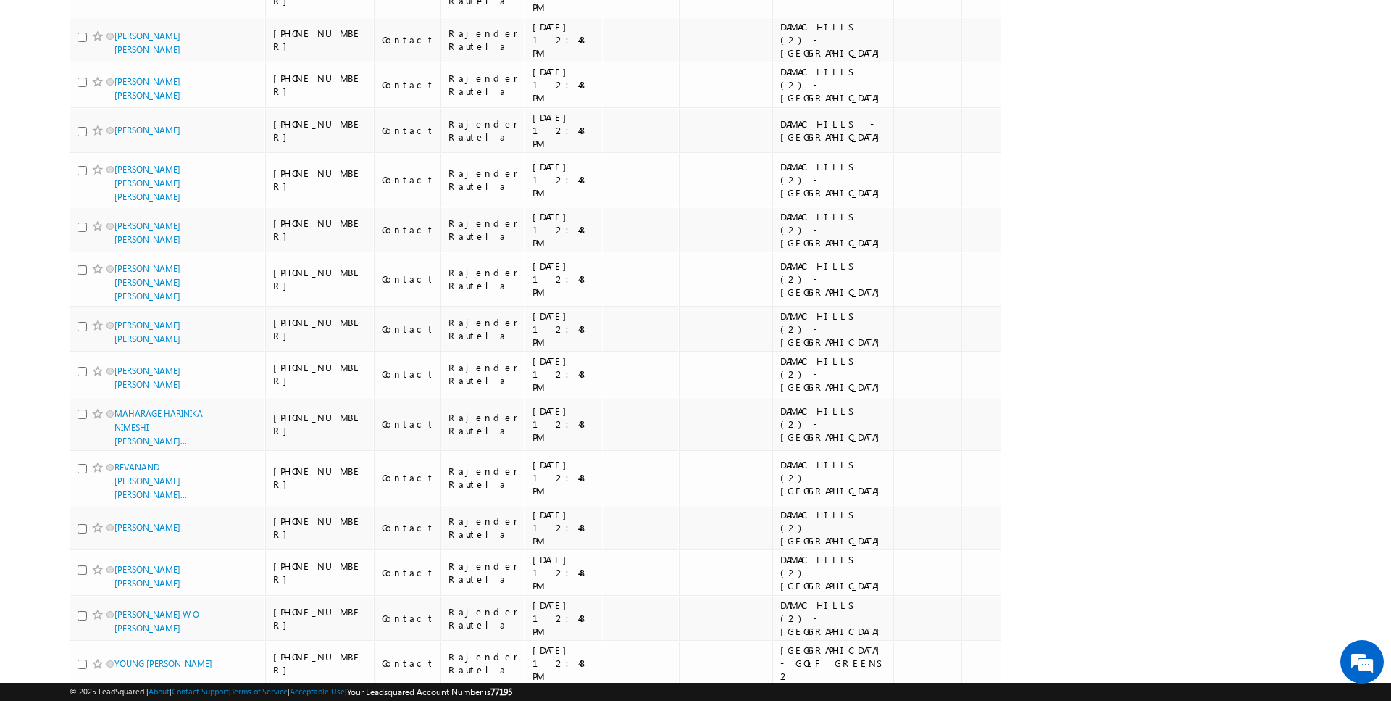
scroll to position [0, 0]
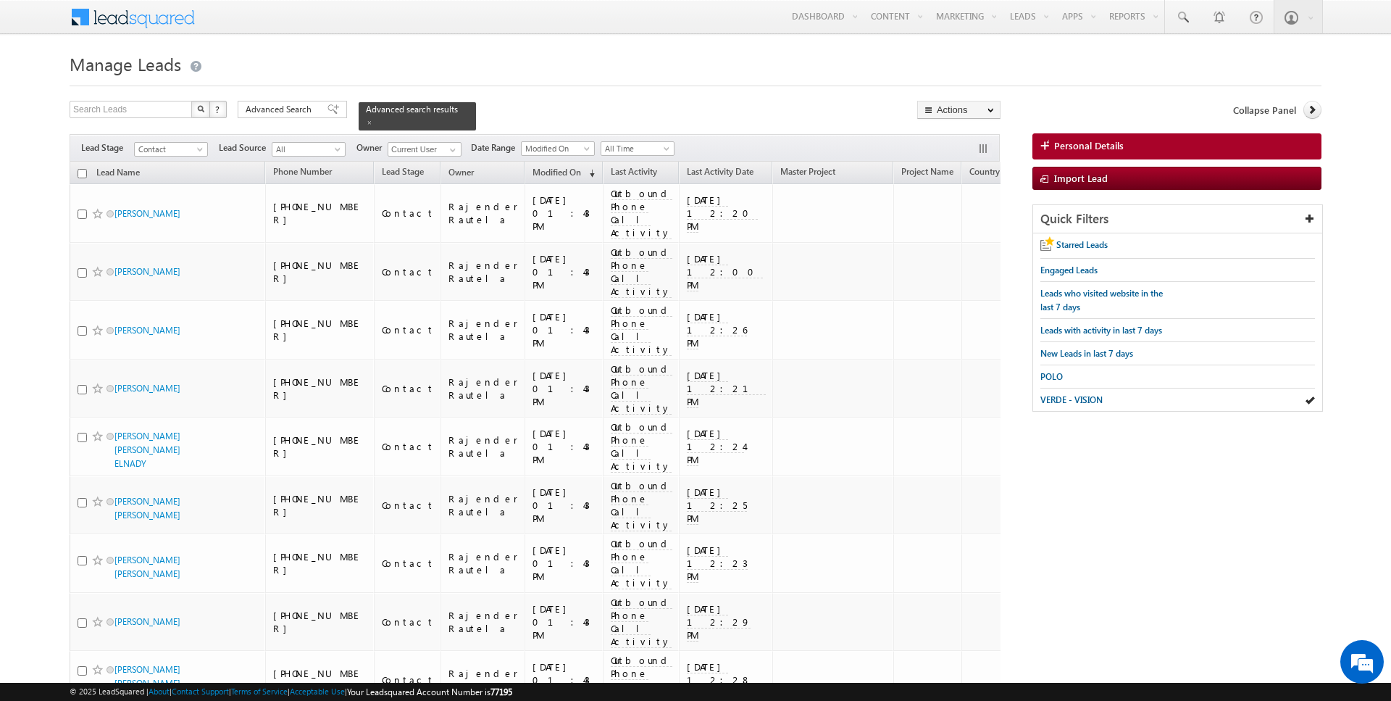
click at [81, 172] on input "checkbox" at bounding box center [82, 173] width 9 height 9
checkbox input "true"
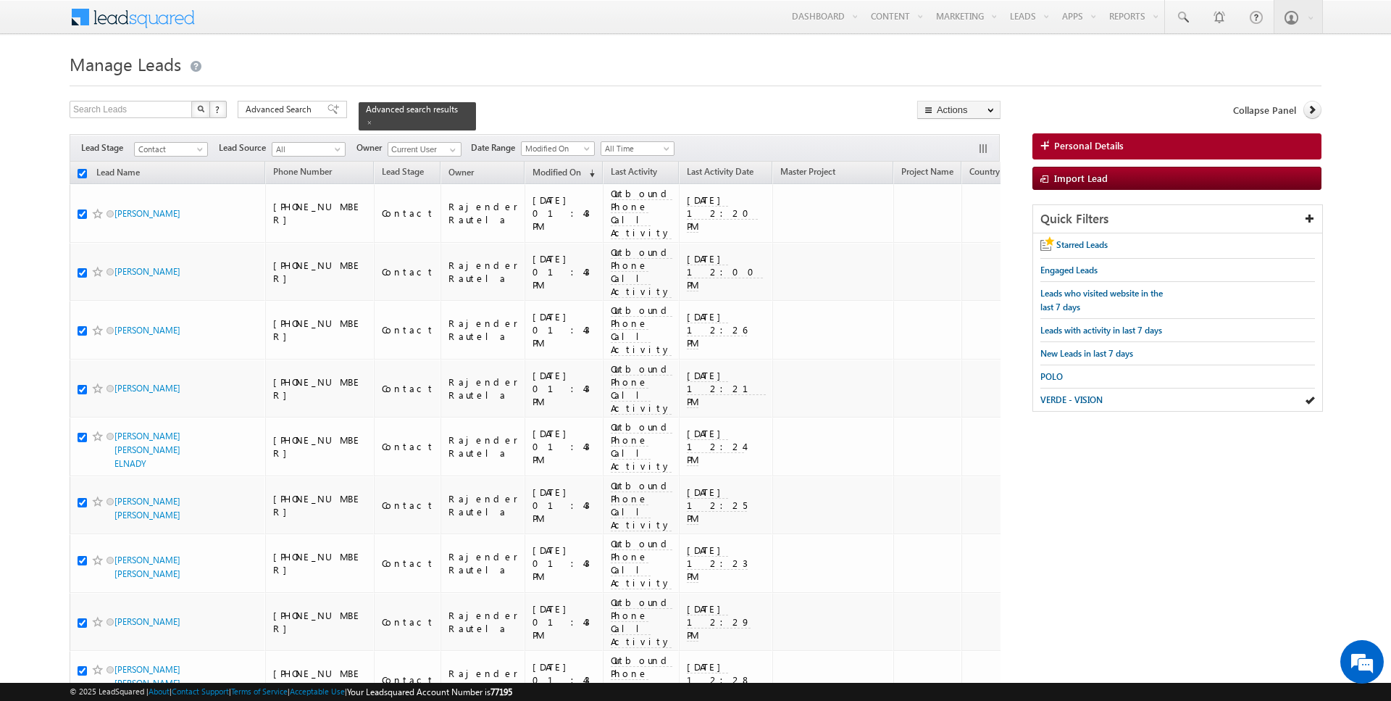
checkbox input "true"
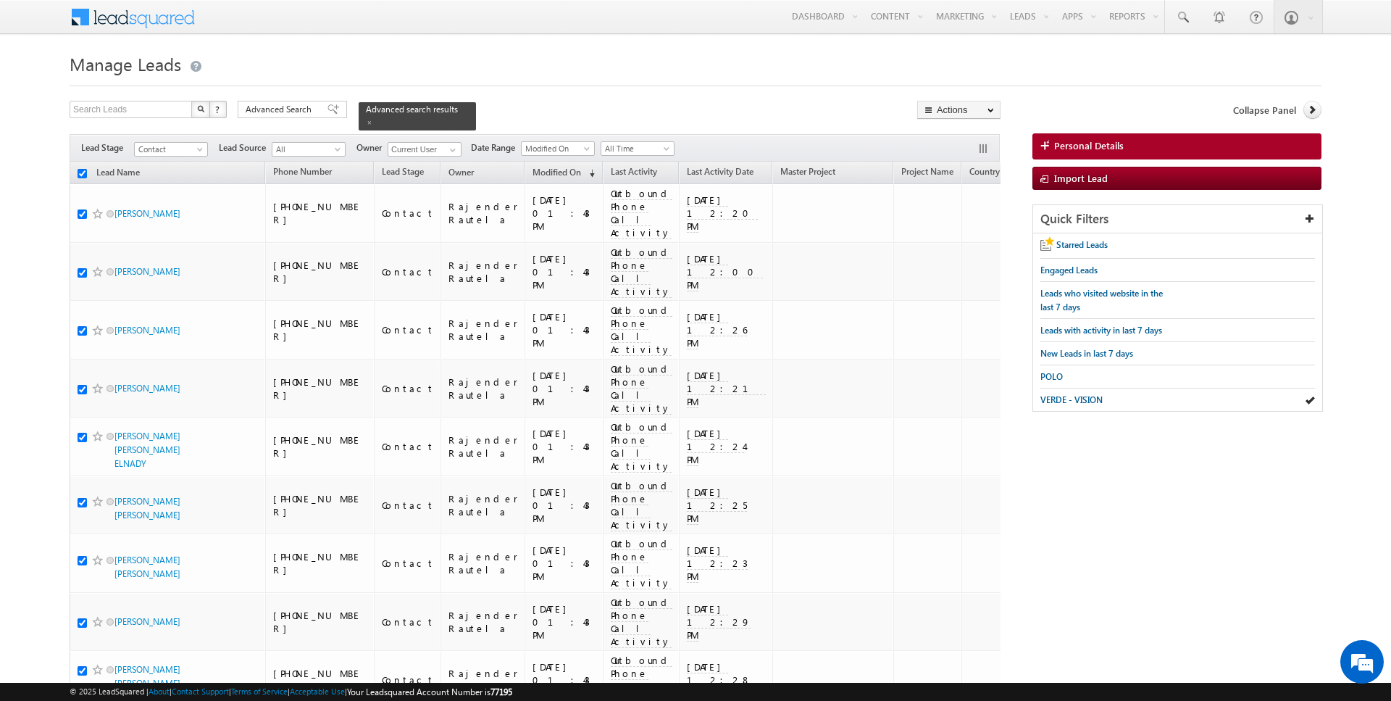
checkbox input "true"
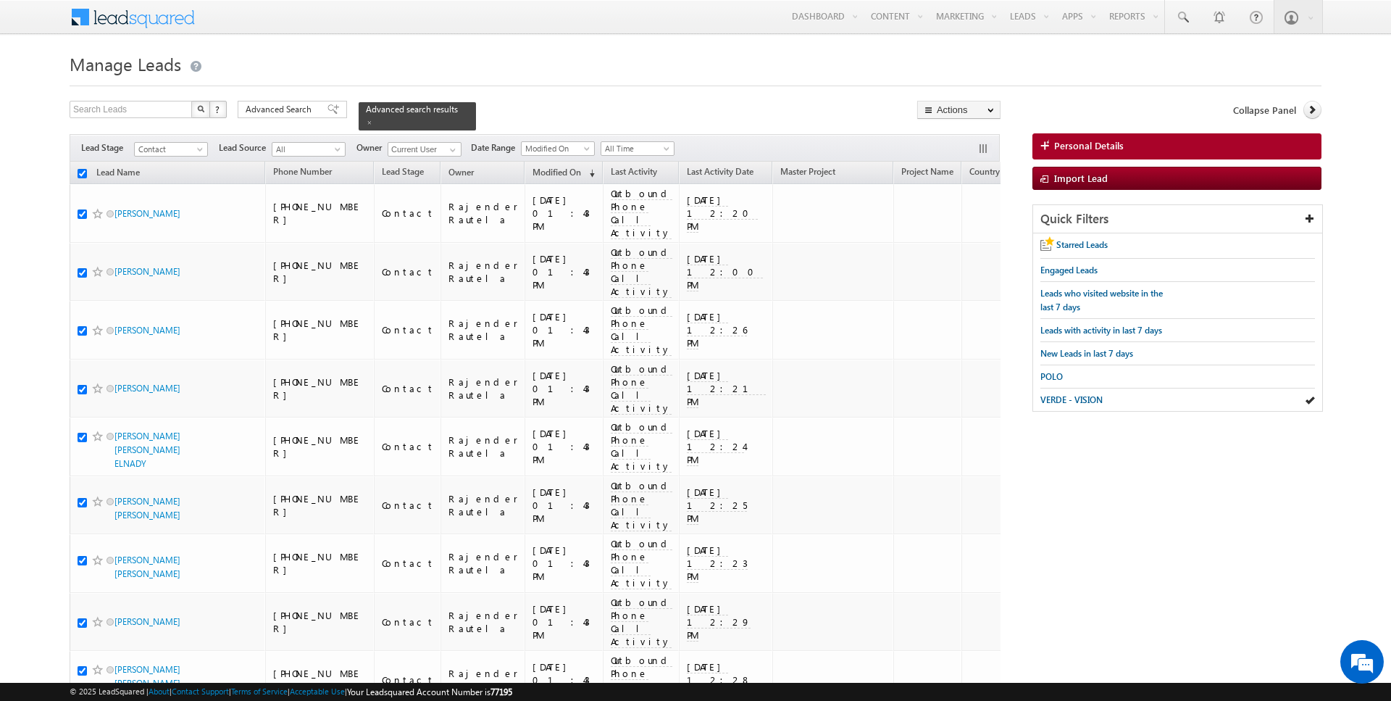
checkbox input "true"
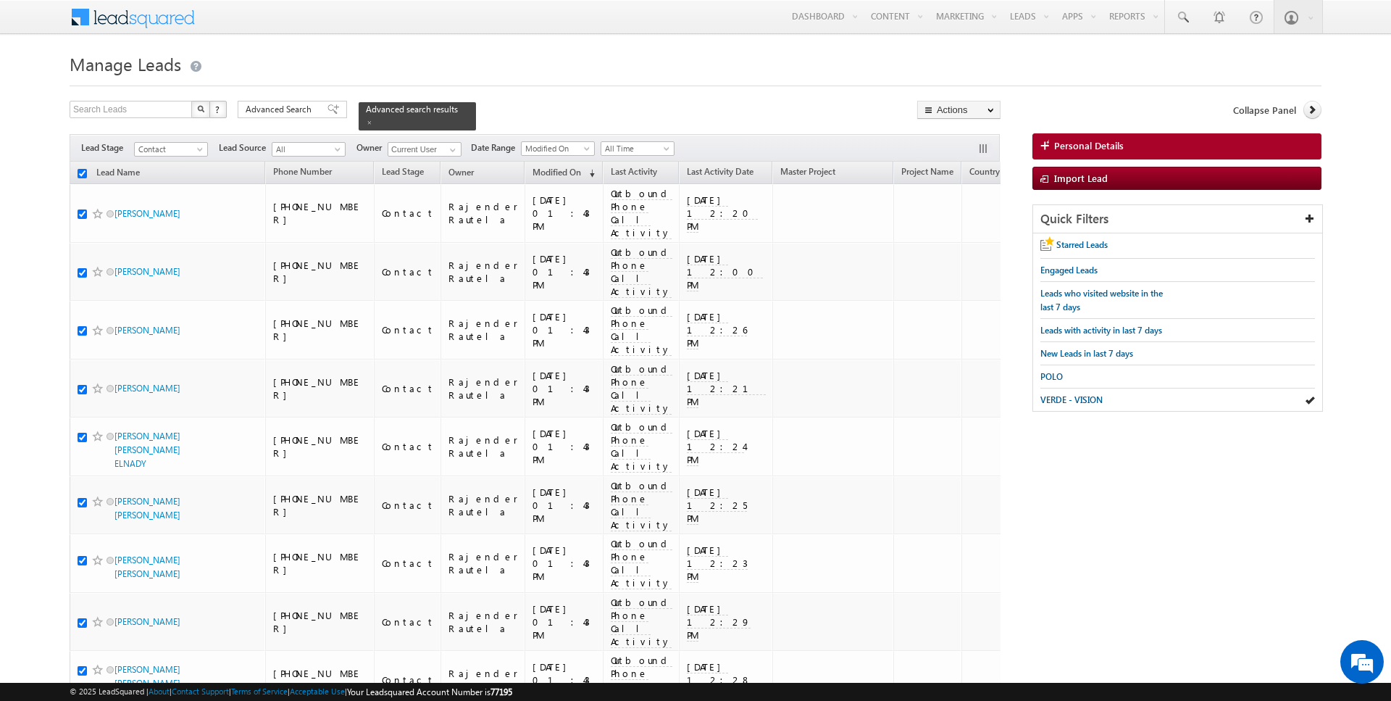
checkbox input "true"
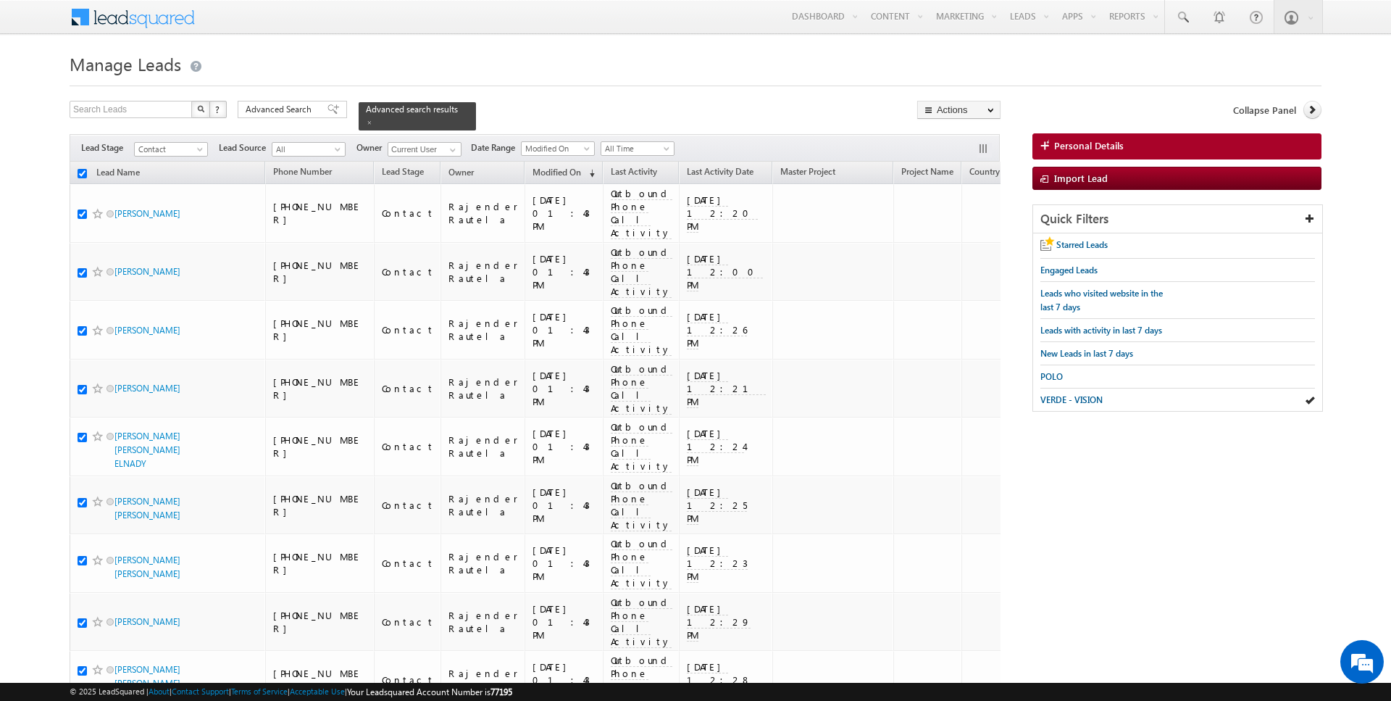
checkbox input "true"
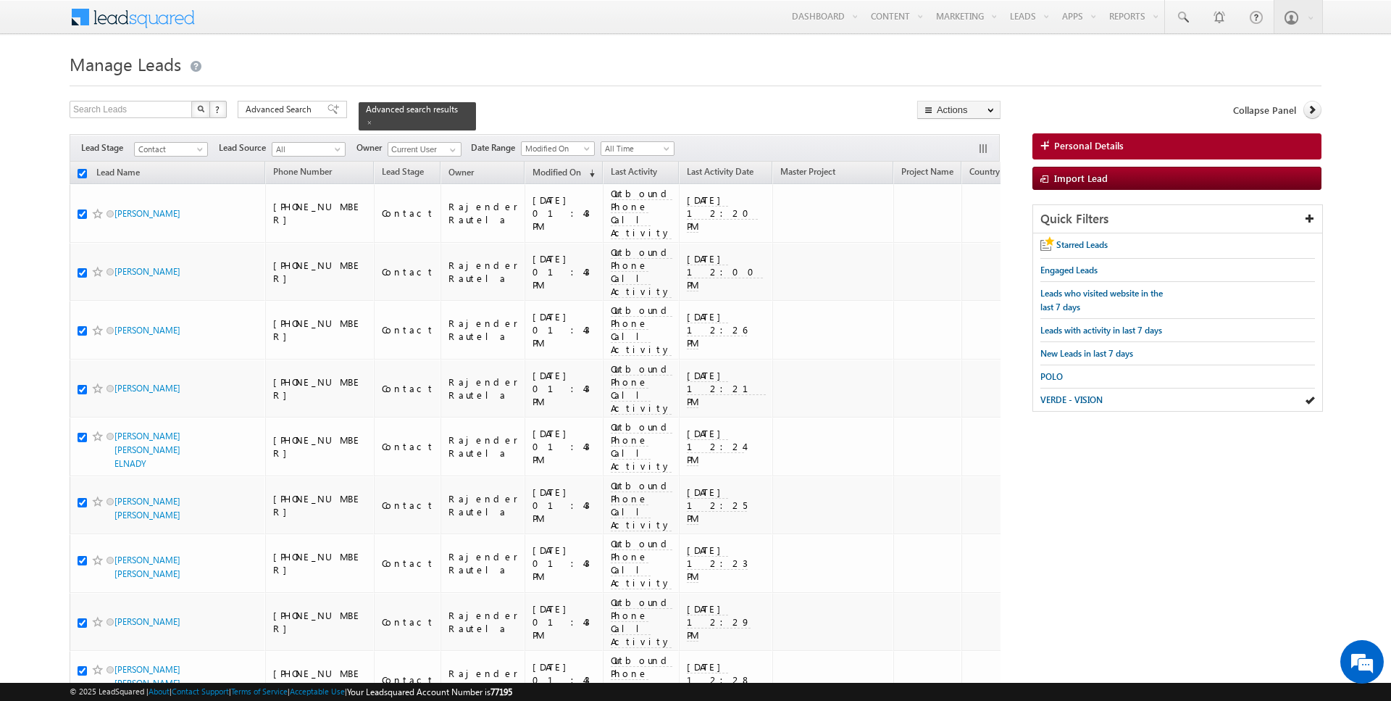
checkbox input "true"
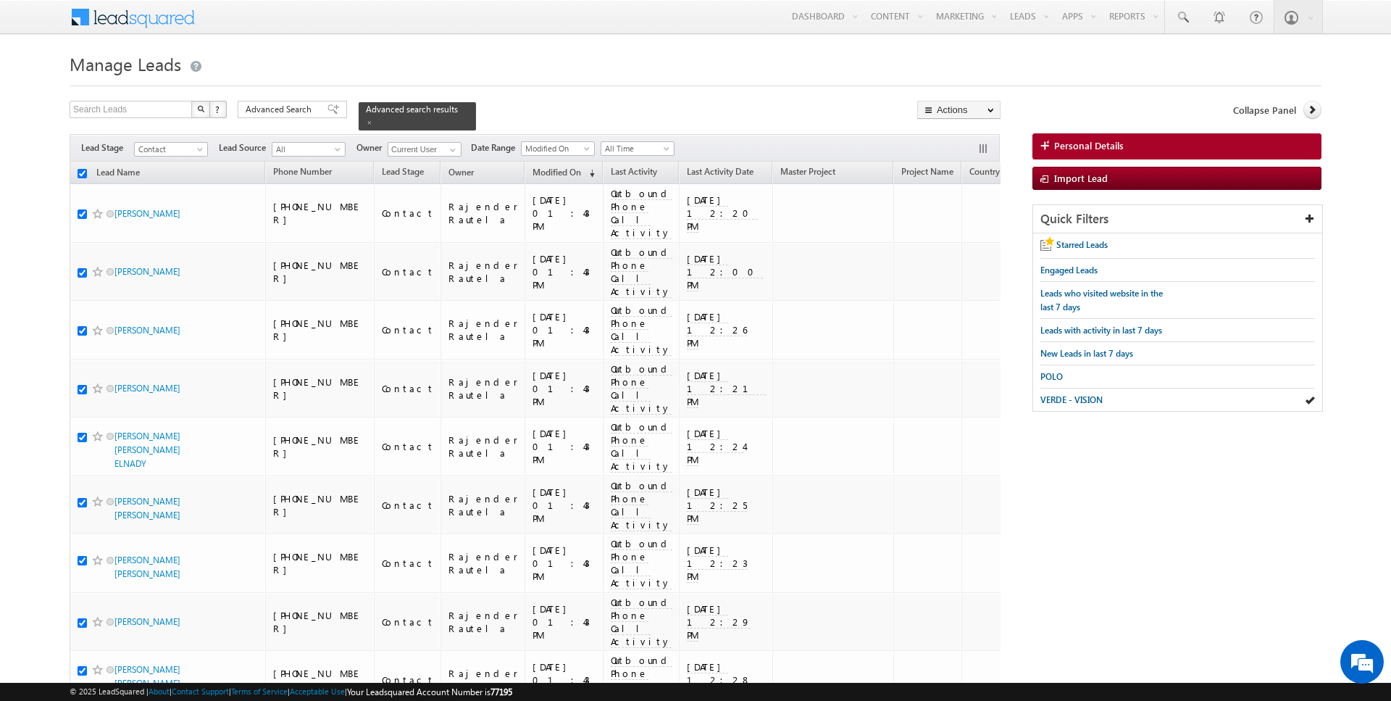
checkbox input "true"
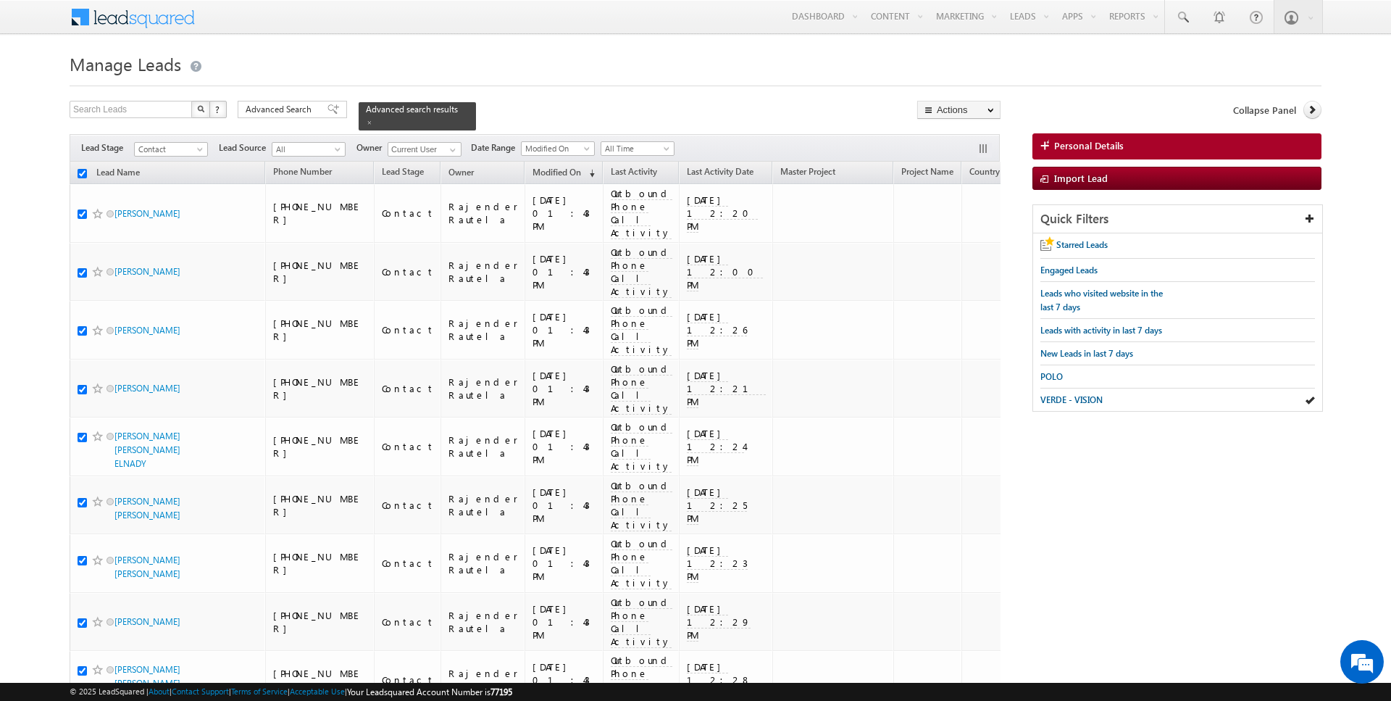
checkbox input "true"
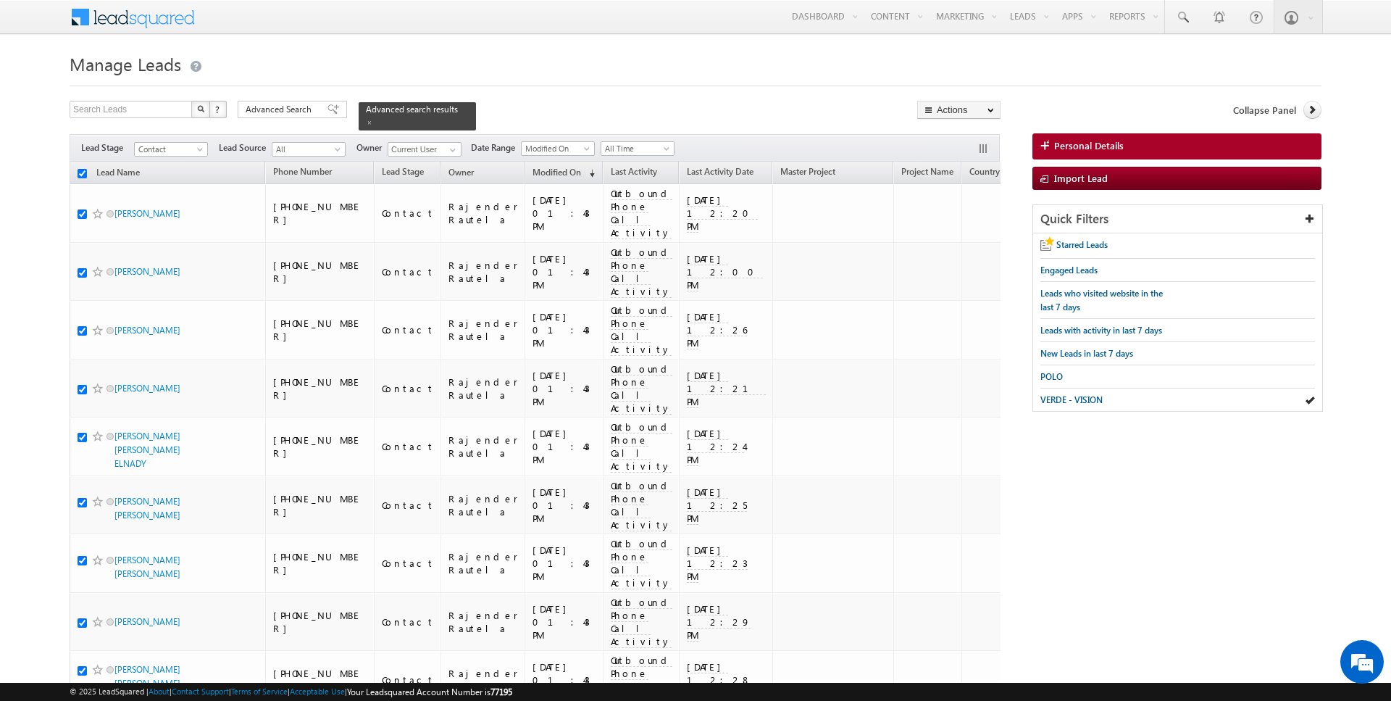
checkbox input "true"
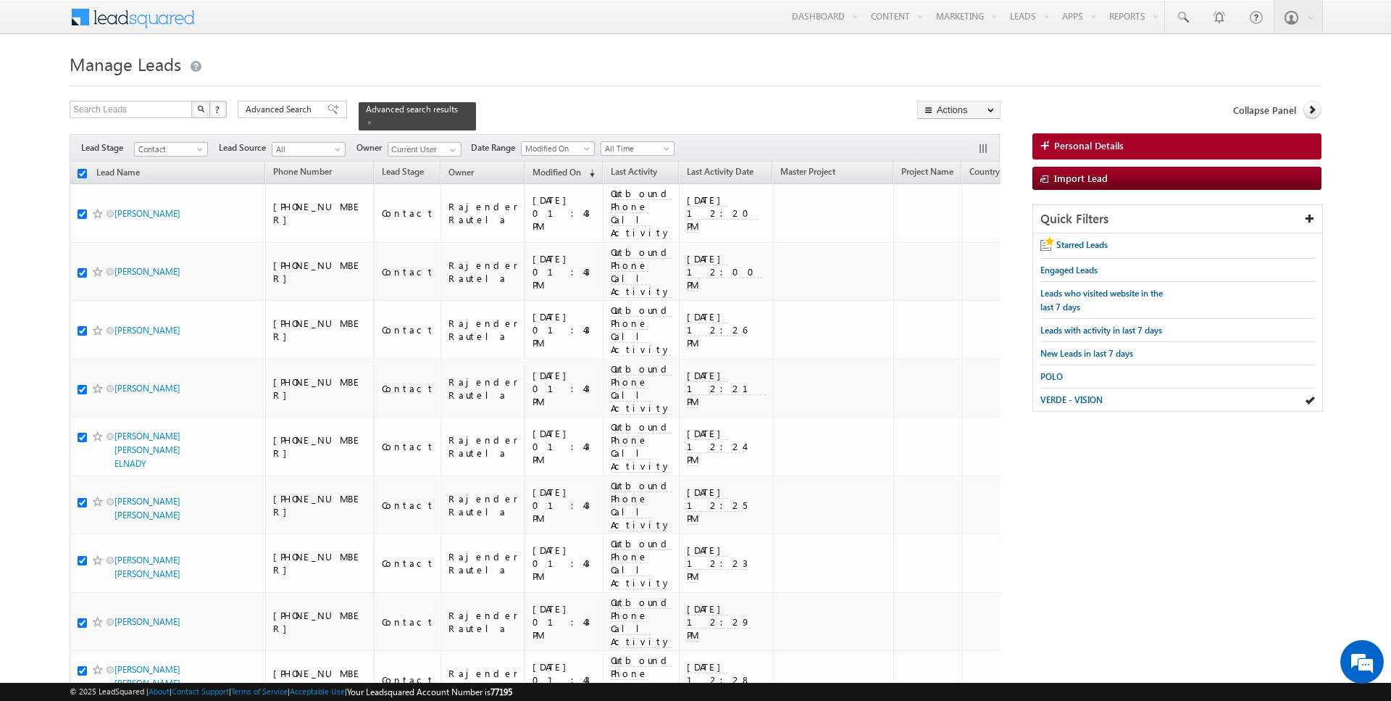
checkbox input "true"
click at [961, 241] on link "Change Owner" at bounding box center [959, 234] width 82 height 17
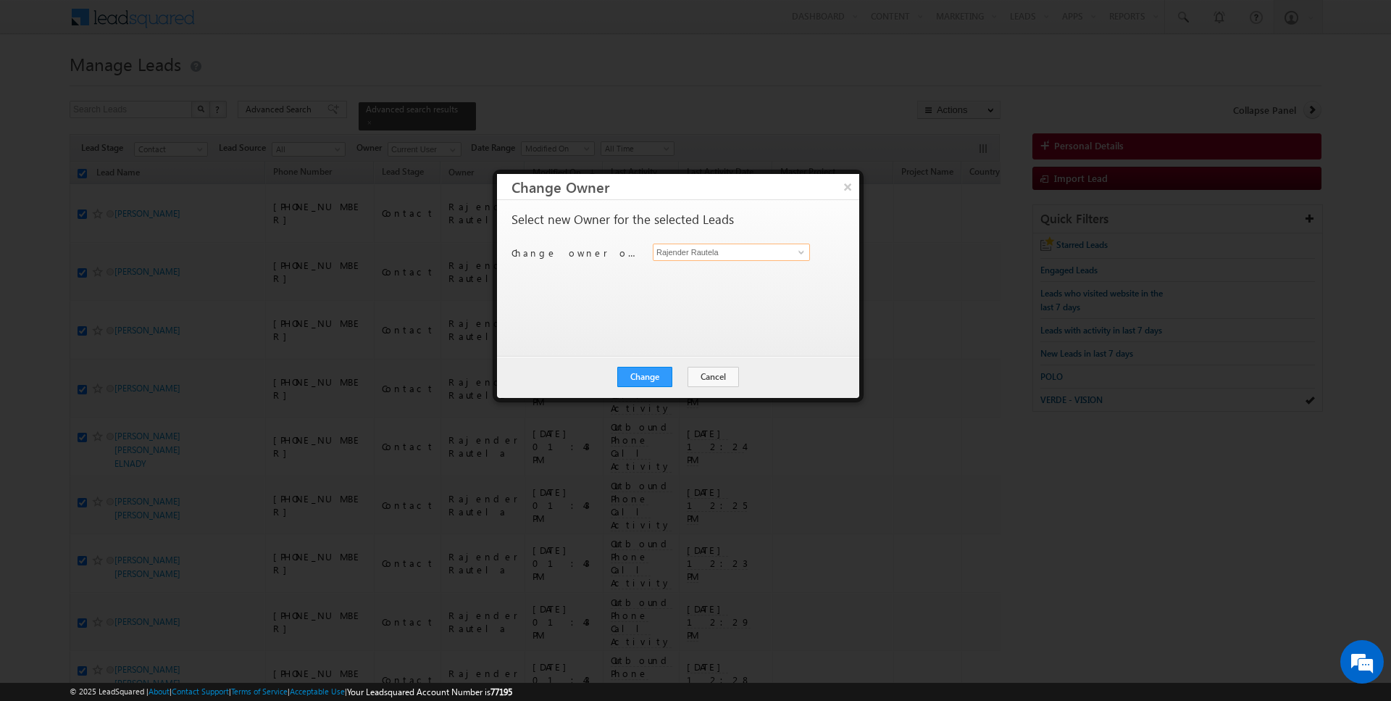
click at [692, 248] on input "Rajender Rautela" at bounding box center [731, 251] width 157 height 17
type input "SUNNY MEHROTRA"
click at [649, 372] on button "Change" at bounding box center [644, 377] width 55 height 20
click at [677, 375] on button "Close" at bounding box center [680, 377] width 46 height 20
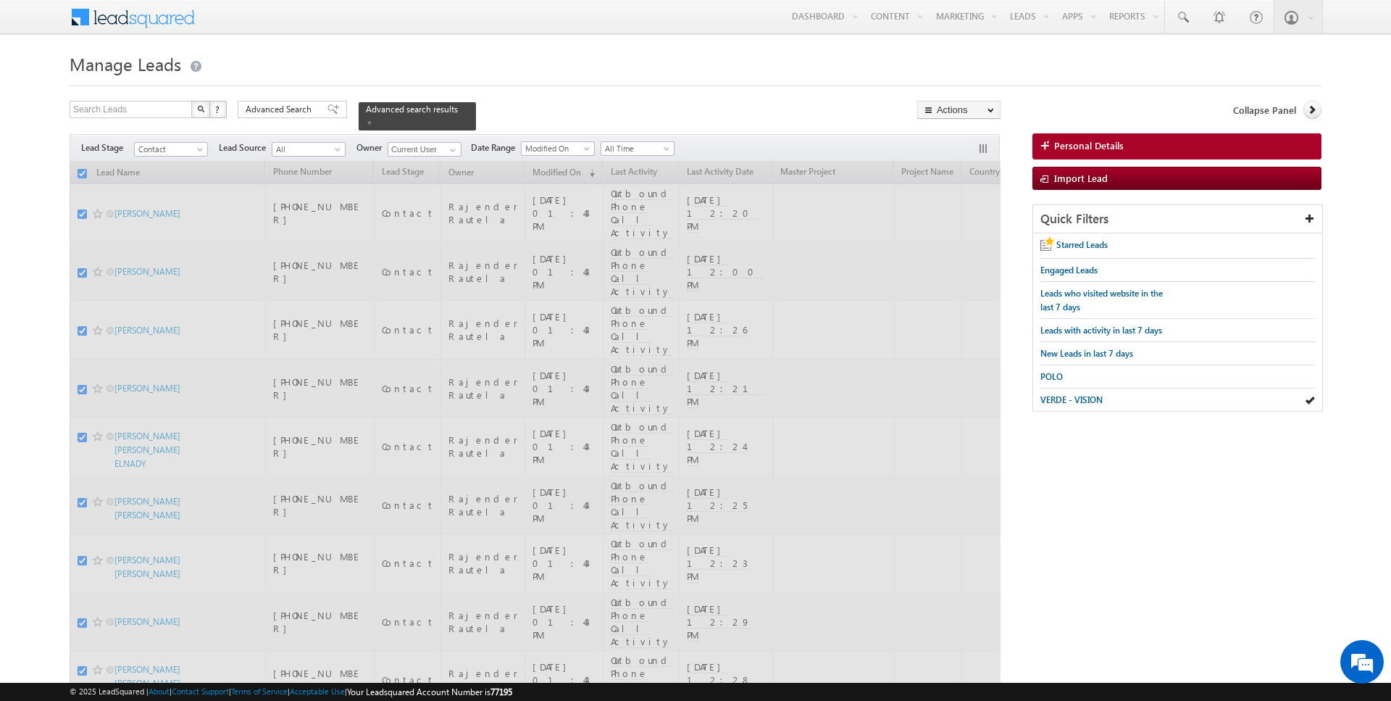
checkbox input "false"
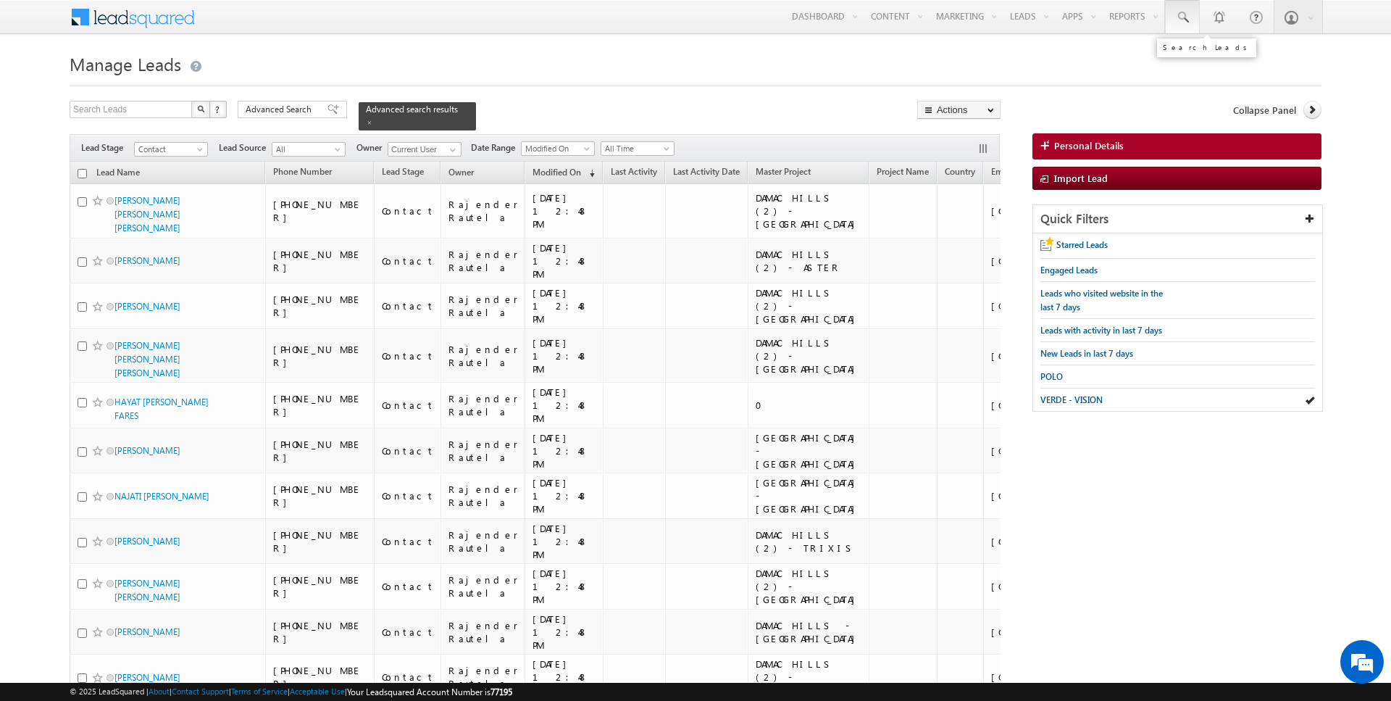
click at [1182, 15] on span at bounding box center [1182, 17] width 14 height 14
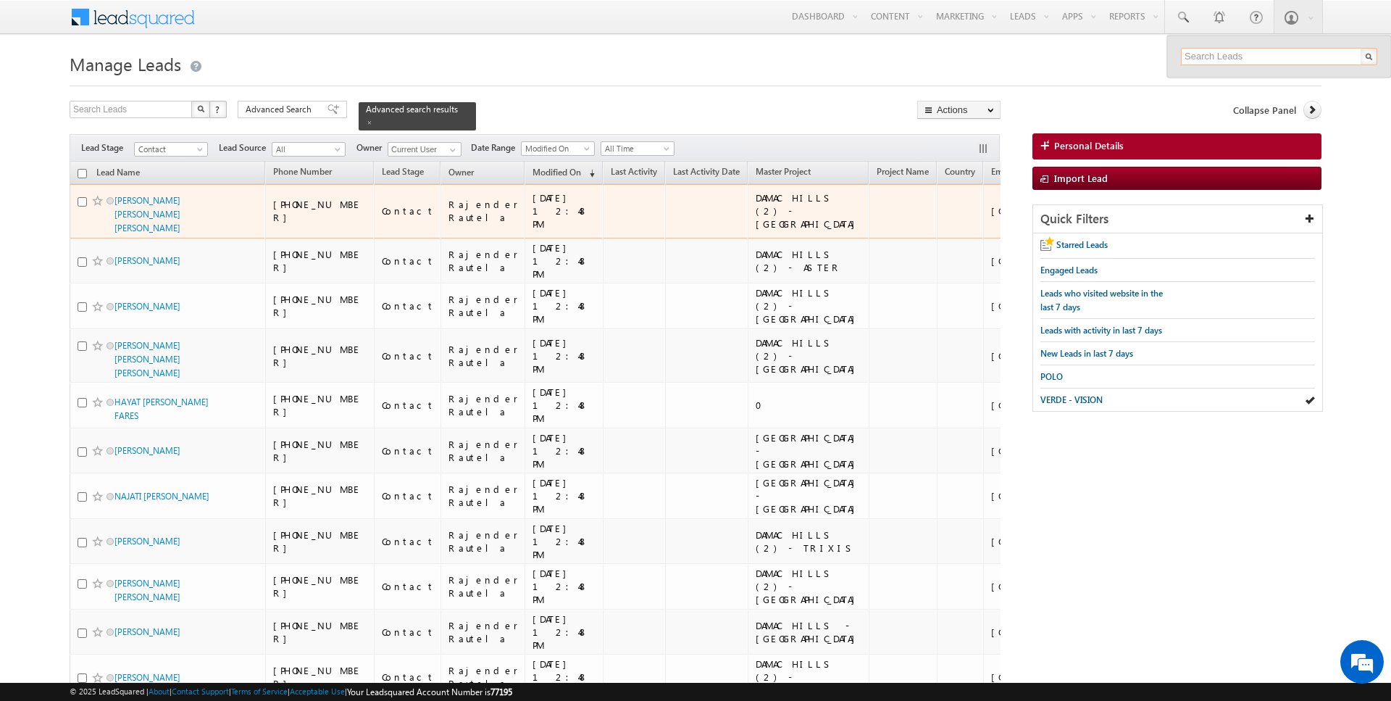
paste input "502890356"
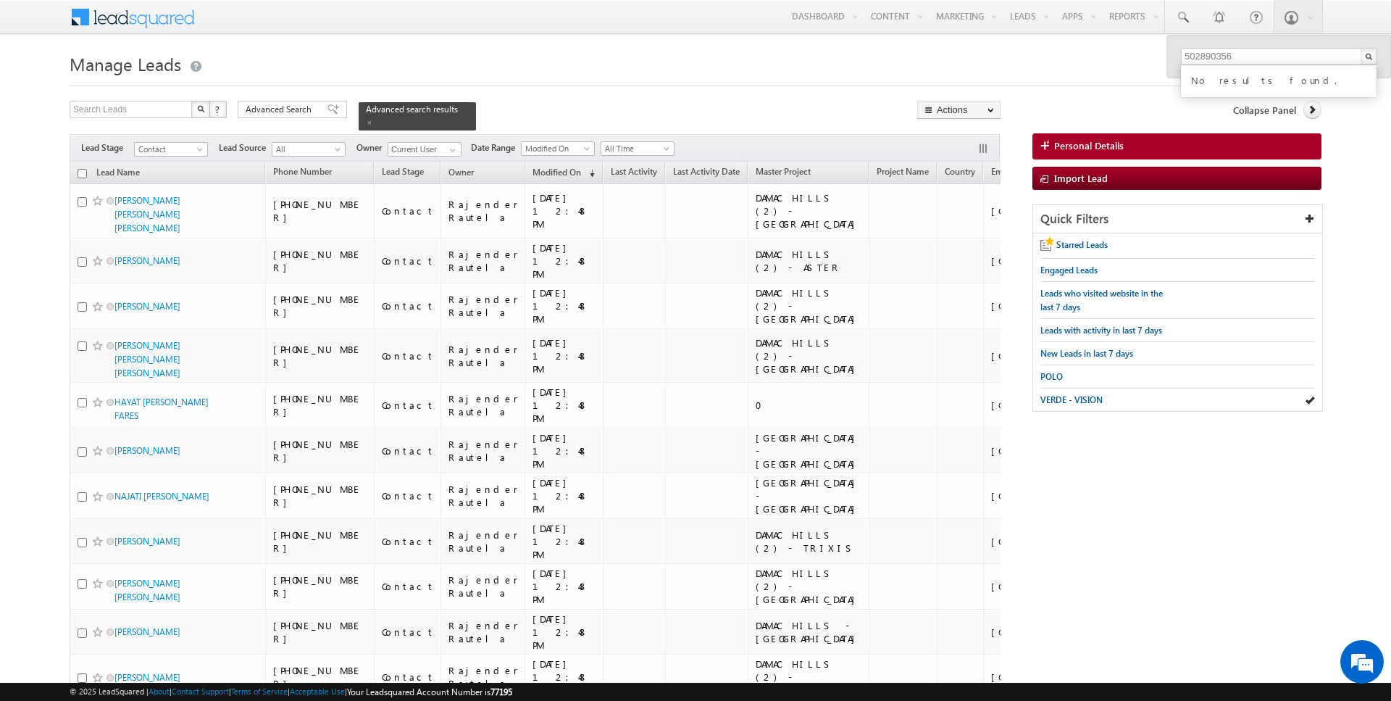
click at [797, 70] on h1 "Manage Leads" at bounding box center [696, 63] width 1252 height 28
click at [1190, 14] on span at bounding box center [1182, 17] width 14 height 14
paste input "502890356"
type input "502890356"
click at [975, 83] on div at bounding box center [696, 81] width 1252 height 9
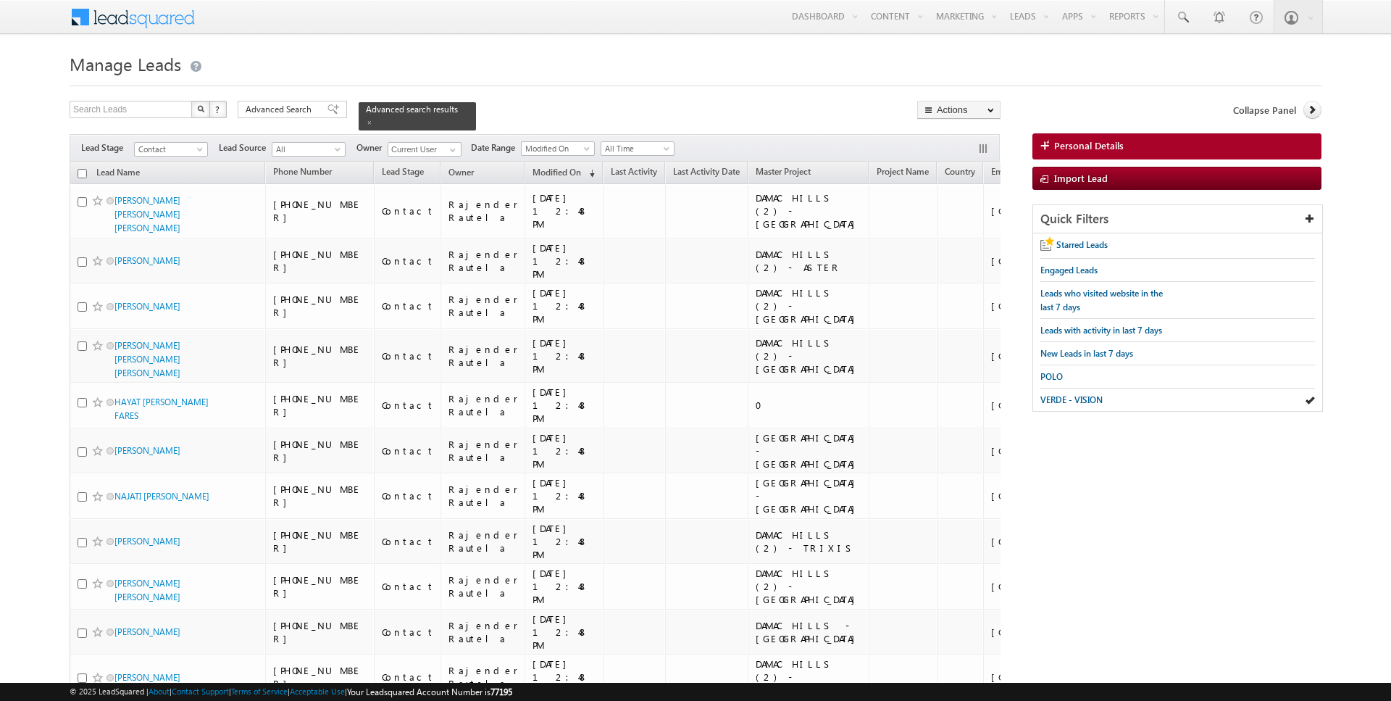
click at [83, 173] on input "checkbox" at bounding box center [82, 173] width 9 height 9
checkbox input "true"
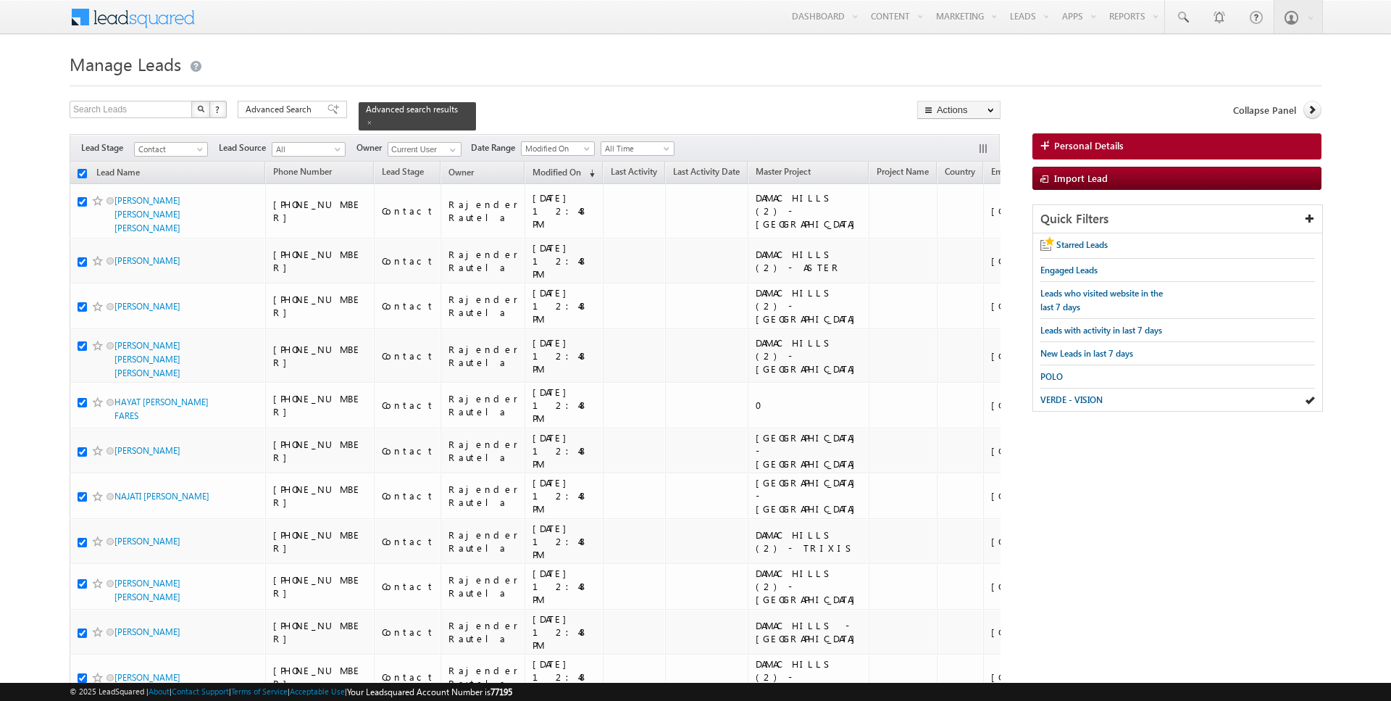
checkbox input "true"
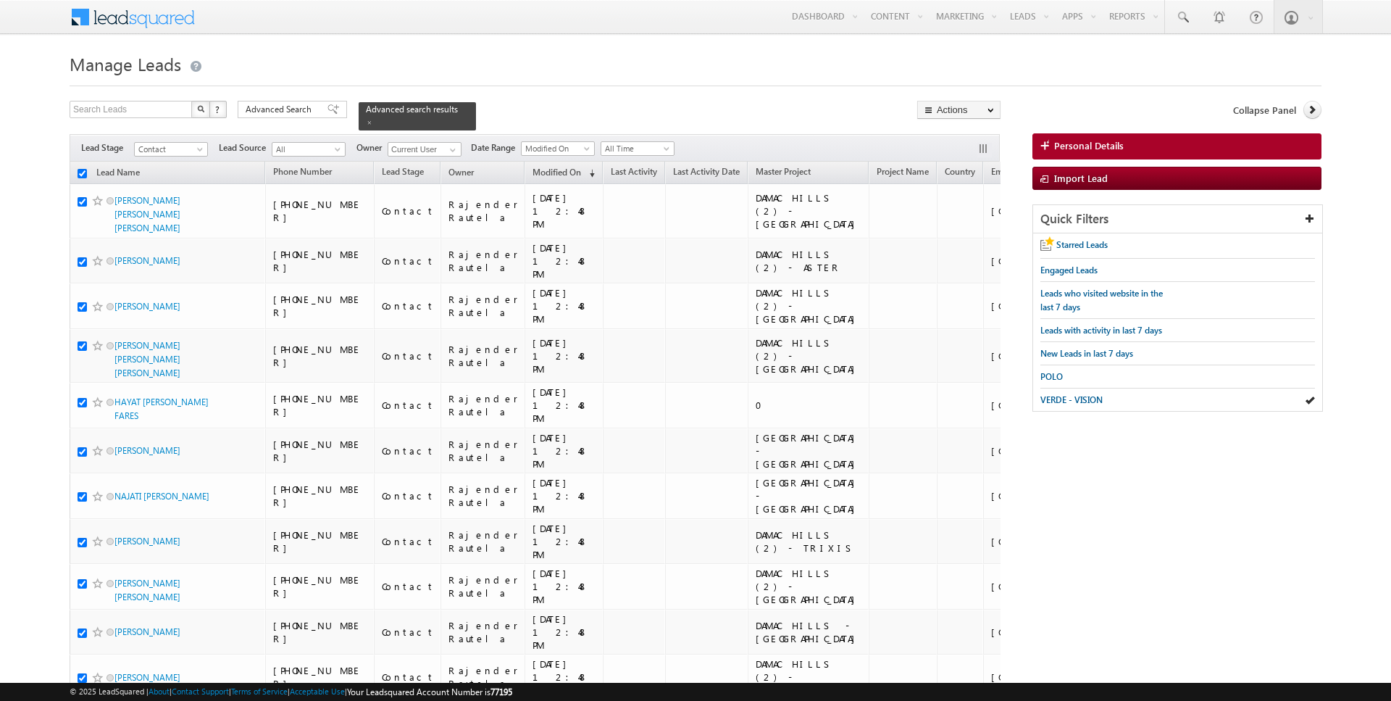
checkbox input "true"
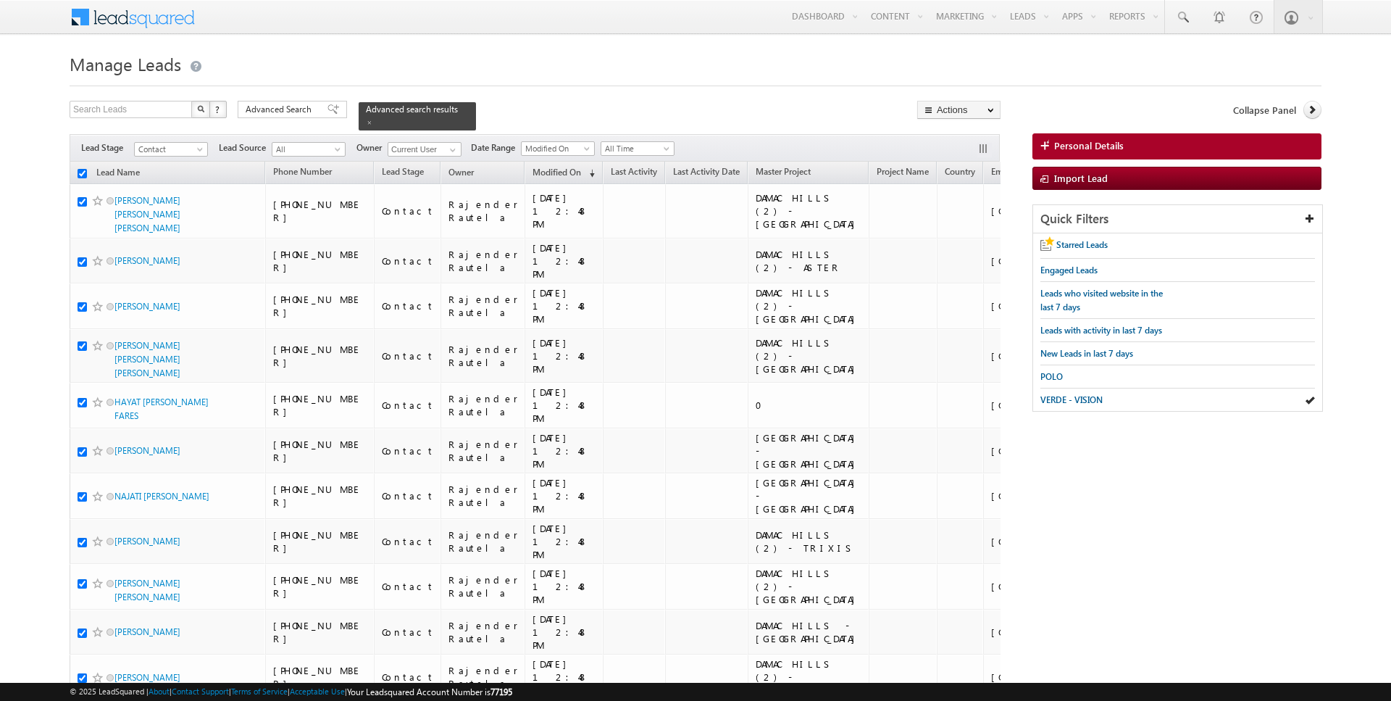
checkbox input "true"
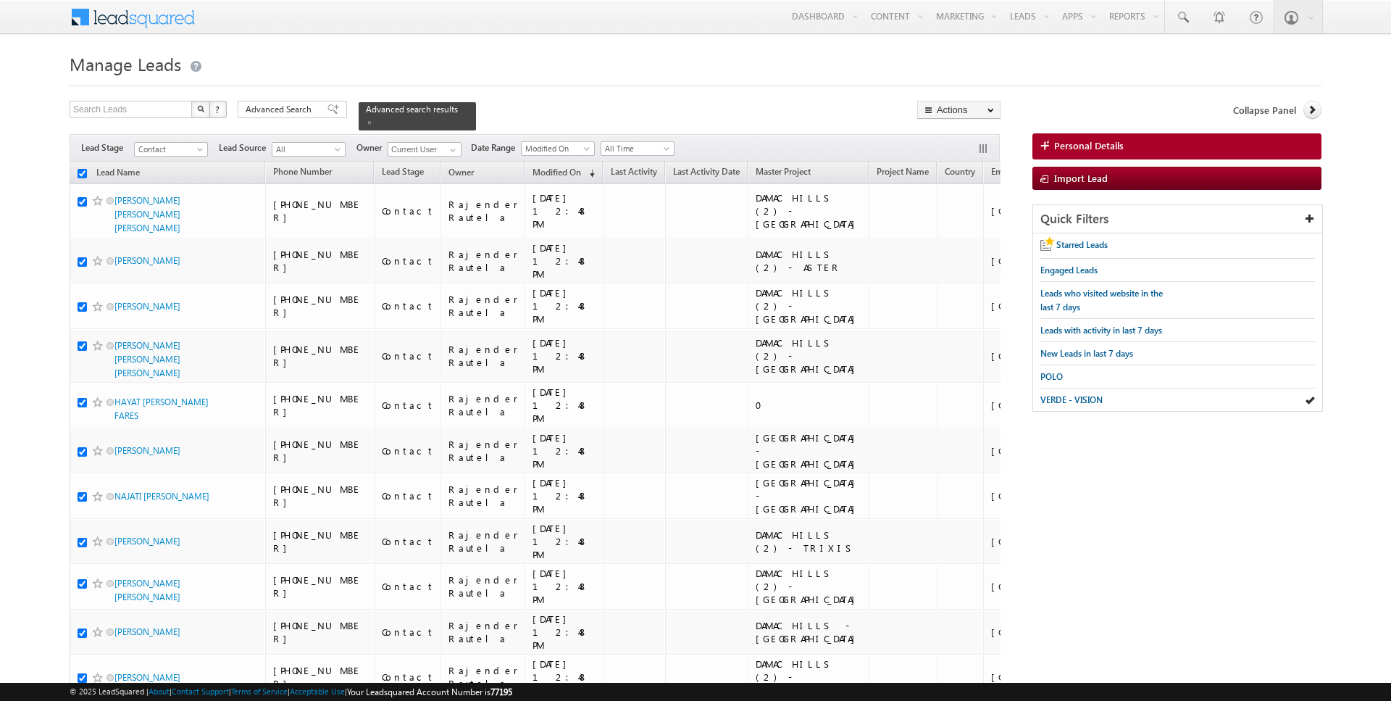
checkbox input "true"
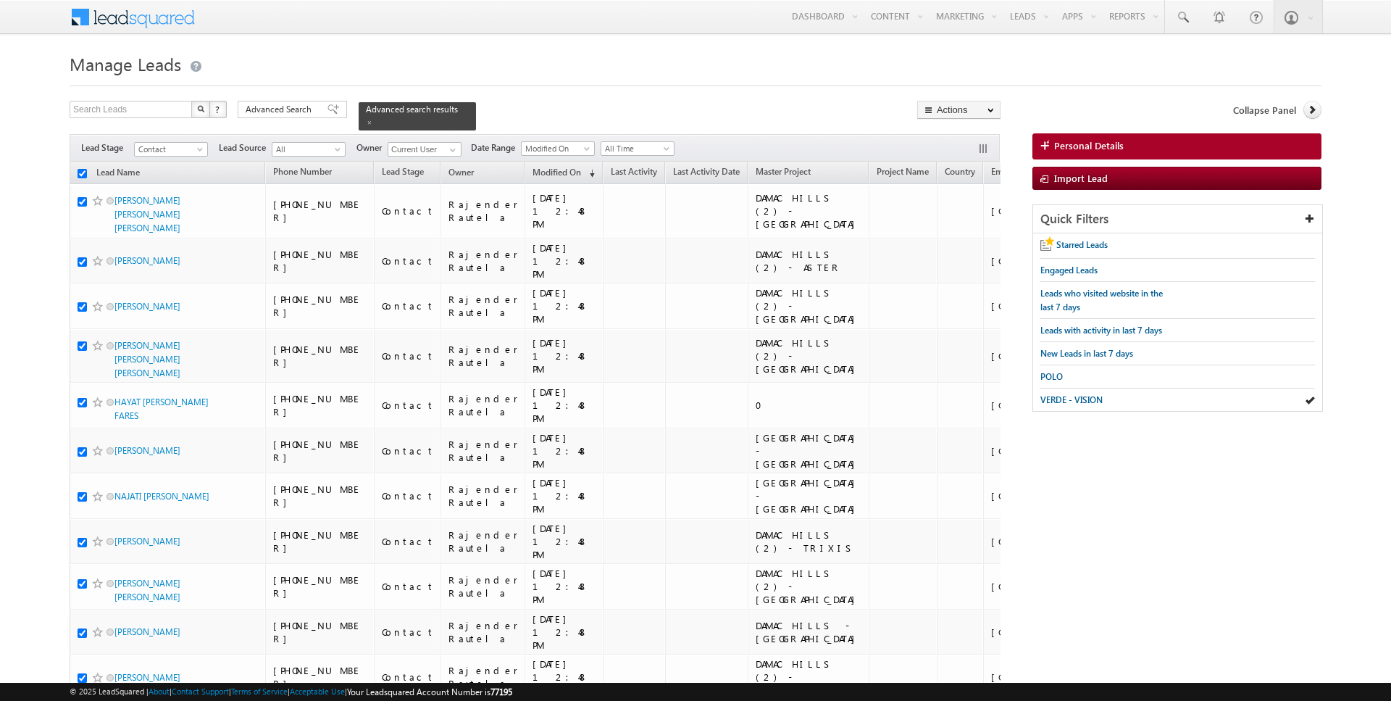
checkbox input "true"
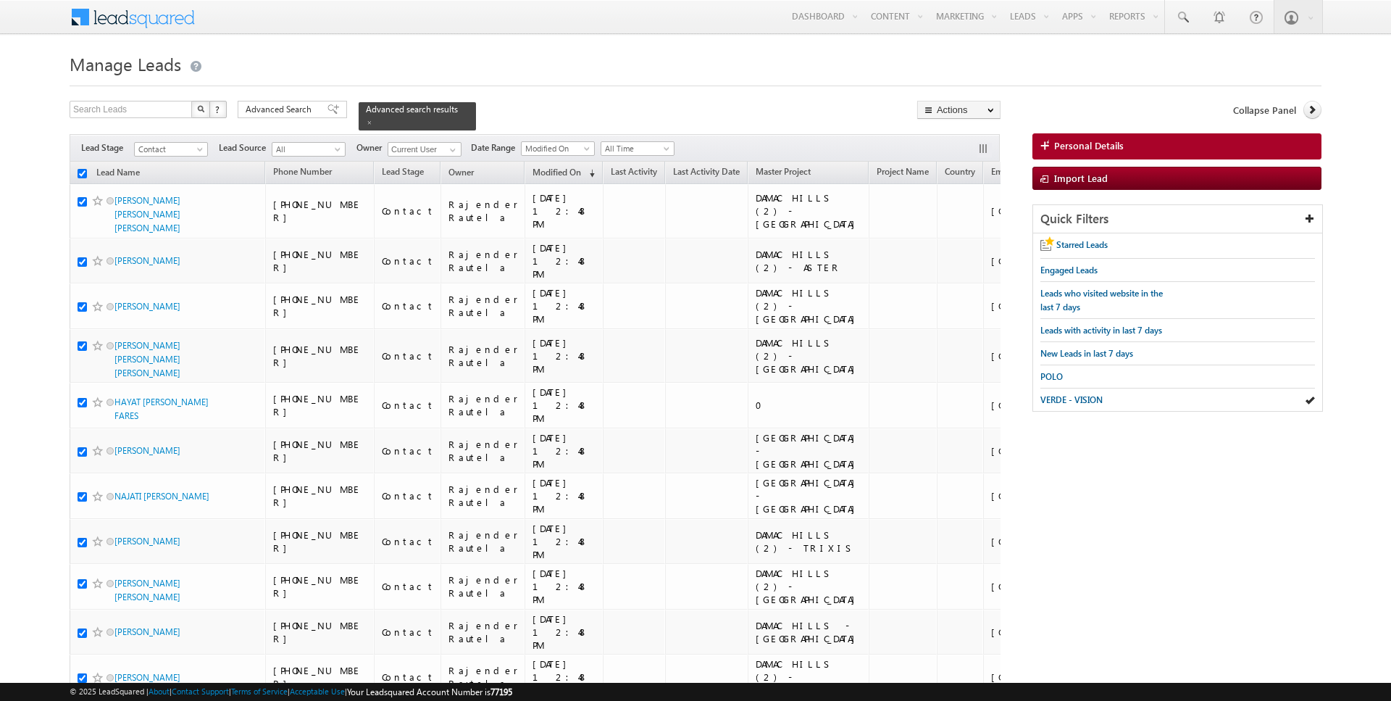
checkbox input "true"
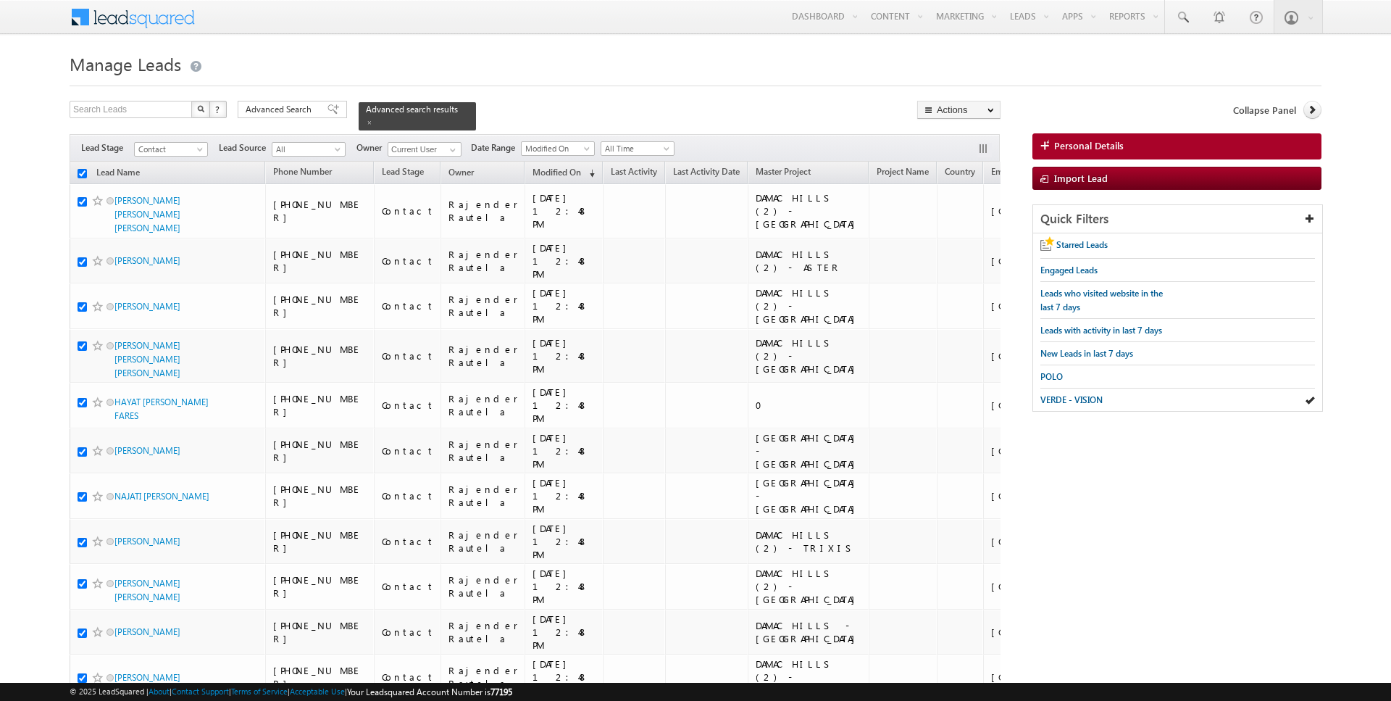
checkbox input "true"
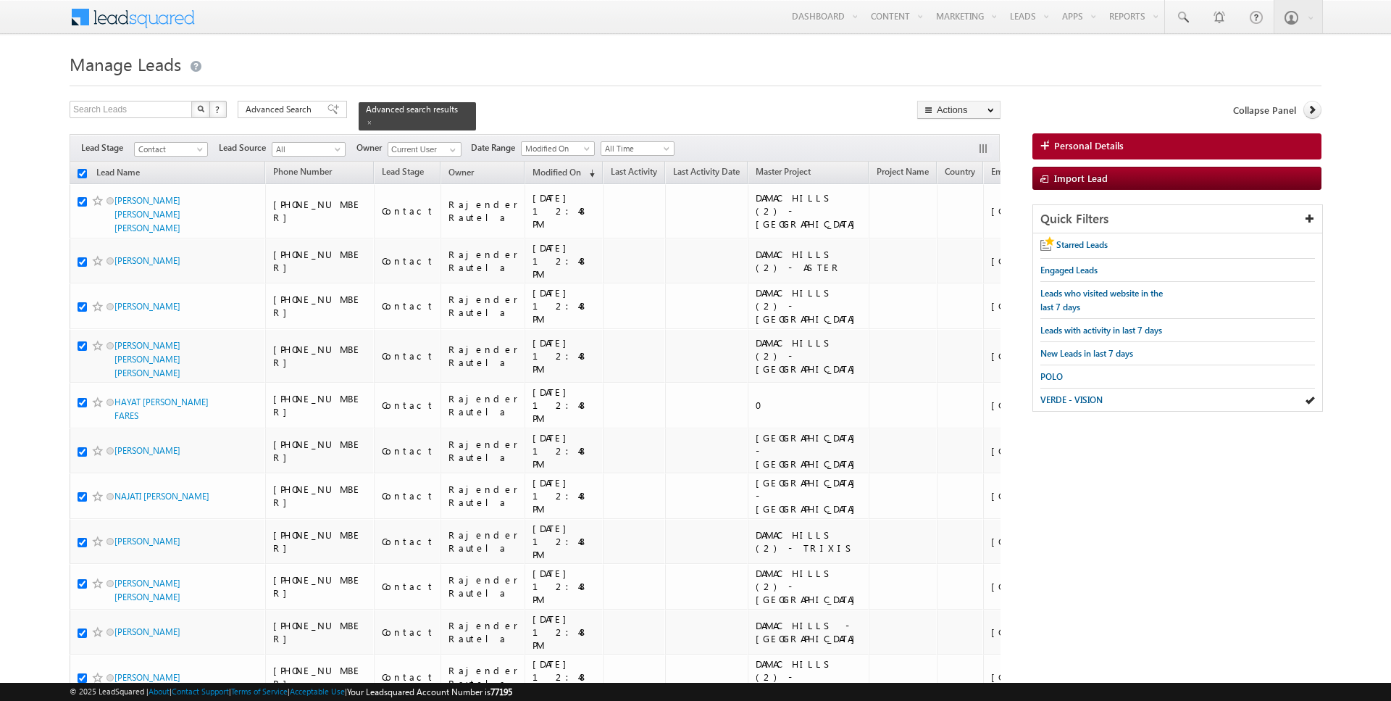
checkbox input "true"
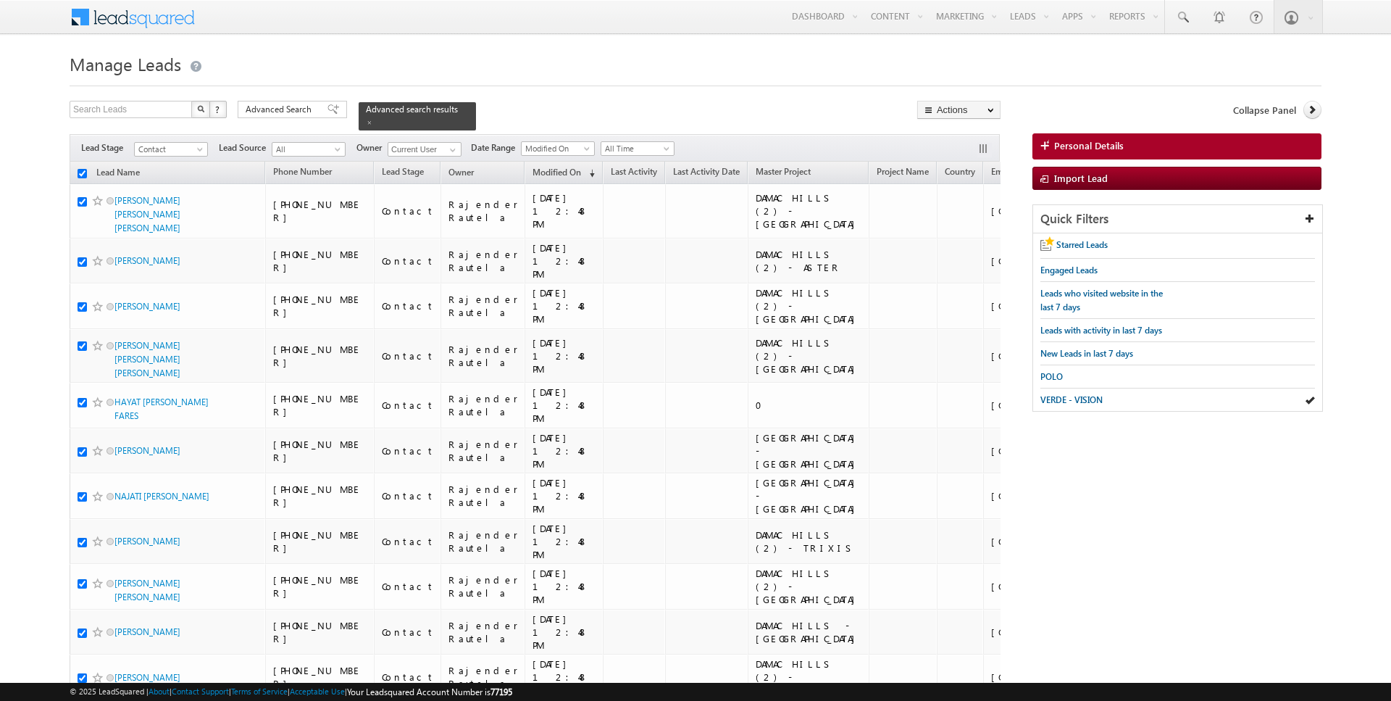
checkbox input "true"
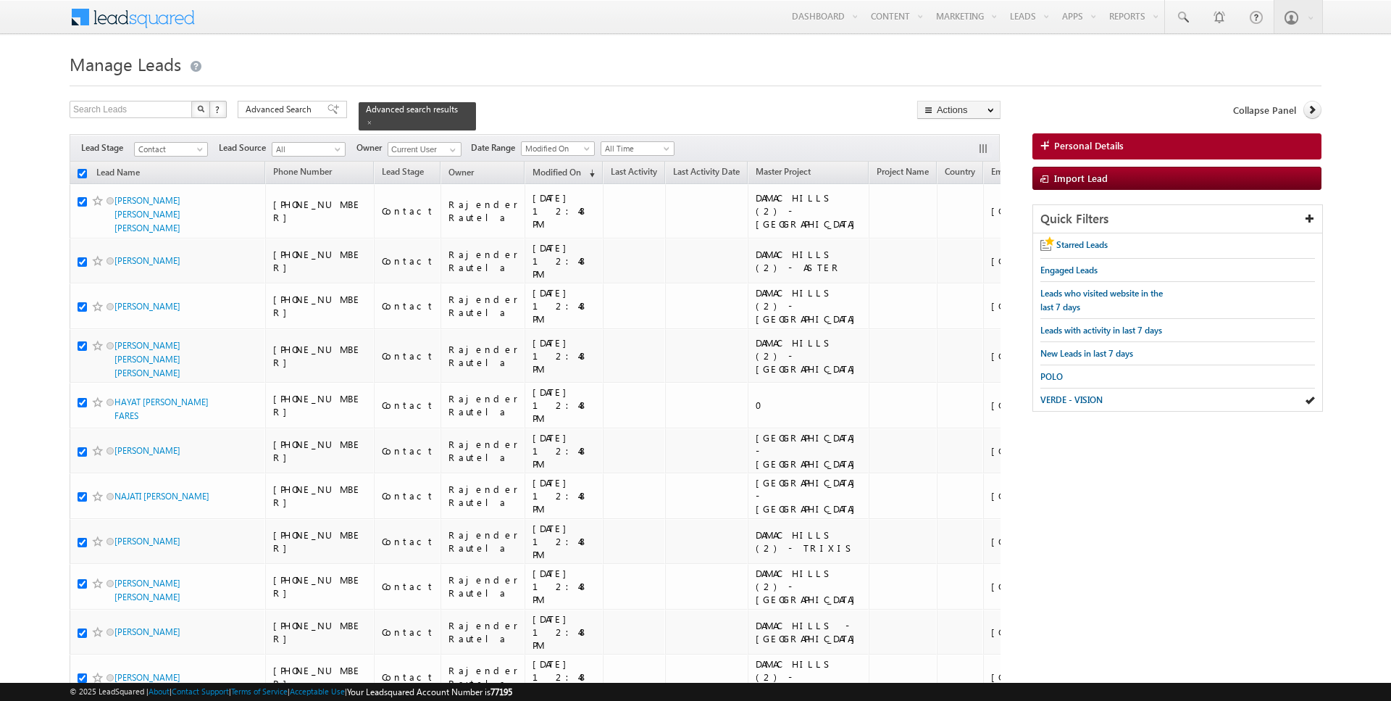
checkbox input "true"
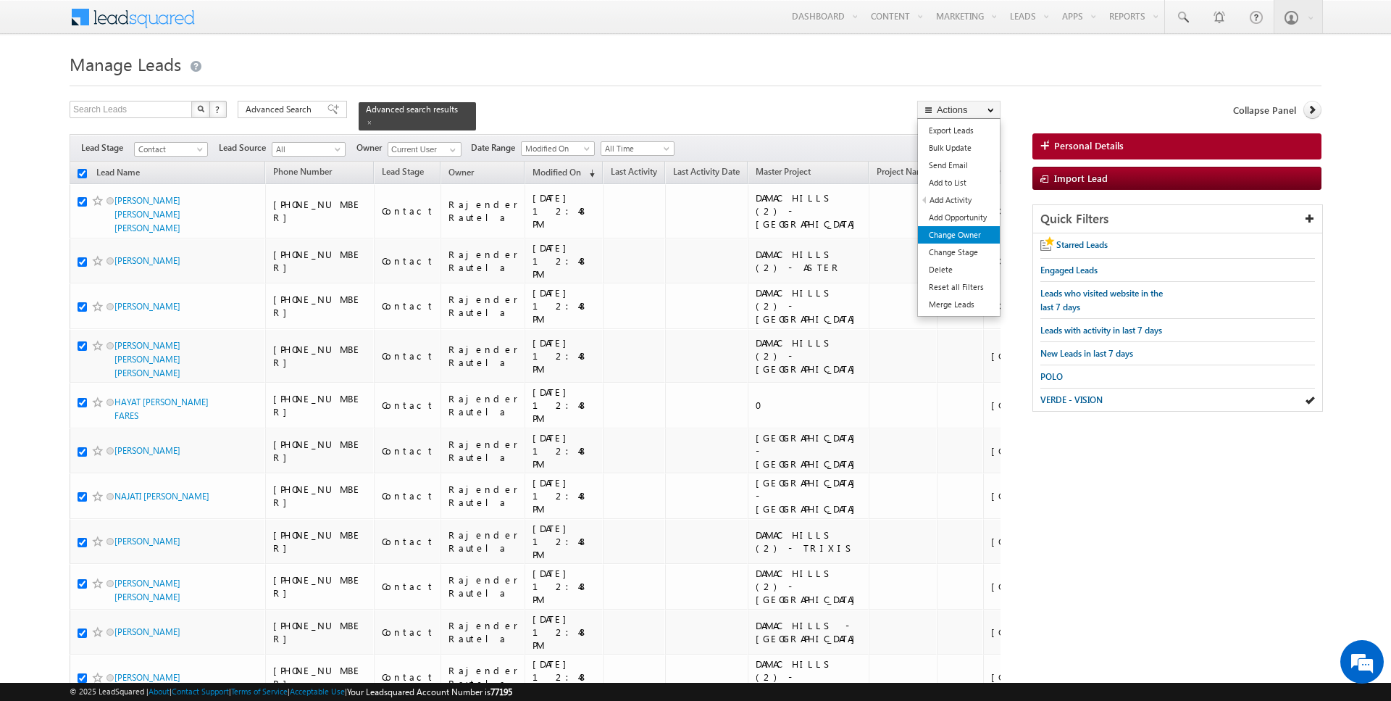
click at [964, 242] on link "Change Owner" at bounding box center [959, 234] width 82 height 17
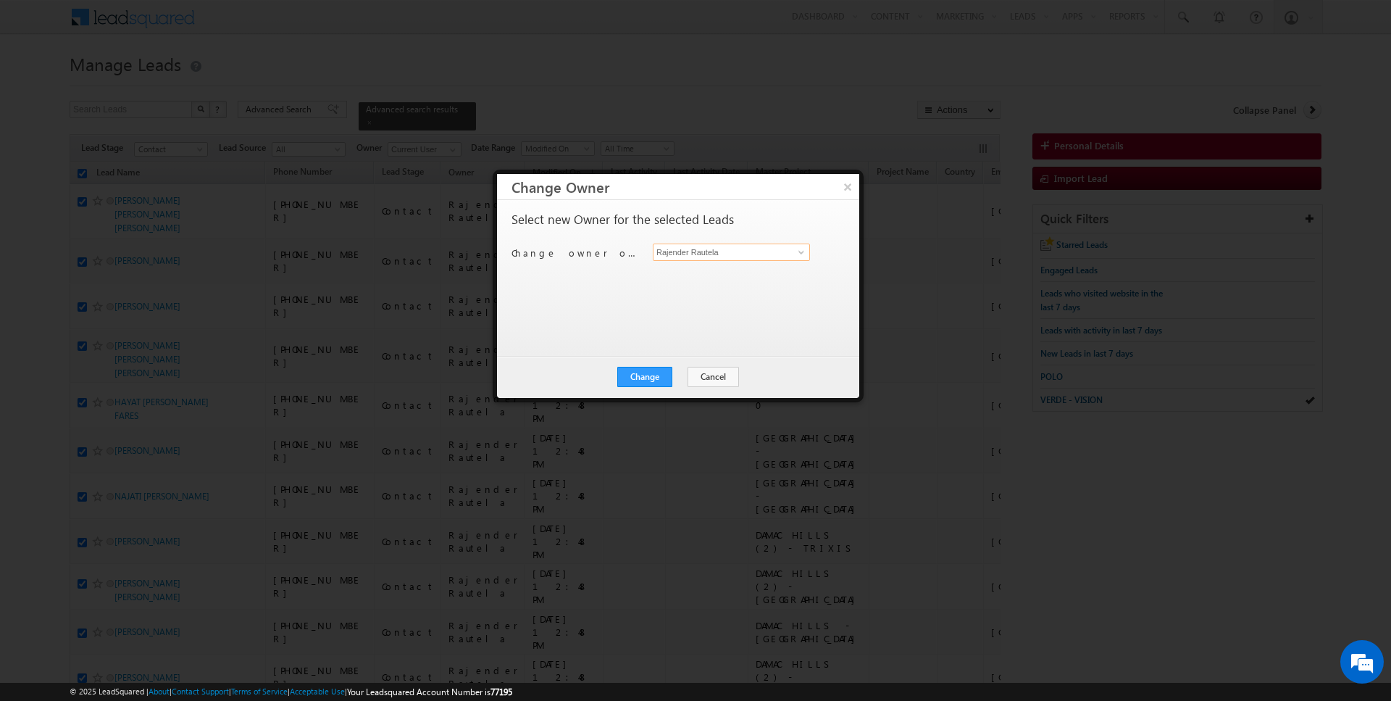
click at [717, 255] on input "Rajender Rautela" at bounding box center [731, 251] width 157 height 17
type input "Kartik Sharma"
click at [633, 376] on button "Change" at bounding box center [644, 377] width 55 height 20
click at [688, 378] on button "Close" at bounding box center [680, 377] width 46 height 20
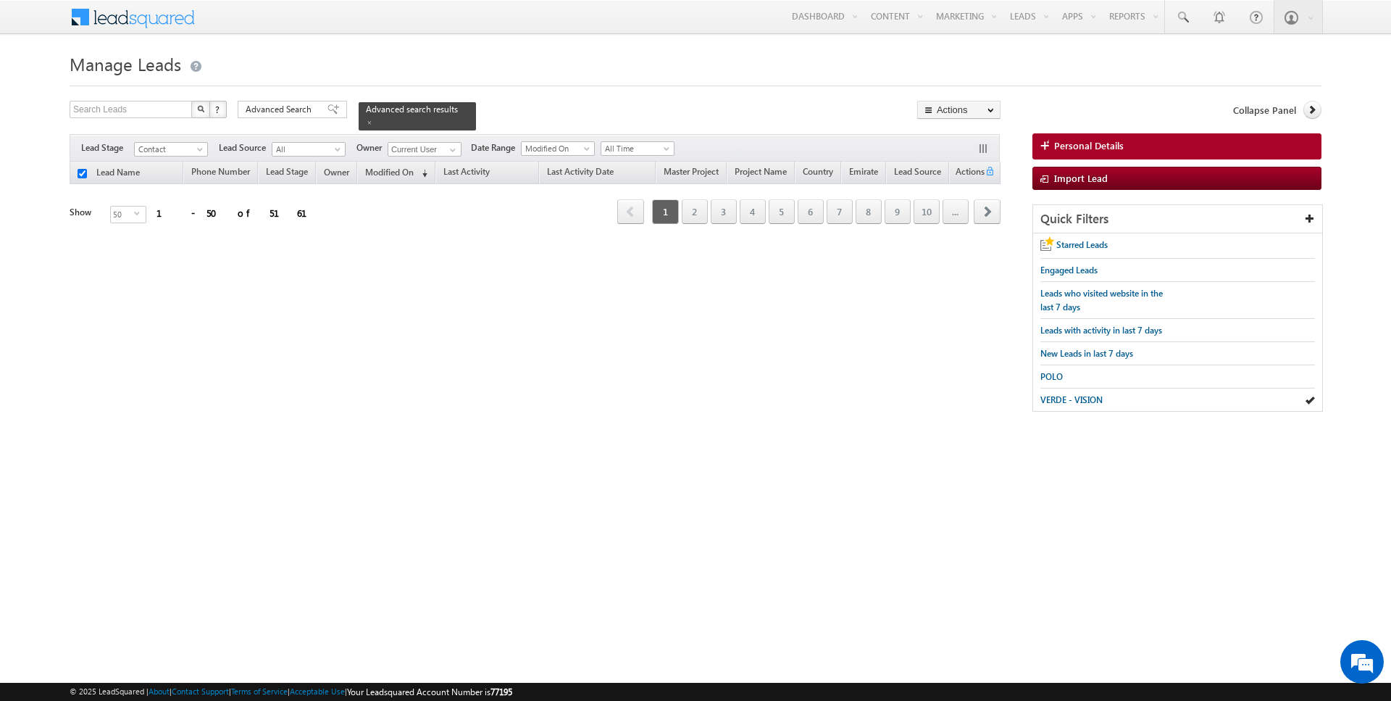
click at [640, 70] on h1 "Manage Leads" at bounding box center [696, 63] width 1252 height 28
click at [643, 70] on h1 "Manage Leads" at bounding box center [696, 63] width 1252 height 28
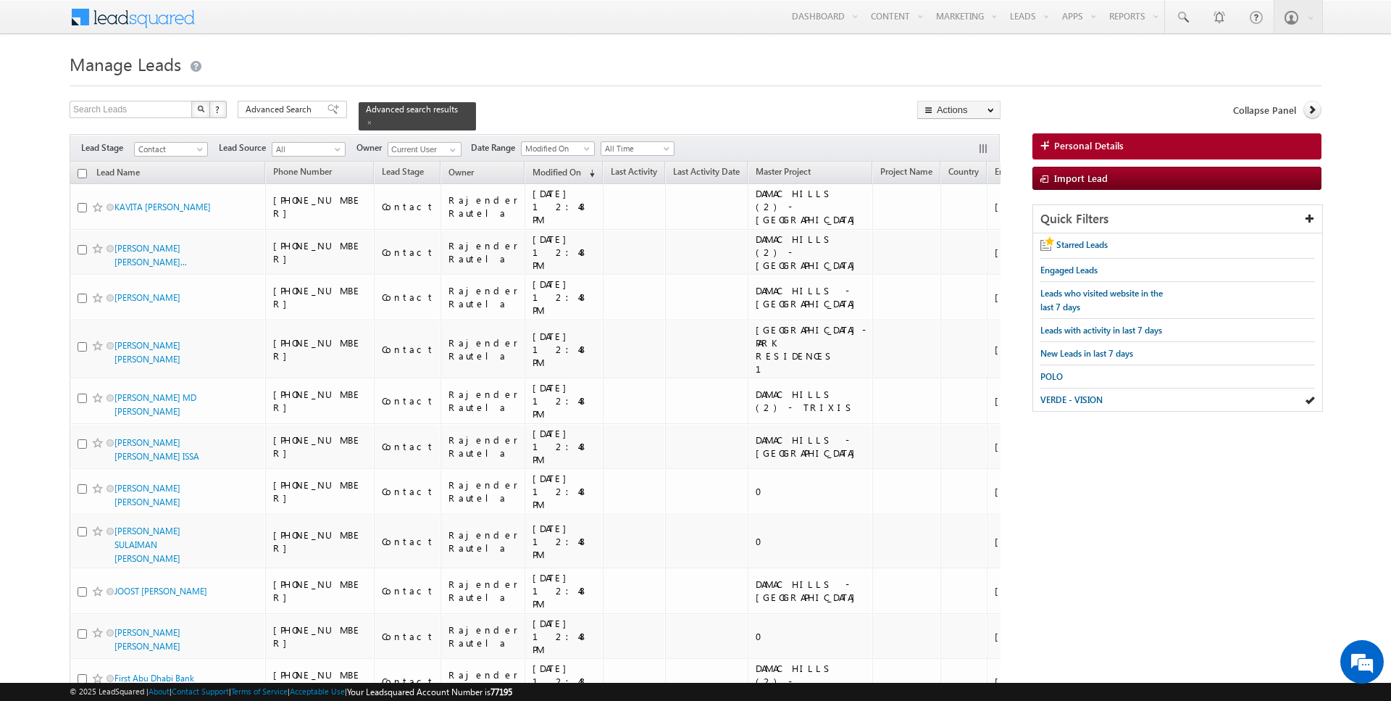
click at [85, 172] on input "checkbox" at bounding box center [82, 173] width 9 height 9
checkbox input "true"
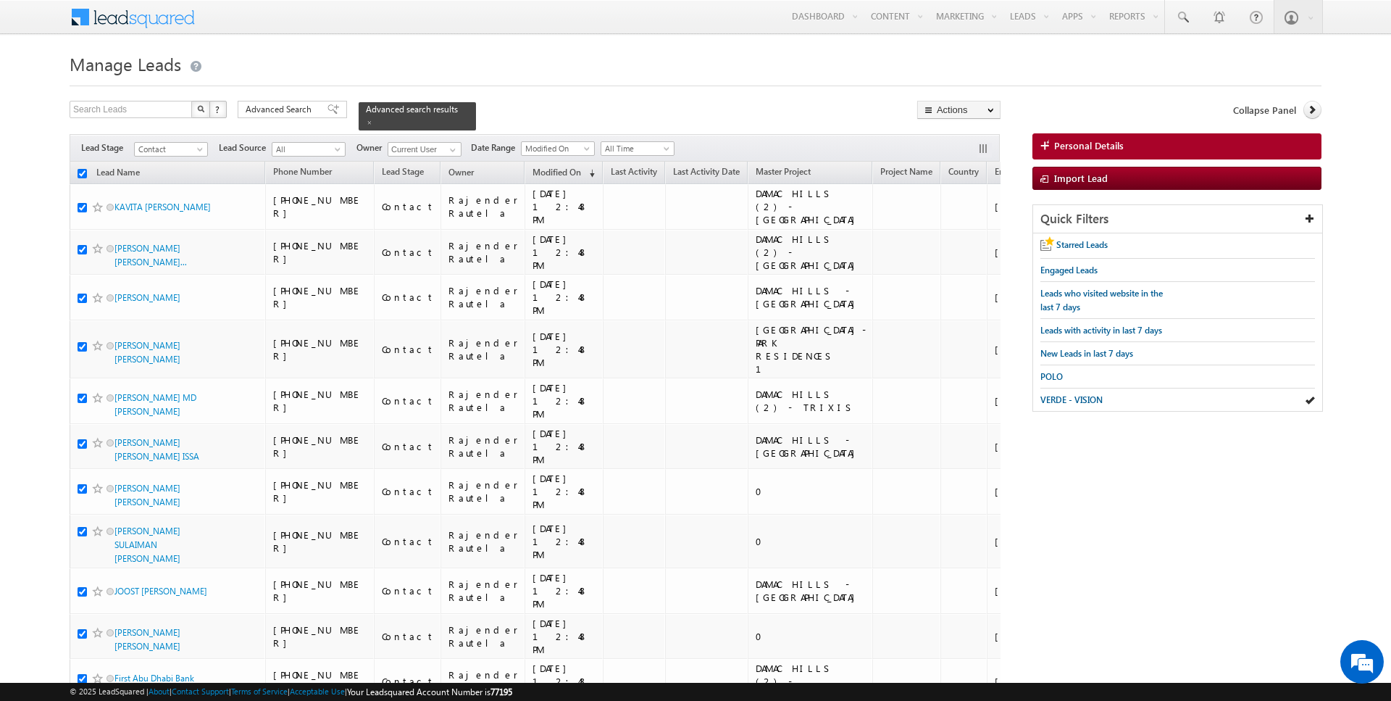
checkbox input "true"
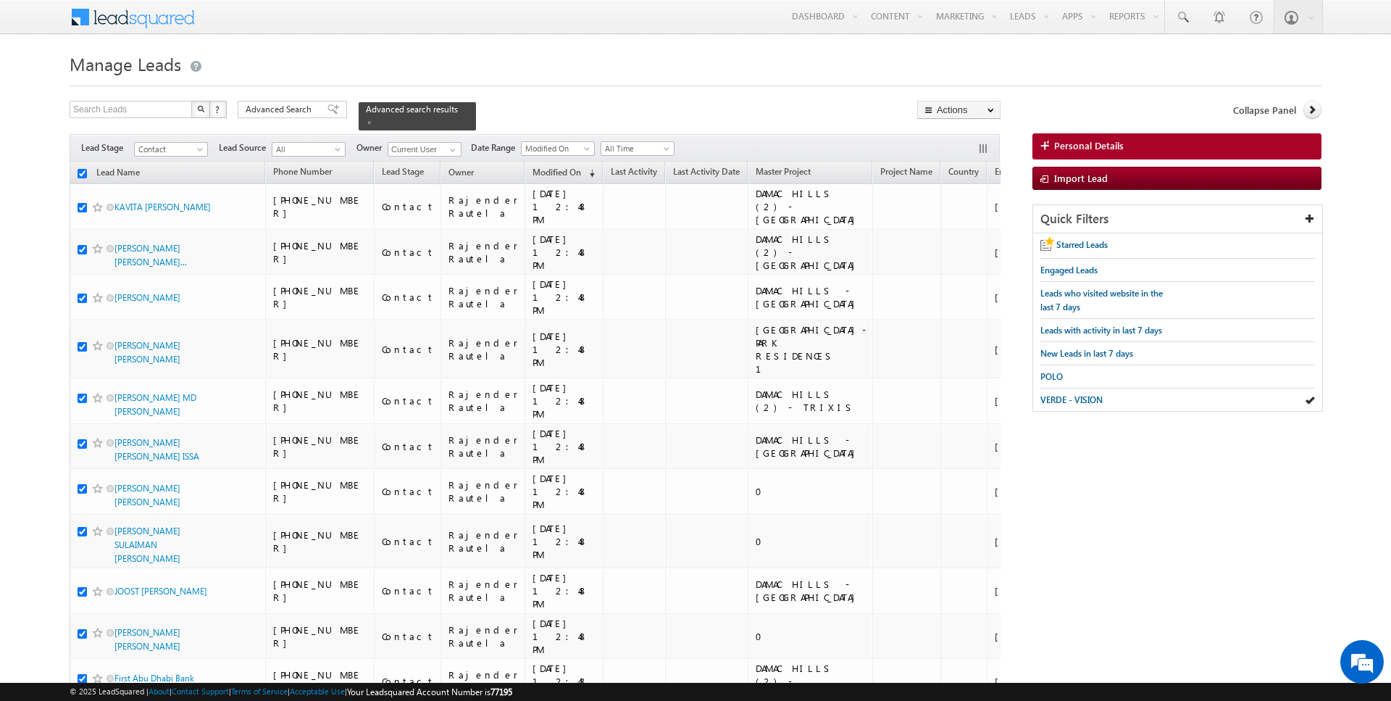
checkbox input "true"
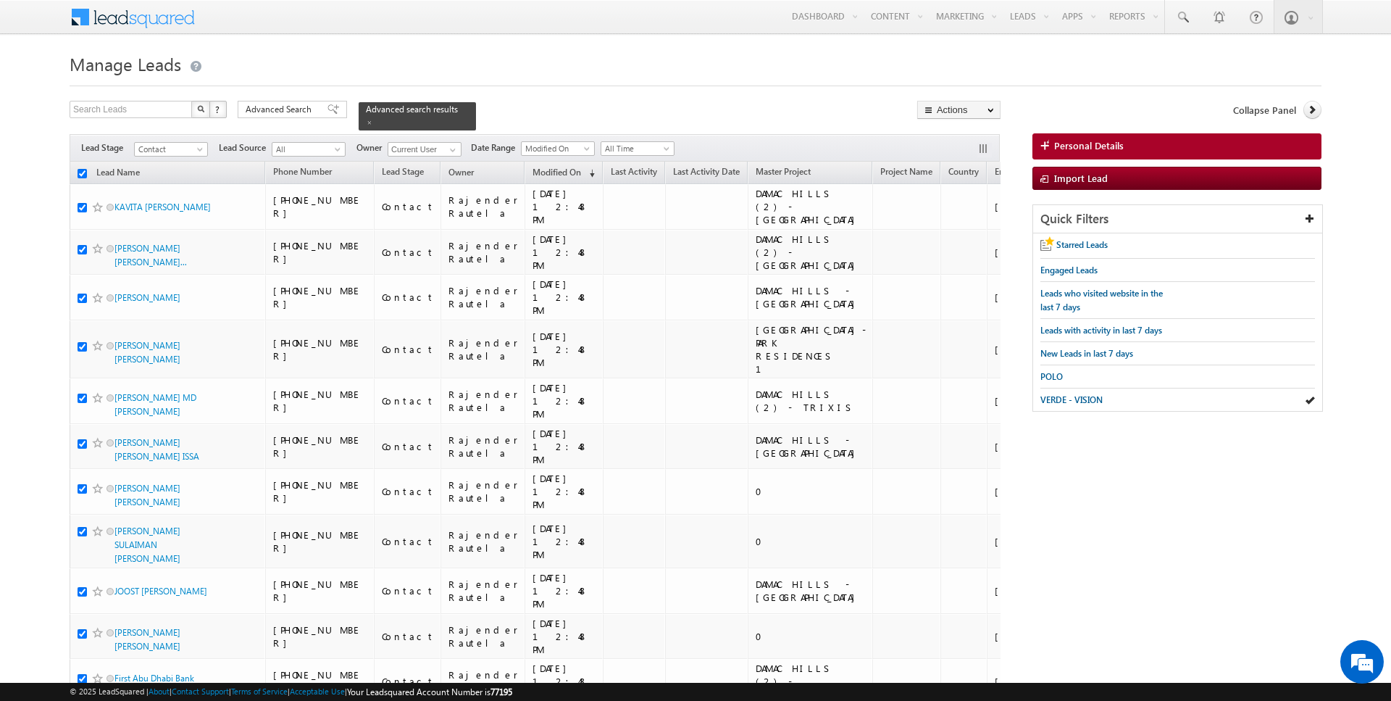
checkbox input "true"
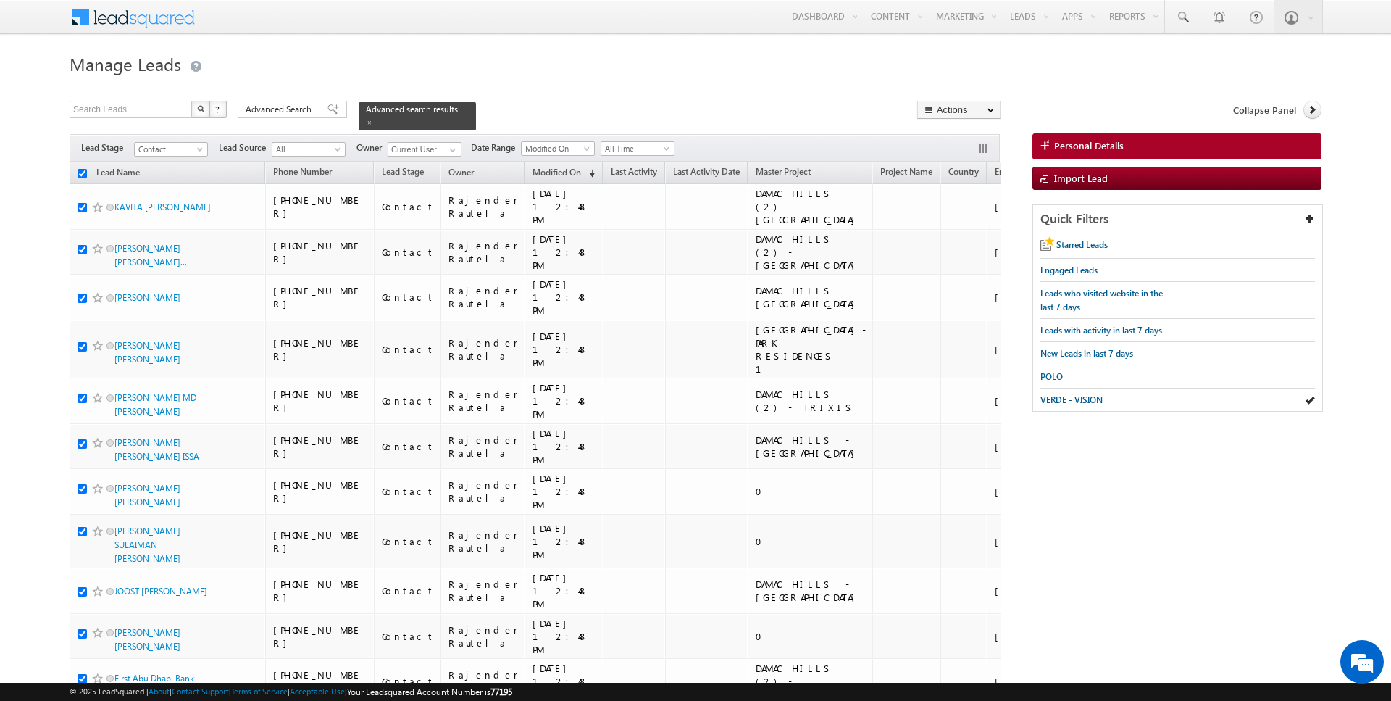
checkbox input "true"
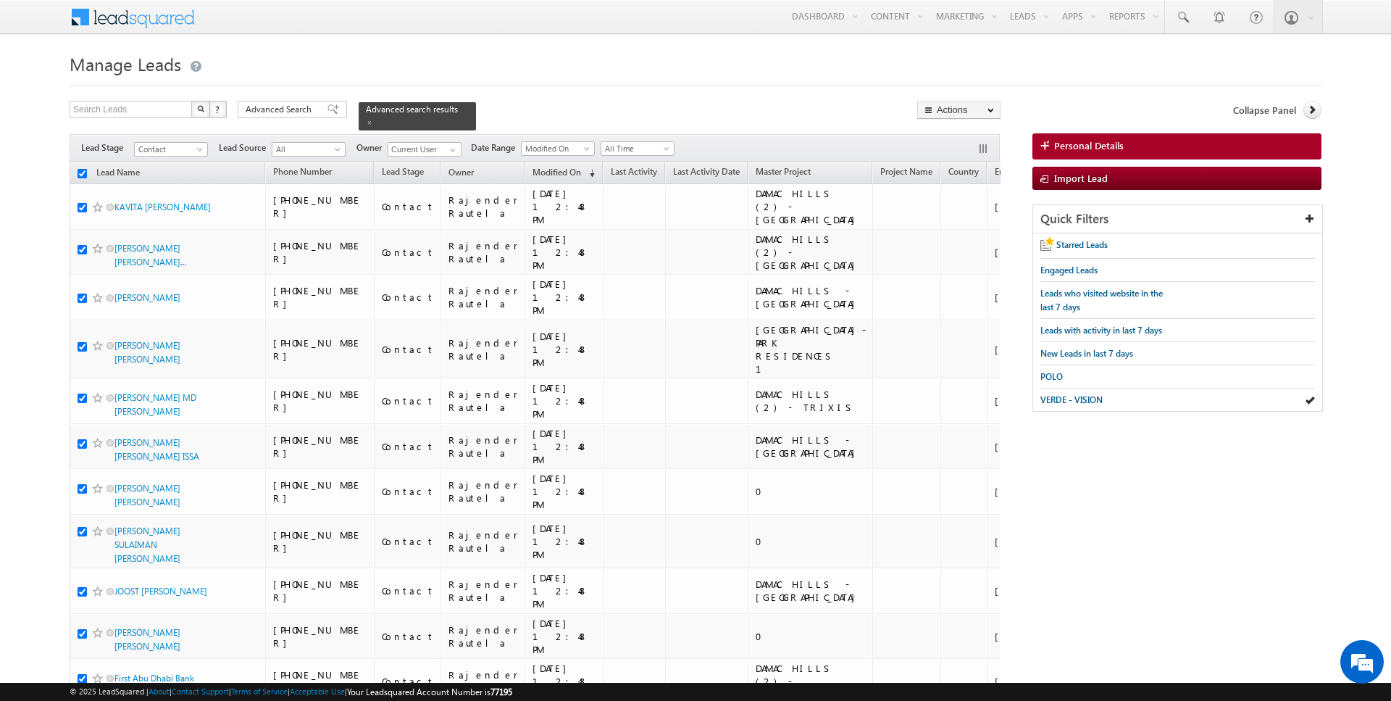
checkbox input "true"
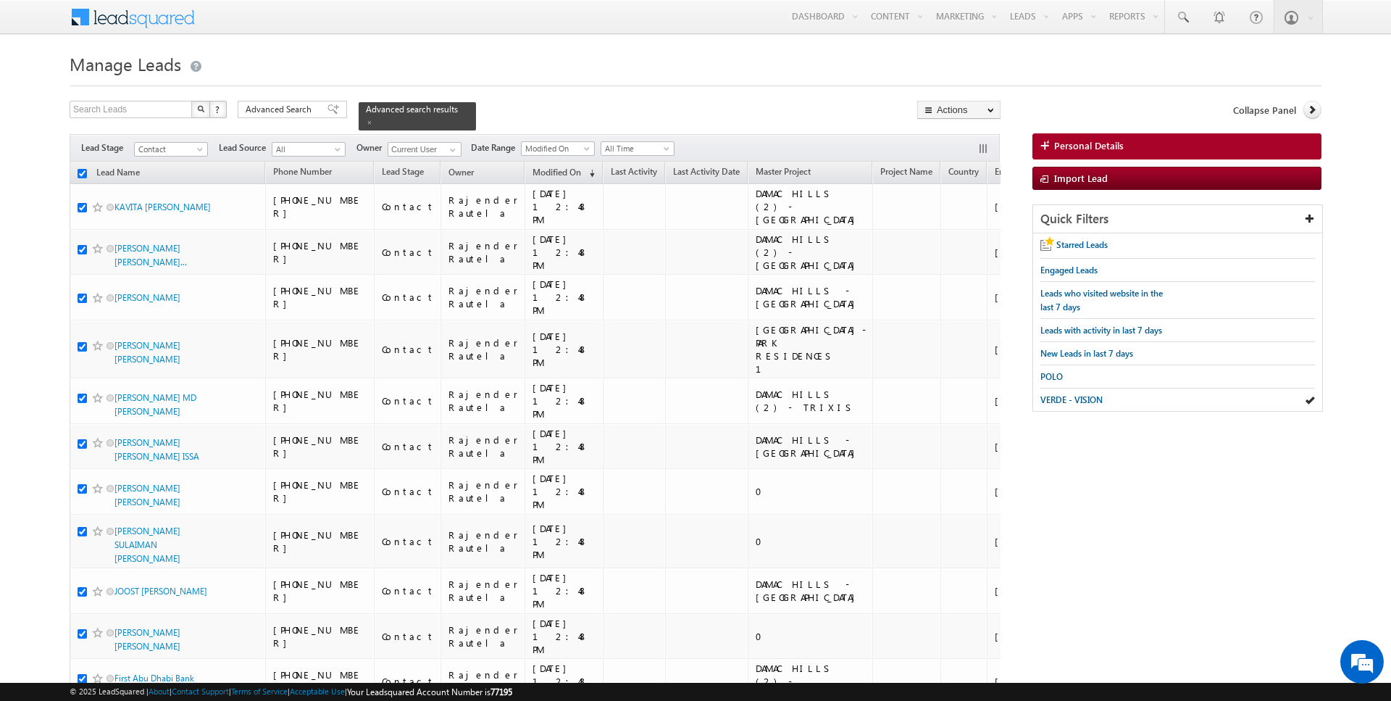
checkbox input "true"
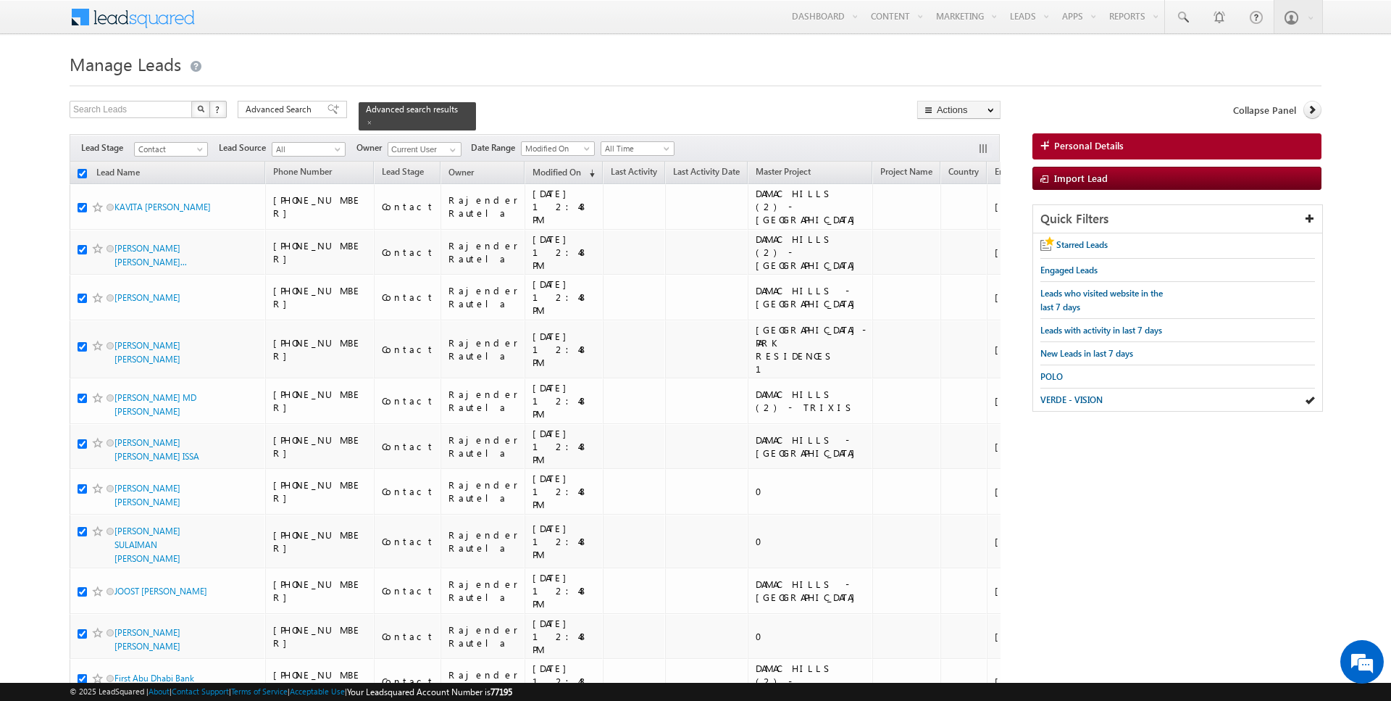
checkbox input "true"
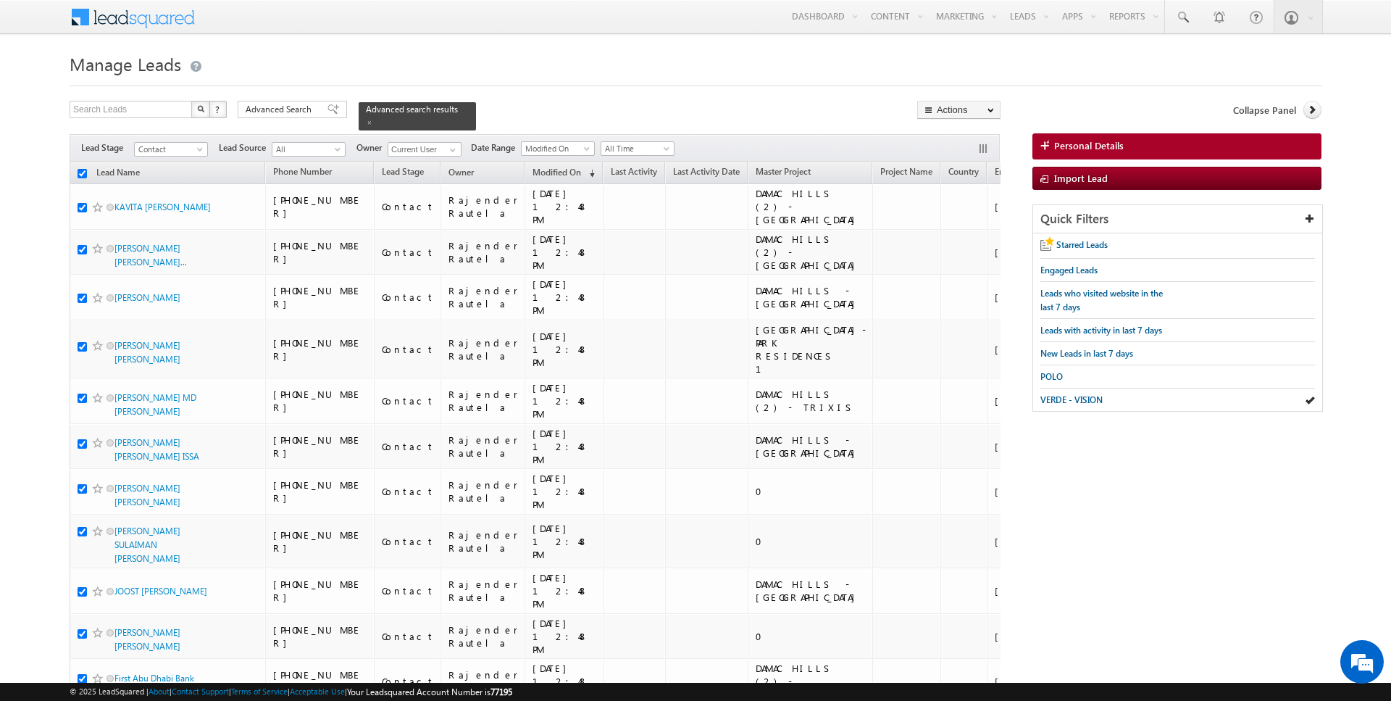
checkbox input "true"
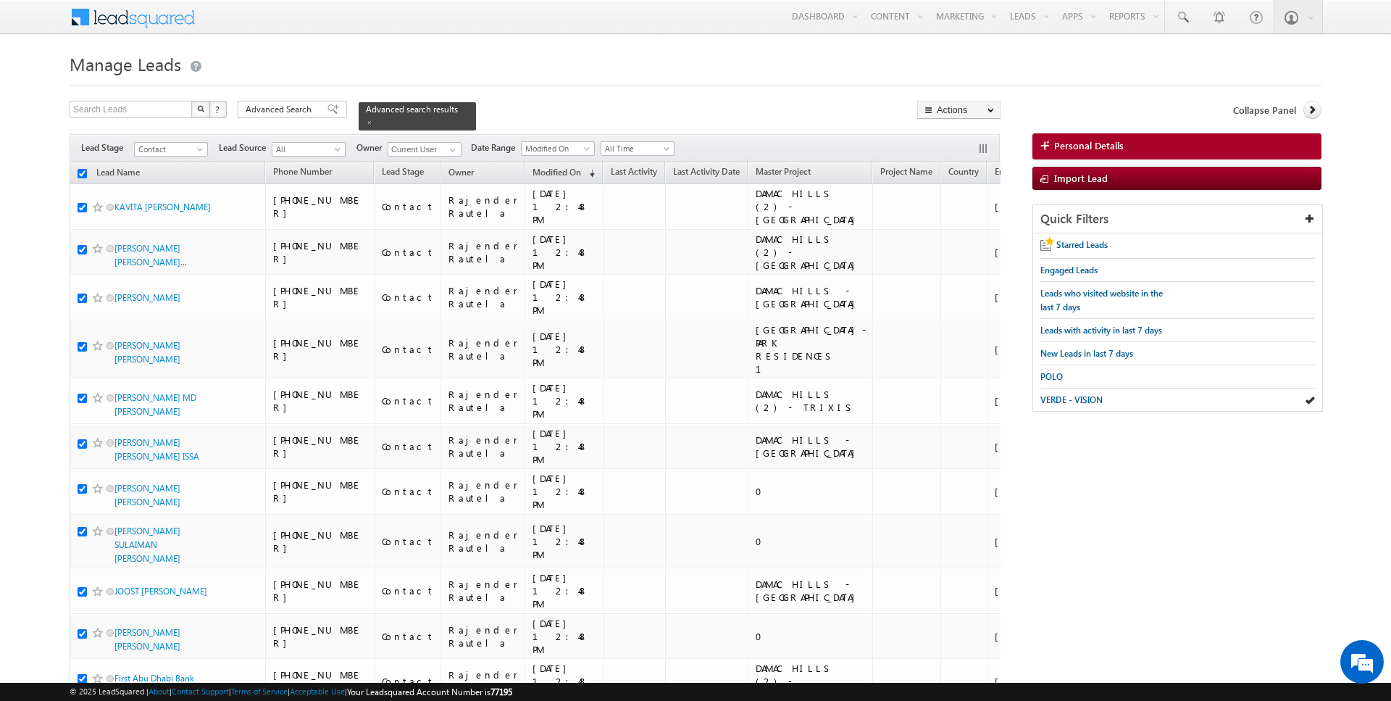
checkbox input "true"
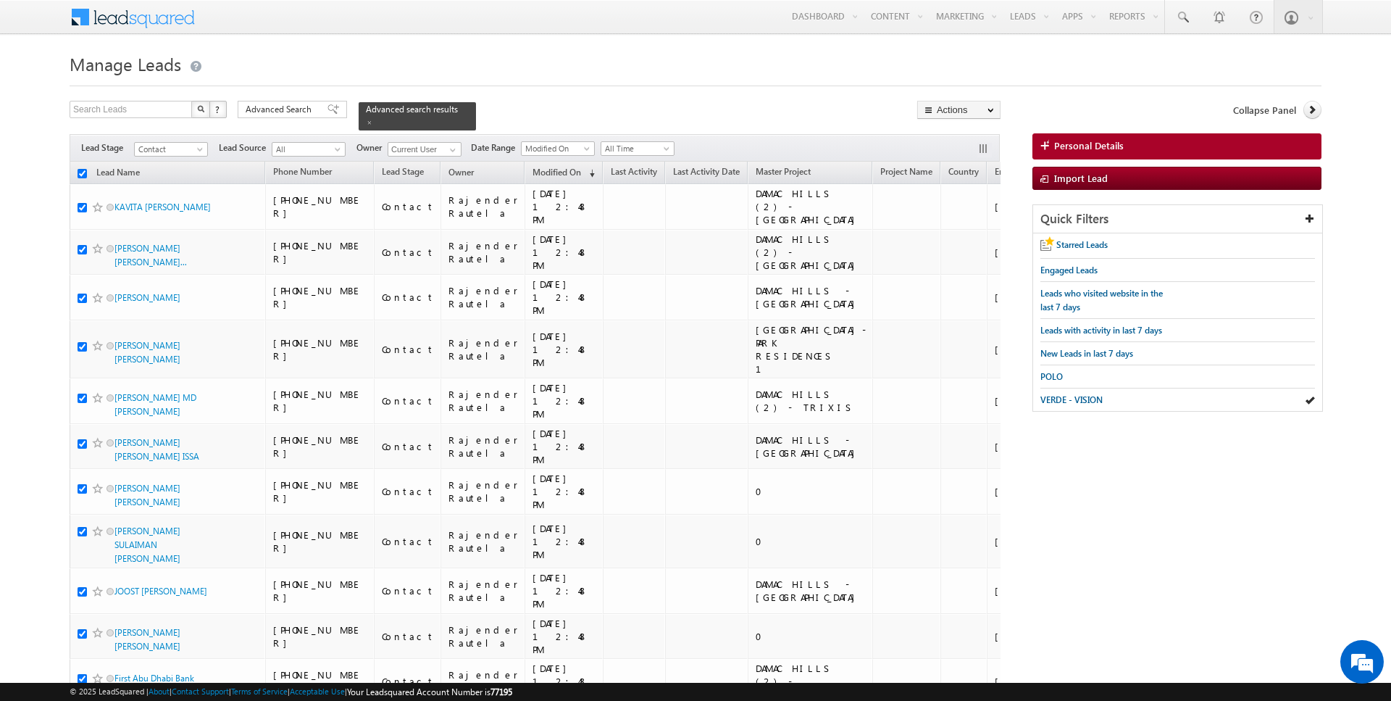
checkbox input "true"
click at [951, 230] on link "Change Owner" at bounding box center [959, 234] width 82 height 17
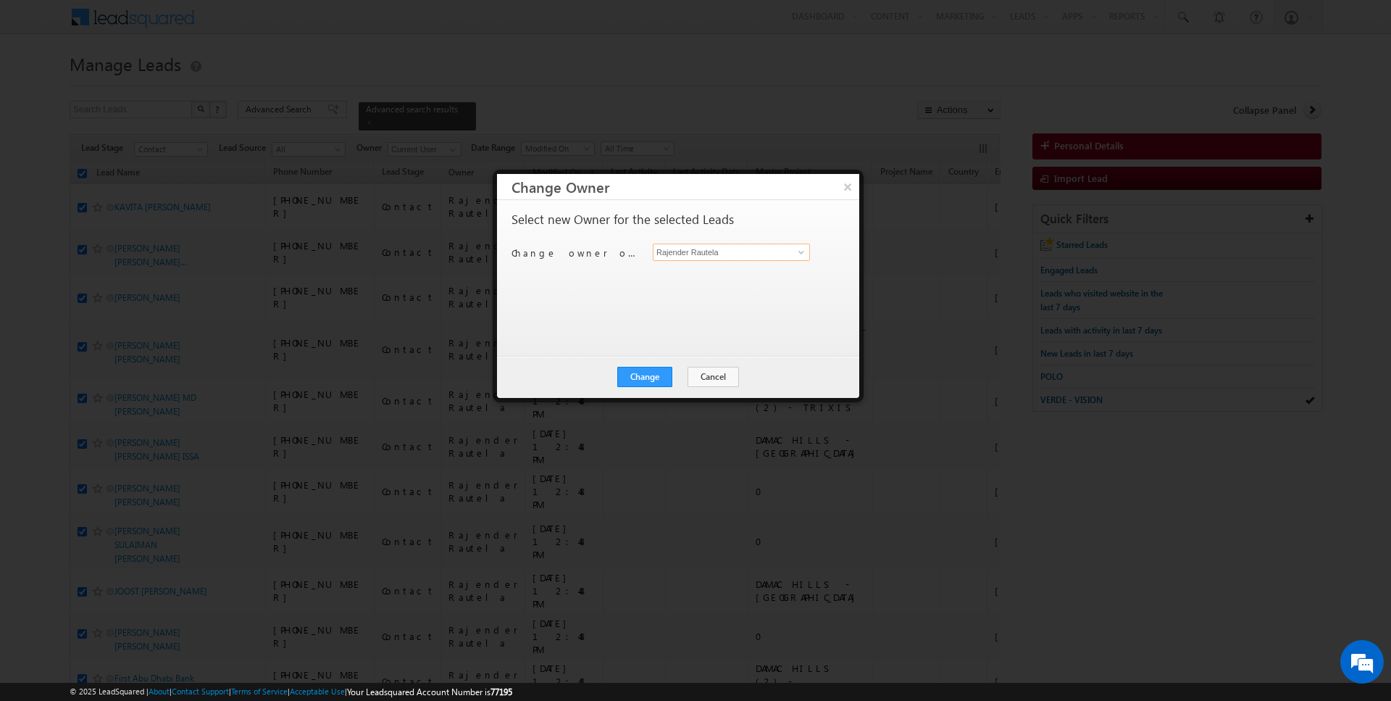
click at [717, 254] on input "Rajender Rautela" at bounding box center [731, 251] width 157 height 17
type input "j"
type input "r"
type input "AmanSingh Yadav"
click at [659, 372] on button "Change" at bounding box center [644, 377] width 55 height 20
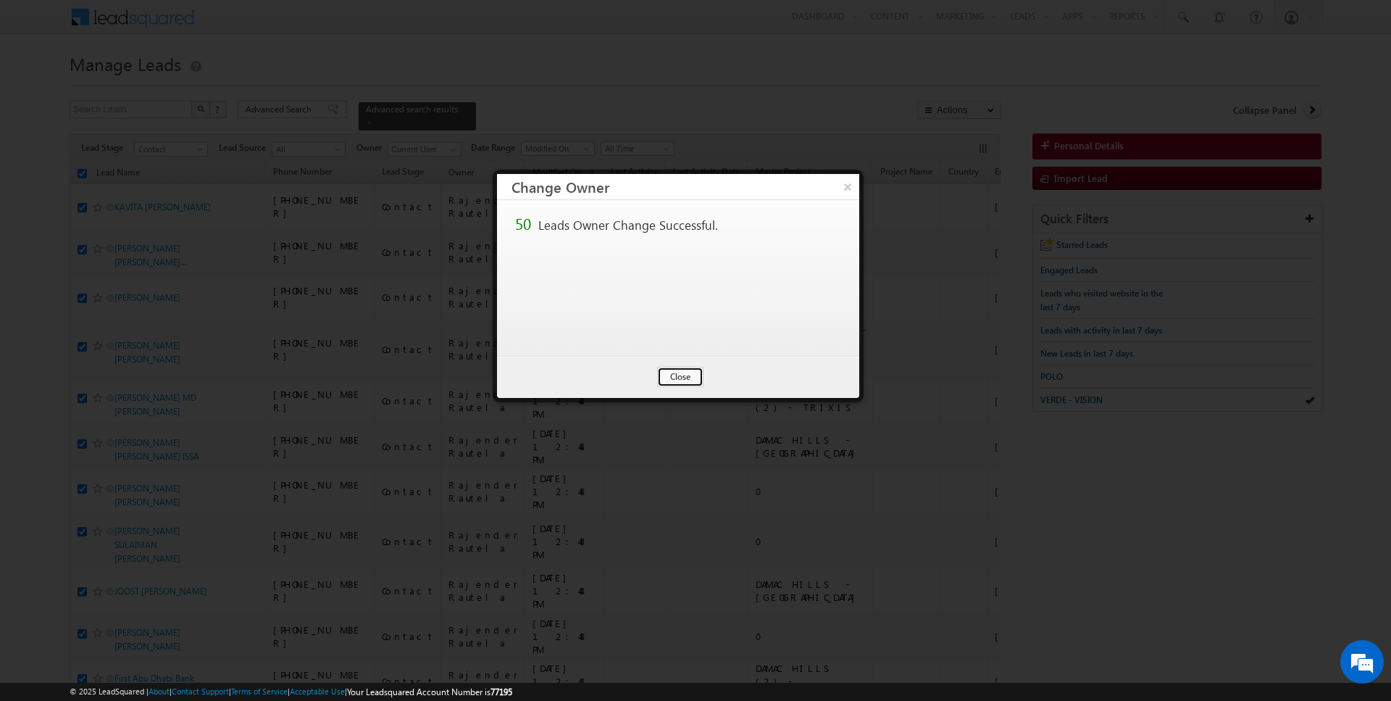
click at [675, 372] on button "Close" at bounding box center [680, 377] width 46 height 20
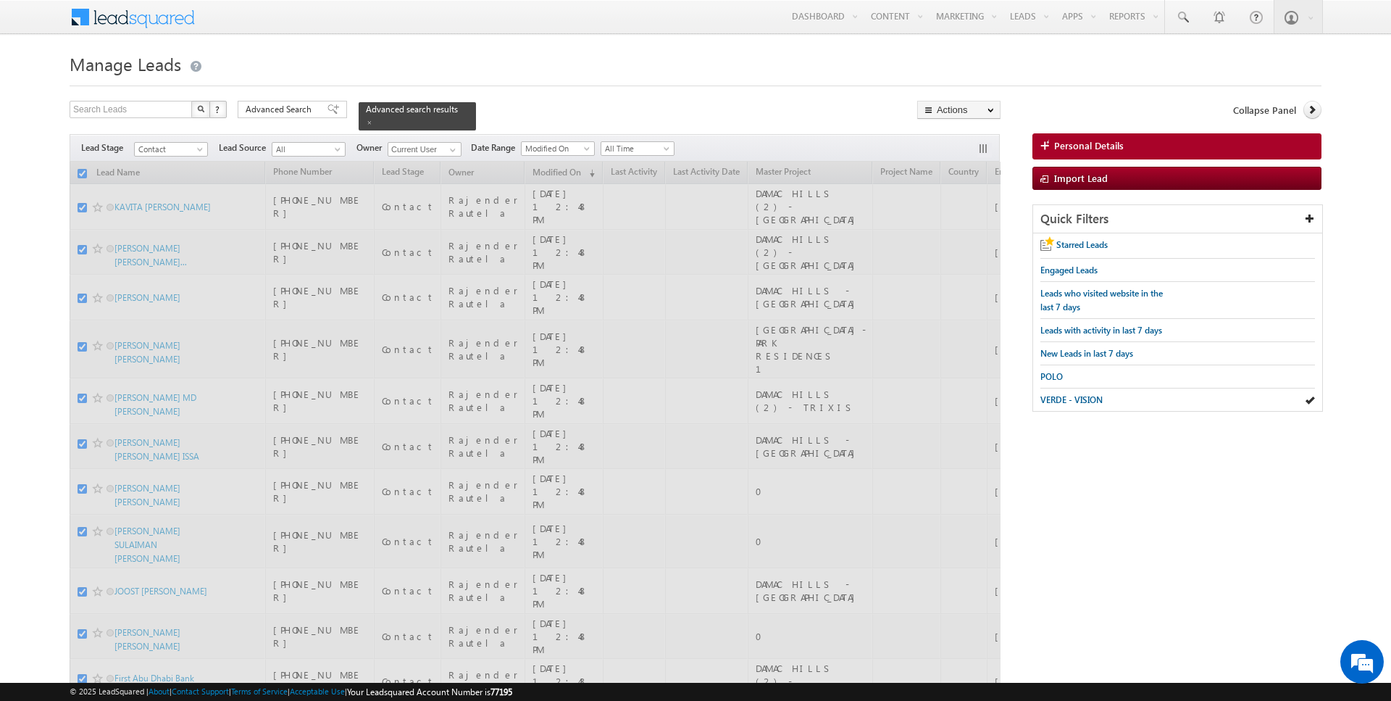
checkbox input "false"
